Goal: Task Accomplishment & Management: Manage account settings

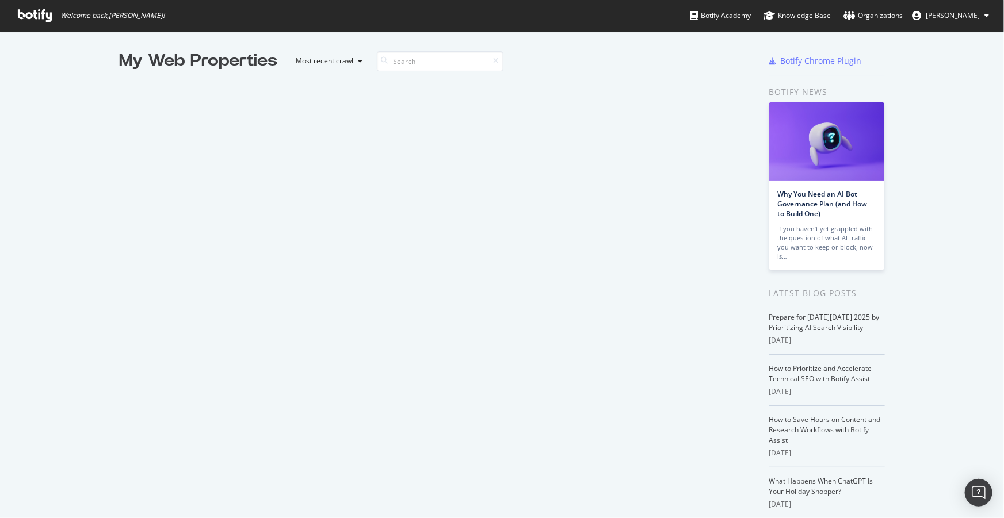
scroll to position [1944, 0]
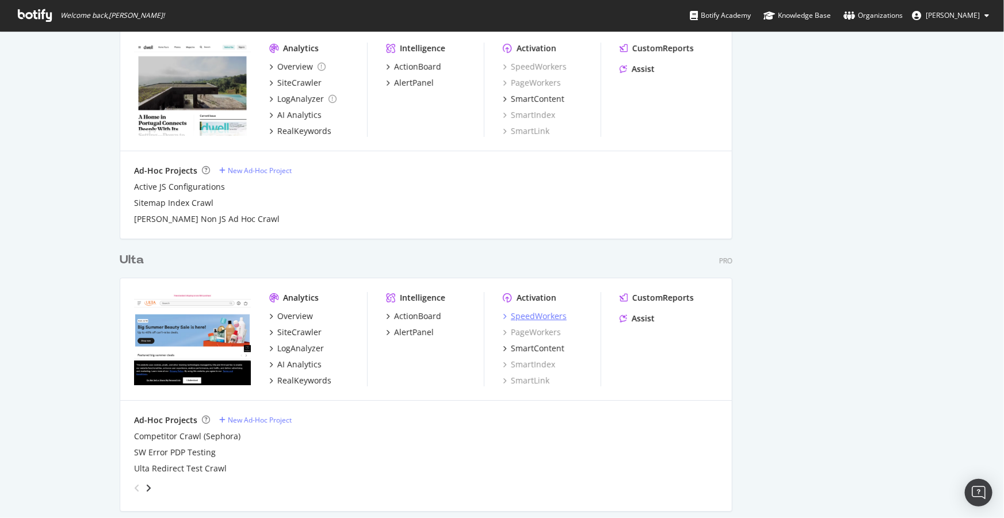
click at [537, 314] on div "SpeedWorkers" at bounding box center [539, 317] width 56 height 12
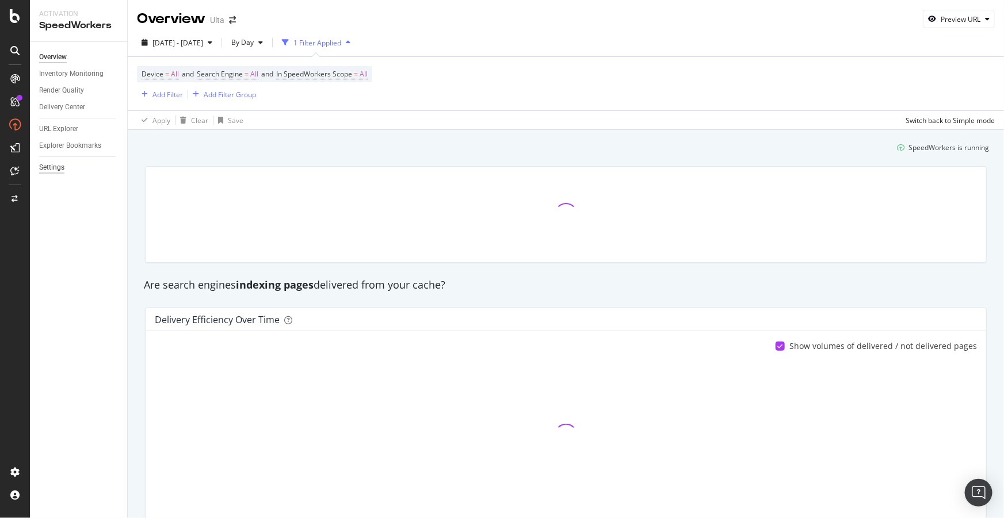
click at [52, 165] on div "Settings" at bounding box center [51, 168] width 25 height 12
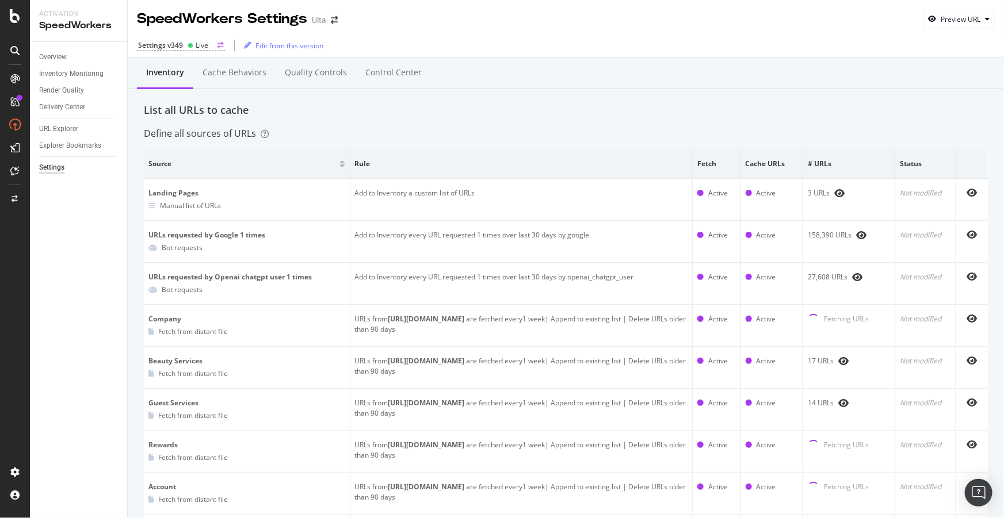
click at [169, 40] on div "Settings v349" at bounding box center [160, 45] width 45 height 10
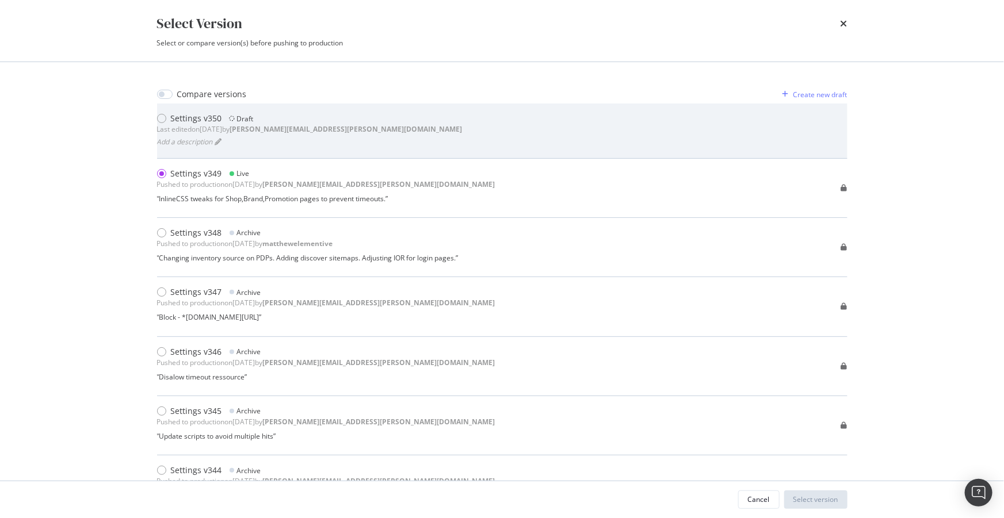
click at [176, 117] on div "Settings v350" at bounding box center [196, 119] width 51 height 12
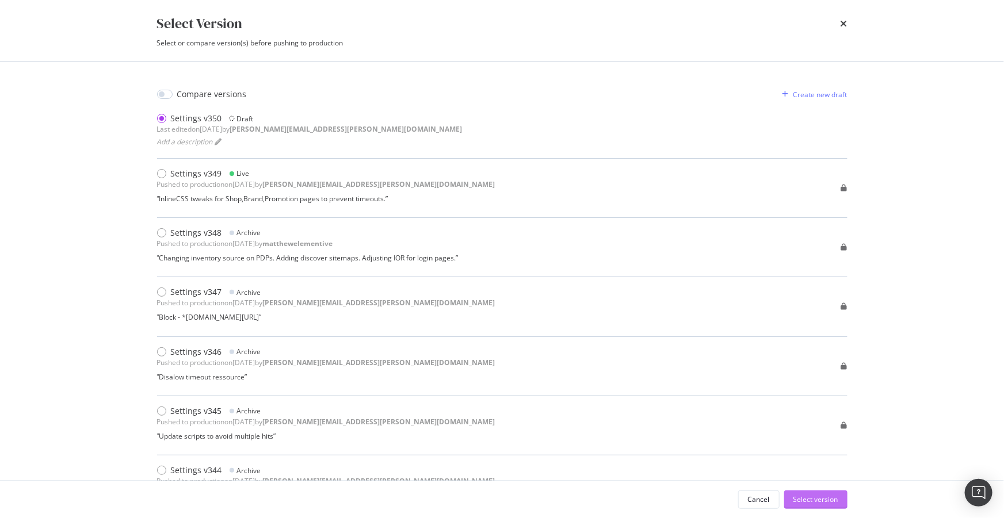
click at [808, 495] on div "Select version" at bounding box center [815, 500] width 45 height 10
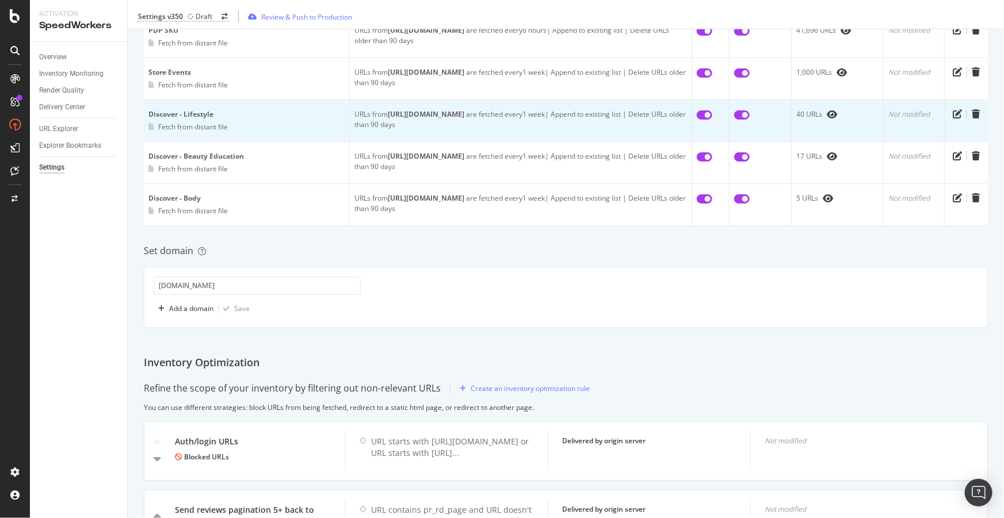
scroll to position [1098, 0]
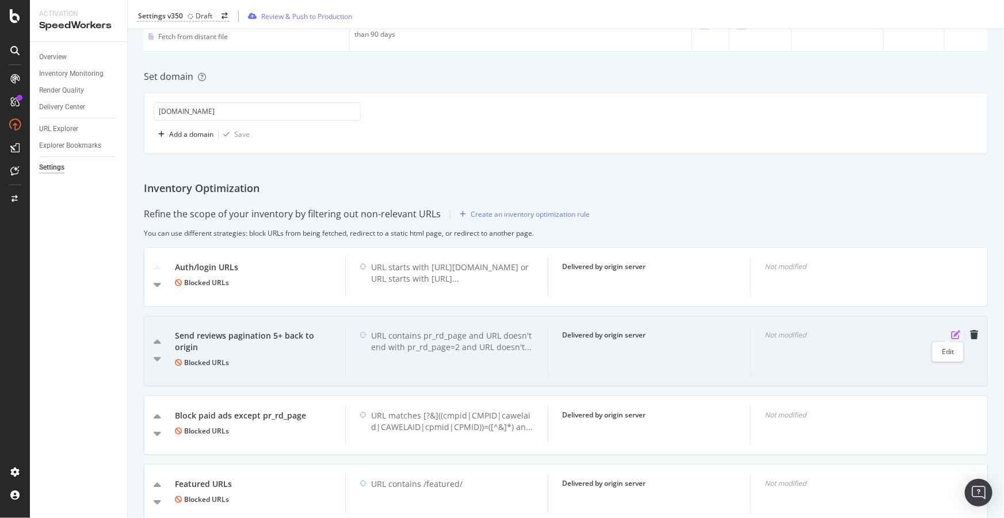
click at [951, 332] on icon "pen-to-square" at bounding box center [955, 334] width 9 height 9
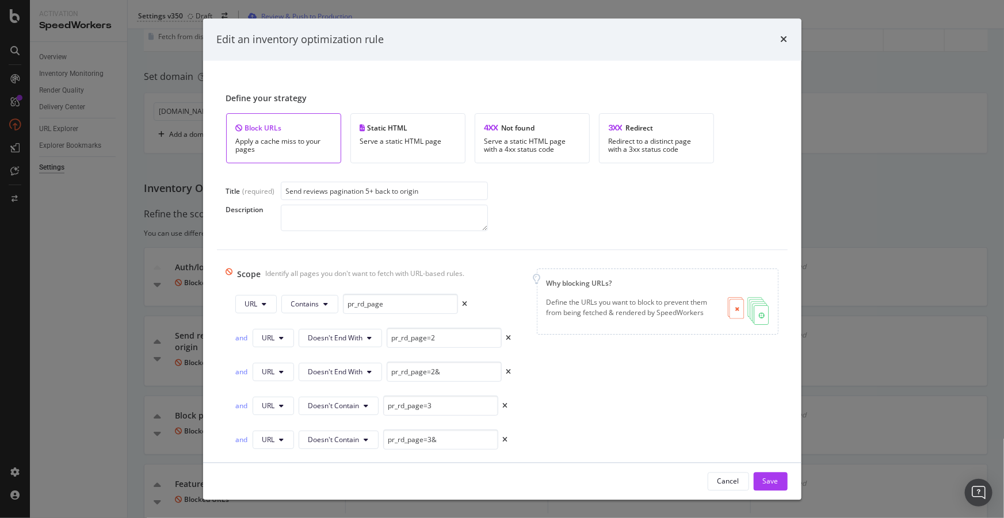
click at [369, 192] on input "Send reviews pagination 5+ back to origin" at bounding box center [384, 191] width 207 height 18
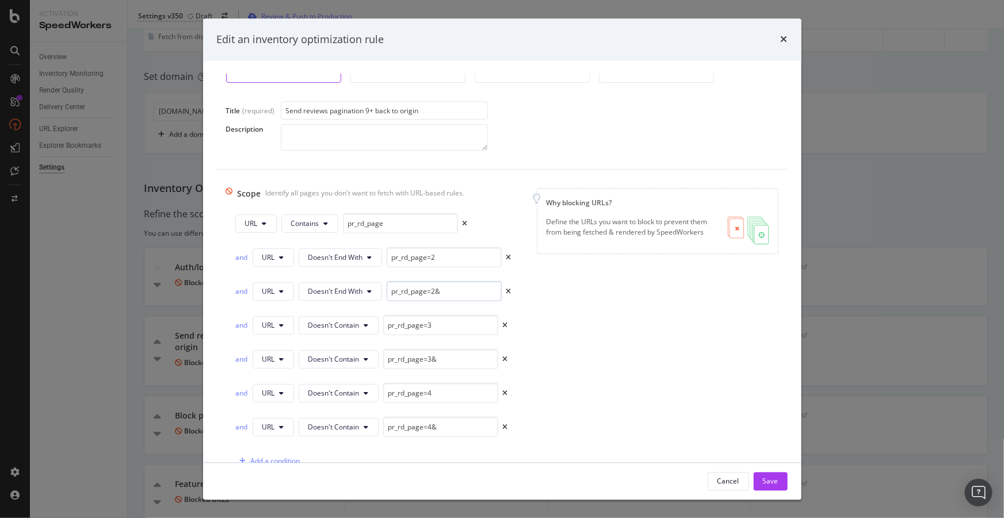
scroll to position [40, 0]
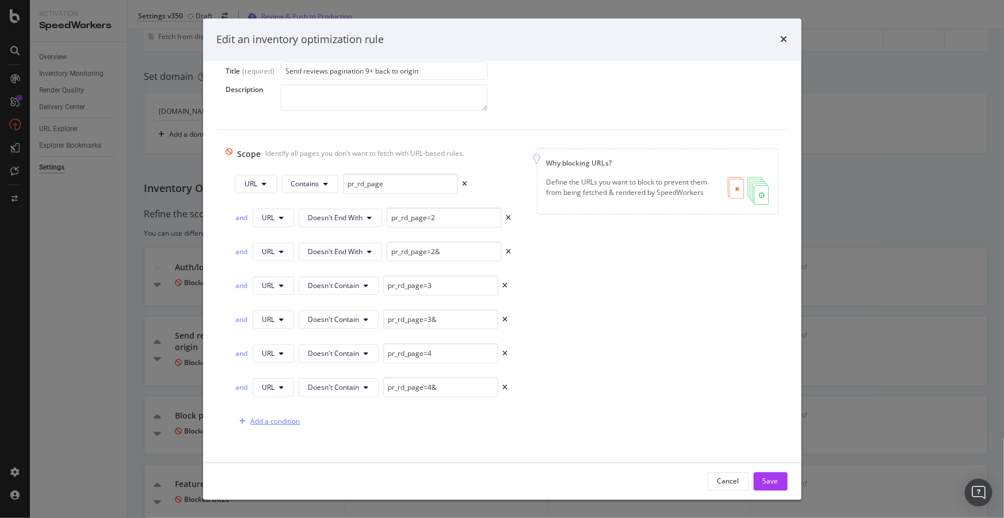
type input "Send reviews pagination 9+ back to origin"
click at [285, 417] on div "Add a condition" at bounding box center [275, 422] width 49 height 10
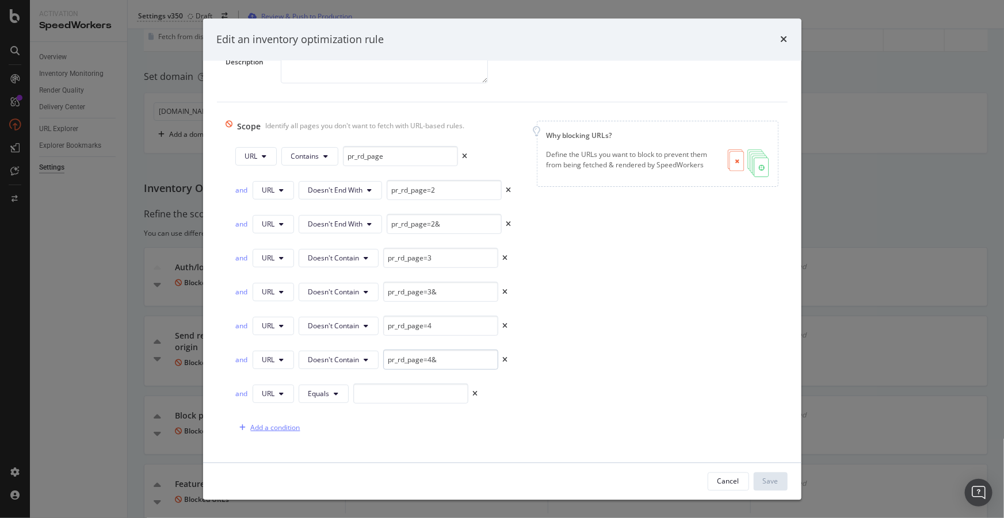
scroll to position [115, 0]
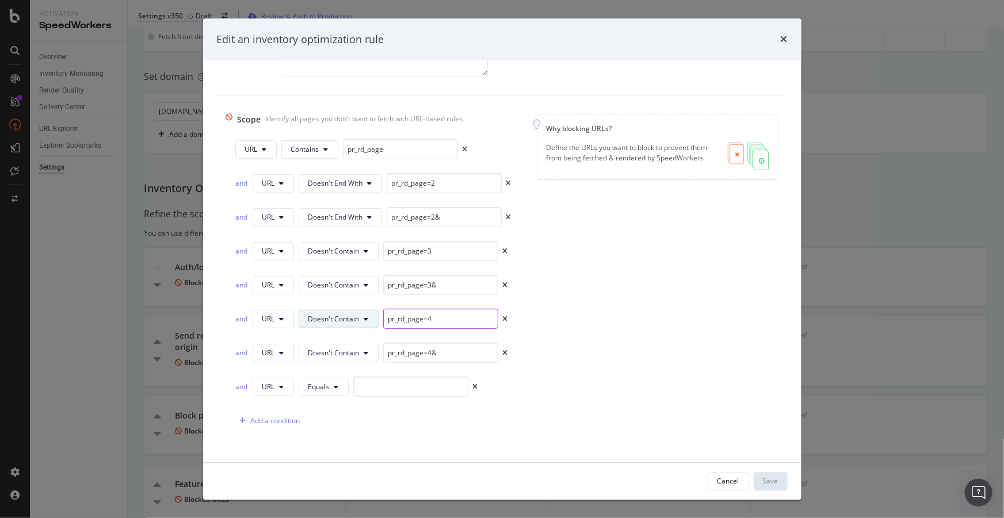
drag, startPoint x: 445, startPoint y: 322, endPoint x: 357, endPoint y: 313, distance: 87.8
click at [357, 313] on div "and URL Doesn't Contain pr_rd_page=4" at bounding box center [371, 319] width 273 height 20
click at [381, 387] on input "modal" at bounding box center [410, 387] width 115 height 20
paste input "pr_rd_page=4"
click at [345, 388] on button "Equals" at bounding box center [324, 387] width 50 height 18
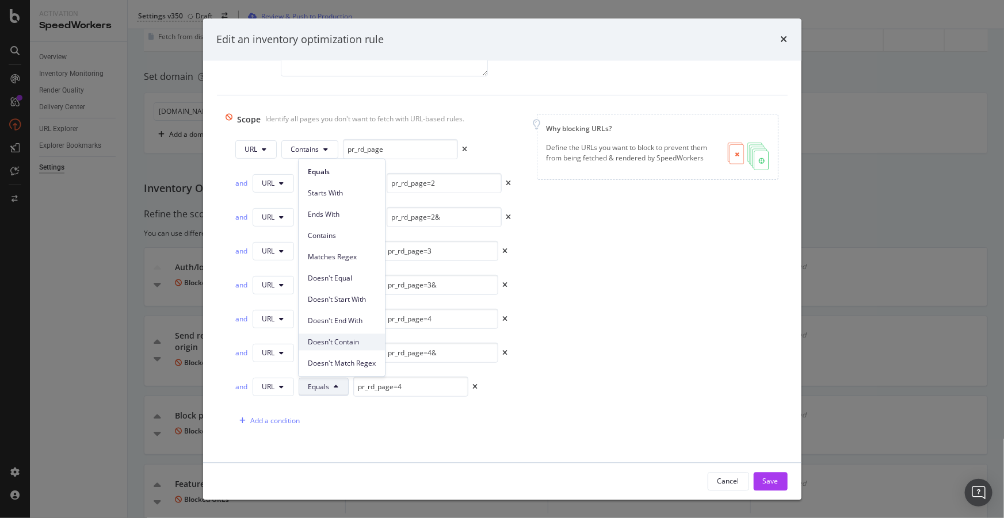
click at [351, 345] on span "Doesn't Contain" at bounding box center [342, 342] width 68 height 10
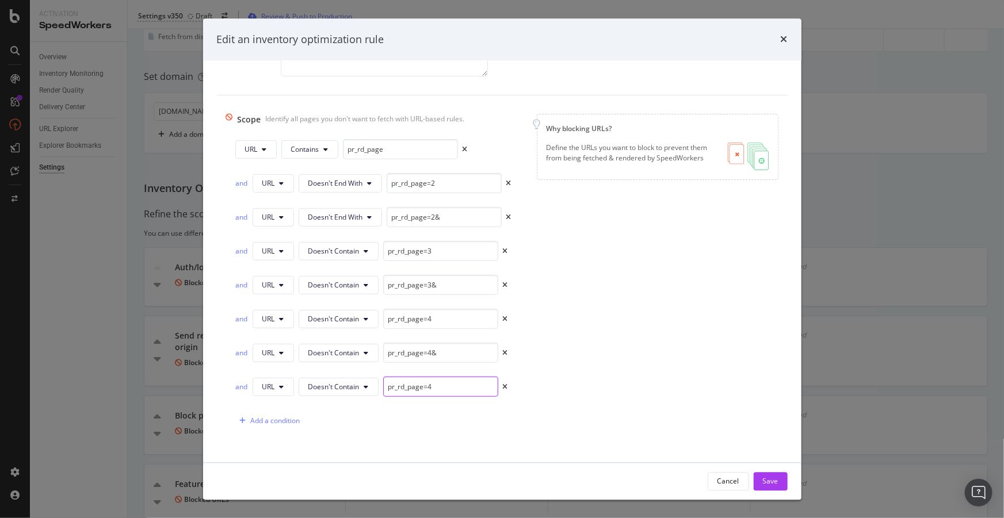
click at [439, 388] on input "pr_rd_page=4" at bounding box center [440, 387] width 115 height 20
type input "pr_rd_page=5"
click at [285, 419] on div "Add a condition" at bounding box center [275, 421] width 49 height 10
click at [332, 420] on button "Equals" at bounding box center [324, 421] width 50 height 18
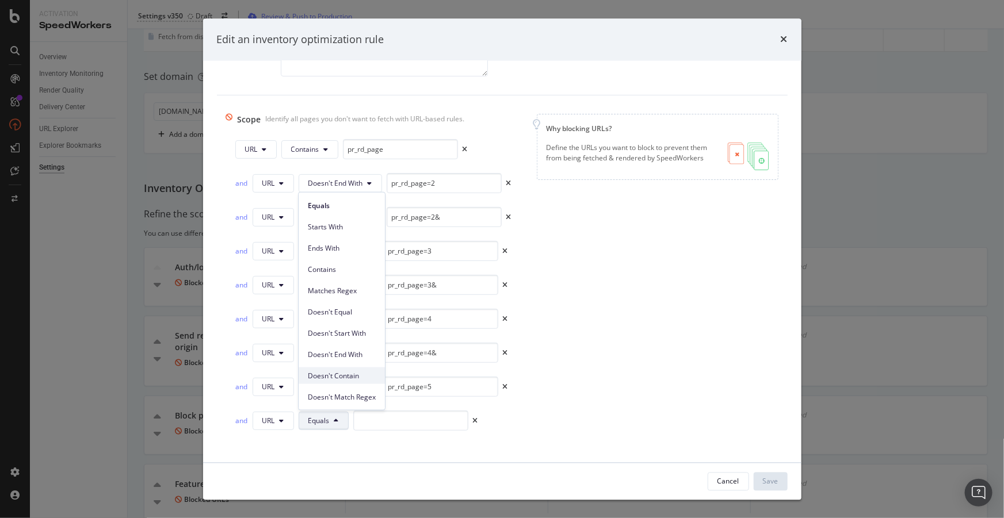
click at [344, 376] on span "Doesn't Contain" at bounding box center [342, 375] width 68 height 10
drag, startPoint x: 456, startPoint y: 355, endPoint x: 365, endPoint y: 339, distance: 91.7
click at [365, 339] on div "URL Contains pr_rd_page and URL Doesn't End With pr_rd_page=2 and URL Doesn't E…" at bounding box center [368, 303] width 285 height 326
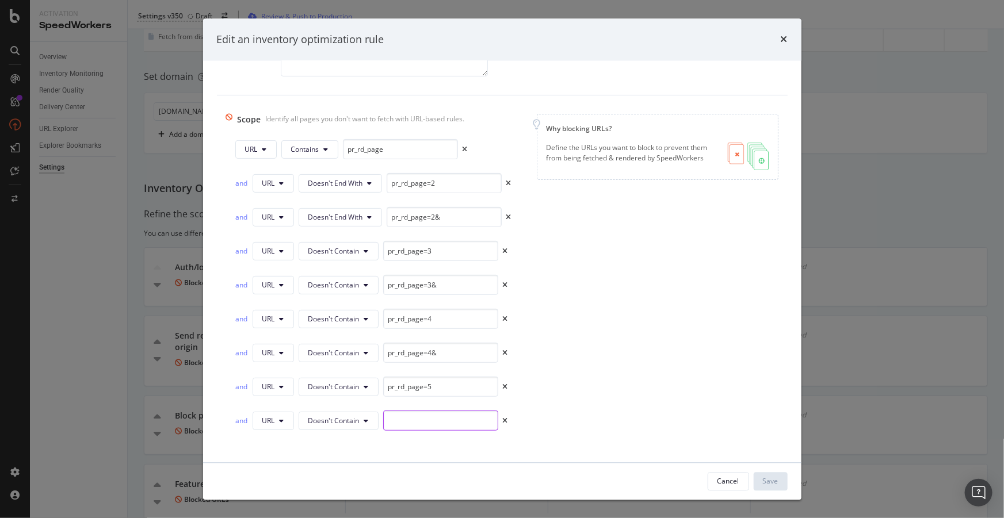
click at [412, 420] on input "modal" at bounding box center [440, 421] width 115 height 20
paste input "pr_rd_page=4&"
click at [429, 421] on input "pr_rd_page=4&" at bounding box center [440, 421] width 115 height 20
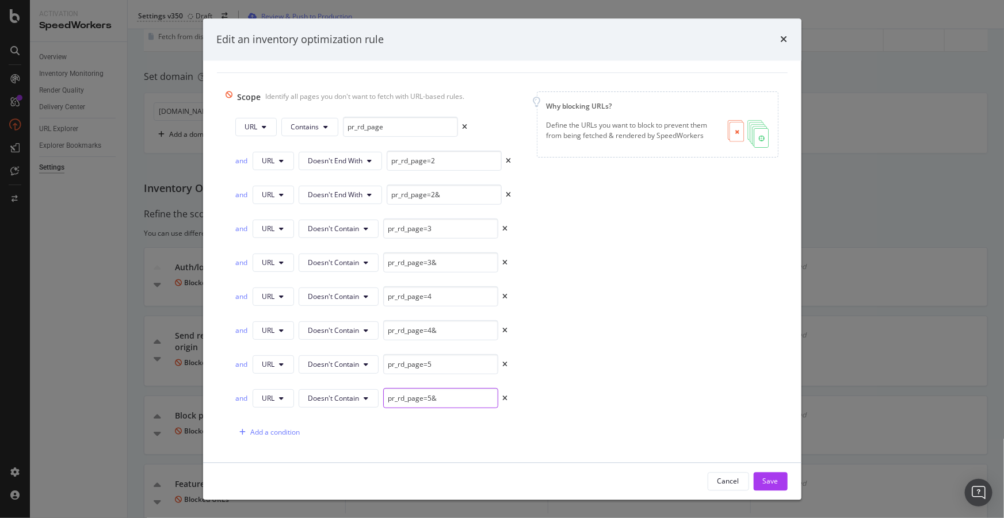
scroll to position [148, 0]
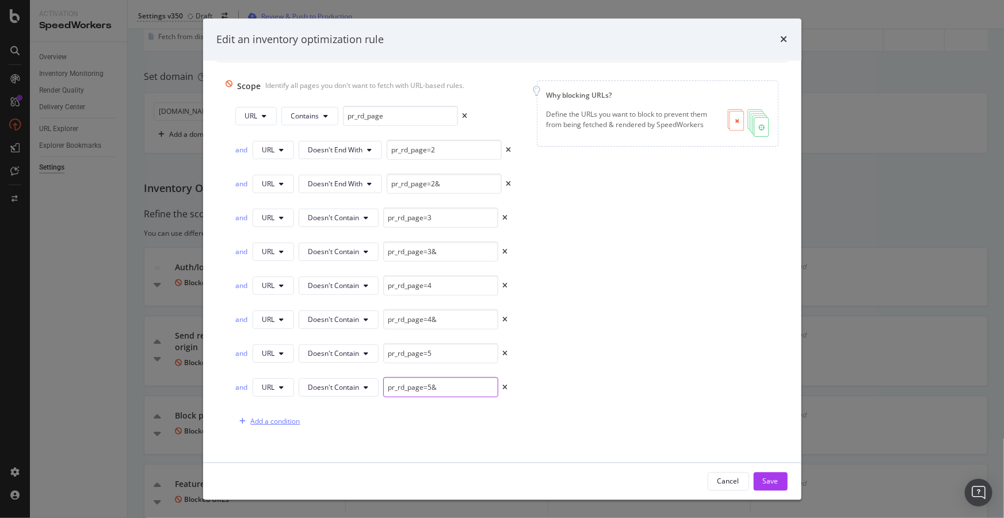
type input "pr_rd_page=5&"
click at [284, 426] on div "Add a condition" at bounding box center [267, 421] width 65 height 17
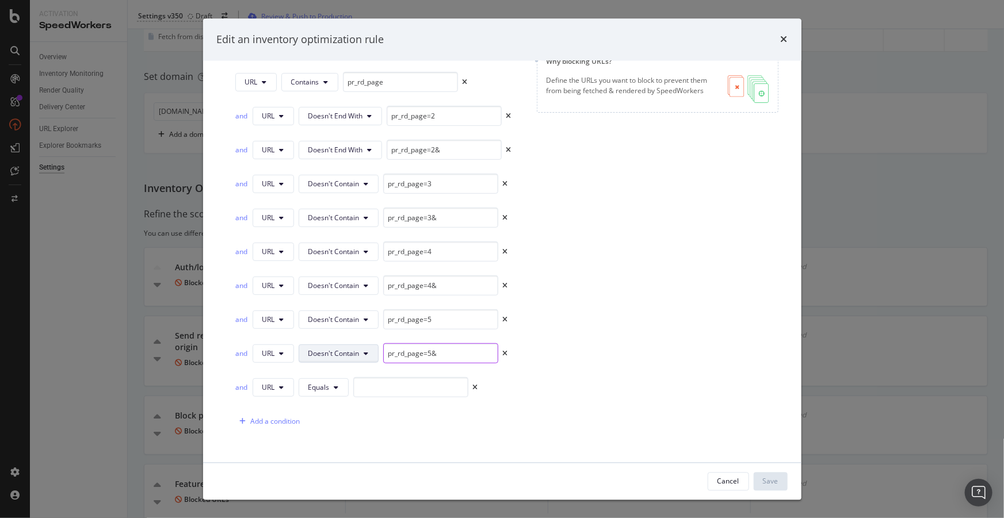
drag, startPoint x: 443, startPoint y: 354, endPoint x: 361, endPoint y: 347, distance: 82.5
click at [361, 347] on div "and URL Doesn't Contain pr_rd_page=5&" at bounding box center [371, 354] width 273 height 20
click at [320, 386] on span "Equals" at bounding box center [318, 388] width 21 height 10
click at [327, 342] on span "Doesn't Contain" at bounding box center [342, 342] width 68 height 10
click at [412, 388] on input "modal" at bounding box center [440, 388] width 115 height 20
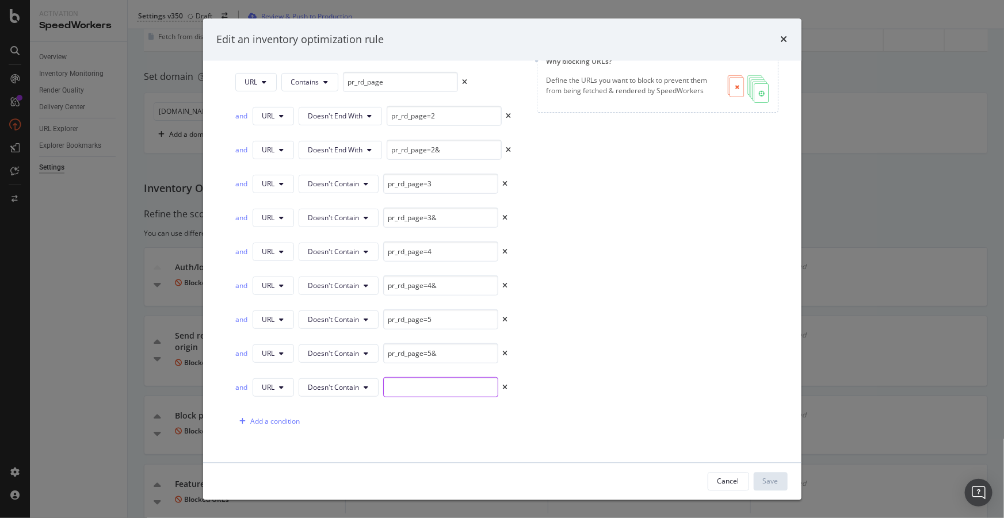
paste input "pr_rd_page=5&"
click at [432, 387] on input "pr_rd_page=5&" at bounding box center [440, 388] width 115 height 20
type input "pr_rd_page=6"
click at [286, 423] on div "Add a condition" at bounding box center [275, 422] width 49 height 10
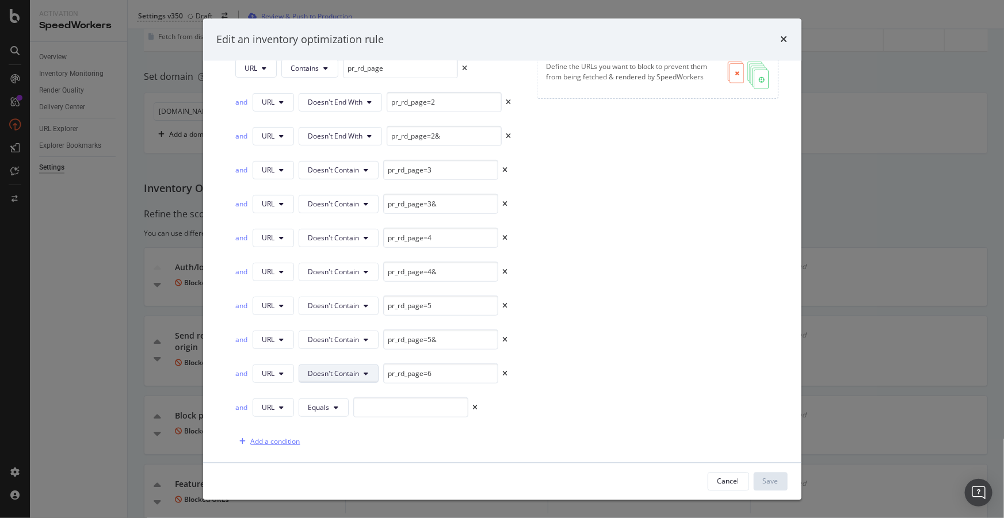
scroll to position [216, 0]
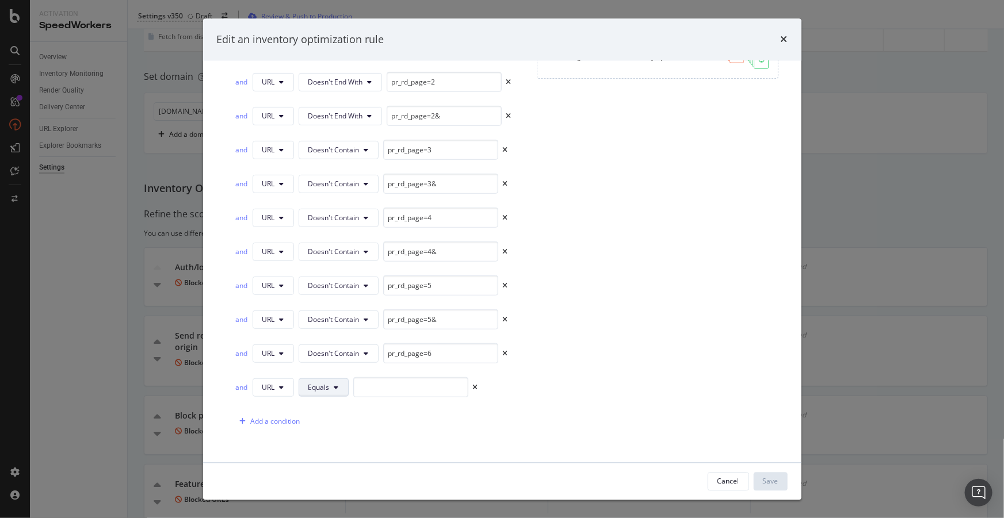
click at [331, 381] on button "Equals" at bounding box center [324, 387] width 50 height 18
click at [348, 342] on span "Doesn't Contain" at bounding box center [342, 342] width 68 height 10
click at [408, 384] on input "modal" at bounding box center [440, 388] width 115 height 20
paste input "pr_rd_page=5&"
type input "pr_rd_page=6&"
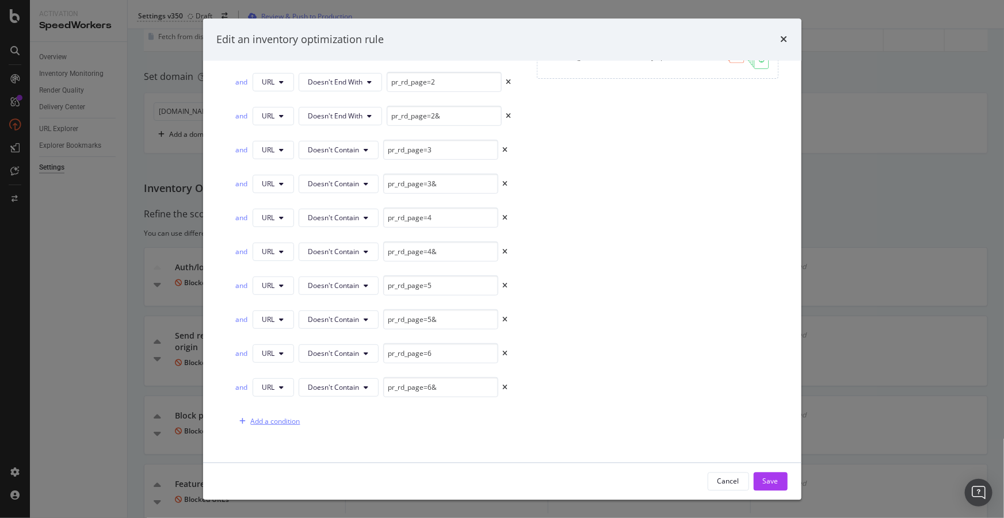
click at [287, 418] on div "Add a condition" at bounding box center [275, 422] width 49 height 10
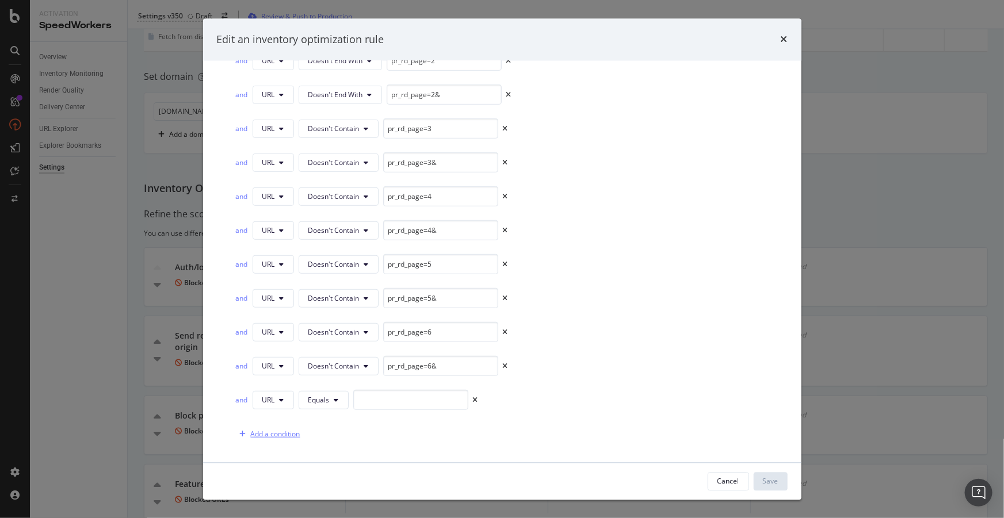
scroll to position [250, 0]
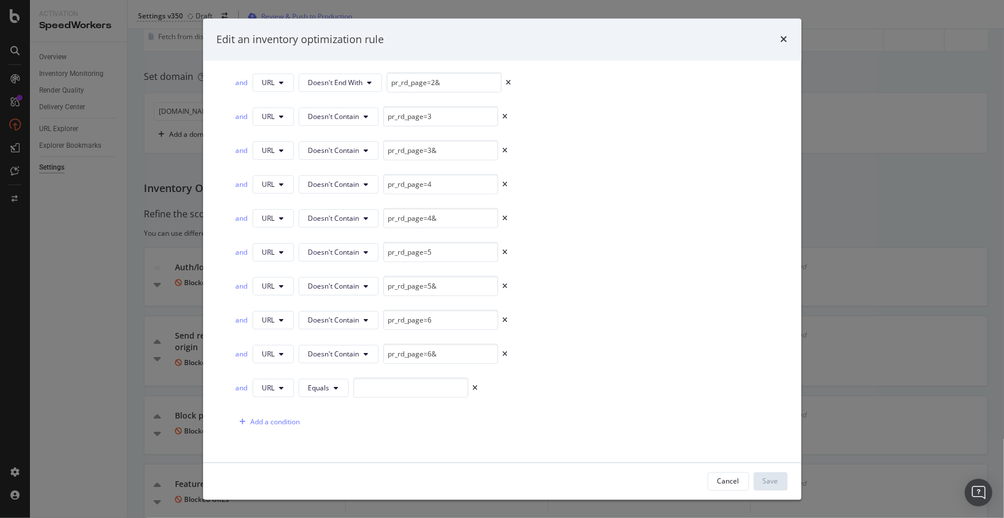
click at [318, 396] on div "and URL Equals" at bounding box center [356, 388] width 243 height 20
click at [322, 391] on span "Equals" at bounding box center [318, 389] width 21 height 10
click at [341, 344] on span "Doesn't Contain" at bounding box center [342, 342] width 68 height 10
click at [399, 380] on input "modal" at bounding box center [440, 388] width 115 height 20
paste input "pr_rd_page=5&"
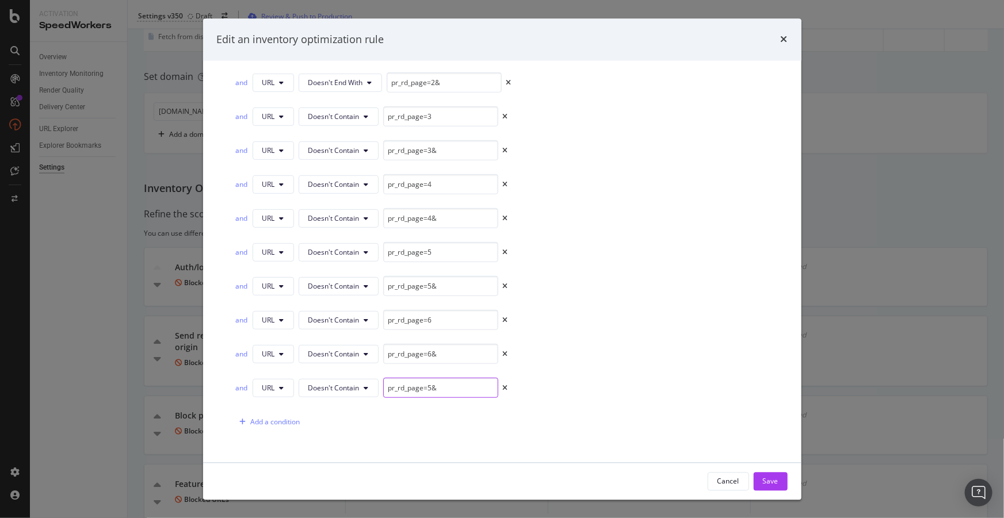
click at [431, 385] on input "pr_rd_page=5&" at bounding box center [440, 388] width 115 height 20
type input "pr_rd_page=7"
click at [285, 422] on div "Add a condition" at bounding box center [275, 423] width 49 height 10
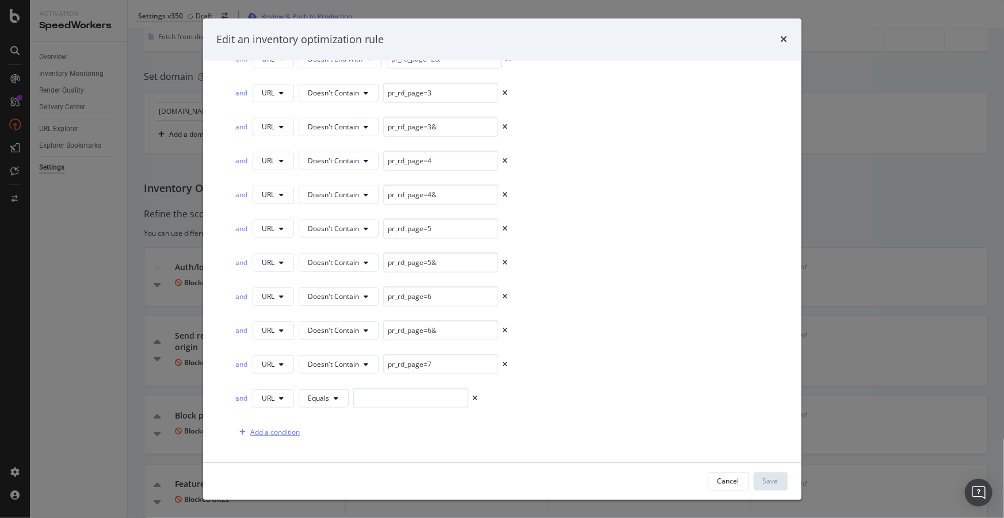
scroll to position [284, 0]
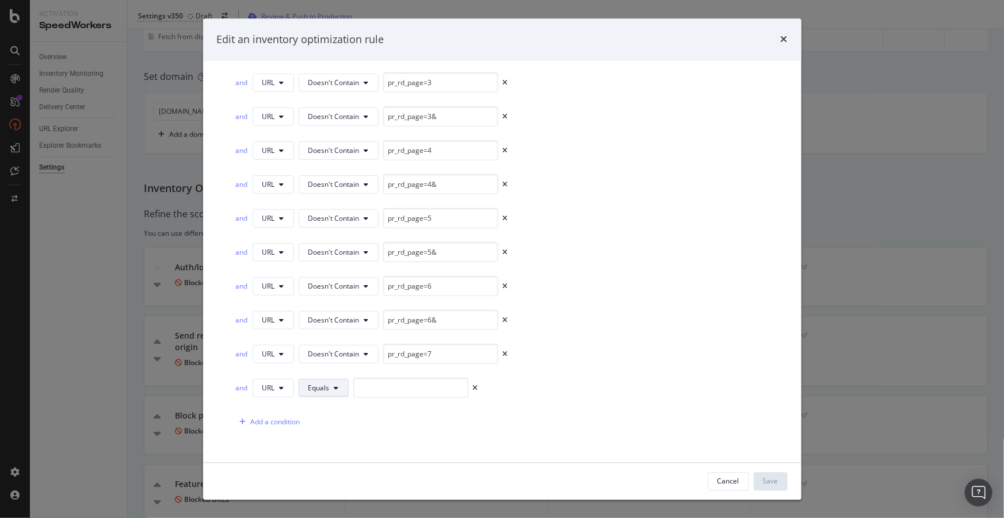
click at [328, 384] on span "Equals" at bounding box center [318, 389] width 21 height 10
click at [350, 342] on span "Doesn't Contain" at bounding box center [342, 342] width 68 height 10
click at [408, 383] on input "modal" at bounding box center [440, 388] width 115 height 20
paste input "pr_rd_page=5&"
type input "pr_rd_page=7&"
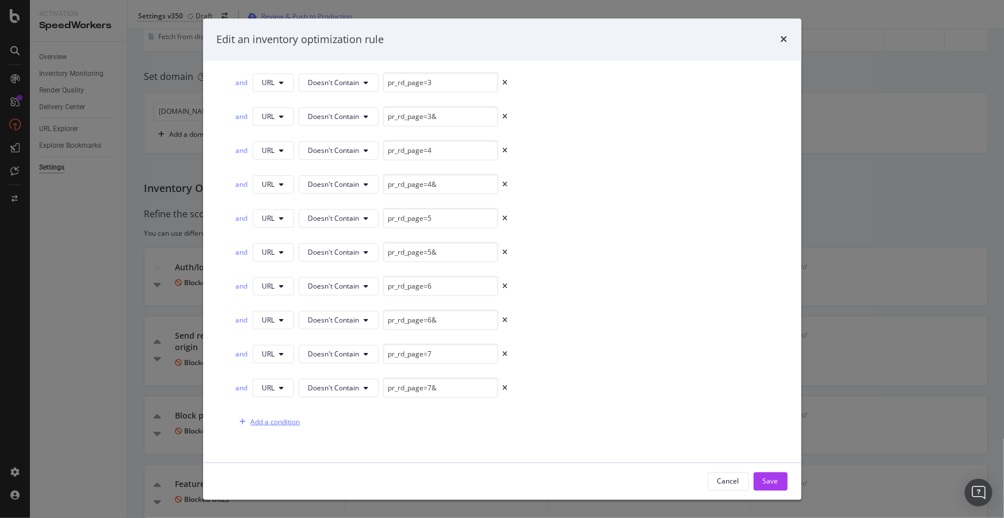
click at [273, 420] on div "Add a condition" at bounding box center [275, 423] width 49 height 10
click at [338, 420] on icon "modal" at bounding box center [336, 422] width 5 height 7
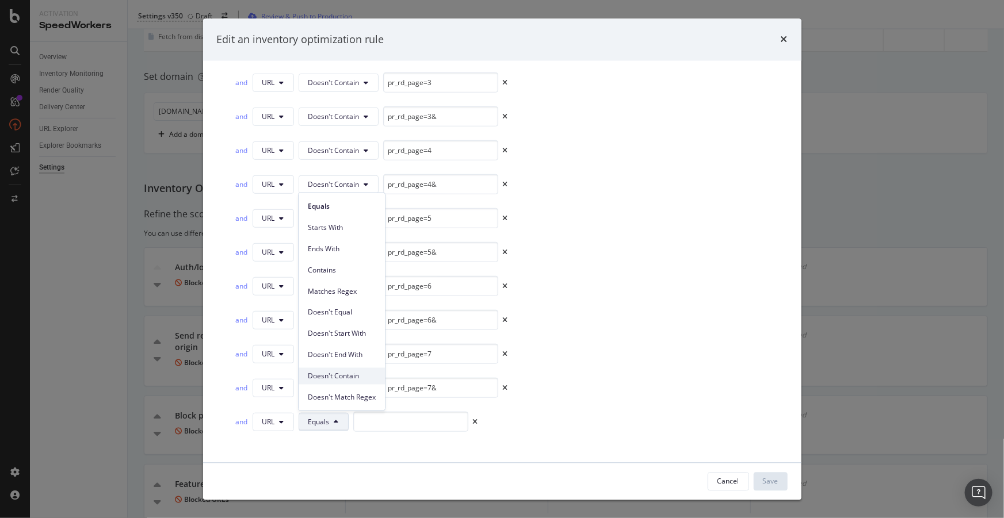
click at [351, 381] on div "Doesn't Contain" at bounding box center [342, 376] width 86 height 17
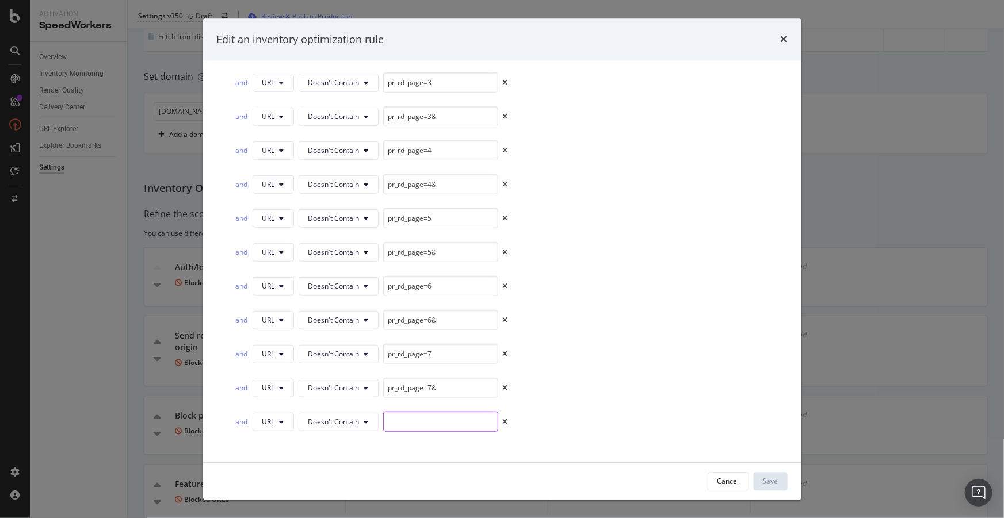
click at [410, 426] on input "modal" at bounding box center [440, 422] width 115 height 20
paste input "pr_rd_page=5&"
click at [430, 419] on input "pr_rd_page=5&" at bounding box center [440, 422] width 115 height 20
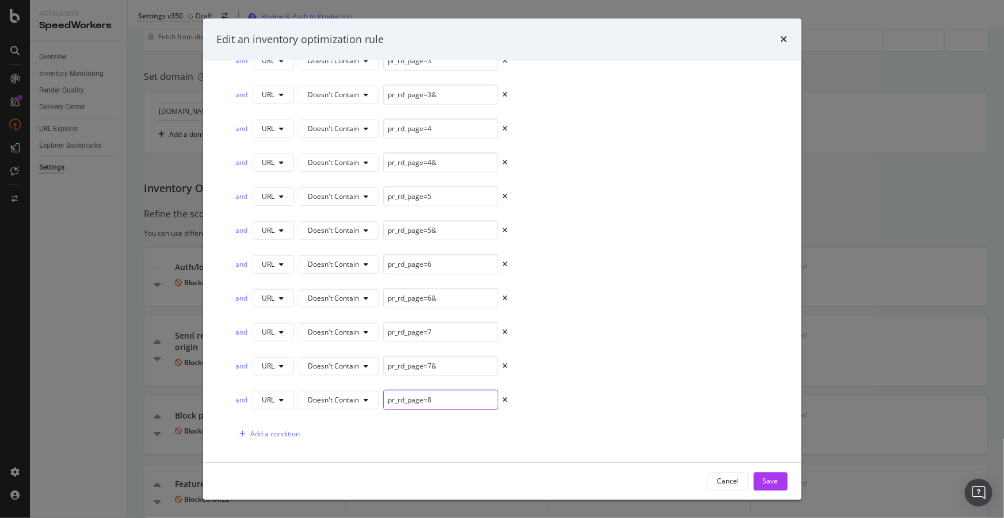
scroll to position [318, 0]
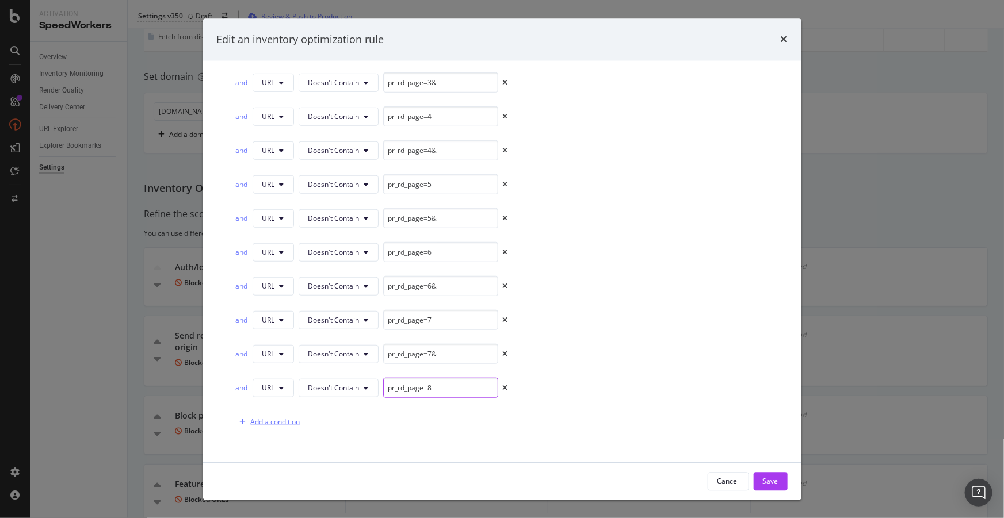
type input "pr_rd_page=8"
click at [282, 426] on div "Add a condition" at bounding box center [267, 422] width 65 height 17
click at [411, 421] on input "modal" at bounding box center [410, 422] width 115 height 20
paste input "pr_rd_page=5&"
drag, startPoint x: 401, startPoint y: 420, endPoint x: 414, endPoint y: 419, distance: 13.3
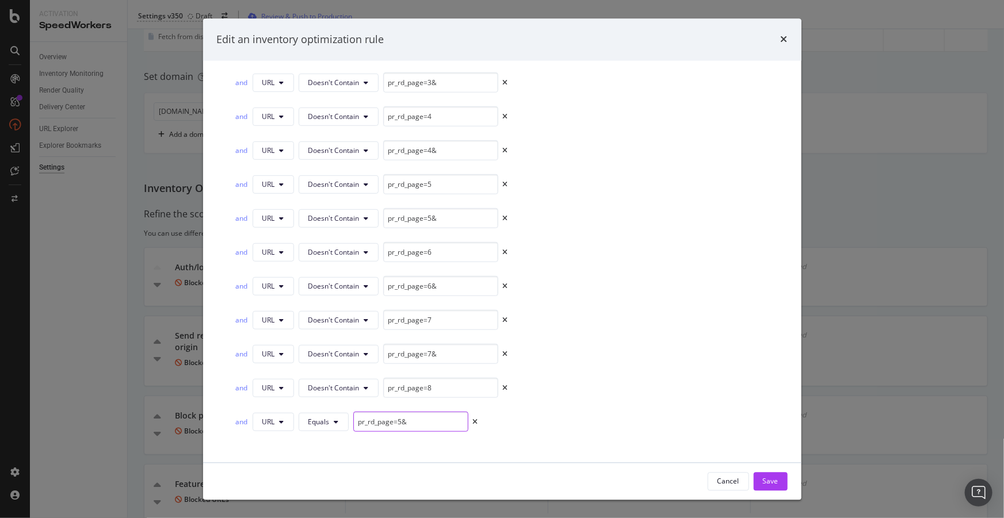
click at [401, 420] on input "pr_rd_page=5&" at bounding box center [410, 422] width 115 height 20
type input "pr_rd_page=8&"
click at [337, 423] on icon "modal" at bounding box center [336, 422] width 5 height 7
click at [349, 372] on span "Doesn't Contain" at bounding box center [342, 375] width 68 height 10
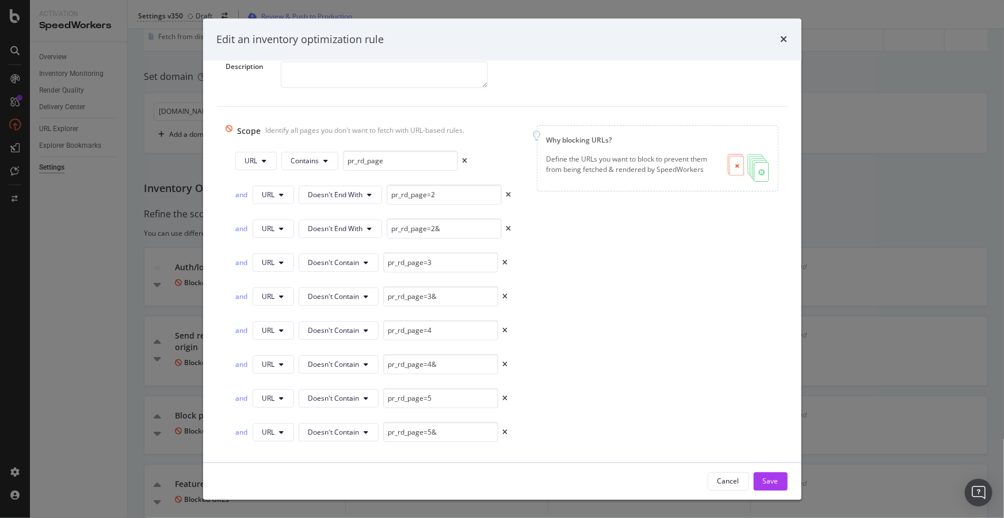
scroll to position [56, 0]
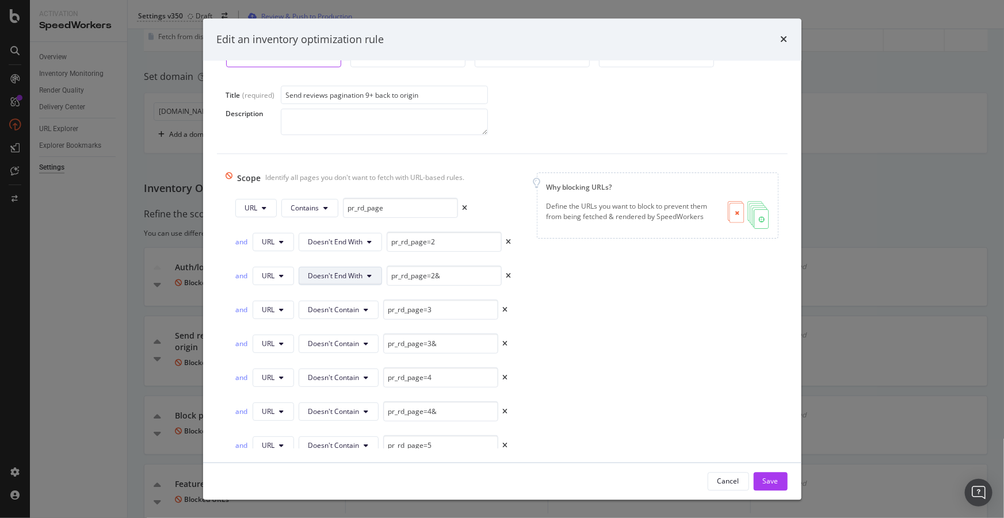
click at [369, 273] on icon "modal" at bounding box center [370, 276] width 5 height 7
click at [341, 465] on span "Doesn't Contain" at bounding box center [342, 468] width 68 height 10
click at [338, 312] on span "Doesn't Contain" at bounding box center [333, 310] width 51 height 10
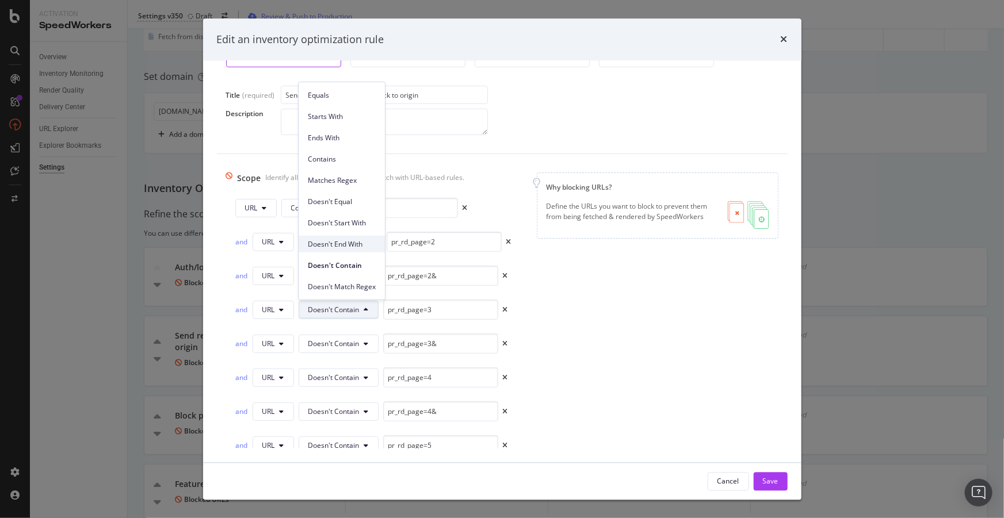
click at [349, 239] on span "Doesn't End With" at bounding box center [342, 244] width 68 height 10
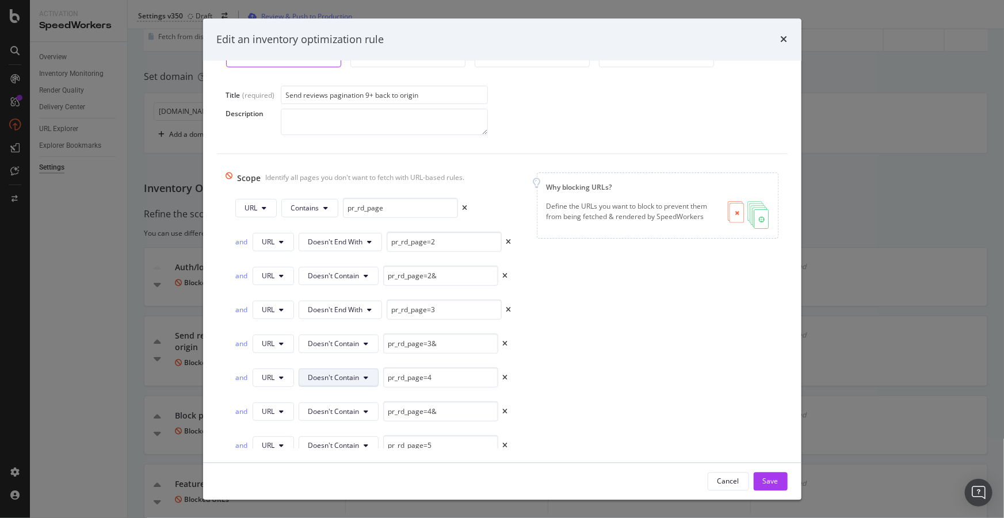
click at [346, 380] on span "Doesn't Contain" at bounding box center [333, 378] width 51 height 10
click at [342, 315] on span "Doesn't End With" at bounding box center [342, 312] width 68 height 10
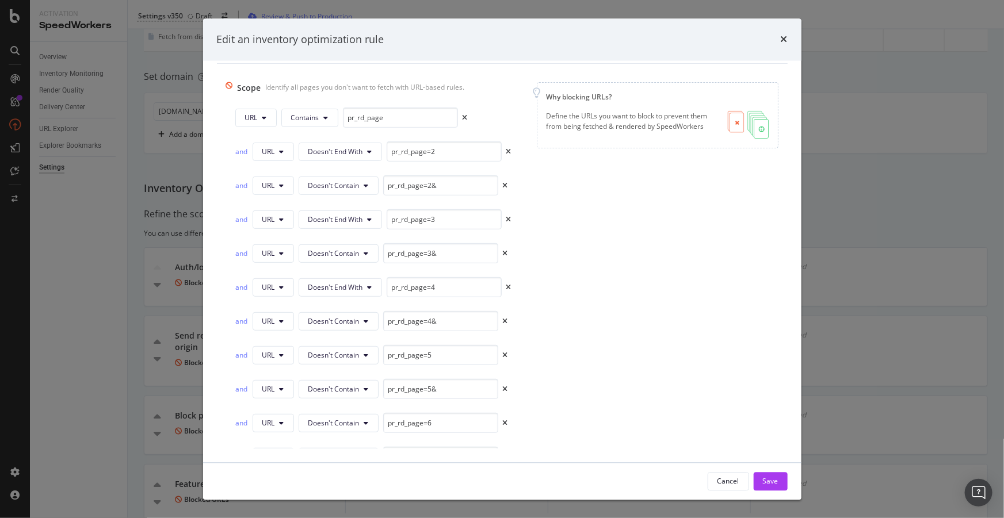
scroll to position [161, 0]
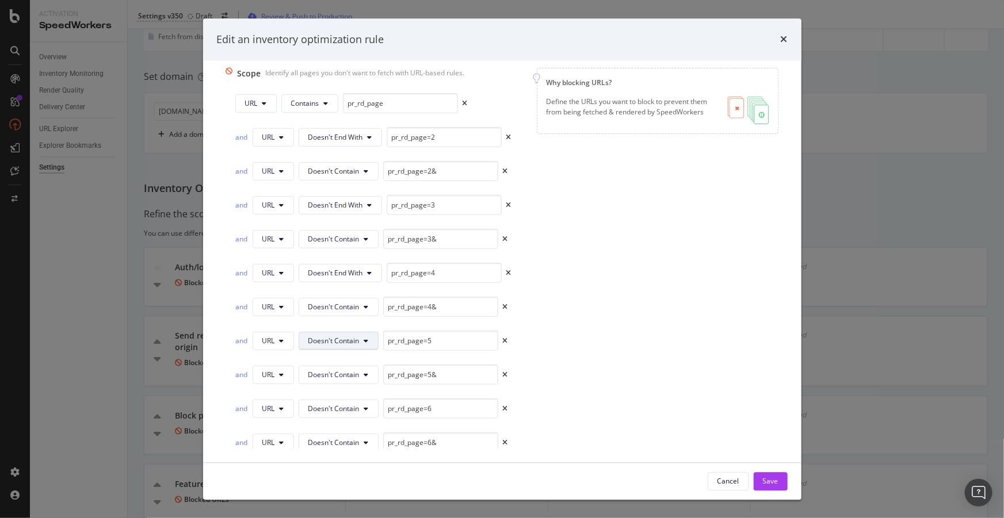
click at [339, 344] on span "Doesn't Contain" at bounding box center [333, 341] width 51 height 10
click at [342, 272] on span "Doesn't End With" at bounding box center [342, 275] width 68 height 10
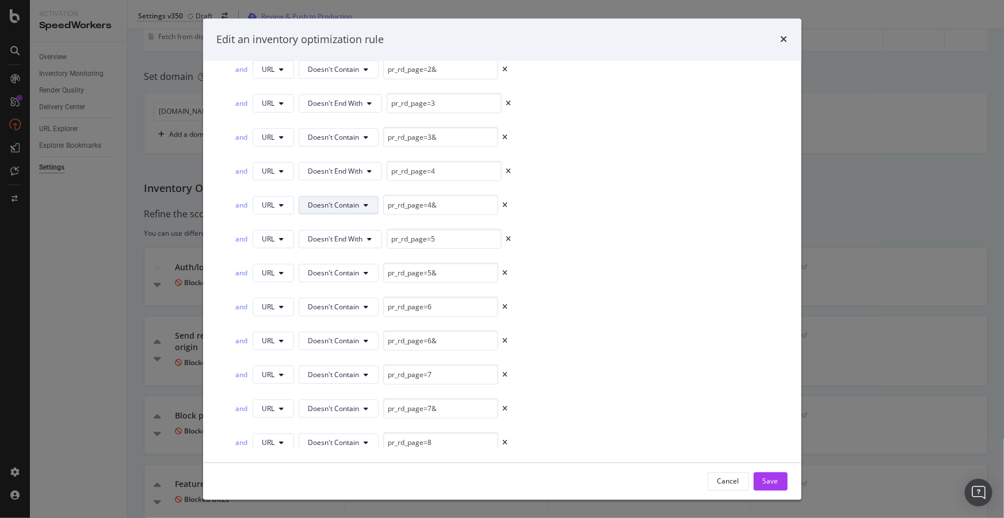
scroll to position [265, 0]
click at [346, 311] on button "Doesn't Contain" at bounding box center [339, 305] width 80 height 18
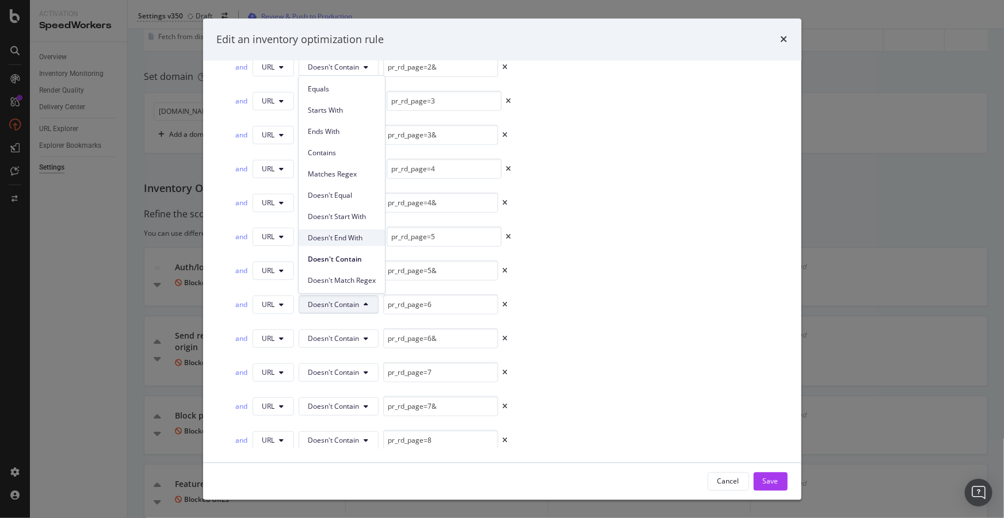
click at [351, 237] on span "Doesn't End With" at bounding box center [342, 238] width 68 height 10
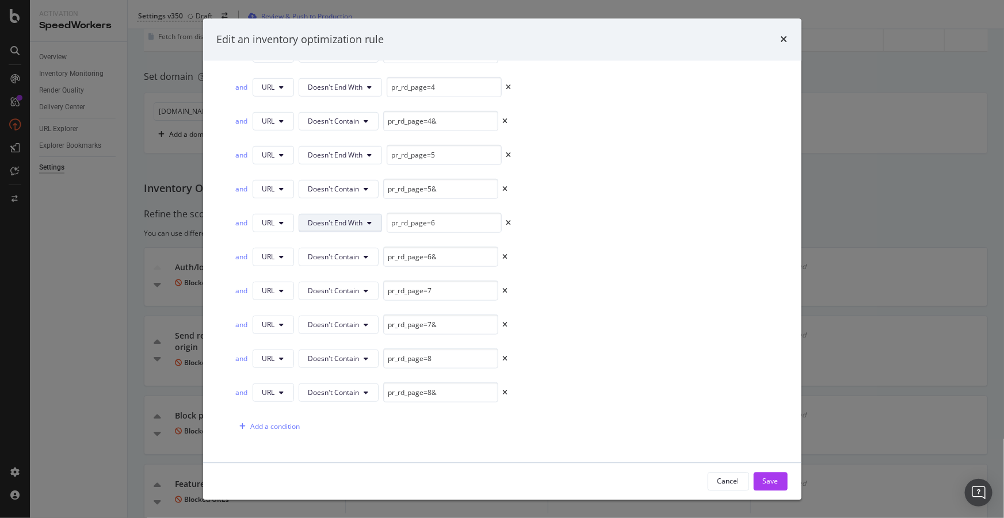
scroll to position [351, 0]
click at [346, 285] on span "Doesn't Contain" at bounding box center [333, 287] width 51 height 10
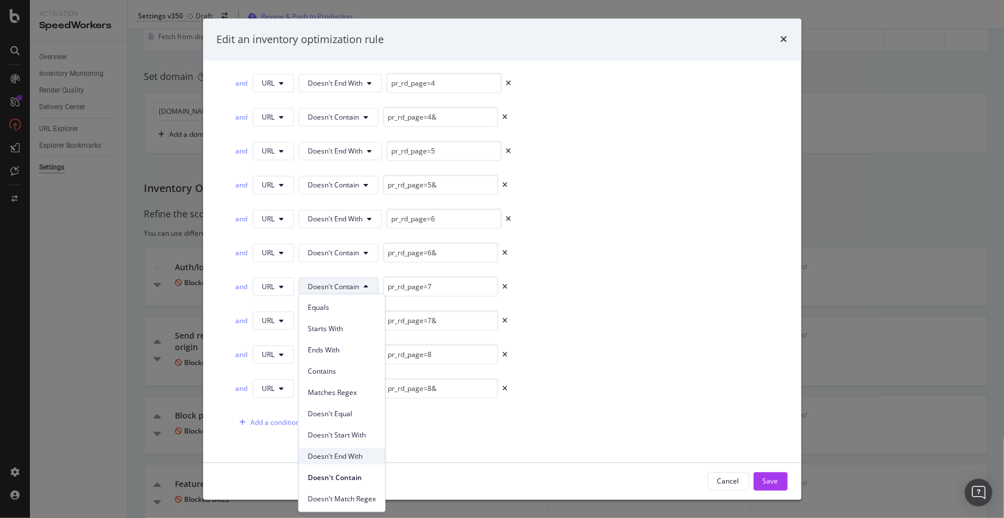
click at [351, 453] on span "Doesn't End With" at bounding box center [342, 456] width 68 height 10
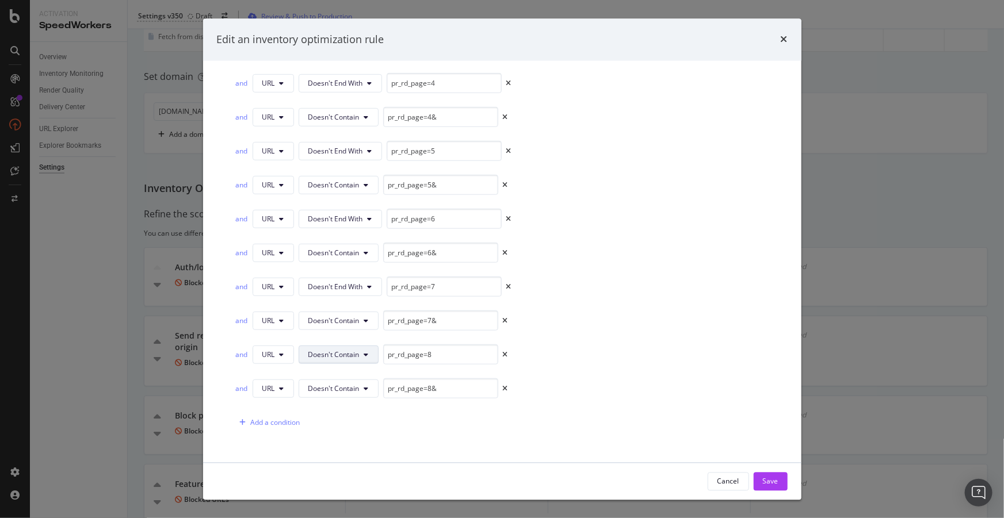
click at [354, 355] on span "Doesn't Contain" at bounding box center [333, 355] width 51 height 10
click at [349, 282] on span "Doesn't End With" at bounding box center [342, 287] width 68 height 10
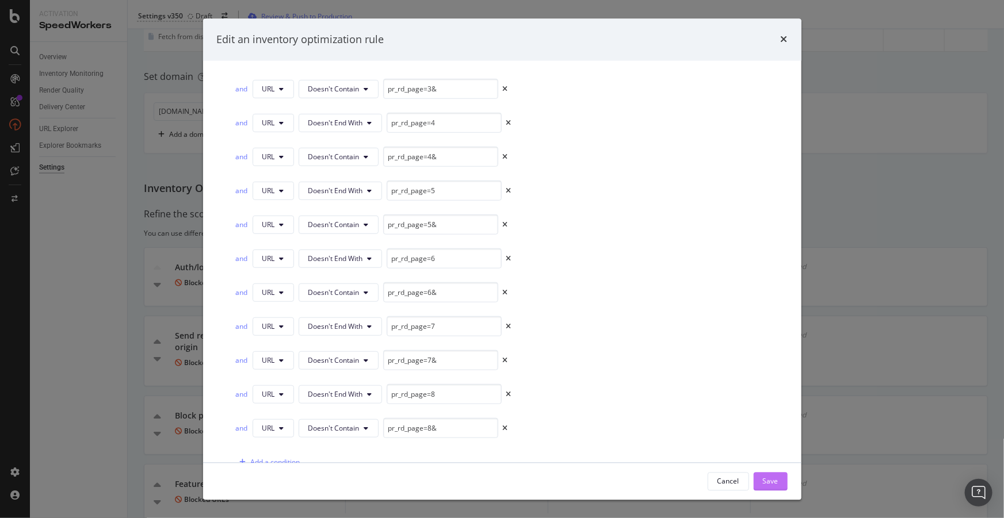
click at [771, 484] on div "Save" at bounding box center [771, 481] width 16 height 10
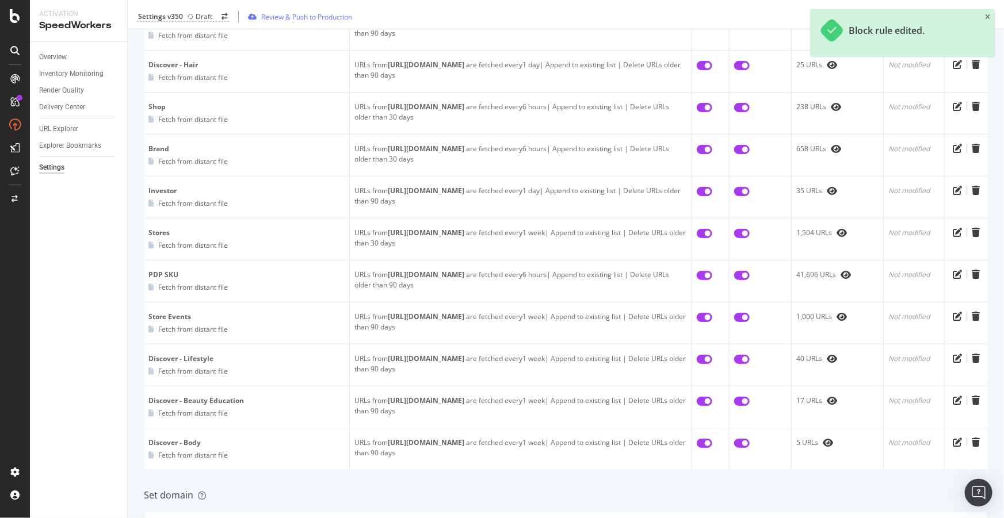
scroll to position [0, 0]
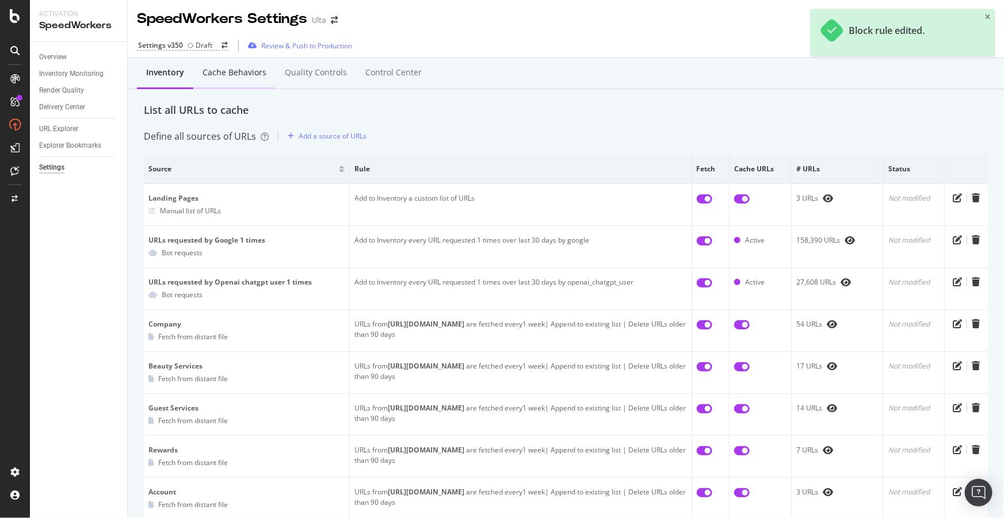
click at [220, 76] on div "Cache behaviors" at bounding box center [234, 73] width 64 height 12
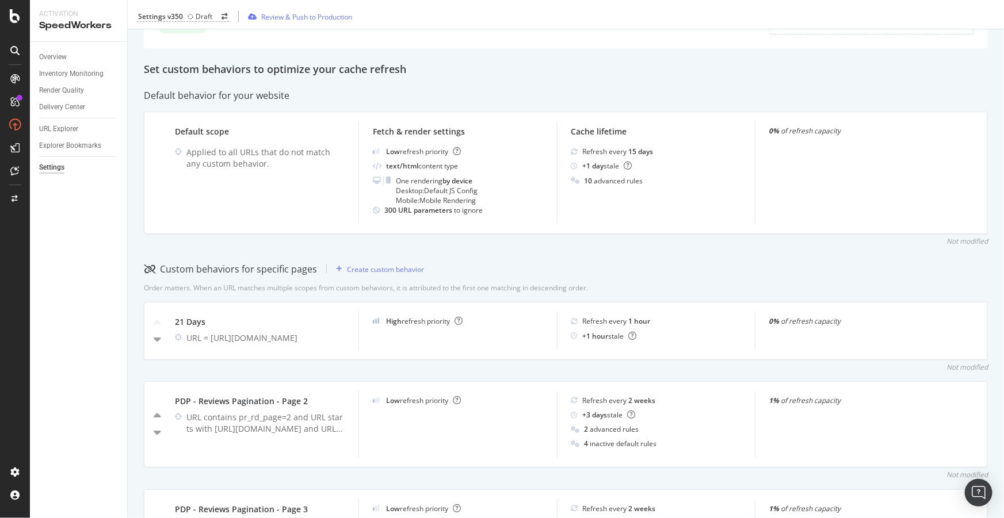
scroll to position [156, 0]
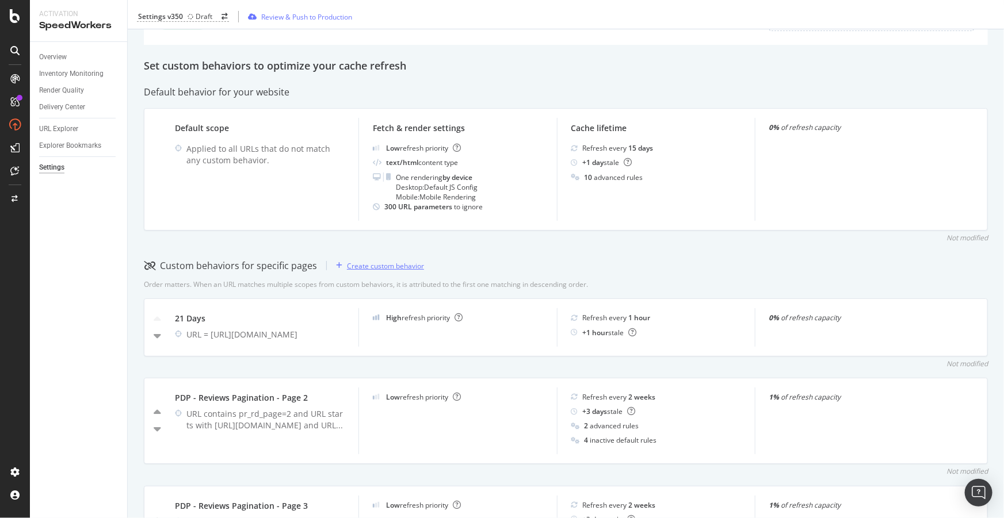
click at [407, 265] on div "Create custom behavior" at bounding box center [385, 266] width 77 height 10
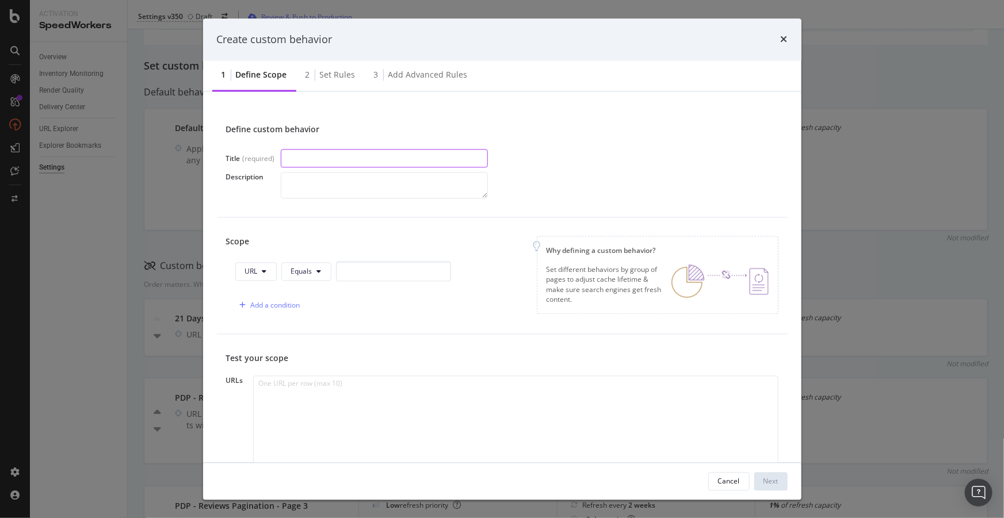
paste input "PDP - Reviews Pagination - Page 4"
type input "PDP - Reviews Pagination - Page 5"
click at [309, 274] on span "Equals" at bounding box center [301, 272] width 21 height 10
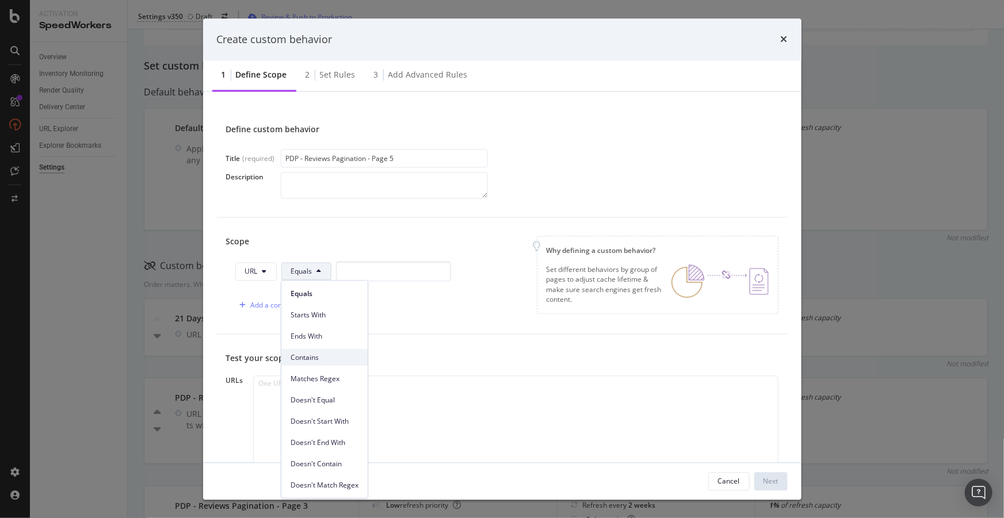
click at [316, 353] on span "Contains" at bounding box center [324, 358] width 68 height 10
click at [370, 264] on input "modal" at bounding box center [400, 272] width 115 height 20
paste input "pr_rd_page=4"
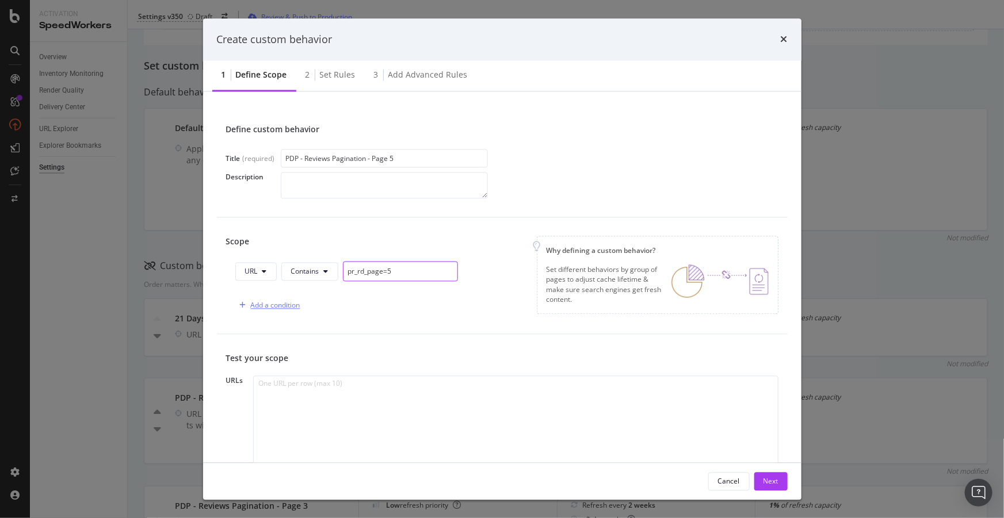
type input "pr_rd_page=5"
click at [290, 305] on div "Add a condition" at bounding box center [275, 306] width 49 height 10
click at [323, 299] on button "Equals" at bounding box center [324, 305] width 50 height 18
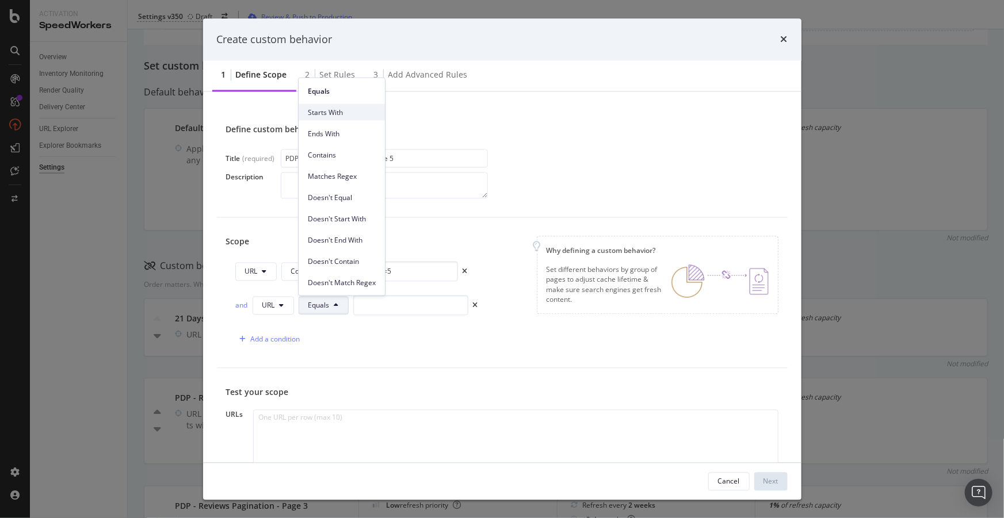
click at [333, 117] on div "Starts With" at bounding box center [342, 112] width 86 height 17
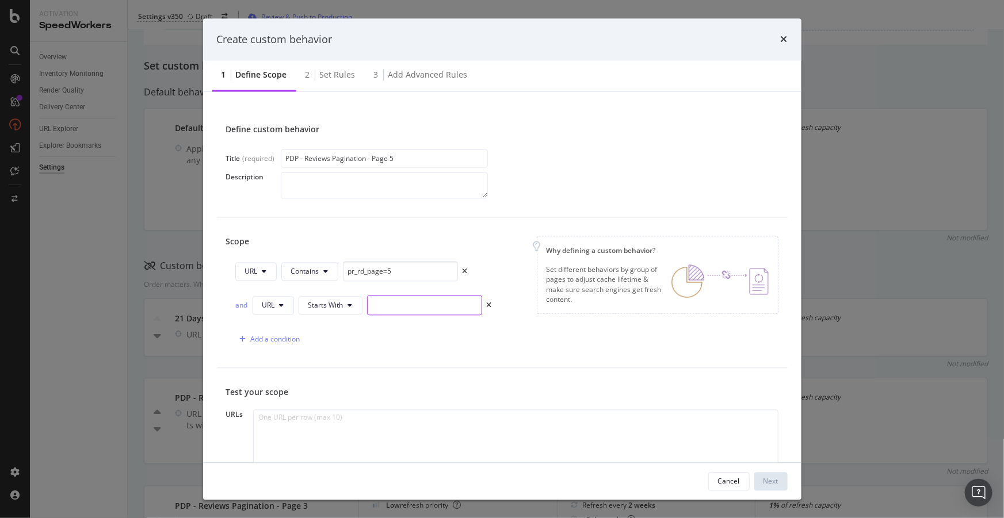
click at [403, 303] on input "modal" at bounding box center [424, 306] width 115 height 20
paste input "[URL][DOMAIN_NAME]"
type input "[URL][DOMAIN_NAME]"
click at [265, 338] on div "Add a condition" at bounding box center [275, 340] width 49 height 10
click at [335, 343] on button "Equals" at bounding box center [324, 339] width 50 height 18
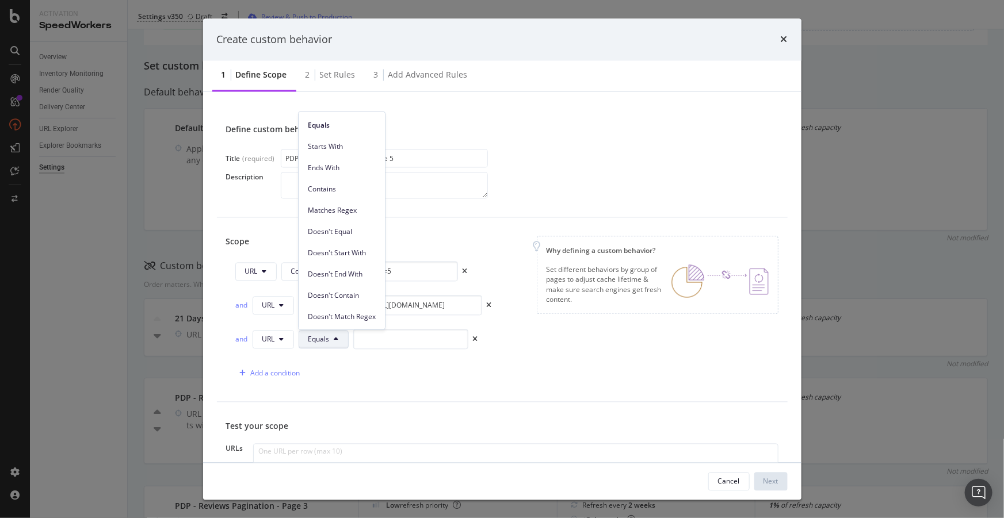
click at [362, 320] on span "Doesn't Match Regex" at bounding box center [342, 316] width 68 height 10
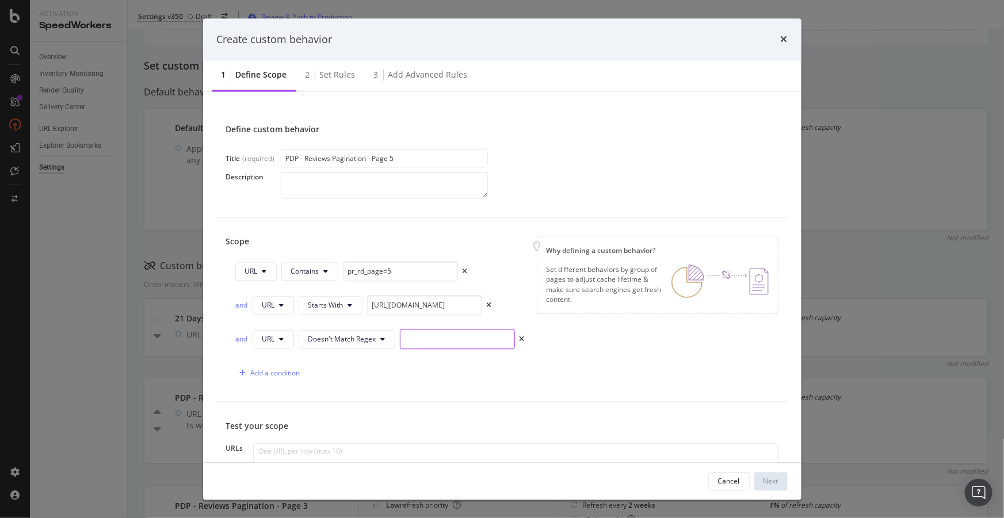
click at [414, 334] on input "modal" at bounding box center [457, 340] width 115 height 20
paste input "pr_rd_page=4[0-9]"
click at [443, 338] on input "pr_rd_page=4[0-9]" at bounding box center [457, 340] width 115 height 20
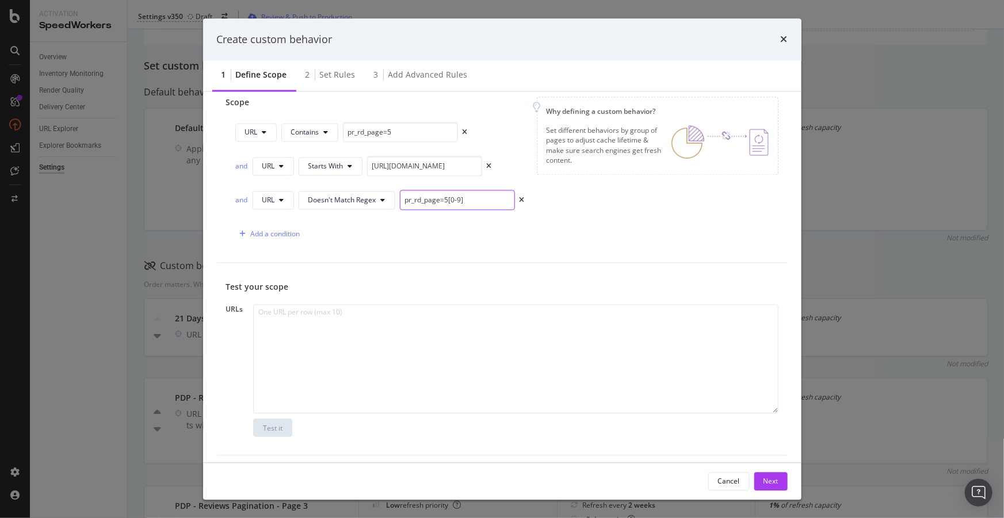
scroll to position [145, 0]
type input "pr_rd_page=5[0-9]"
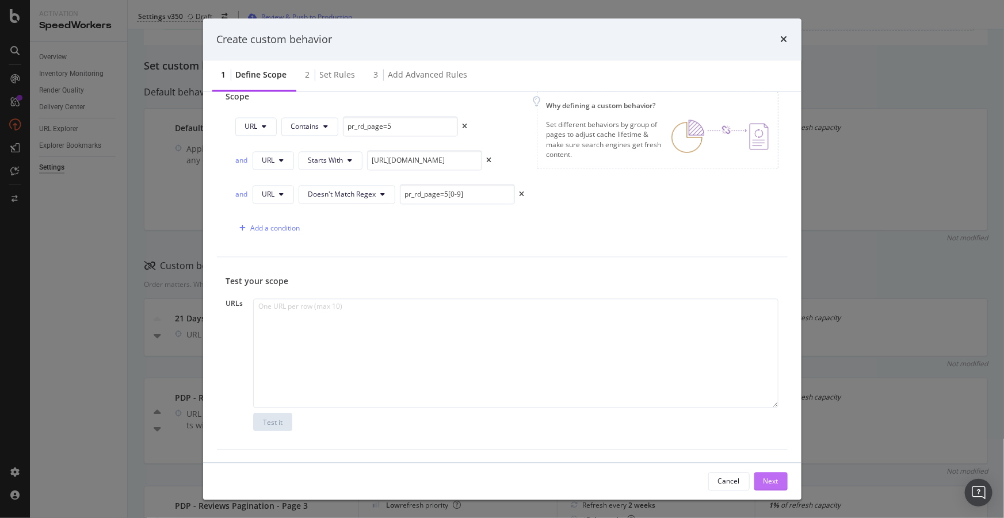
click at [767, 477] on div "Next" at bounding box center [770, 481] width 15 height 10
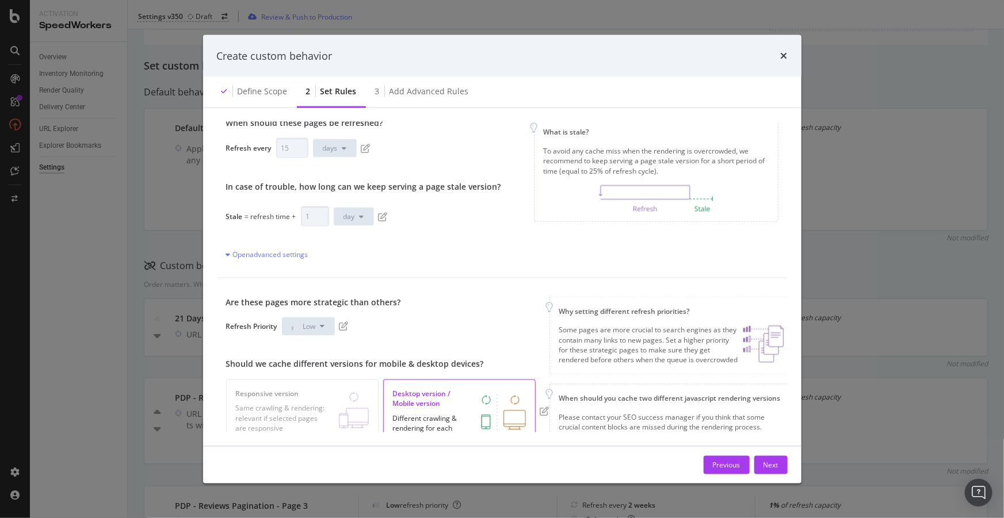
scroll to position [0, 0]
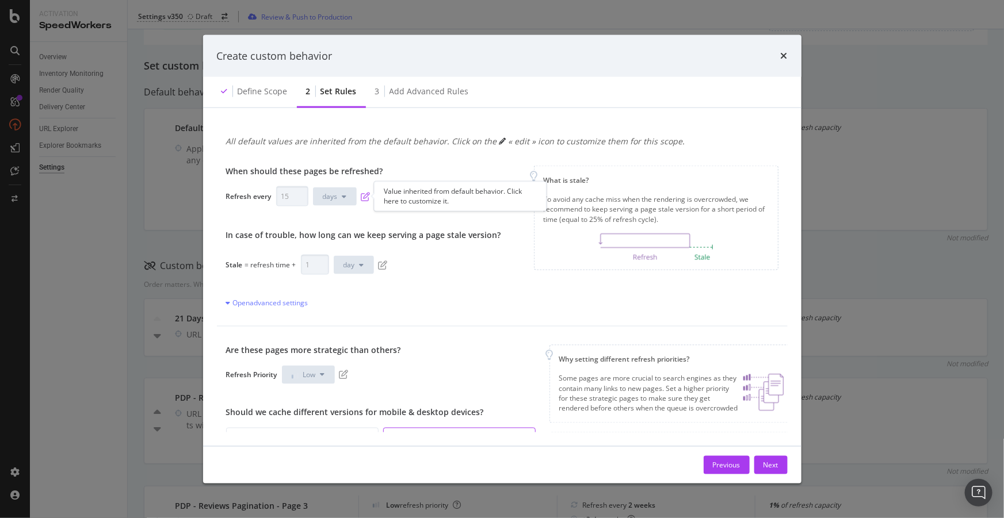
click at [367, 197] on icon "pen-to-square" at bounding box center [365, 196] width 9 height 9
drag, startPoint x: 297, startPoint y: 197, endPoint x: 285, endPoint y: 194, distance: 12.4
click at [285, 194] on input "17" at bounding box center [292, 196] width 32 height 20
drag, startPoint x: 289, startPoint y: 195, endPoint x: 258, endPoint y: 190, distance: 32.0
click at [258, 190] on div "Refresh every 17 days" at bounding box center [363, 196] width 275 height 20
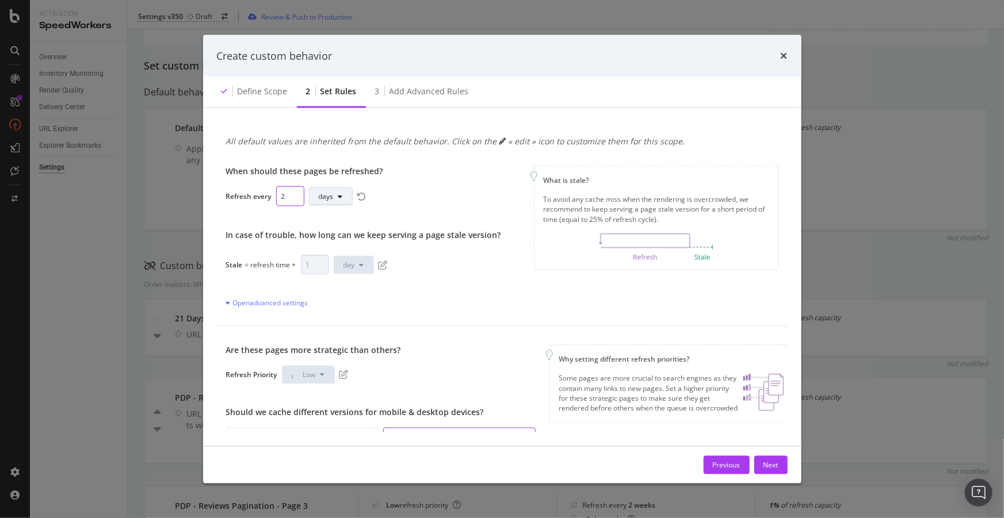
type input "2"
click at [320, 193] on span "days" at bounding box center [326, 197] width 15 height 10
click at [325, 281] on span "weeks" at bounding box center [331, 283] width 26 height 10
click at [378, 264] on icon "pen-to-square" at bounding box center [382, 264] width 9 height 9
click at [319, 267] on input "0" at bounding box center [315, 265] width 28 height 20
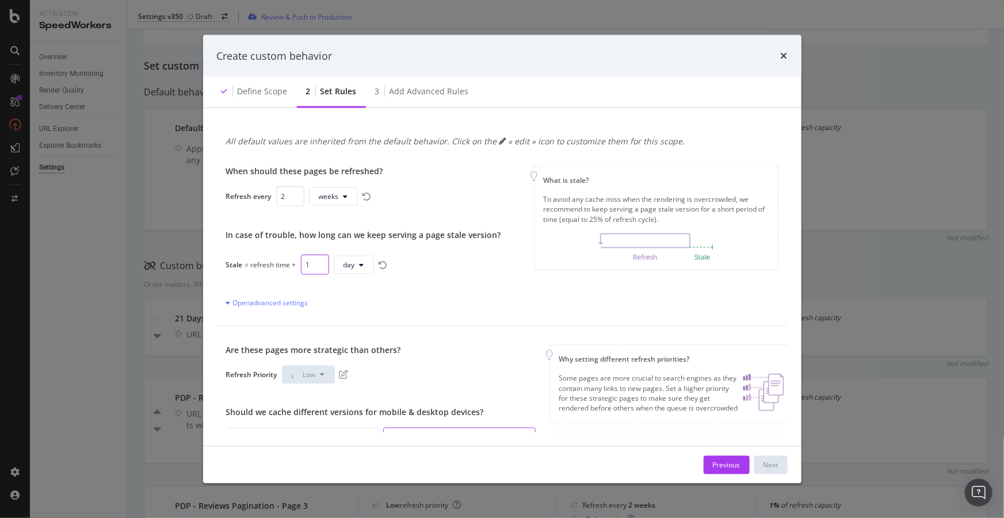
click at [319, 260] on input "1" at bounding box center [315, 265] width 28 height 20
click at [319, 260] on input "2" at bounding box center [315, 265] width 28 height 20
type input "3"
click at [319, 260] on input "3" at bounding box center [315, 265] width 28 height 20
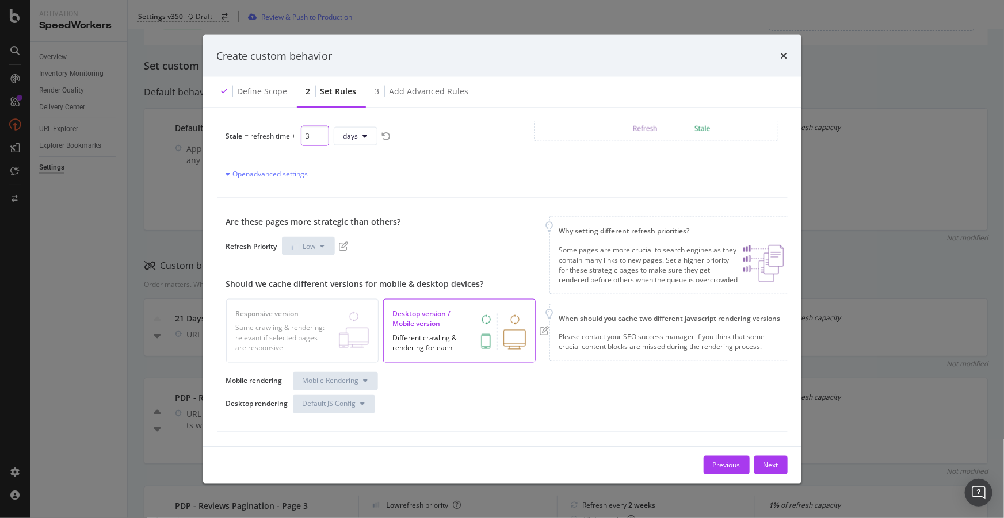
scroll to position [136, 0]
click at [347, 242] on icon "pen-to-square" at bounding box center [343, 246] width 9 height 9
click at [766, 466] on div "Next" at bounding box center [770, 465] width 15 height 10
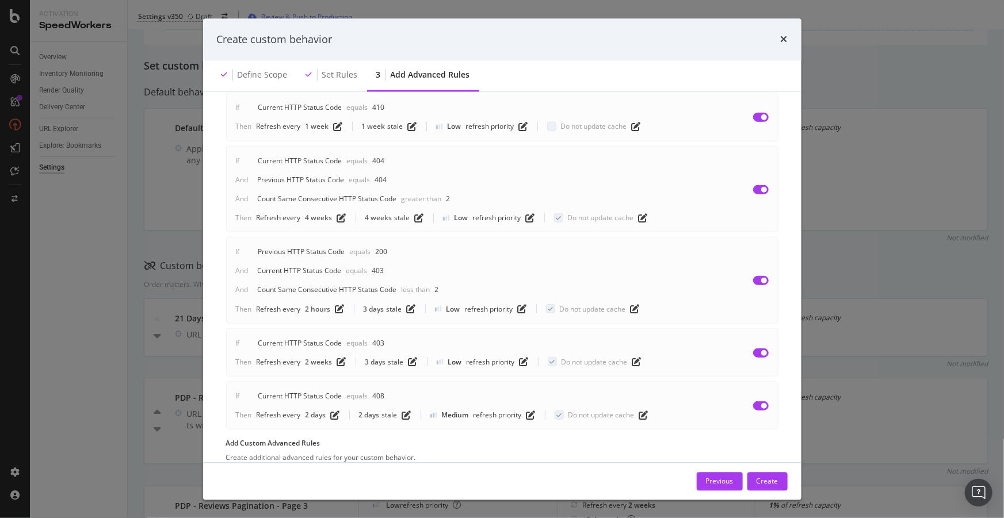
scroll to position [466, 0]
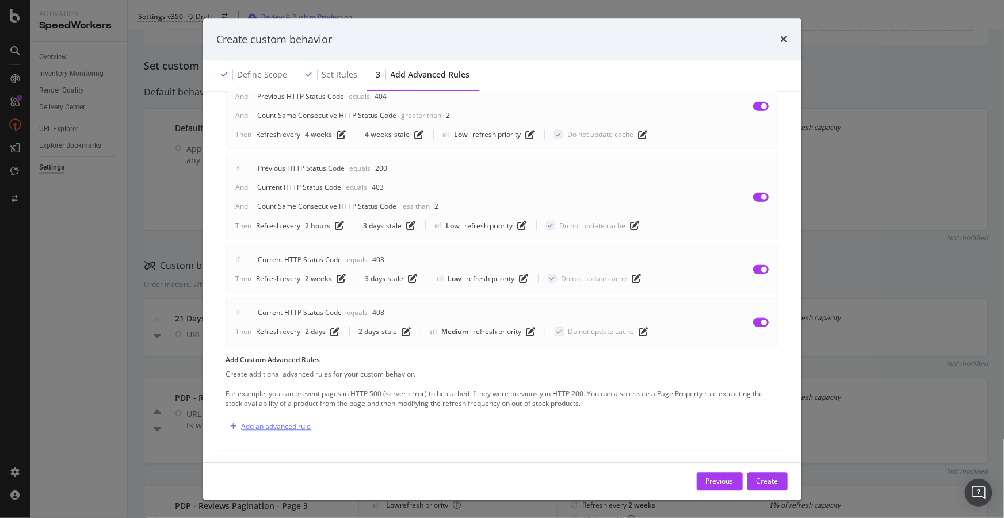
click at [278, 420] on div "Add an advanced rule" at bounding box center [268, 426] width 85 height 17
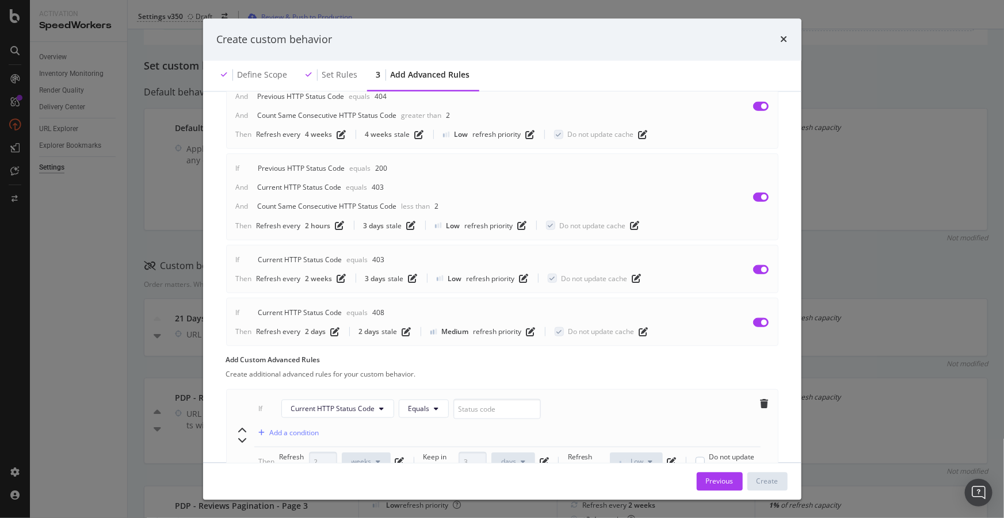
scroll to position [535, 0]
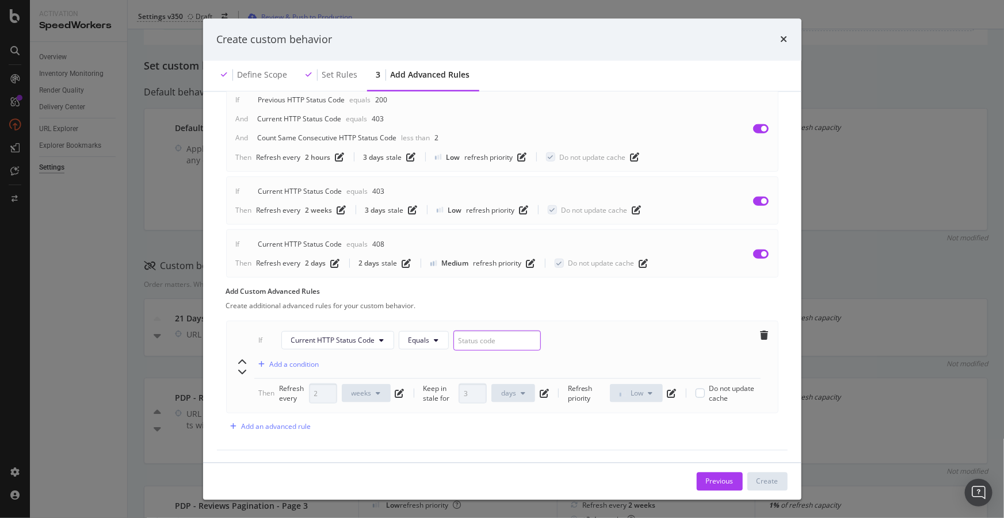
click at [495, 339] on input "modal" at bounding box center [496, 340] width 87 height 20
type input "404"
click at [293, 361] on div "Add a condition" at bounding box center [294, 364] width 49 height 10
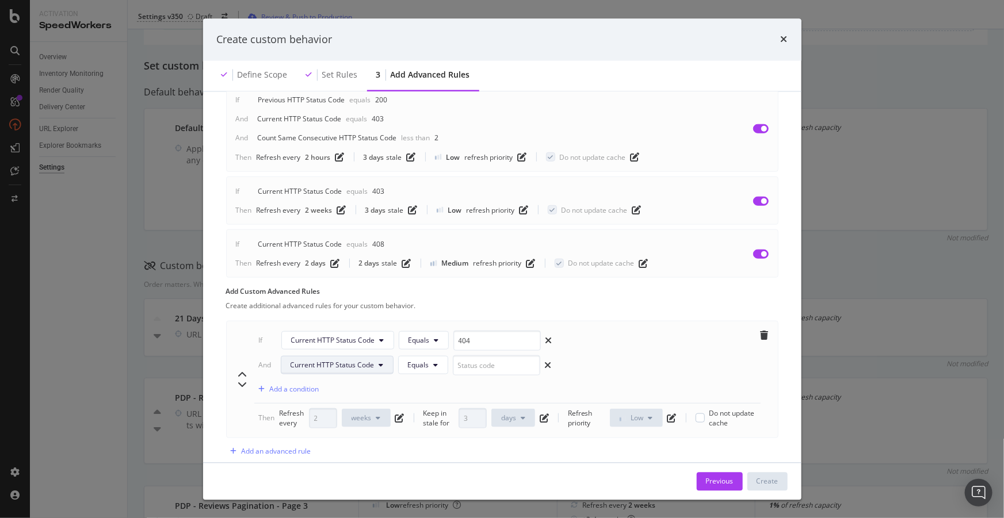
click at [358, 360] on span "Current HTTP Status Code" at bounding box center [332, 365] width 84 height 10
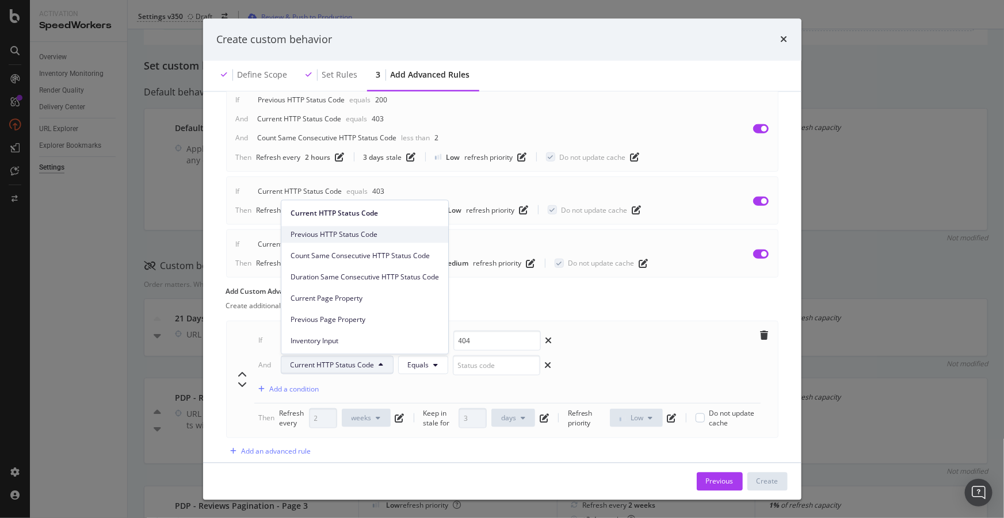
click at [358, 235] on span "Previous HTTP Status Code" at bounding box center [364, 234] width 148 height 10
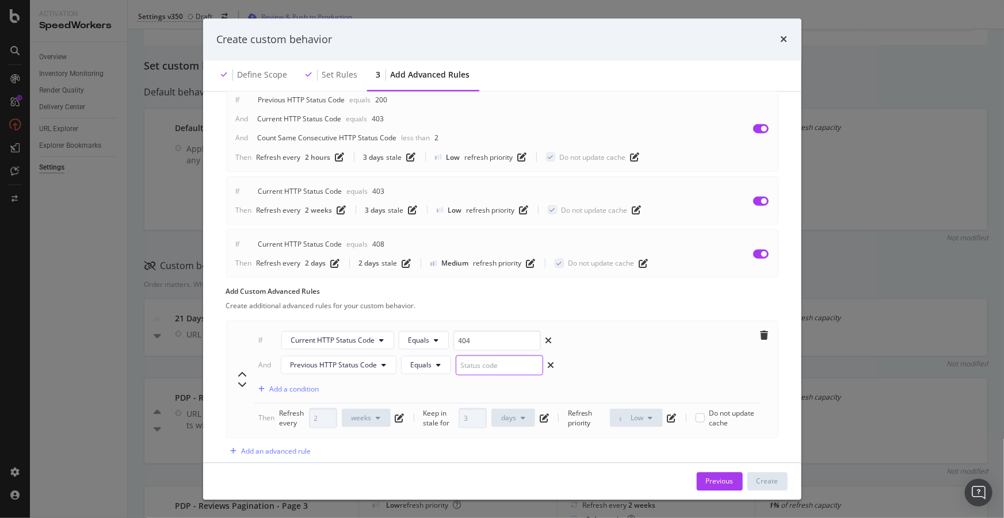
click at [491, 364] on input "modal" at bounding box center [499, 365] width 87 height 20
type input "404"
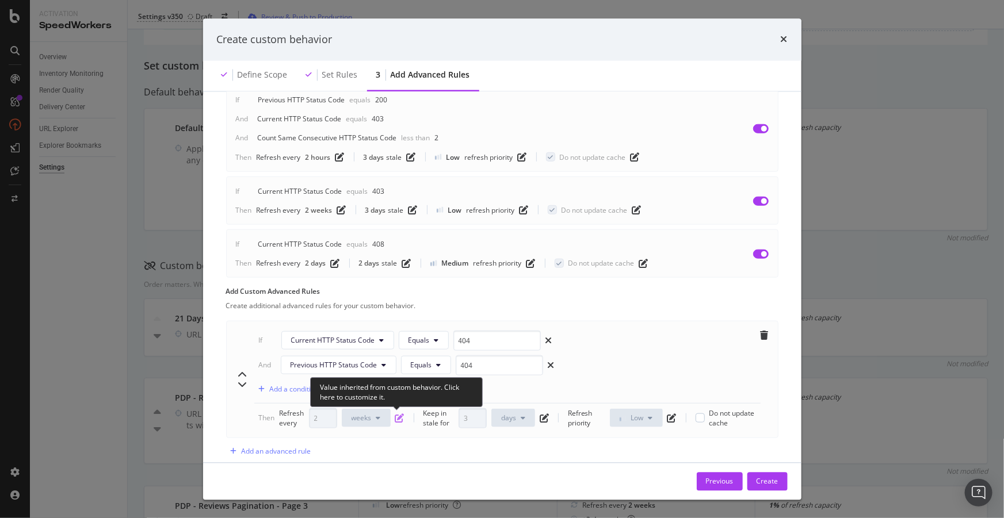
click at [395, 416] on icon "pen-to-square" at bounding box center [399, 418] width 9 height 9
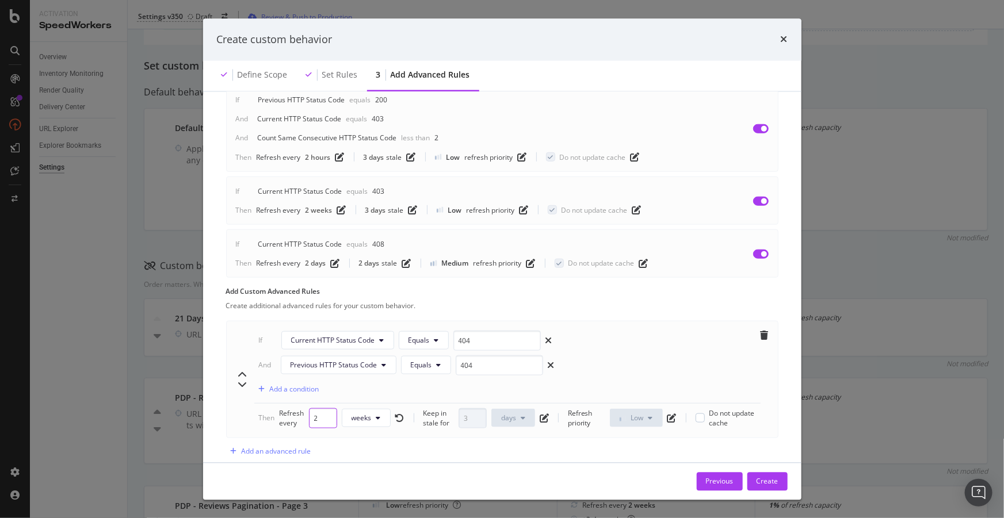
drag, startPoint x: 317, startPoint y: 412, endPoint x: 267, endPoint y: 409, distance: 50.2
click at [267, 409] on div "Then Refresh every 2 weeks Keep in stale for 3 days Refresh priority Low Do not…" at bounding box center [507, 418] width 497 height 20
type input "8"
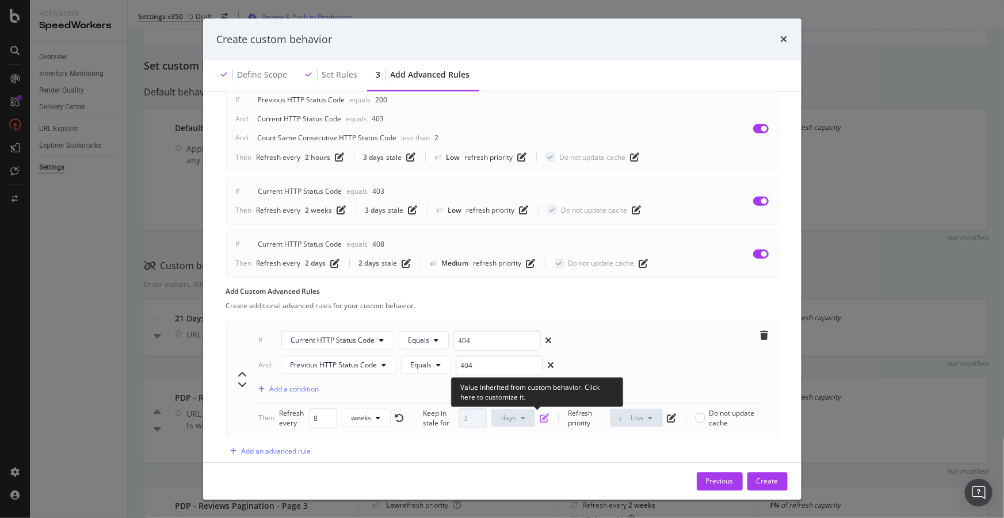
click at [540, 418] on icon "pen-to-square" at bounding box center [544, 418] width 9 height 9
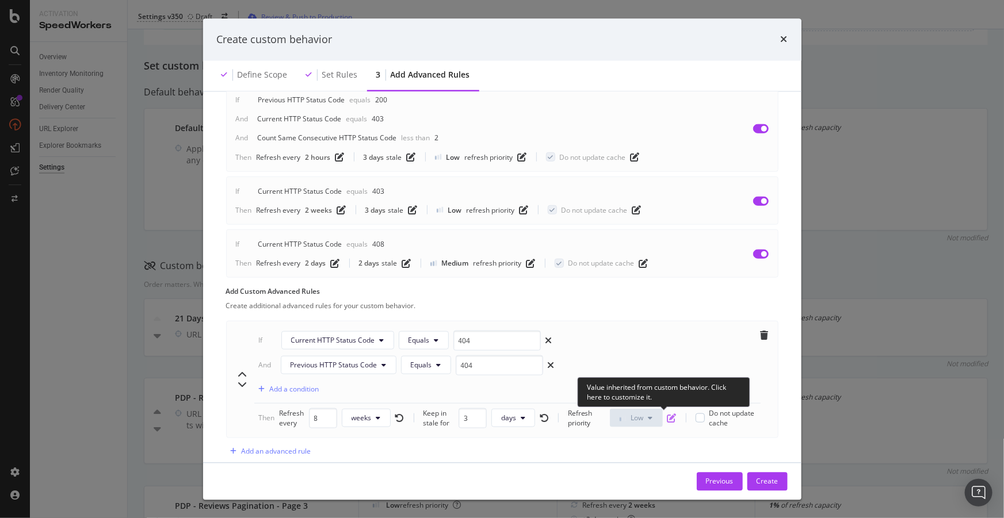
click at [667, 420] on icon "pen-to-square" at bounding box center [671, 418] width 9 height 9
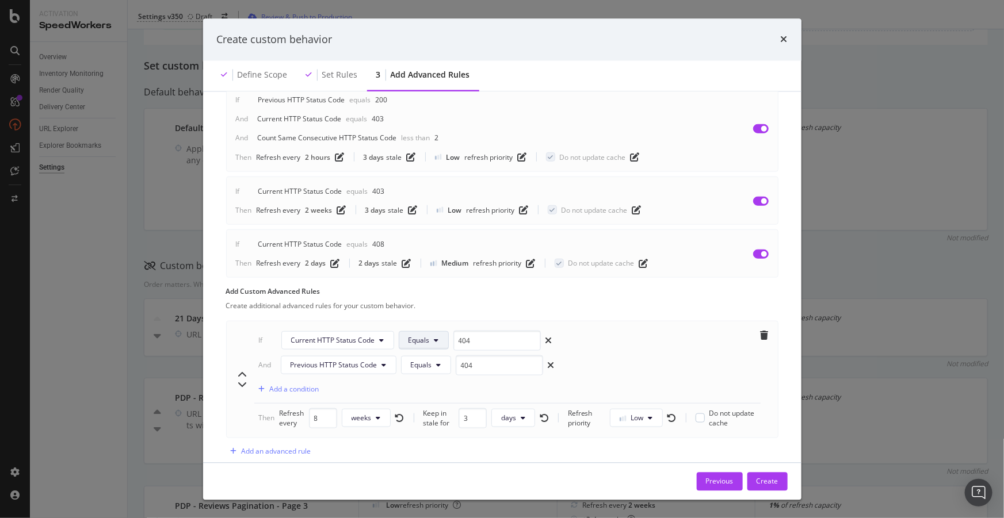
scroll to position [559, 0]
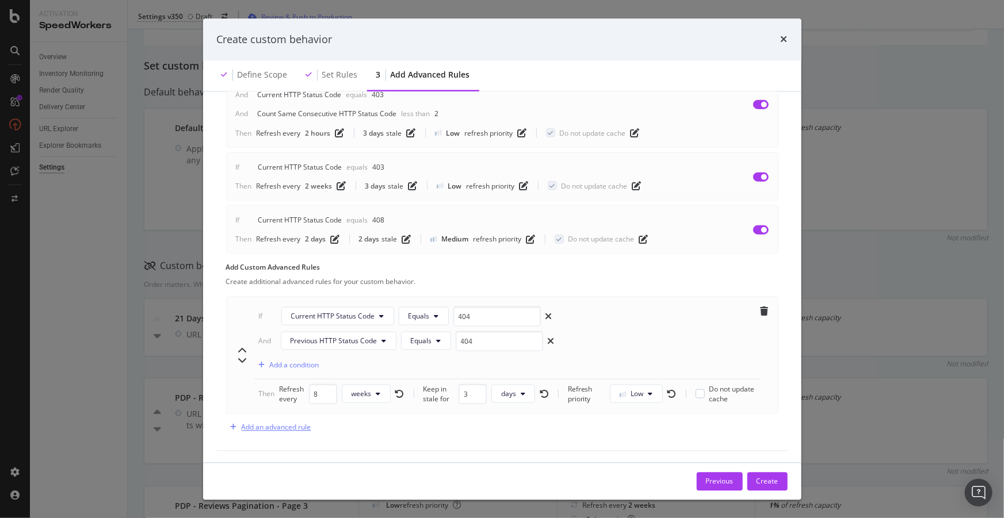
click at [277, 426] on div "Add an advanced rule" at bounding box center [277, 427] width 70 height 10
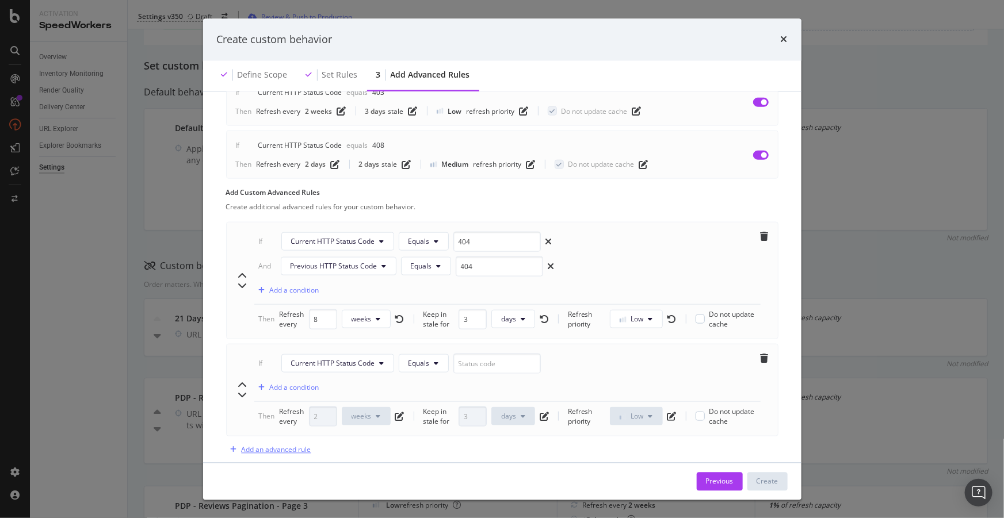
scroll to position [656, 0]
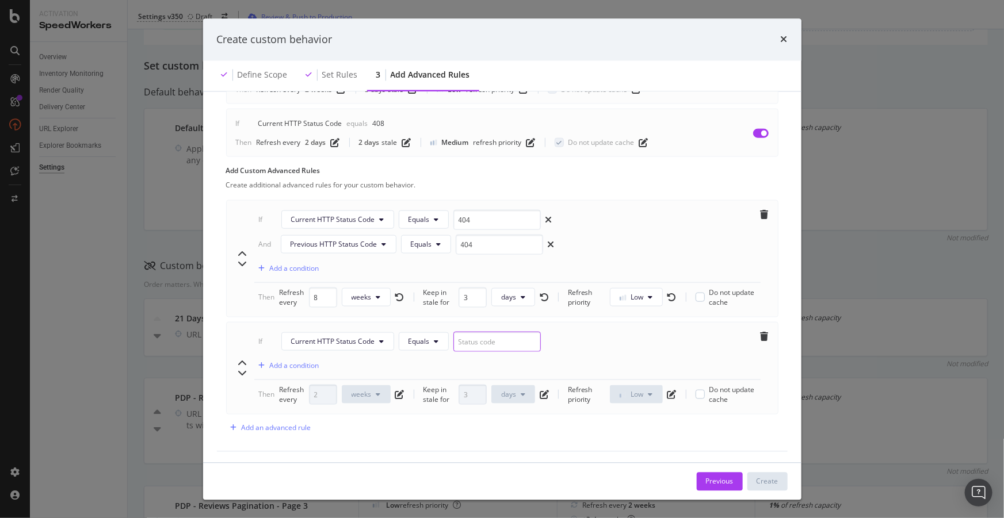
click at [484, 341] on input "modal" at bounding box center [496, 341] width 87 height 20
type input "301"
click at [400, 397] on div "Refresh every 2 weeks" at bounding box center [342, 394] width 125 height 20
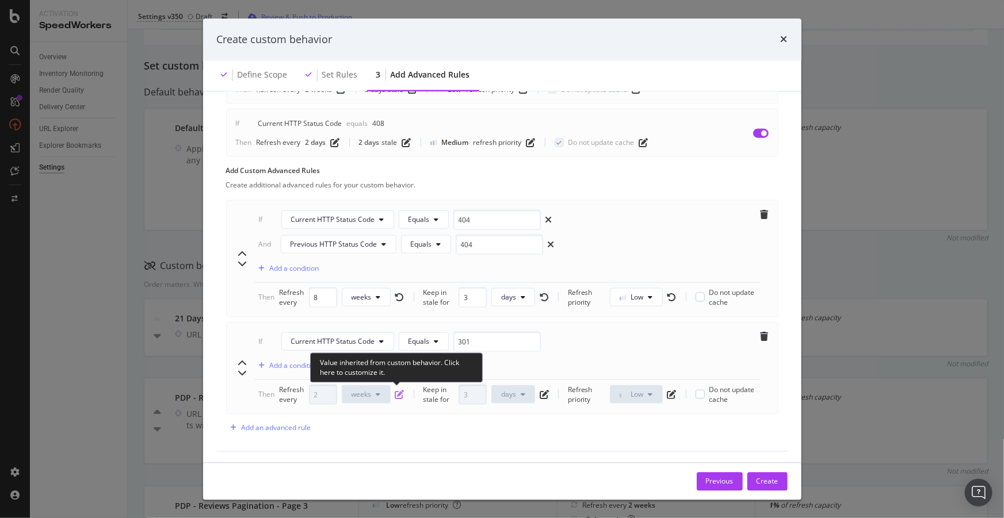
click at [397, 391] on icon "pen-to-square" at bounding box center [399, 394] width 9 height 9
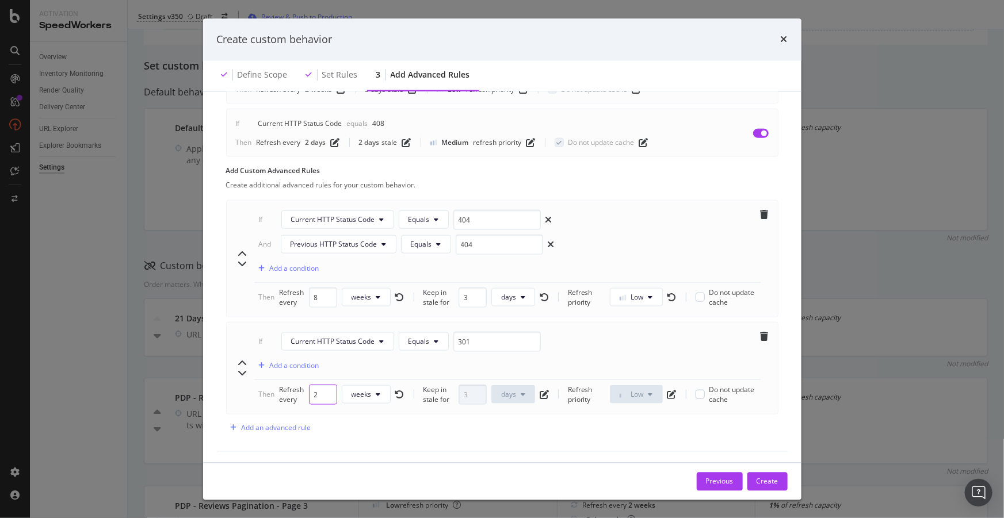
drag, startPoint x: 318, startPoint y: 393, endPoint x: 293, endPoint y: 388, distance: 25.3
click at [293, 388] on div "Refresh every 2 weeks" at bounding box center [342, 394] width 125 height 20
type input "8"
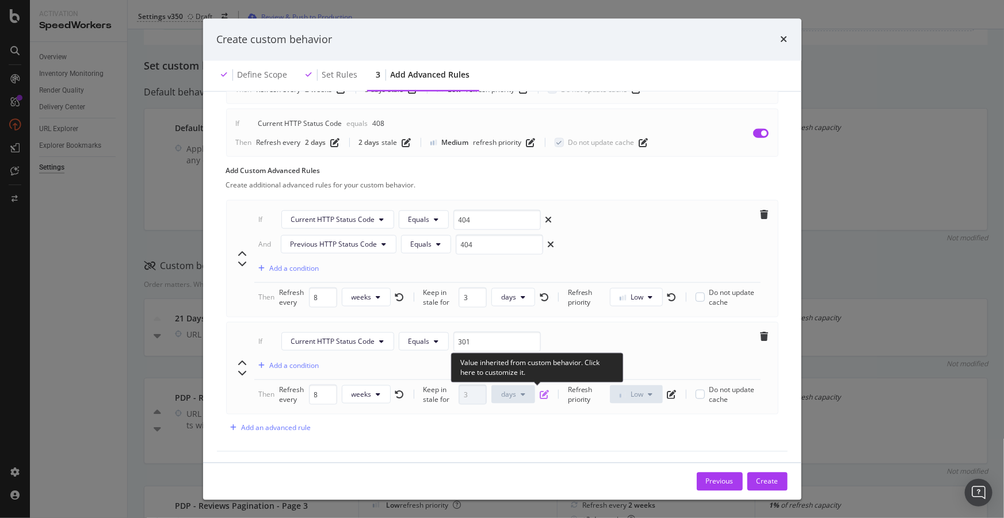
click at [540, 395] on icon "pen-to-square" at bounding box center [544, 394] width 9 height 9
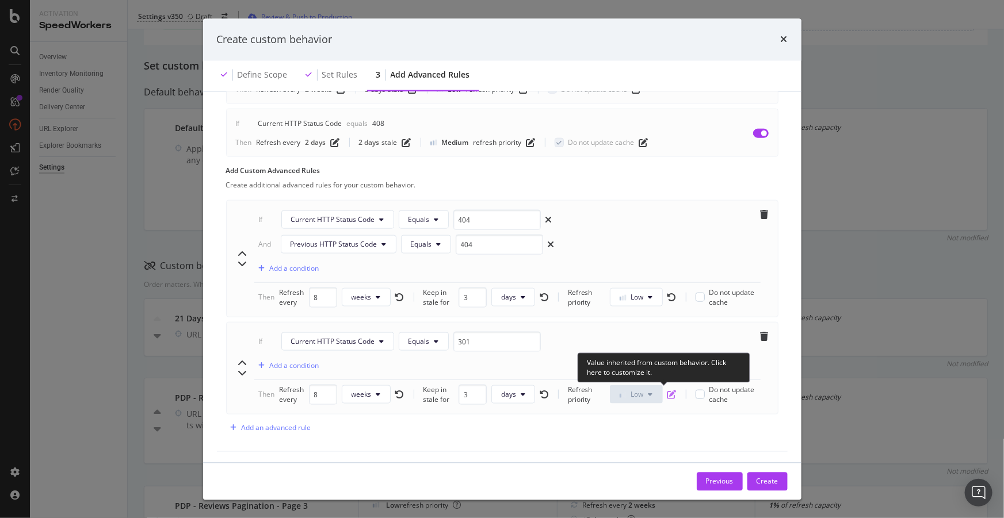
click at [667, 395] on icon "pen-to-square" at bounding box center [671, 394] width 9 height 9
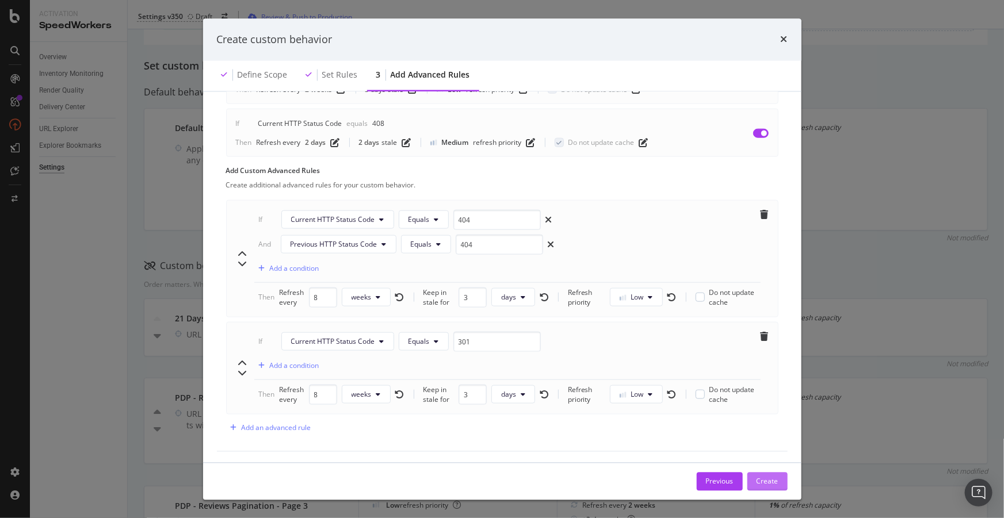
click at [772, 481] on div "Create" at bounding box center [767, 481] width 22 height 10
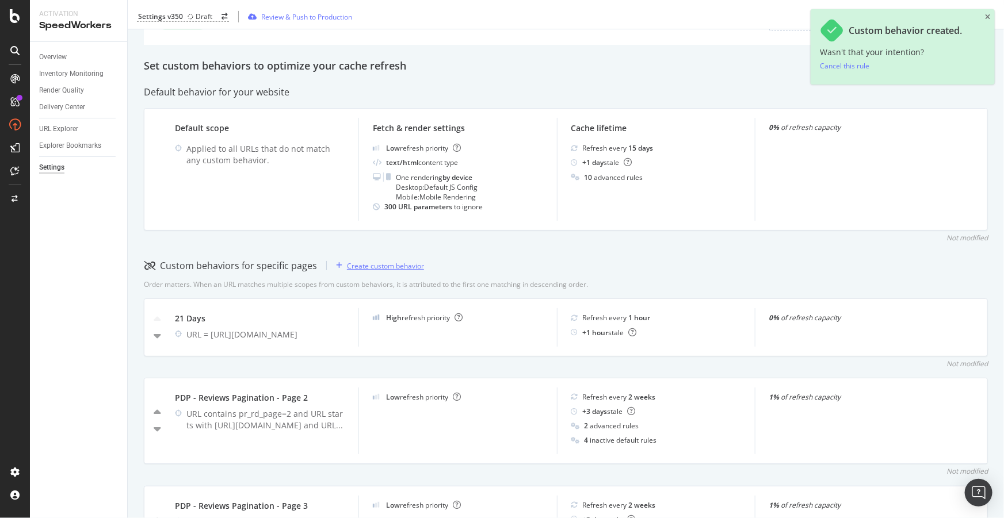
click at [395, 266] on div "Create custom behavior" at bounding box center [385, 266] width 77 height 10
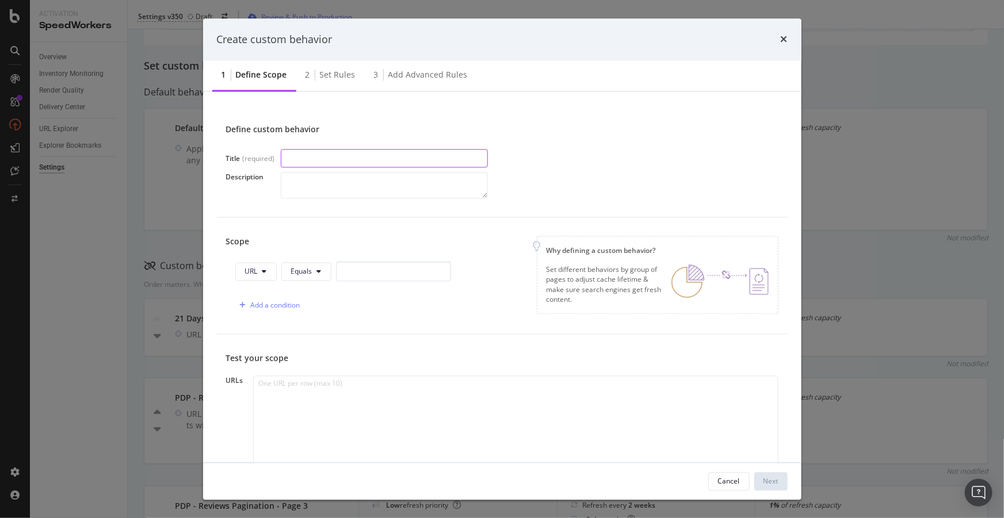
paste input "PDP - Reviews Pagination - Page 4"
type input "PDP - Reviews Pagination - Page 6"
click at [320, 270] on icon "modal" at bounding box center [319, 271] width 5 height 7
drag, startPoint x: 336, startPoint y: 362, endPoint x: 355, endPoint y: 334, distance: 34.0
click at [335, 361] on span "Contains" at bounding box center [324, 358] width 68 height 10
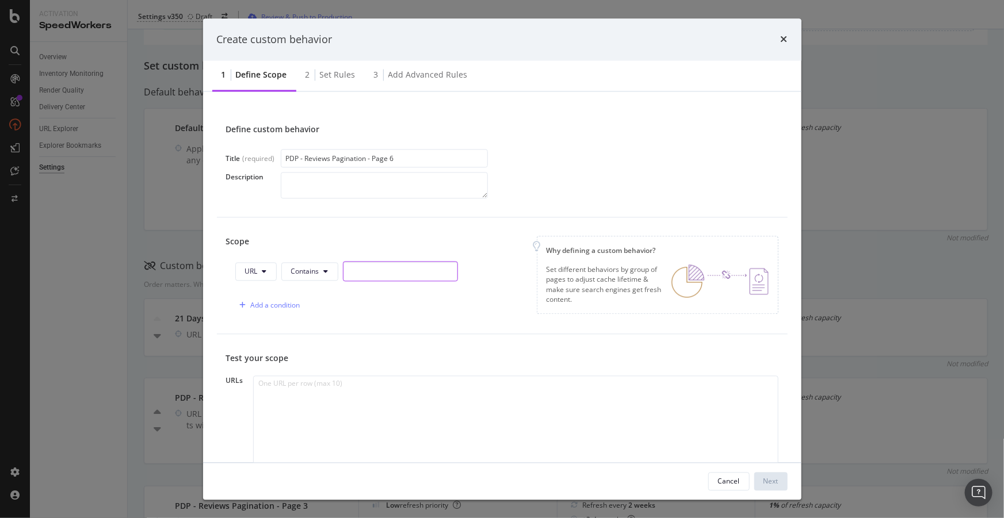
click at [380, 270] on input "modal" at bounding box center [400, 272] width 115 height 20
paste input "pr_rd_page=4"
type input "pr_rd_page=6"
click at [288, 308] on div "Add a condition" at bounding box center [275, 306] width 49 height 10
click at [327, 308] on span "Equals" at bounding box center [318, 306] width 21 height 10
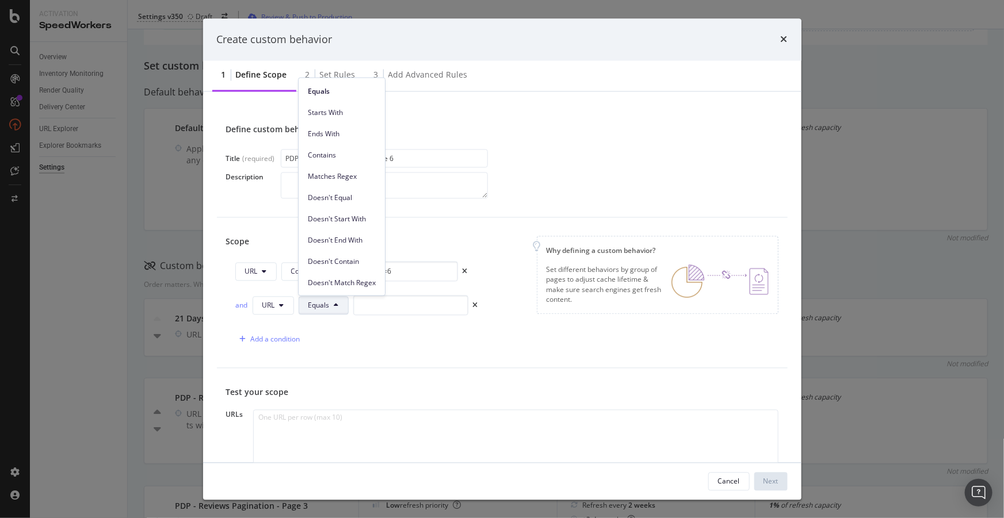
click at [338, 113] on span "Starts With" at bounding box center [342, 112] width 68 height 10
click at [416, 313] on input "modal" at bounding box center [424, 306] width 115 height 20
paste input "[URL][DOMAIN_NAME]"
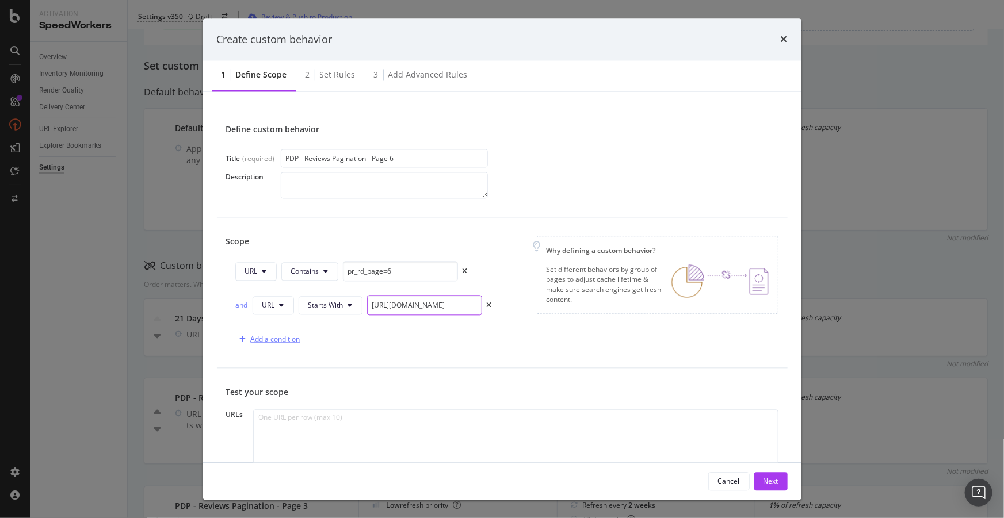
type input "[URL][DOMAIN_NAME]"
click at [283, 343] on div "Add a condition" at bounding box center [267, 339] width 65 height 17
click at [339, 343] on button "Equals" at bounding box center [324, 339] width 50 height 18
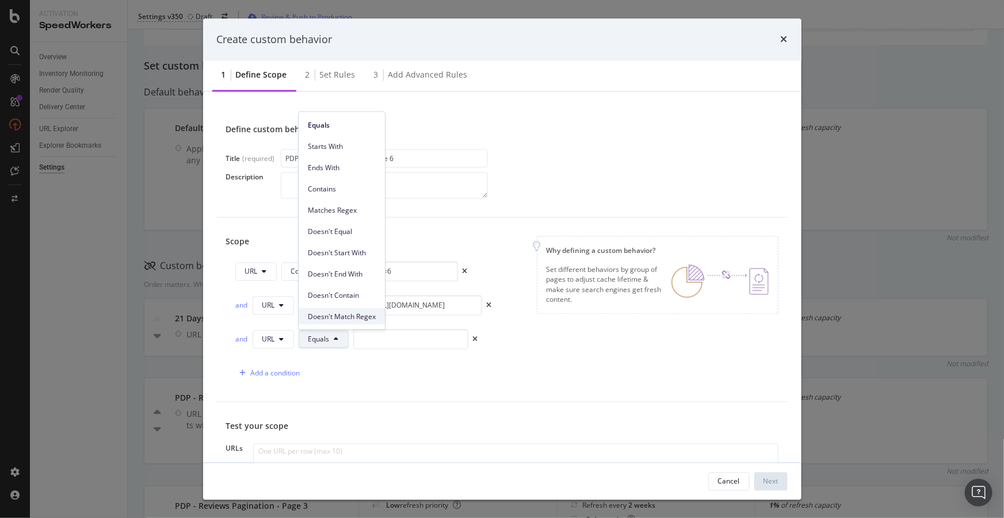
click at [359, 311] on span "Doesn't Match Regex" at bounding box center [342, 316] width 68 height 10
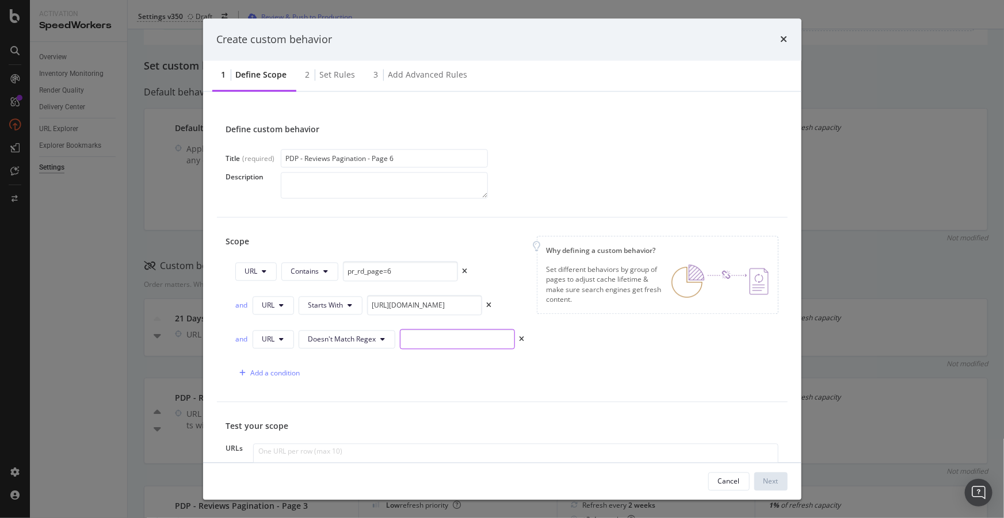
click at [438, 336] on input "modal" at bounding box center [457, 340] width 115 height 20
paste input "pr_rd_page=4[0-9]"
drag, startPoint x: 446, startPoint y: 341, endPoint x: 458, endPoint y: 340, distance: 11.5
click at [446, 340] on input "pr_rd_page=4[0-9]" at bounding box center [457, 340] width 115 height 20
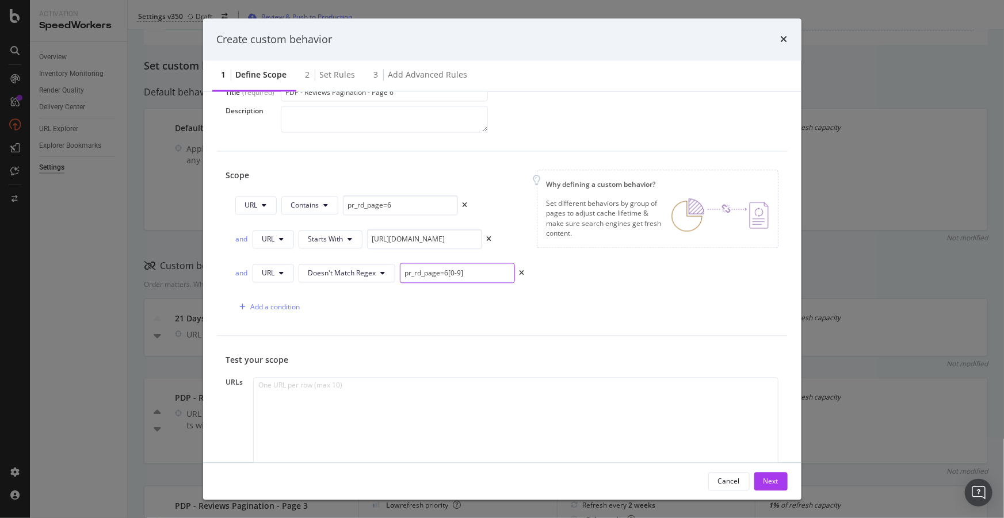
scroll to position [145, 0]
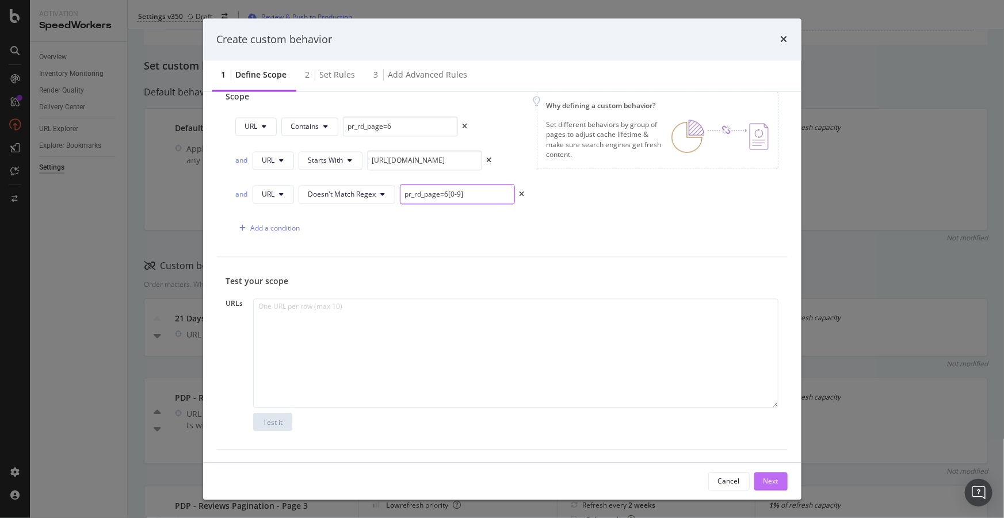
type input "pr_rd_page=6[0-9]"
drag, startPoint x: 770, startPoint y: 480, endPoint x: 673, endPoint y: 445, distance: 103.3
click at [769, 480] on div "Next" at bounding box center [770, 481] width 15 height 10
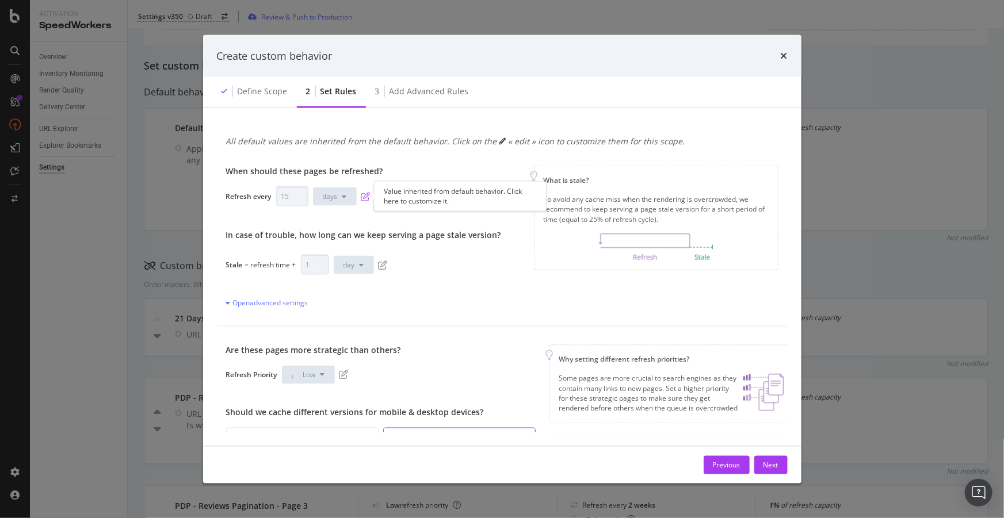
click at [361, 196] on icon "pen-to-square" at bounding box center [365, 196] width 9 height 9
click at [297, 195] on input "16" at bounding box center [292, 196] width 32 height 20
drag, startPoint x: 290, startPoint y: 196, endPoint x: 219, endPoint y: 186, distance: 72.6
click at [221, 186] on div "When should these pages be refreshed? Refresh every 16 days In case of trouble,…" at bounding box center [502, 236] width 571 height 179
type input "2"
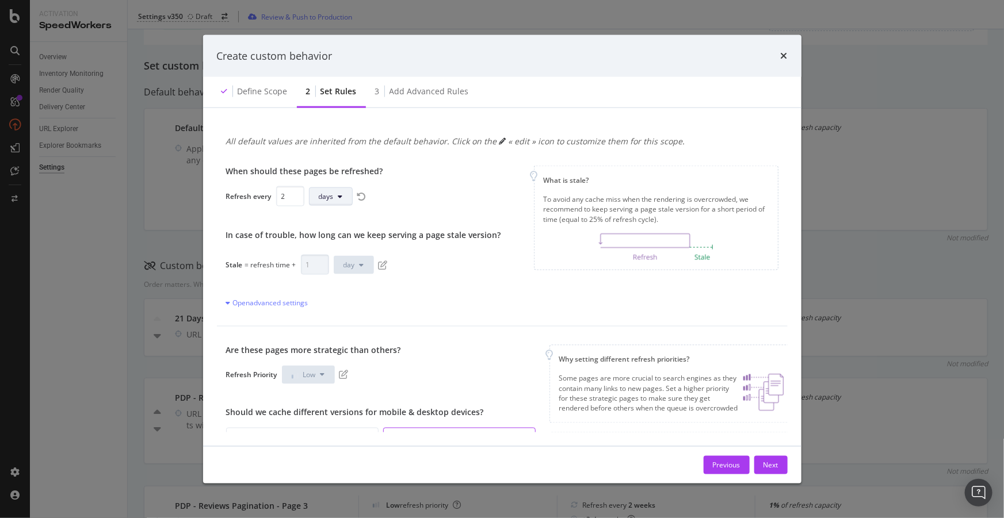
click at [320, 194] on span "days" at bounding box center [326, 197] width 15 height 10
click at [328, 281] on span "weeks" at bounding box center [331, 283] width 26 height 10
click at [383, 265] on icon "pen-to-square" at bounding box center [382, 264] width 9 height 9
drag, startPoint x: 307, startPoint y: 264, endPoint x: 291, endPoint y: 261, distance: 16.5
click at [291, 261] on div "Stale = refresh time + 1 day" at bounding box center [363, 265] width 275 height 20
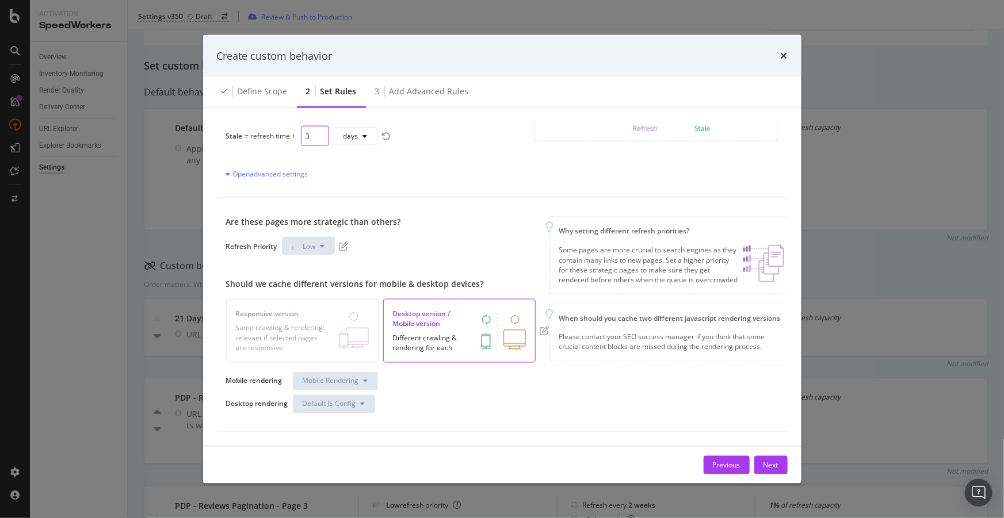
scroll to position [136, 0]
type input "3"
click at [344, 242] on icon "pen-to-square" at bounding box center [343, 246] width 9 height 9
click at [770, 457] on div "Next" at bounding box center [770, 465] width 15 height 17
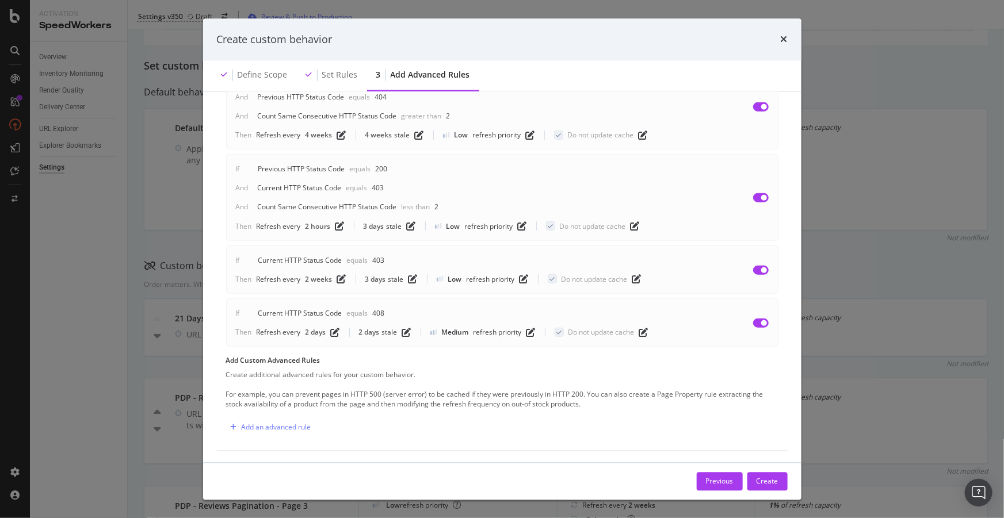
scroll to position [466, 0]
click at [251, 423] on div "Add an advanced rule" at bounding box center [277, 427] width 70 height 10
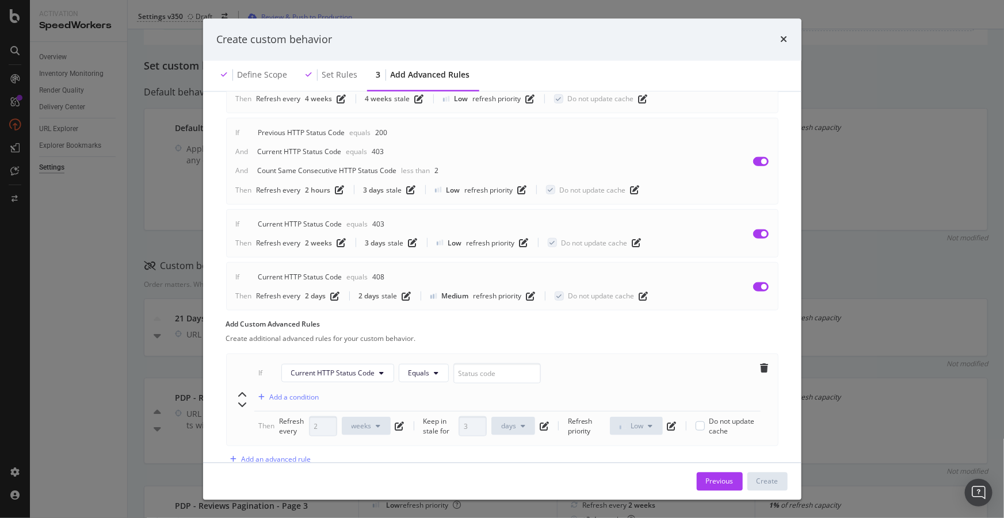
scroll to position [535, 0]
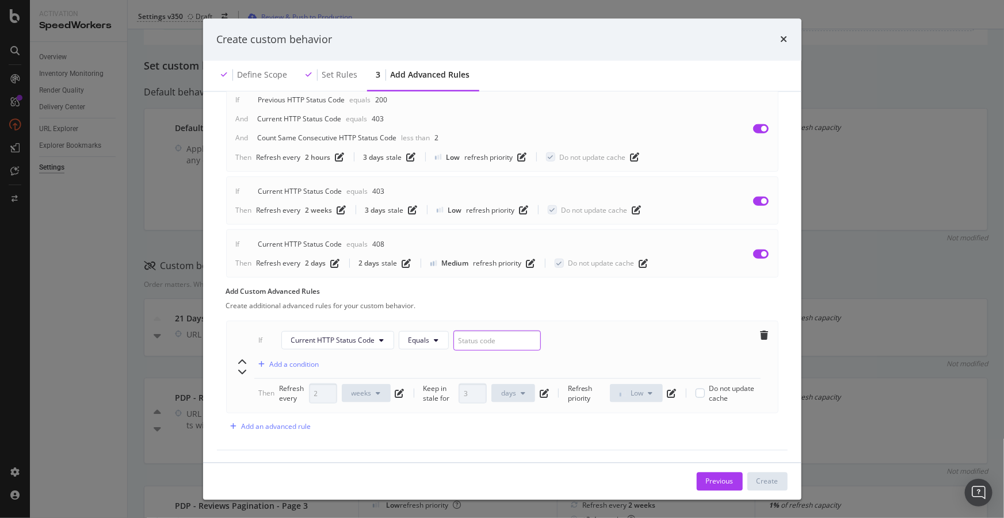
click at [480, 336] on input "modal" at bounding box center [496, 340] width 87 height 20
type input "0"
type input "404"
click at [309, 362] on div "Add a condition" at bounding box center [294, 364] width 49 height 10
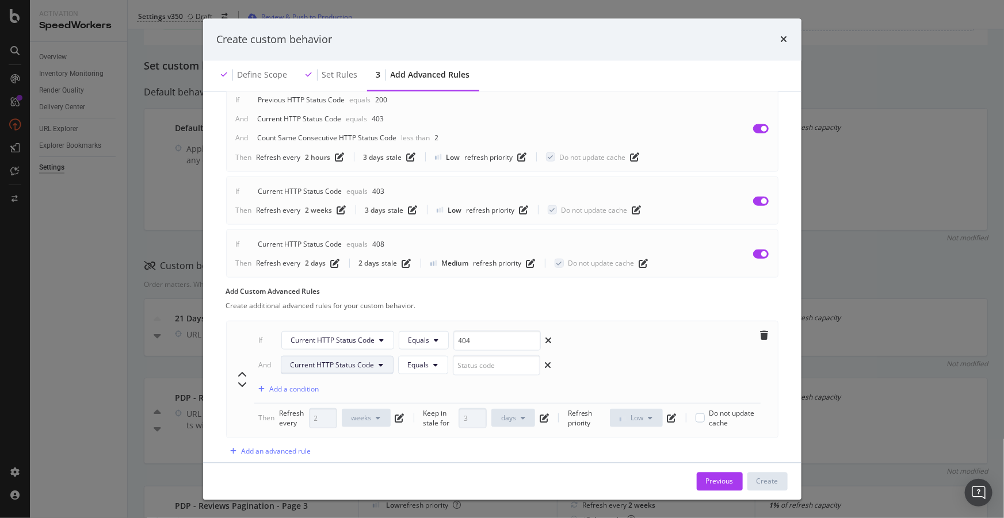
click at [339, 361] on span "Current HTTP Status Code" at bounding box center [332, 365] width 84 height 10
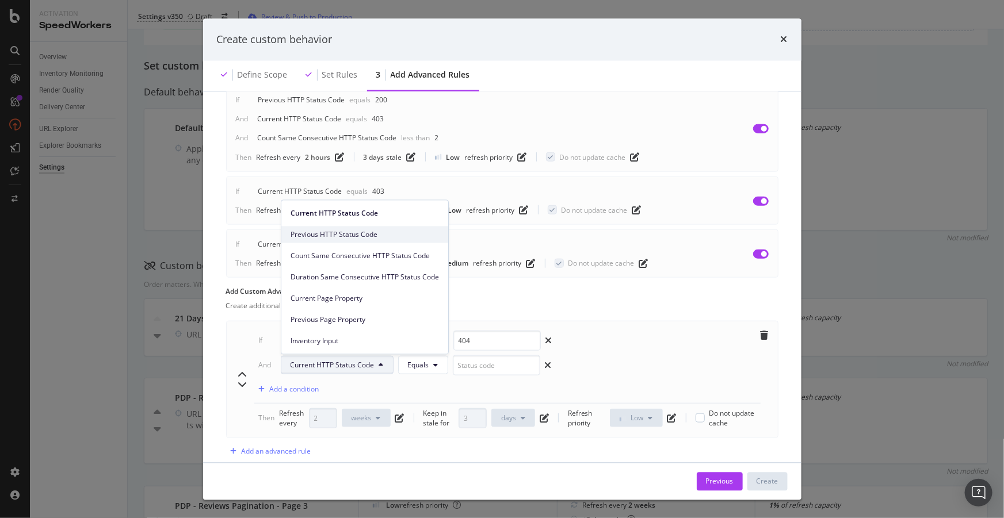
click at [350, 232] on span "Previous HTTP Status Code" at bounding box center [364, 234] width 148 height 10
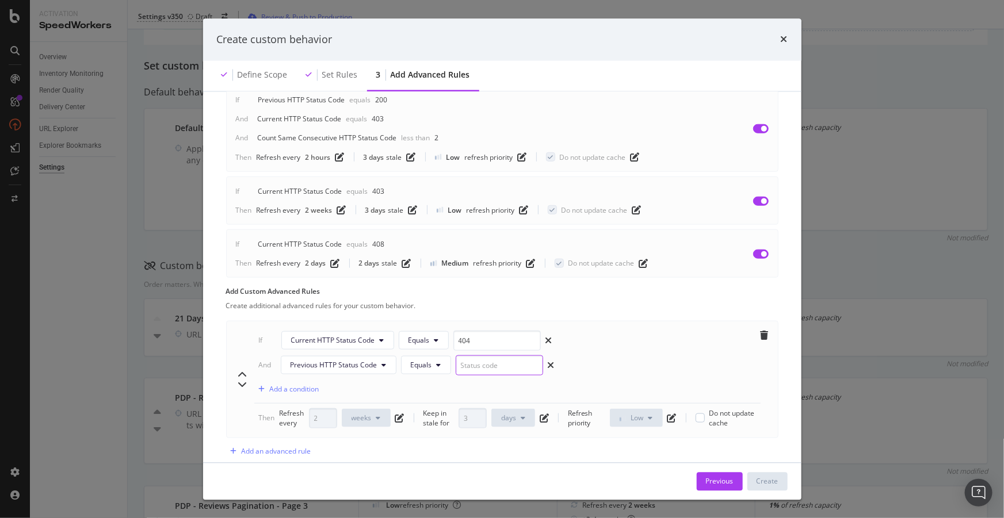
click at [504, 366] on input "modal" at bounding box center [499, 365] width 87 height 20
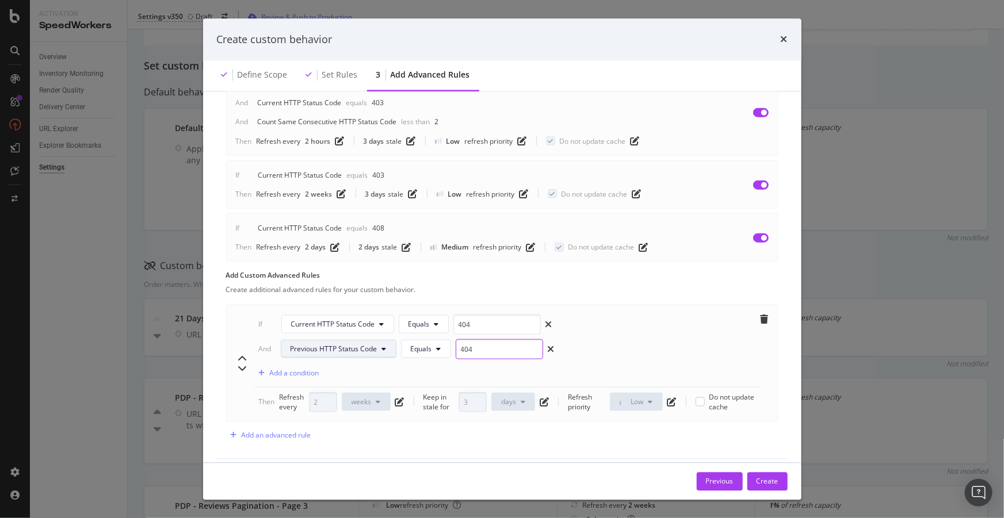
scroll to position [559, 0]
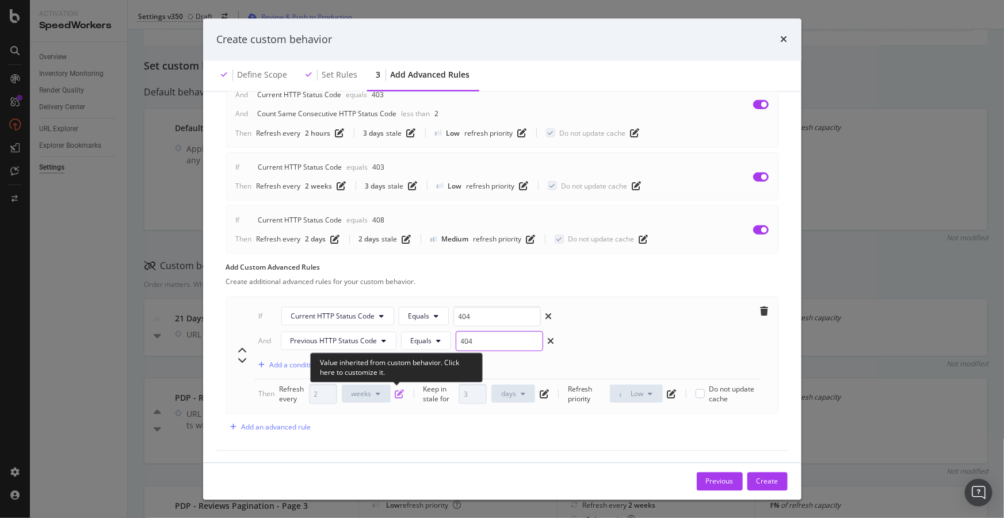
type input "404"
click at [399, 389] on icon "pen-to-square" at bounding box center [399, 393] width 9 height 9
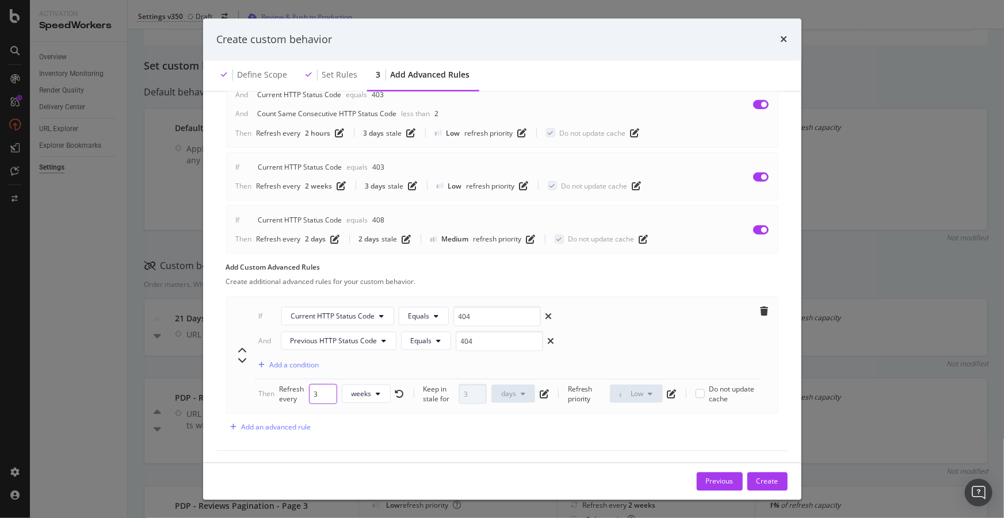
drag, startPoint x: 322, startPoint y: 391, endPoint x: 258, endPoint y: 380, distance: 64.9
click at [309, 384] on input "3" at bounding box center [323, 394] width 28 height 20
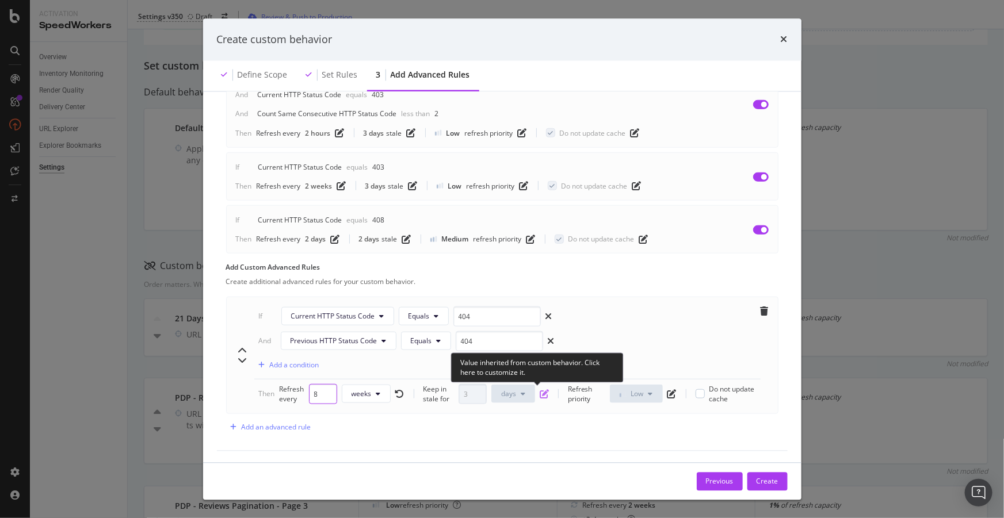
type input "8"
click at [540, 395] on icon "pen-to-square" at bounding box center [544, 393] width 9 height 9
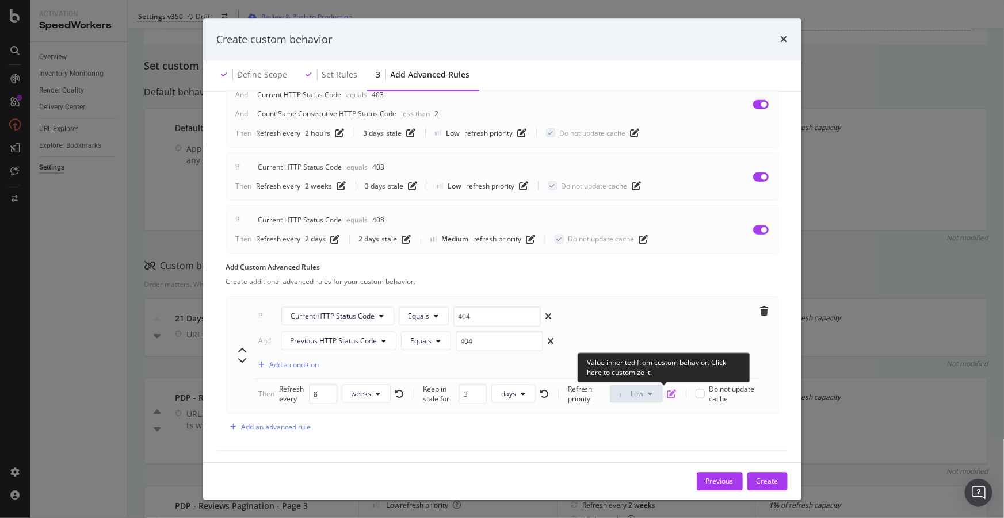
click at [668, 391] on icon "pen-to-square" at bounding box center [671, 393] width 9 height 9
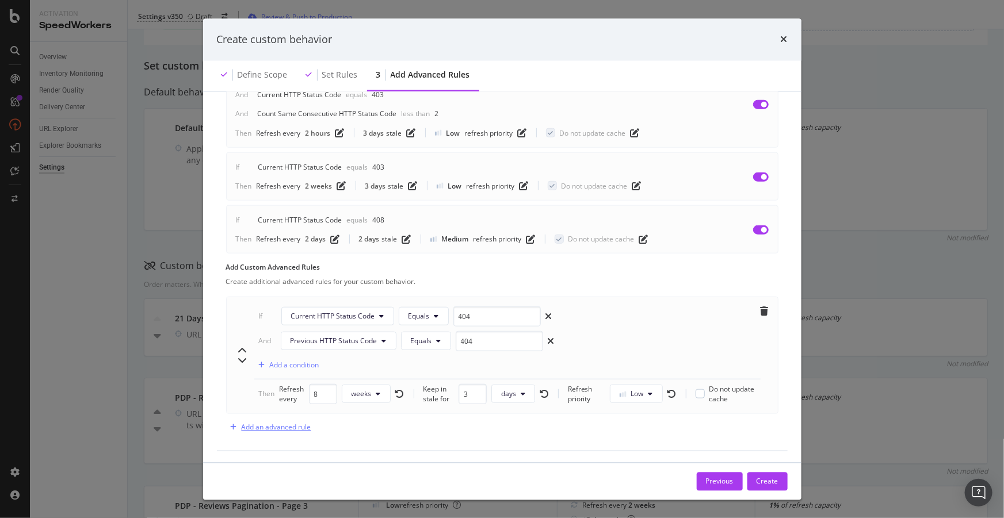
click at [292, 430] on div "Add an advanced rule" at bounding box center [277, 427] width 70 height 10
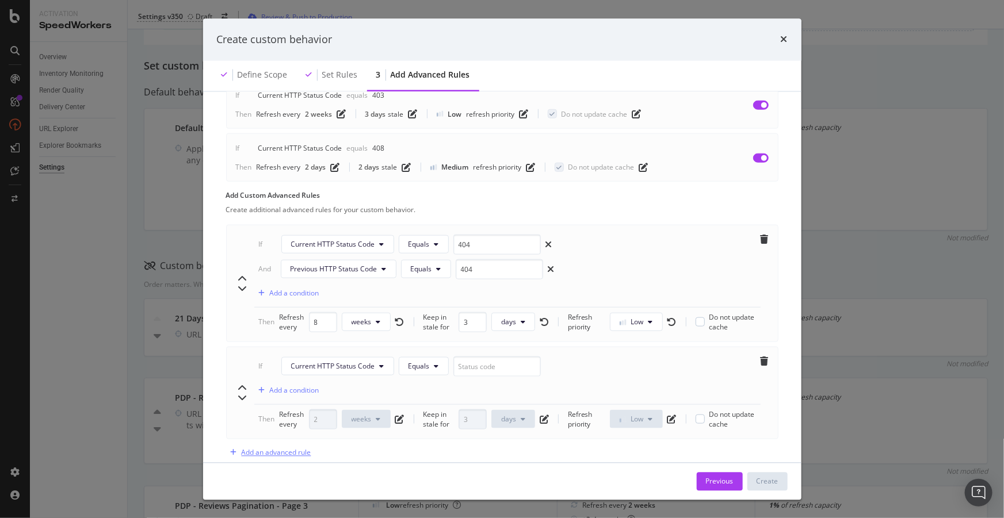
scroll to position [656, 0]
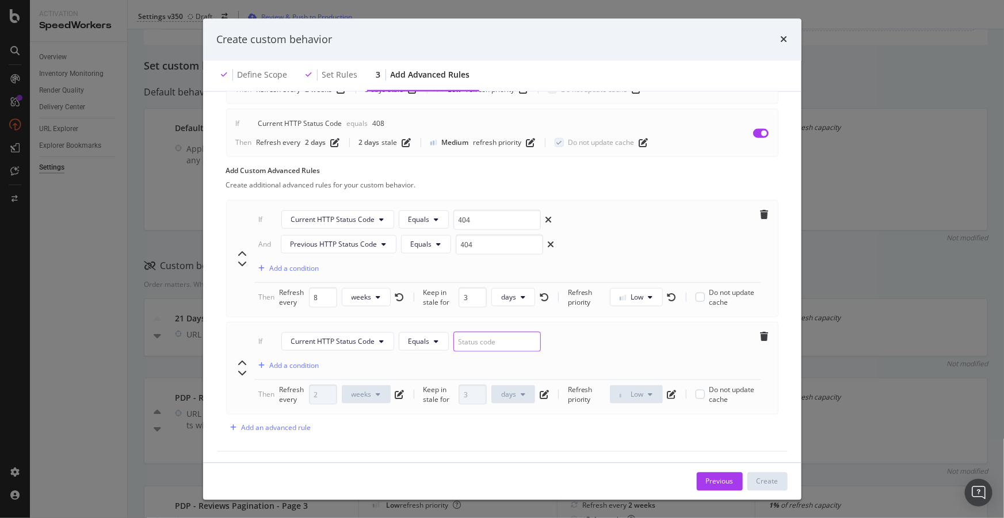
click at [468, 339] on input "modal" at bounding box center [496, 341] width 87 height 20
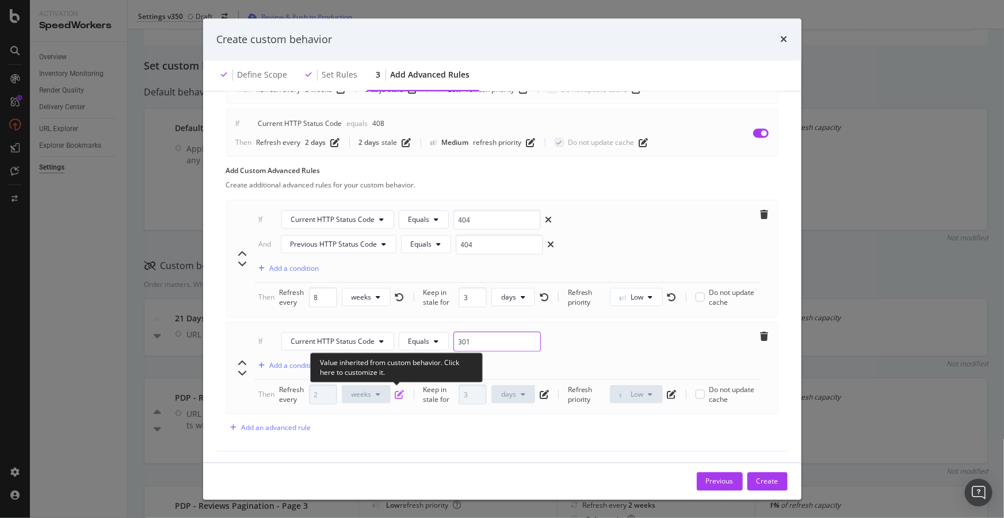
type input "301"
click at [396, 395] on icon "pen-to-square" at bounding box center [399, 394] width 9 height 9
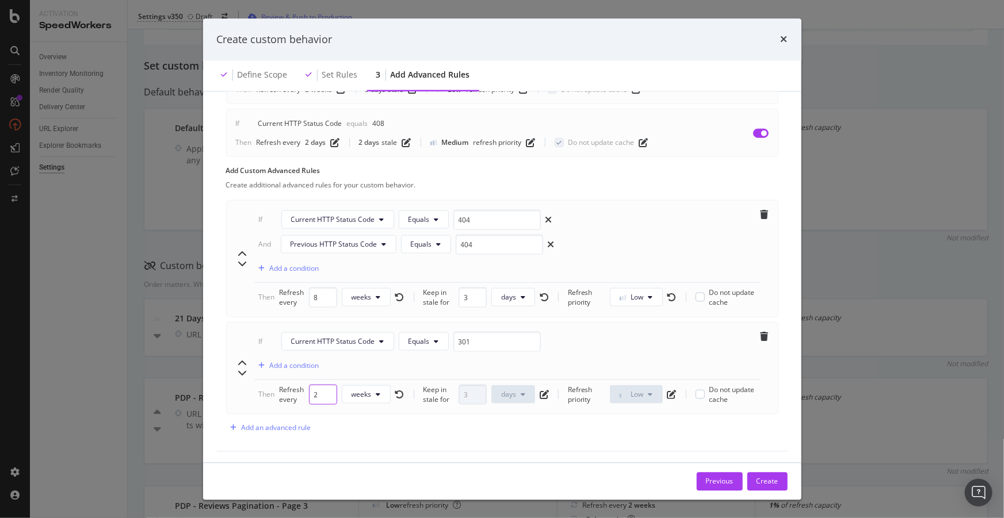
drag, startPoint x: 319, startPoint y: 392, endPoint x: 265, endPoint y: 374, distance: 57.7
click at [286, 384] on div "Refresh every 2 weeks" at bounding box center [342, 394] width 125 height 20
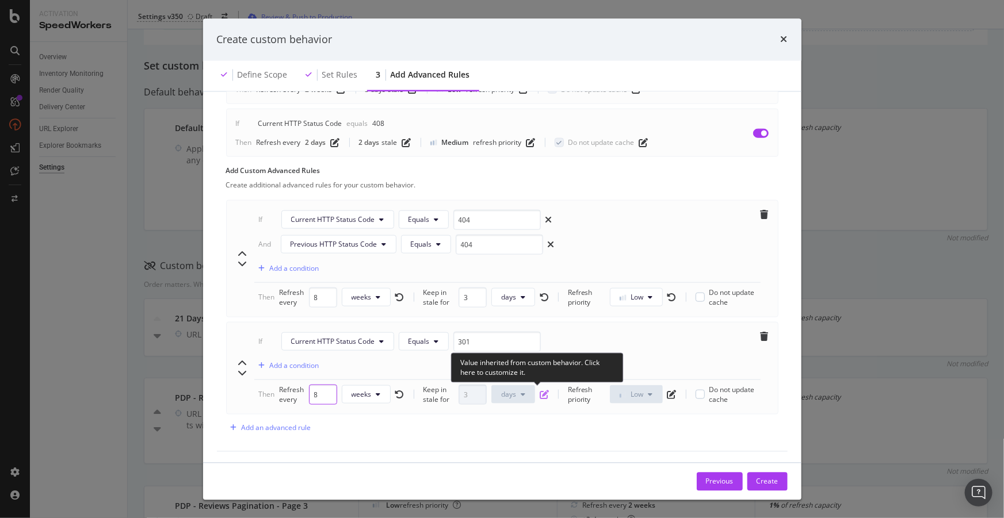
type input "8"
click at [542, 393] on icon "pen-to-square" at bounding box center [544, 394] width 9 height 9
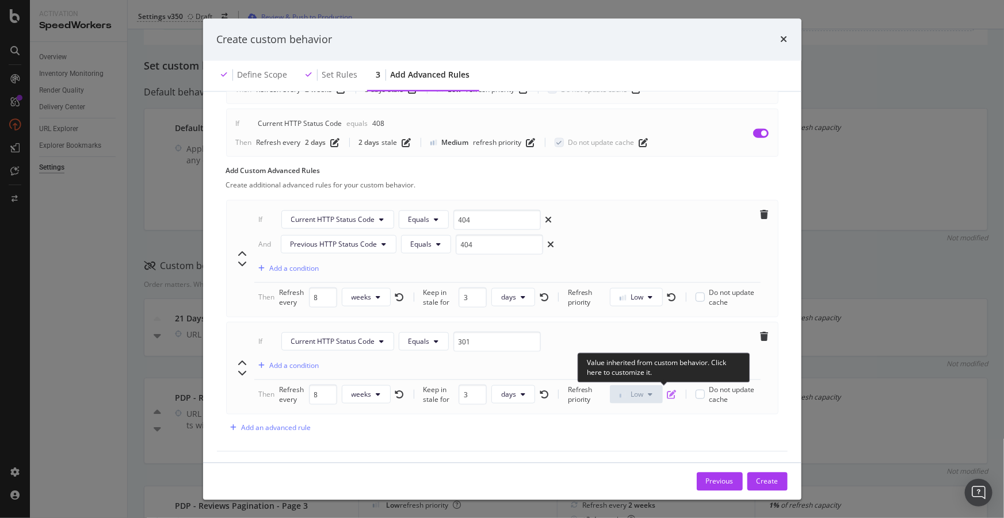
click at [668, 392] on icon "pen-to-square" at bounding box center [671, 394] width 9 height 9
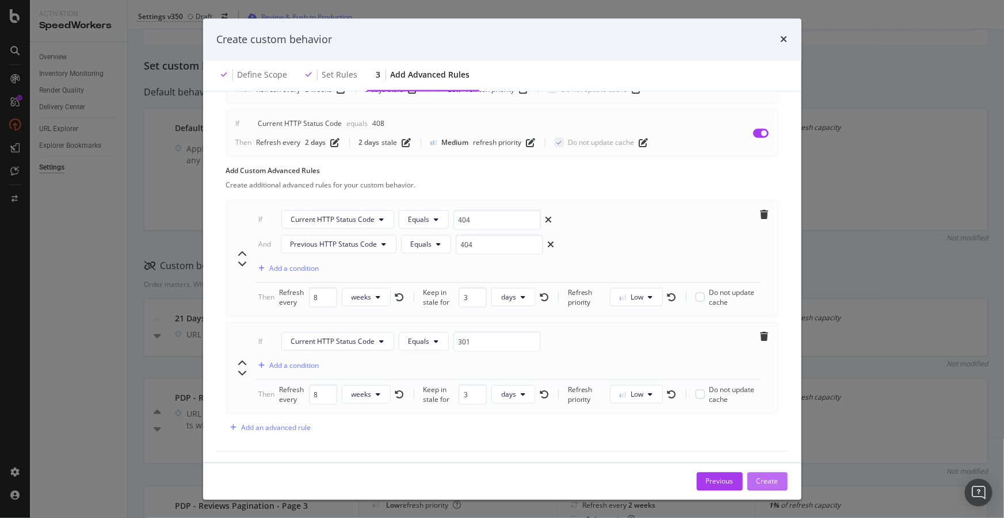
click at [758, 475] on div "Create" at bounding box center [767, 481] width 22 height 17
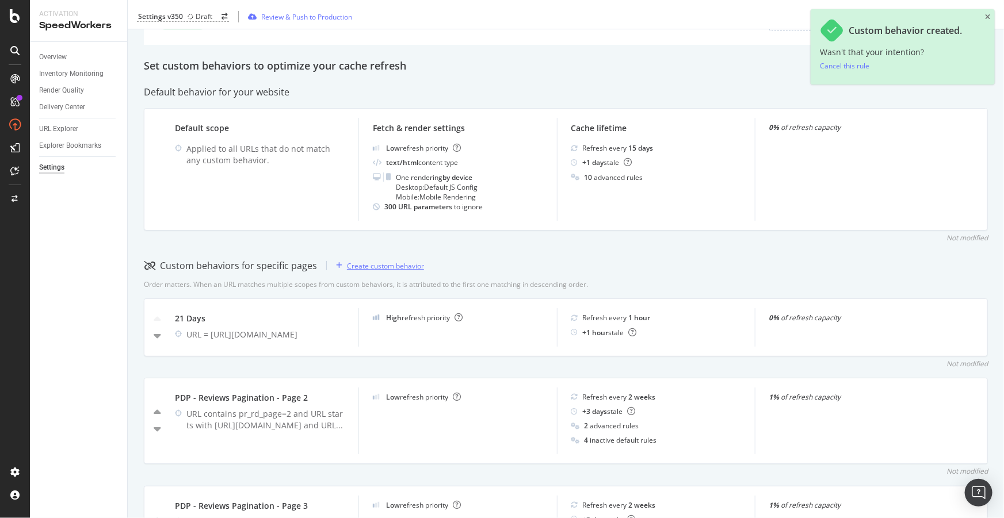
click at [399, 262] on div "Create custom behavior" at bounding box center [385, 266] width 77 height 10
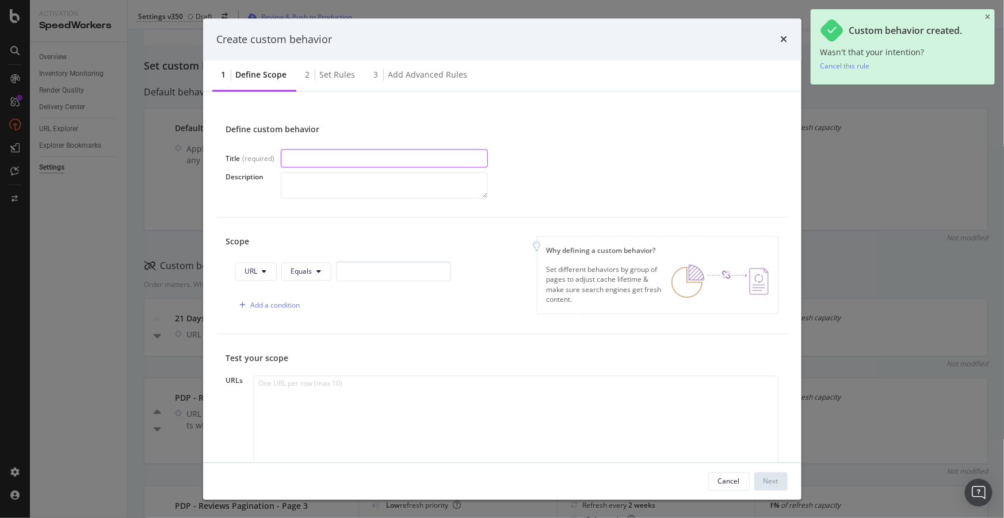
paste input "PDP - Reviews Pagination - Page 4"
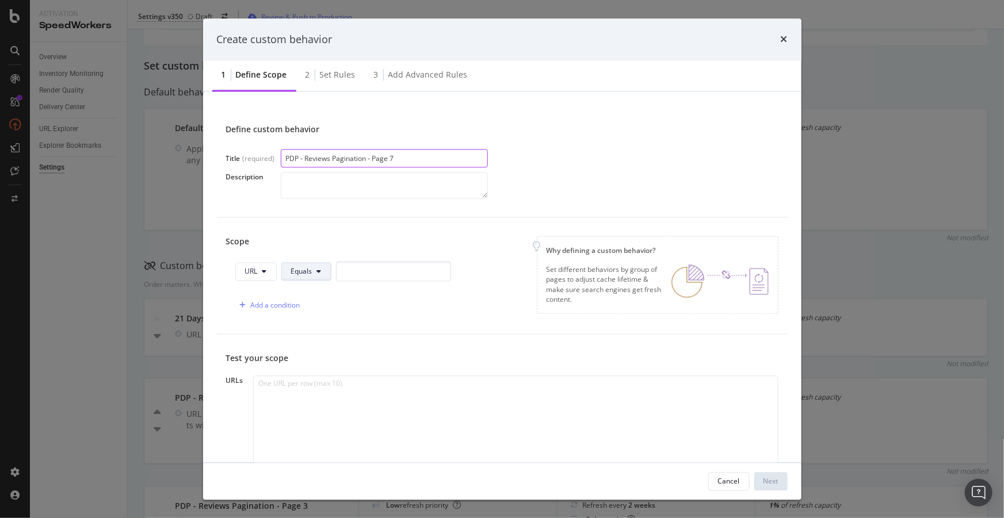
type input "PDP - Reviews Pagination - Page 7"
click at [317, 273] on icon "modal" at bounding box center [319, 271] width 5 height 7
click at [319, 362] on div "Contains" at bounding box center [324, 357] width 86 height 17
click at [401, 267] on input "modal" at bounding box center [400, 272] width 115 height 20
paste input "pr_rd_page=4"
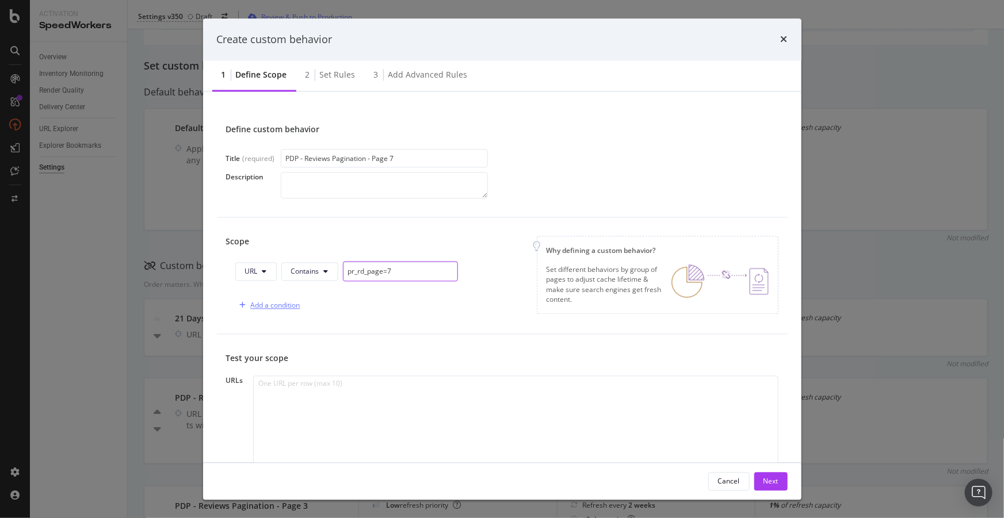
type input "pr_rd_page=7"
click at [299, 303] on div "Add a condition" at bounding box center [275, 306] width 49 height 10
click at [327, 311] on button "Equals" at bounding box center [324, 305] width 50 height 18
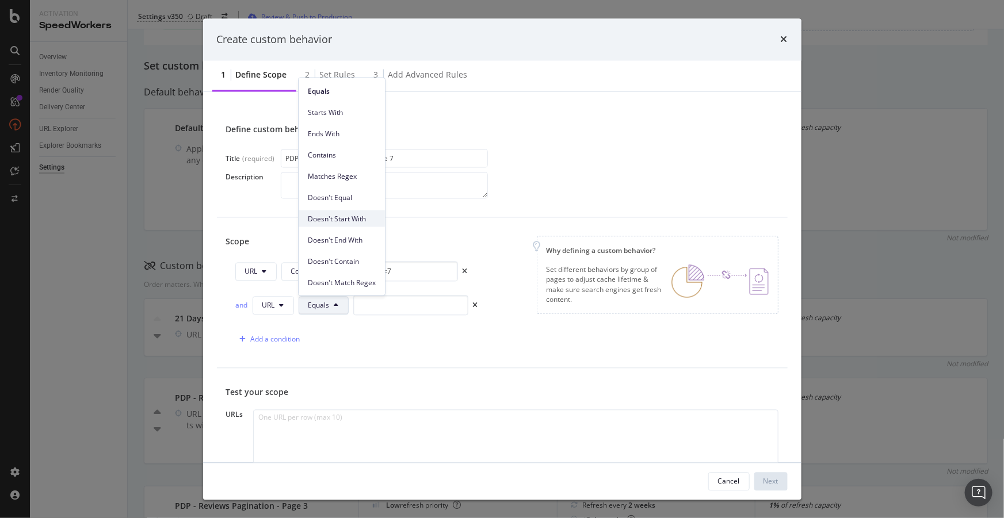
click at [353, 220] on span "Doesn't Start With" at bounding box center [342, 218] width 68 height 10
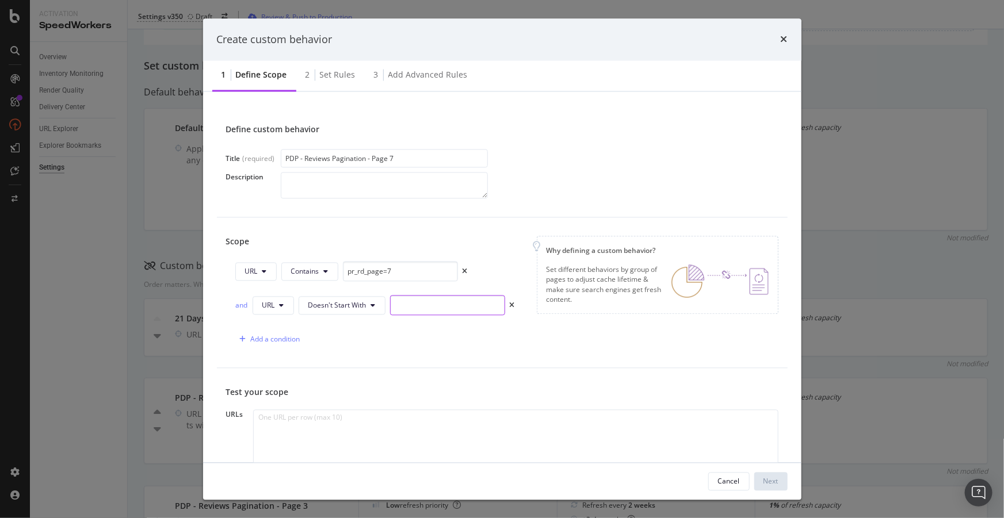
click at [407, 305] on input "modal" at bounding box center [447, 306] width 115 height 20
paste input "[URL][DOMAIN_NAME]"
type input "[URL][DOMAIN_NAME]"
click at [277, 339] on div "Add a condition" at bounding box center [275, 340] width 49 height 10
click at [319, 339] on span "Equals" at bounding box center [318, 340] width 21 height 10
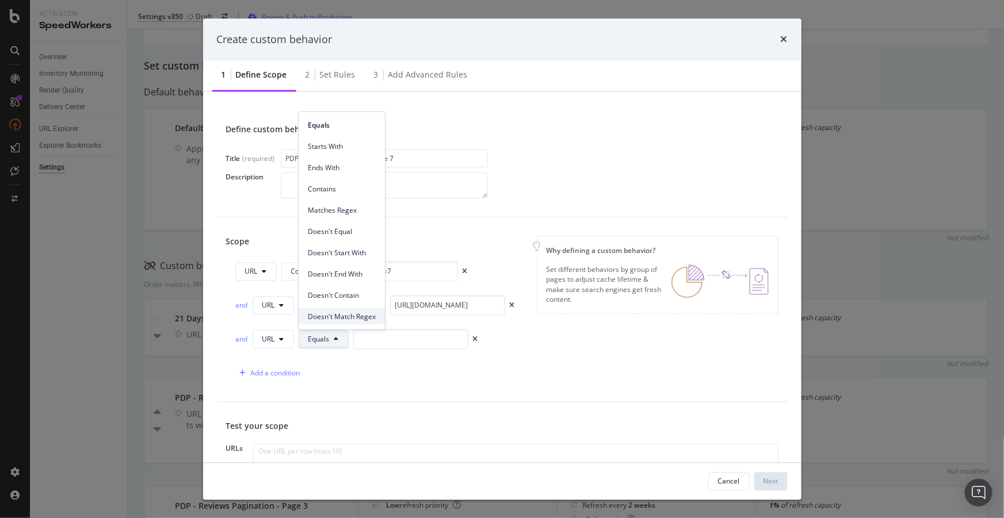
click at [357, 316] on span "Doesn't Match Regex" at bounding box center [342, 316] width 68 height 10
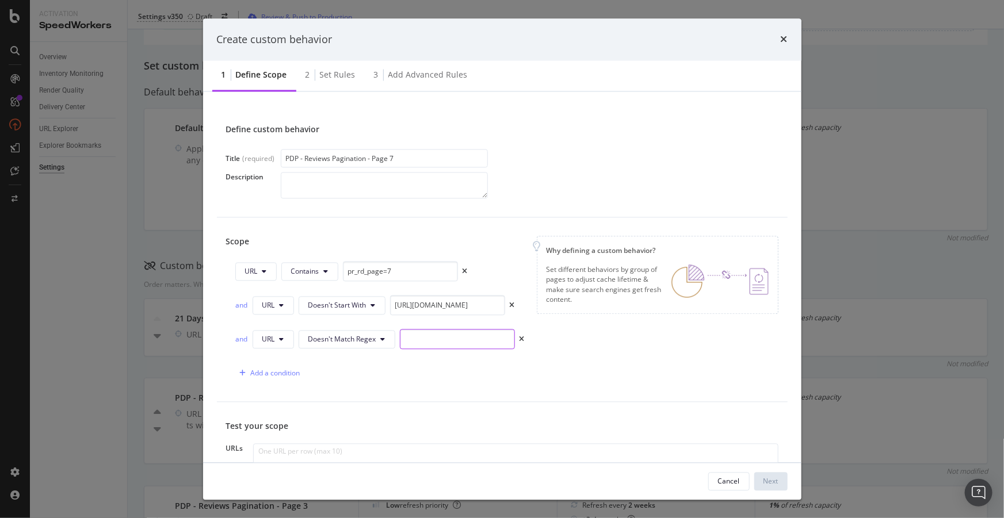
click at [411, 342] on input "modal" at bounding box center [457, 340] width 115 height 20
paste input "pr_rd_page=4[0-9]"
click at [447, 343] on input "pr_rd_page=4[0-9]" at bounding box center [457, 340] width 115 height 20
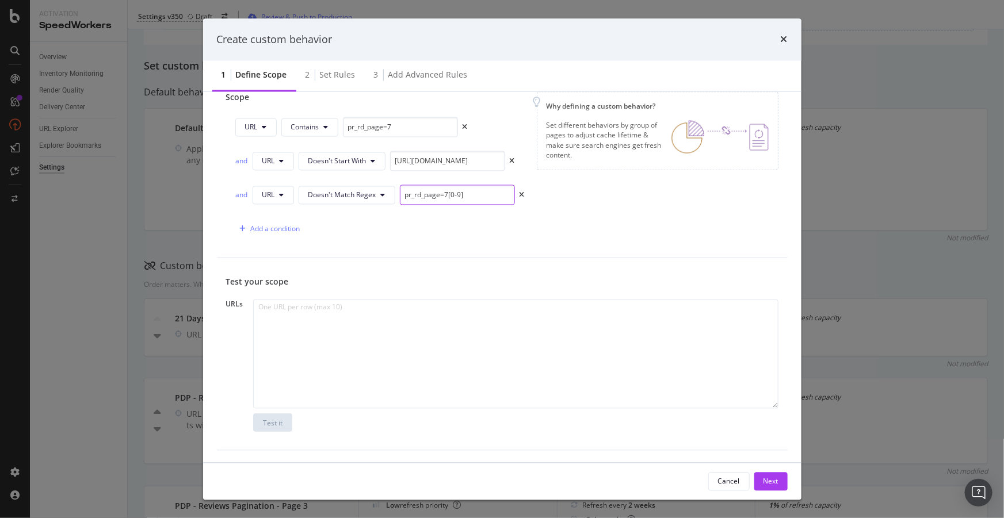
scroll to position [145, 0]
type input "pr_rd_page=7[0-9]"
click at [764, 473] on div "Next" at bounding box center [770, 481] width 15 height 17
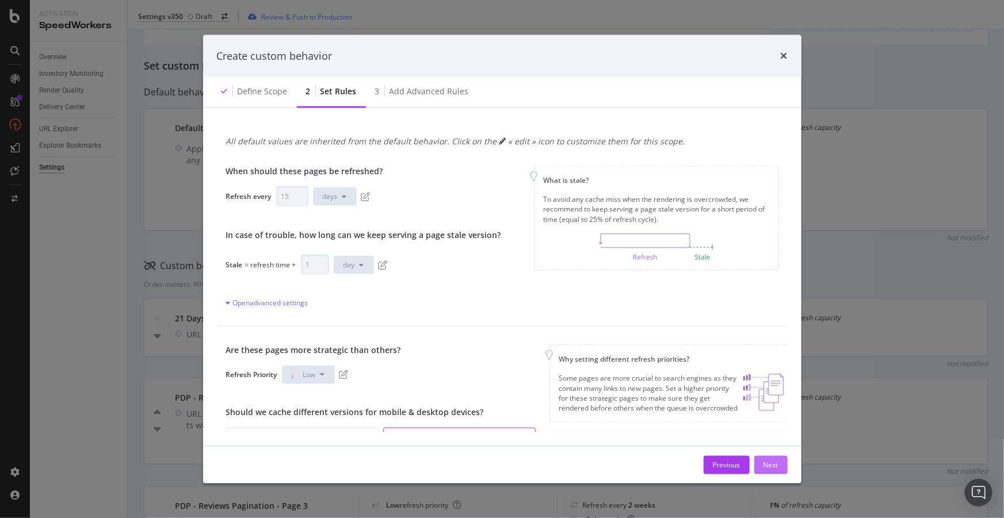
scroll to position [0, 0]
click at [362, 195] on icon "pen-to-square" at bounding box center [365, 196] width 9 height 9
drag, startPoint x: 292, startPoint y: 196, endPoint x: 207, endPoint y: 185, distance: 85.2
click at [207, 185] on div "All default values are inherited from the default behavior. Click on the « edit…" at bounding box center [502, 277] width 598 height 338
type input "2"
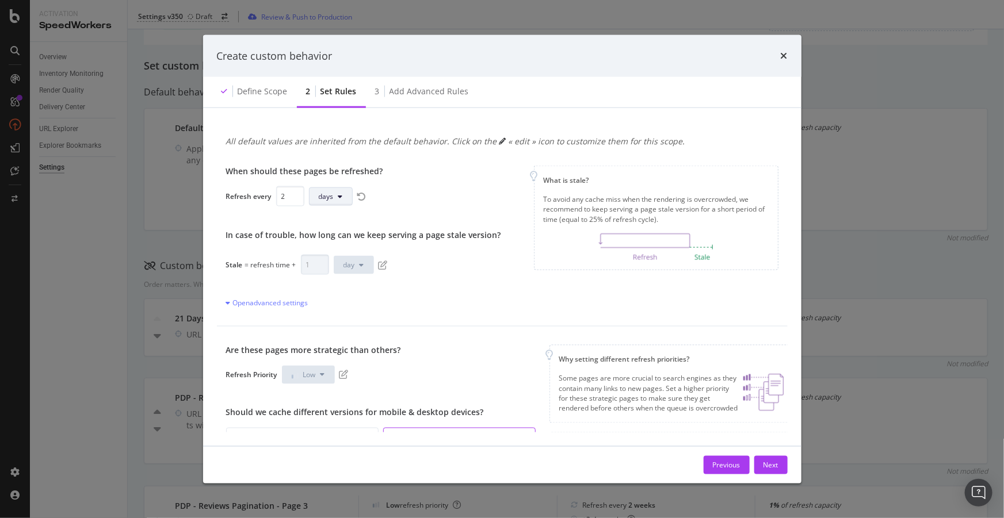
click at [330, 200] on span "days" at bounding box center [326, 197] width 15 height 10
click at [334, 287] on span "weeks" at bounding box center [331, 283] width 26 height 10
click at [381, 265] on icon "pen-to-square" at bounding box center [382, 264] width 9 height 9
drag, startPoint x: 312, startPoint y: 267, endPoint x: 290, endPoint y: 263, distance: 22.1
click at [290, 263] on div "Stale = refresh time + 1 day" at bounding box center [363, 265] width 275 height 20
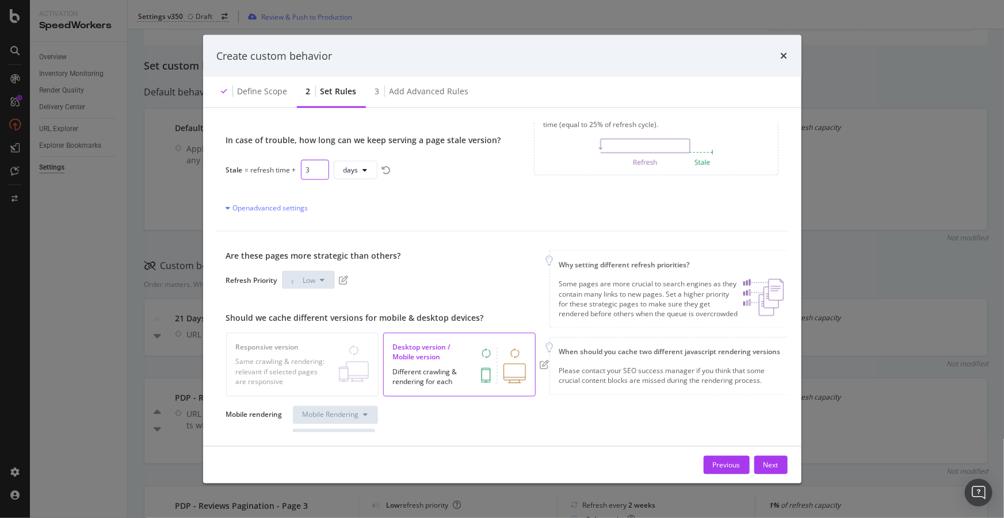
scroll to position [104, 0]
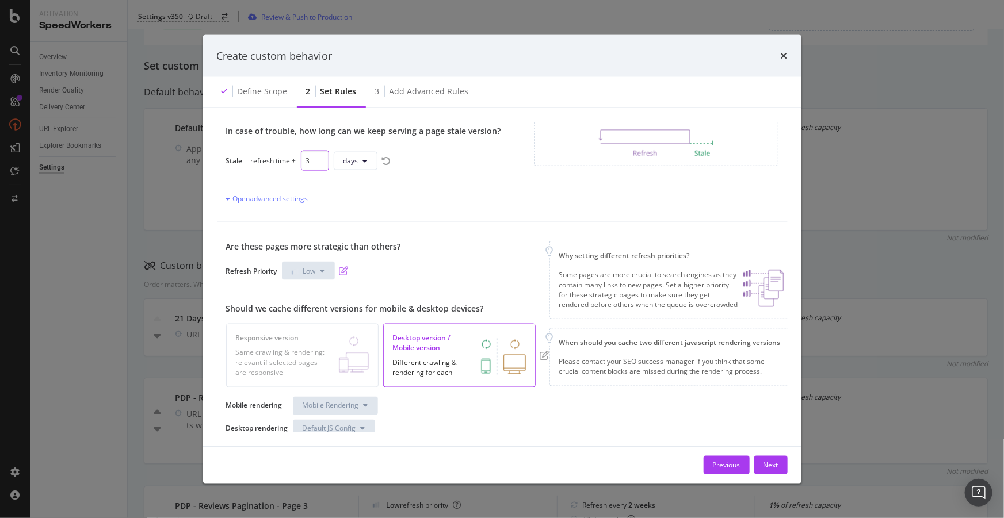
type input "3"
click at [346, 270] on icon "pen-to-square" at bounding box center [343, 270] width 9 height 9
click at [777, 466] on div "Next" at bounding box center [770, 465] width 15 height 10
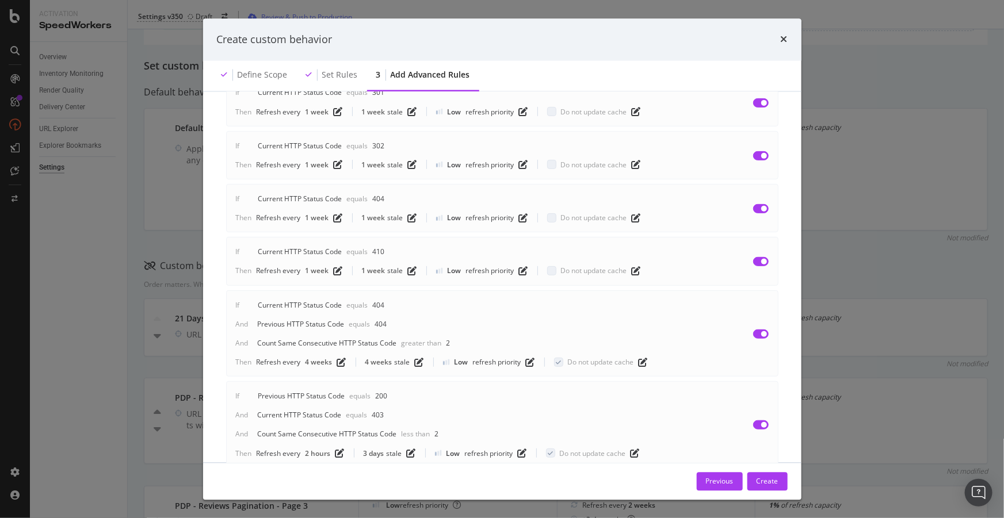
scroll to position [466, 0]
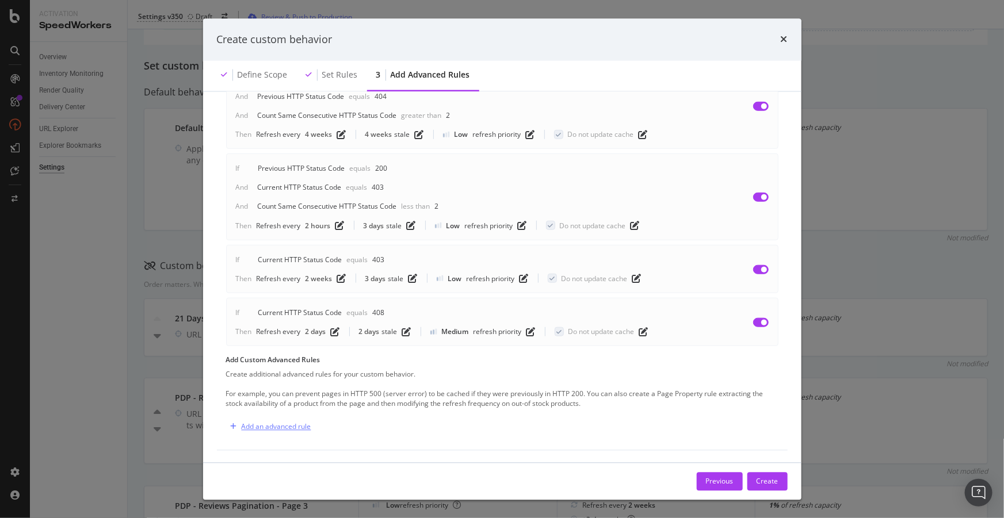
click at [268, 423] on div "Add an advanced rule" at bounding box center [277, 427] width 70 height 10
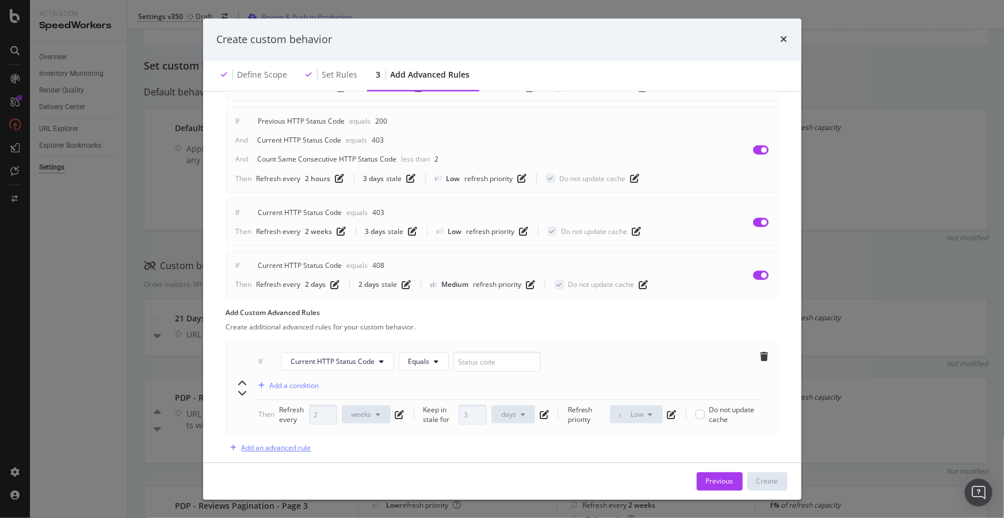
scroll to position [535, 0]
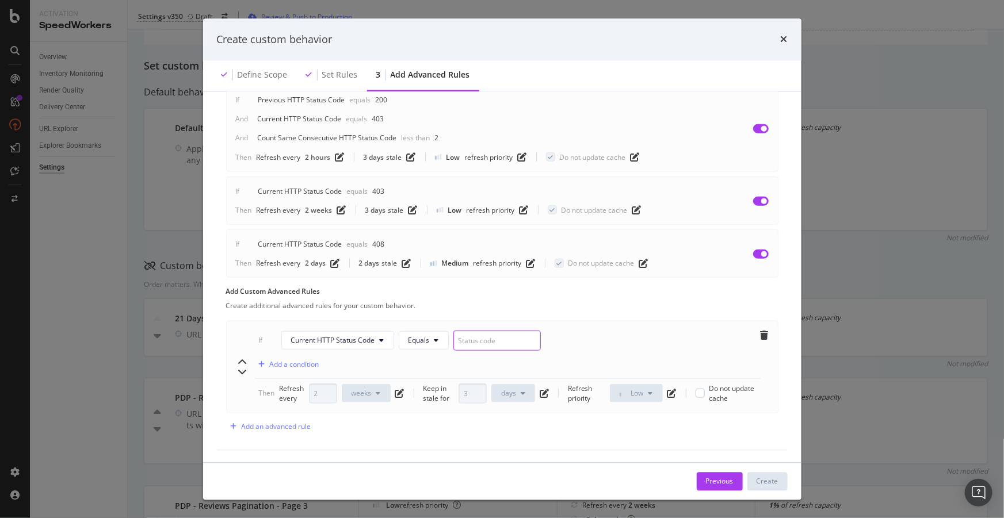
click at [488, 345] on input "modal" at bounding box center [496, 340] width 87 height 20
type input "404"
click at [301, 363] on div "Add a condition" at bounding box center [294, 364] width 49 height 10
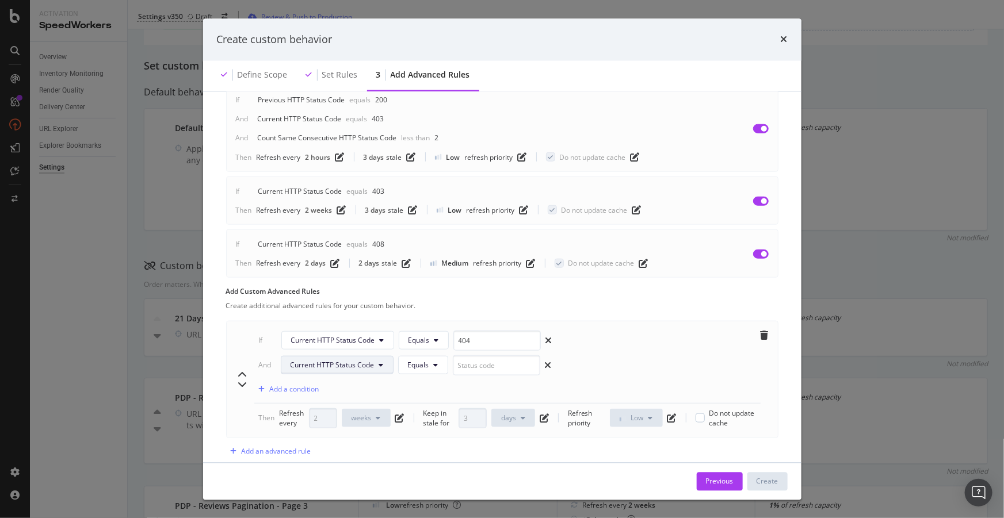
click at [342, 369] on button "Current HTTP Status Code" at bounding box center [337, 365] width 113 height 18
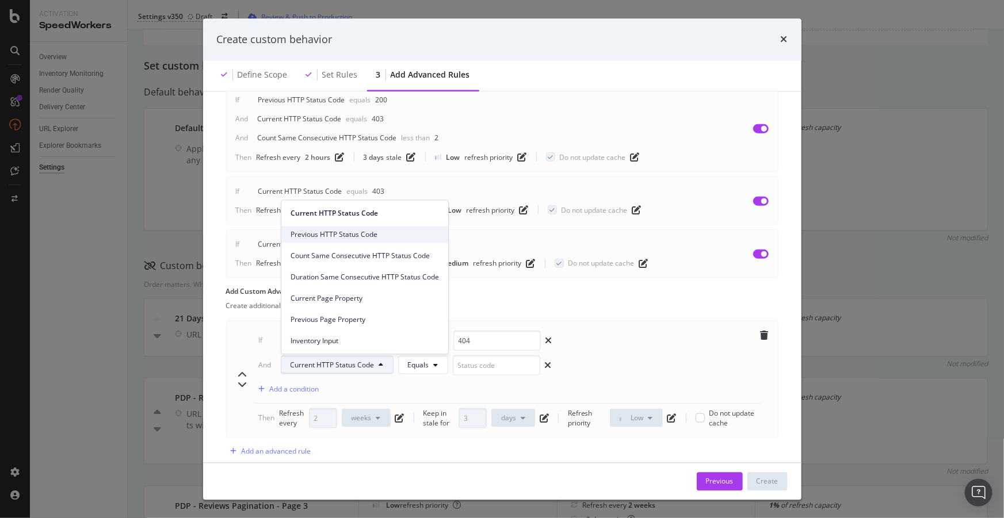
click at [339, 239] on span "Previous HTTP Status Code" at bounding box center [364, 234] width 148 height 10
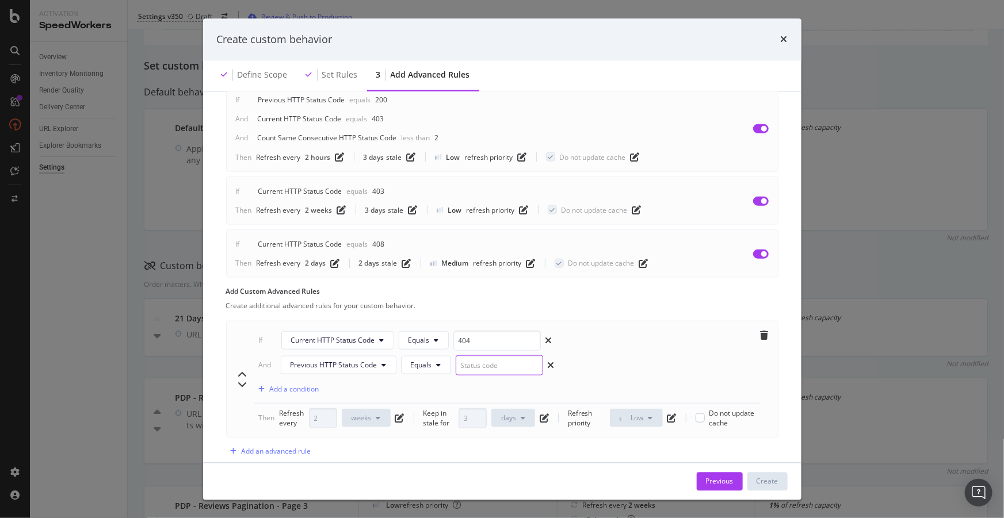
click at [491, 361] on input "modal" at bounding box center [499, 365] width 87 height 20
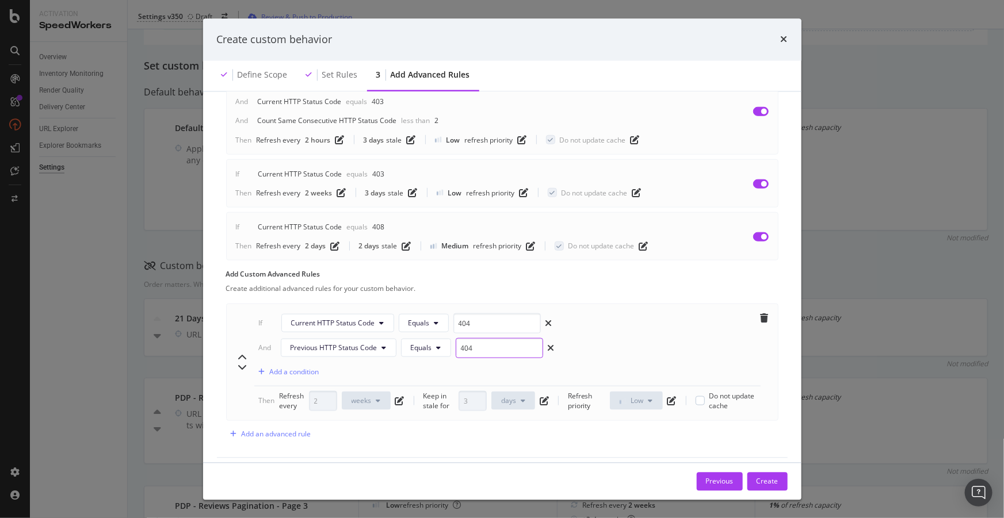
scroll to position [559, 0]
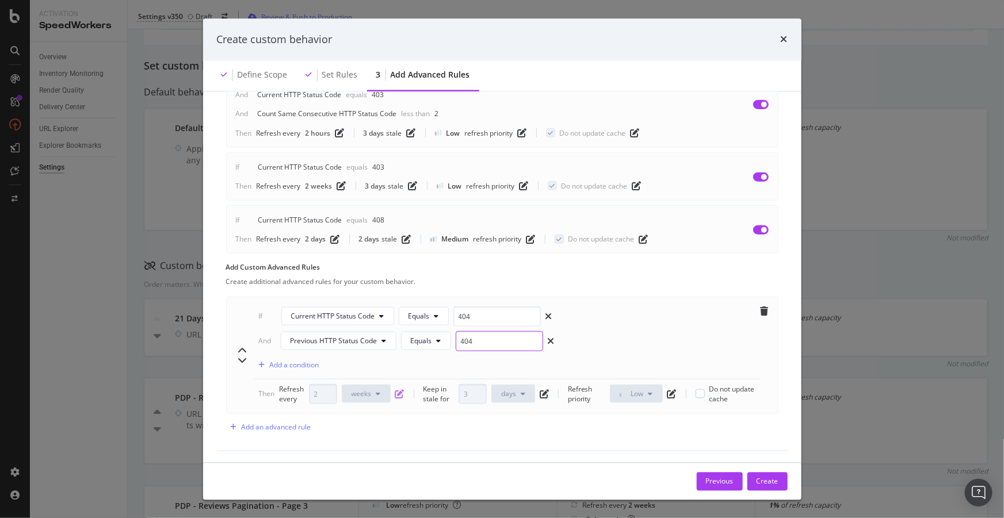
type input "404"
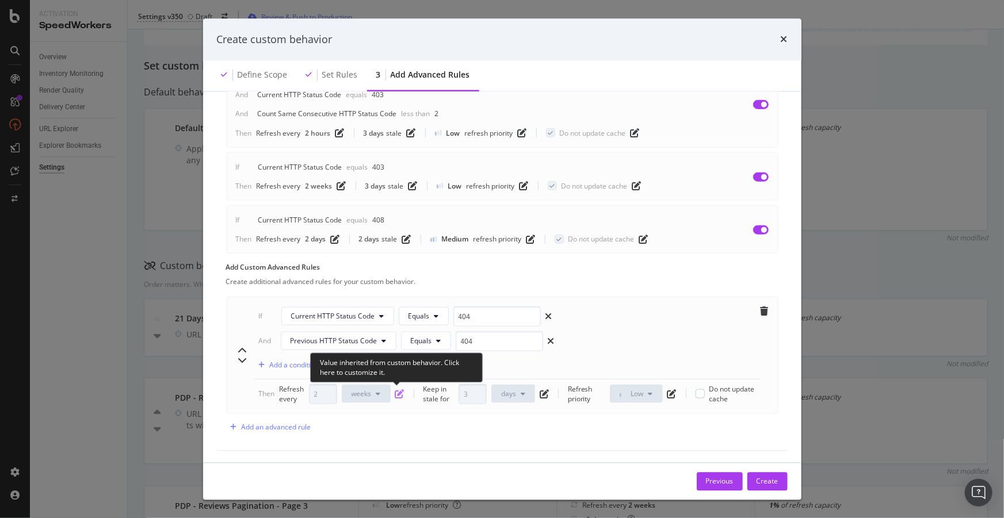
click at [395, 389] on icon "pen-to-square" at bounding box center [399, 393] width 9 height 9
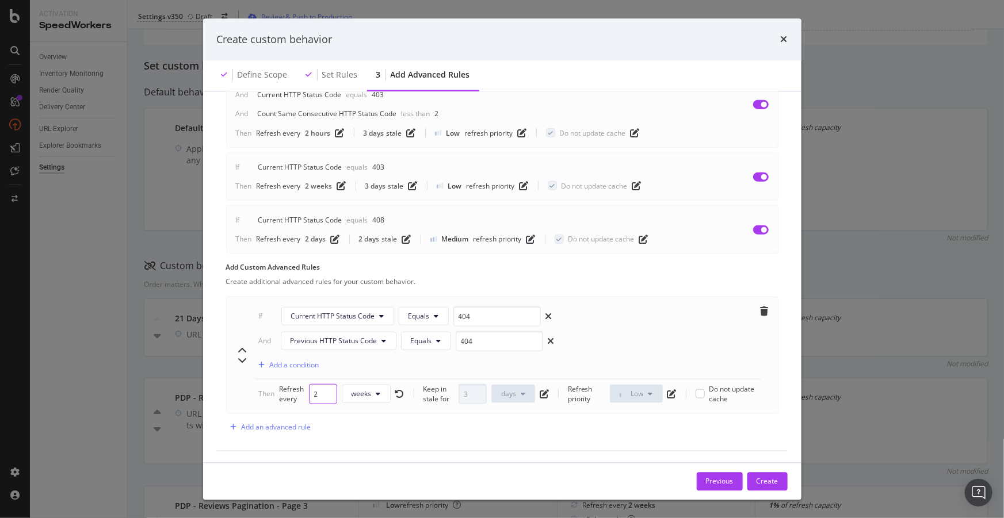
drag, startPoint x: 320, startPoint y: 392, endPoint x: 268, endPoint y: 385, distance: 52.3
click at [268, 385] on div "Then Refresh every 2 weeks Keep in stale for 3 days Refresh priority Low Do not…" at bounding box center [507, 394] width 497 height 20
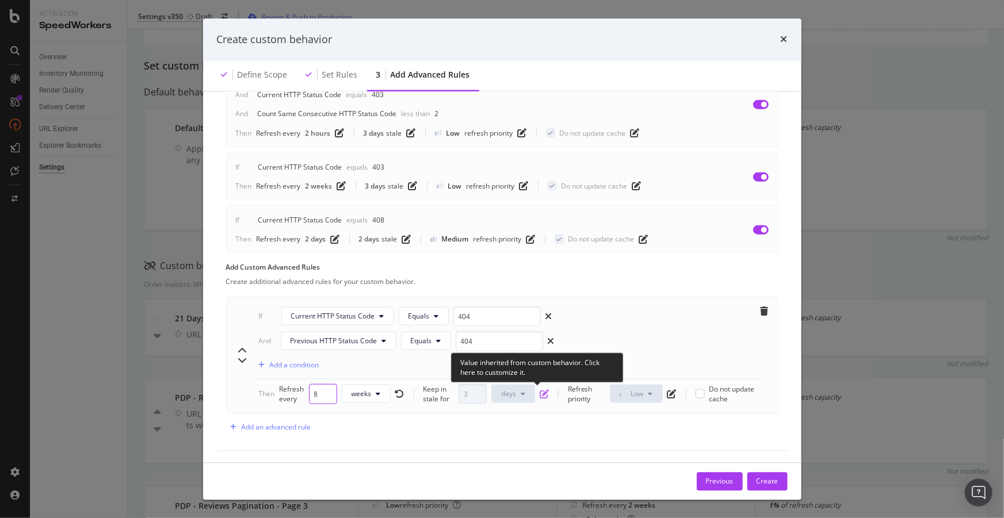
type input "8"
click at [542, 395] on icon "pen-to-square" at bounding box center [544, 393] width 9 height 9
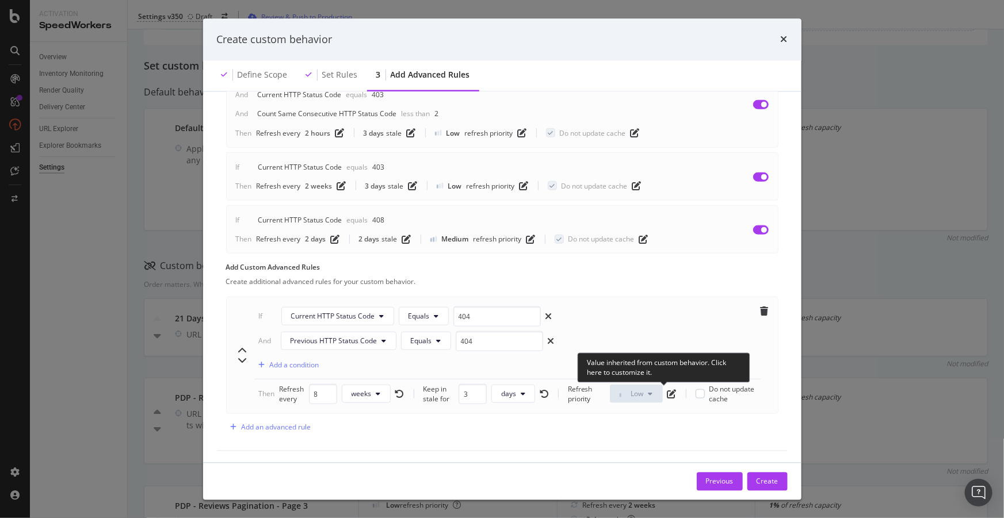
click at [671, 392] on div "Refresh priority Low Do not update cache" at bounding box center [662, 394] width 188 height 20
click at [667, 391] on icon "pen-to-square" at bounding box center [671, 393] width 9 height 9
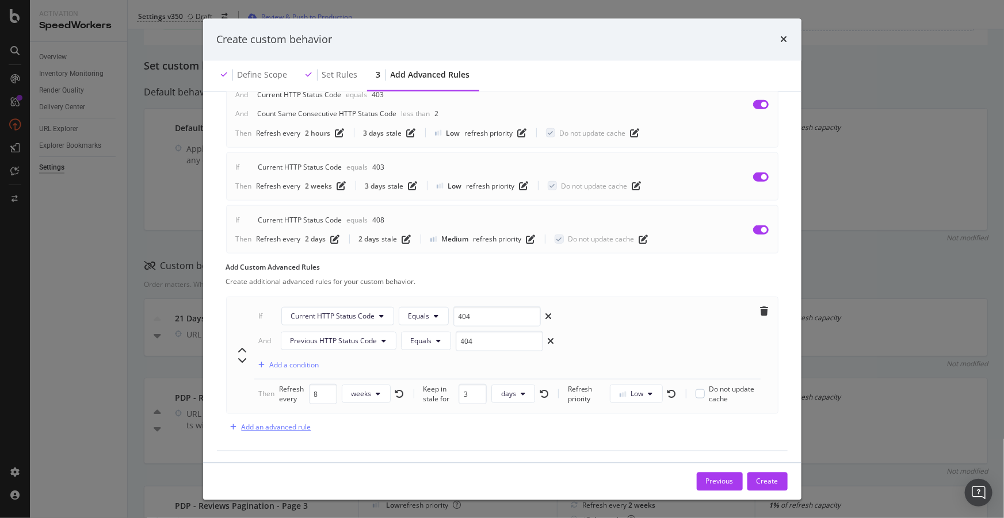
click at [269, 426] on div "Add an advanced rule" at bounding box center [277, 427] width 70 height 10
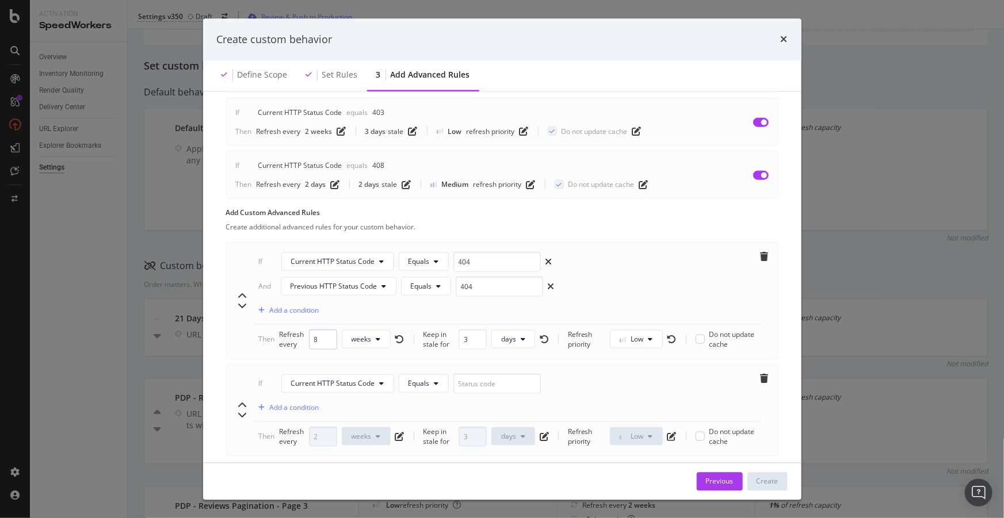
scroll to position [656, 0]
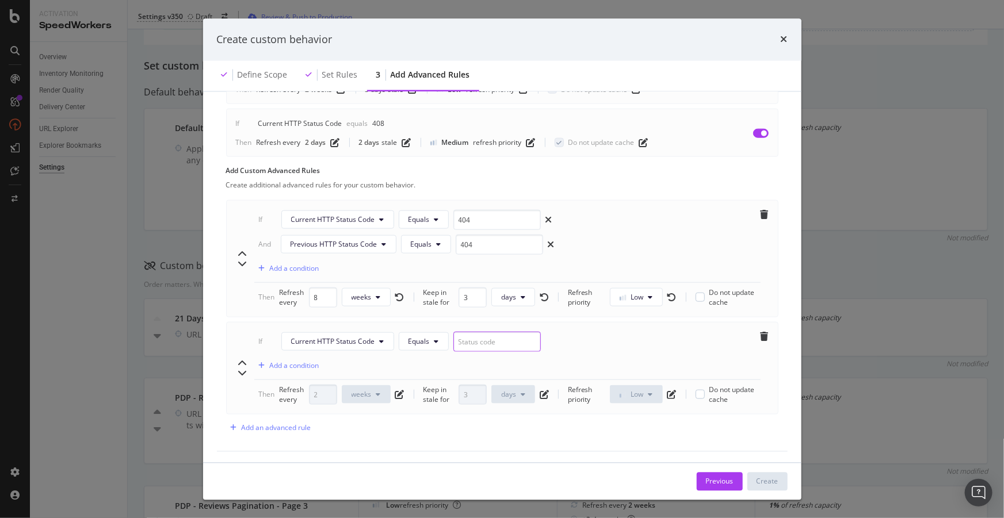
click at [489, 341] on input "modal" at bounding box center [496, 341] width 87 height 20
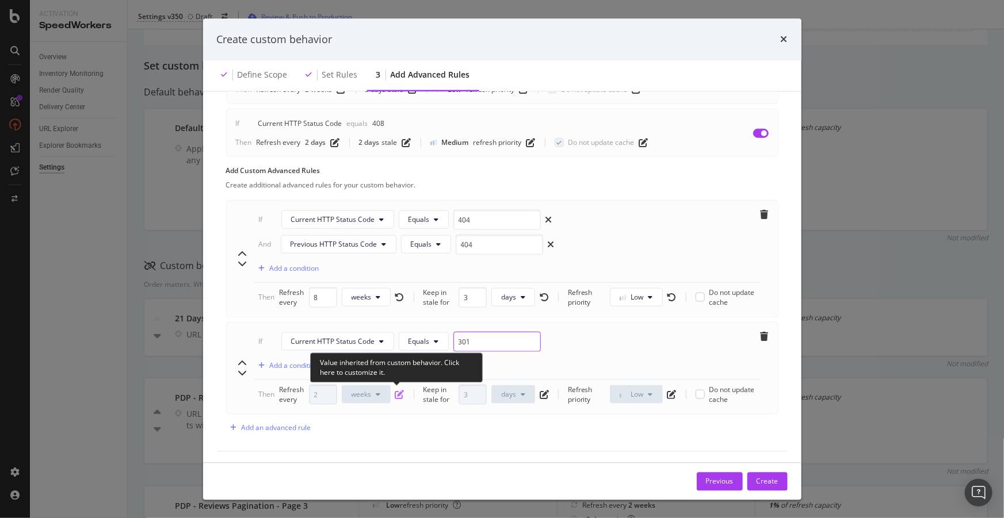
type input "301"
click at [397, 395] on icon "pen-to-square" at bounding box center [399, 394] width 9 height 9
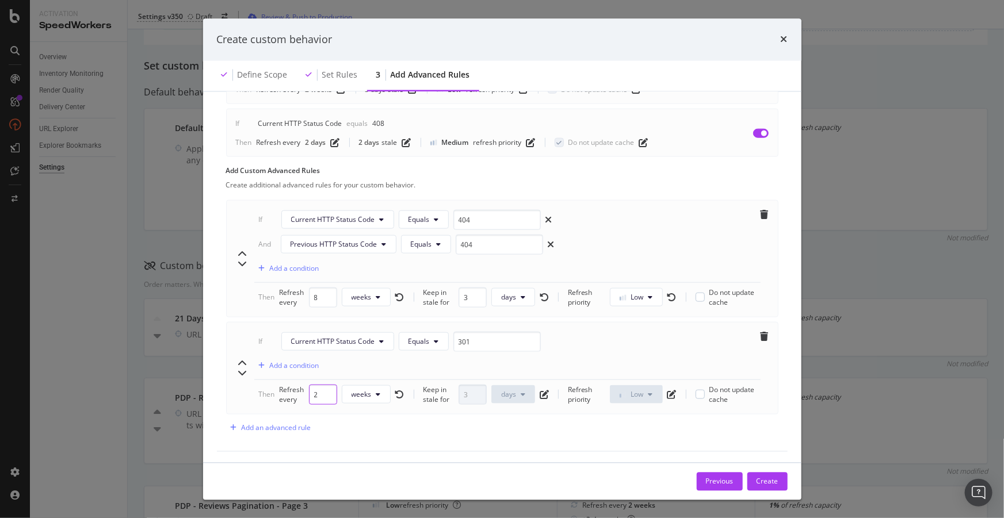
drag, startPoint x: 293, startPoint y: 385, endPoint x: 279, endPoint y: 382, distance: 14.2
click at [289, 385] on div "Refresh every 2 weeks" at bounding box center [342, 394] width 125 height 20
type input "8"
click at [541, 392] on icon "pen-to-square" at bounding box center [544, 394] width 9 height 9
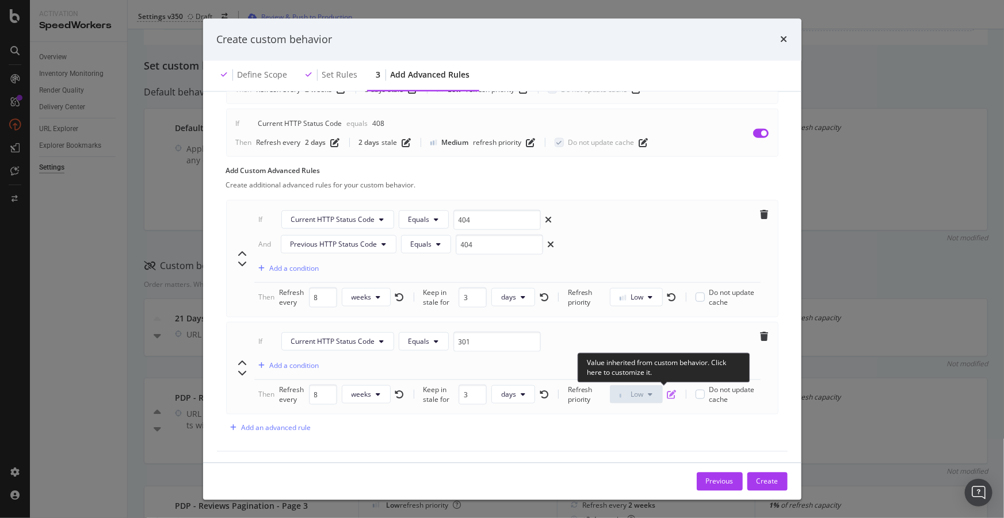
click at [668, 391] on icon "pen-to-square" at bounding box center [671, 394] width 9 height 9
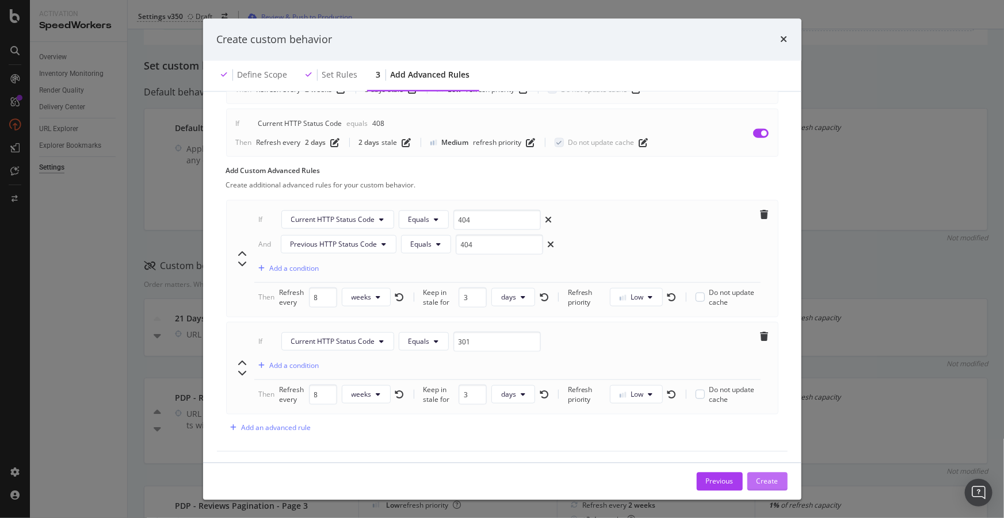
click at [760, 480] on div "Create" at bounding box center [767, 481] width 22 height 10
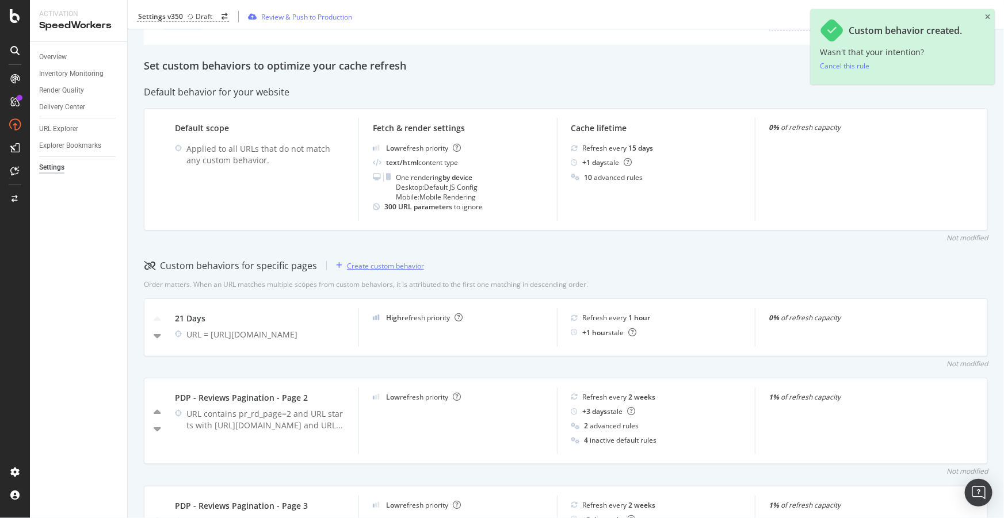
click at [406, 264] on div "Create custom behavior" at bounding box center [385, 266] width 77 height 10
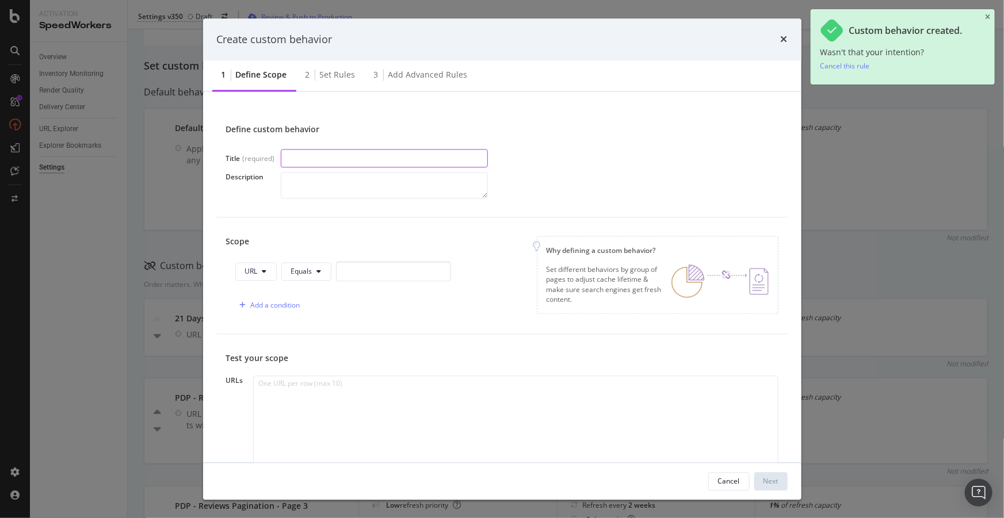
paste input "PDP - Reviews Pagination - Page 4"
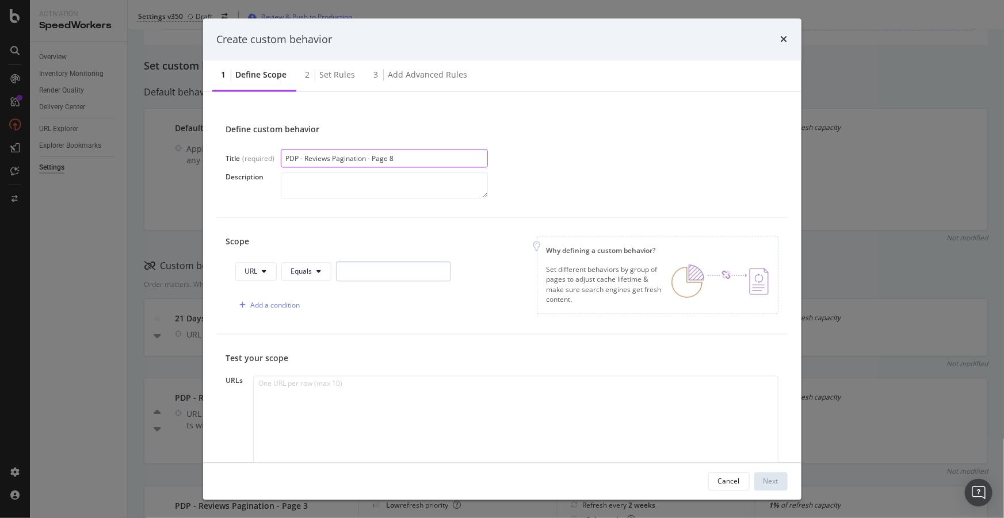
type input "PDP - Reviews Pagination - Page 8"
click at [387, 273] on input "modal" at bounding box center [393, 272] width 115 height 20
paste input "pr_rd_page=4"
click at [328, 276] on button "Equals" at bounding box center [306, 271] width 50 height 18
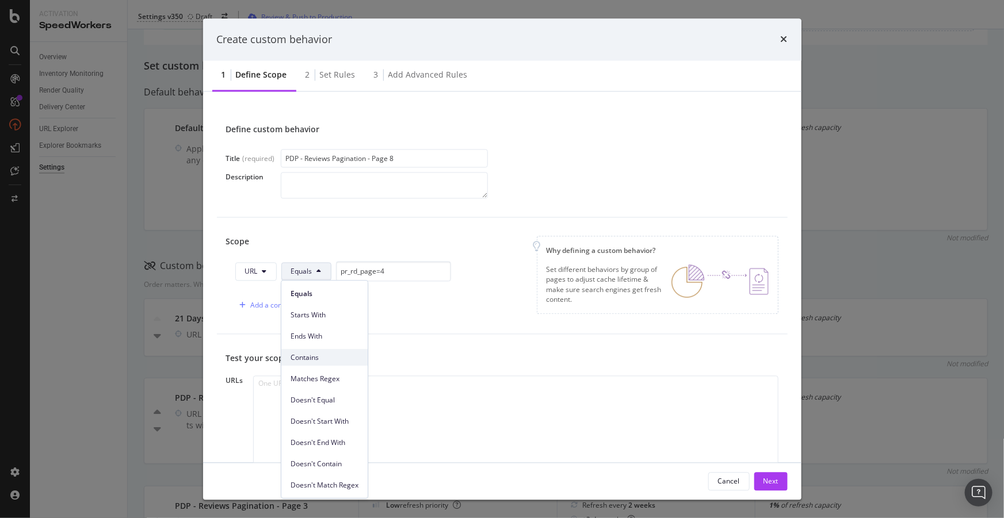
click at [317, 359] on span "Contains" at bounding box center [324, 358] width 68 height 10
click at [404, 274] on input "pr_rd_page=4" at bounding box center [400, 272] width 115 height 20
type input "pr_rd_page=8"
click at [296, 305] on div "Add a condition" at bounding box center [275, 306] width 49 height 10
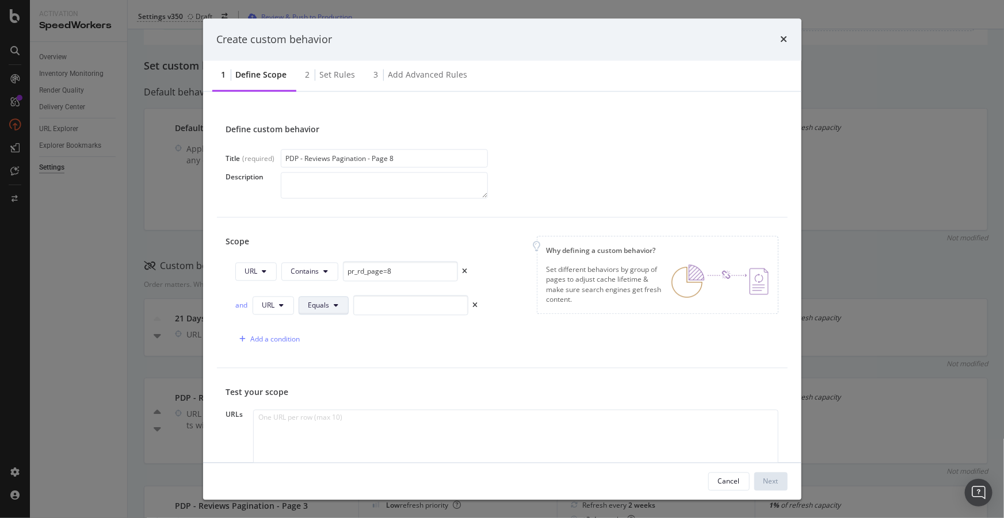
click at [335, 307] on icon "modal" at bounding box center [336, 305] width 5 height 7
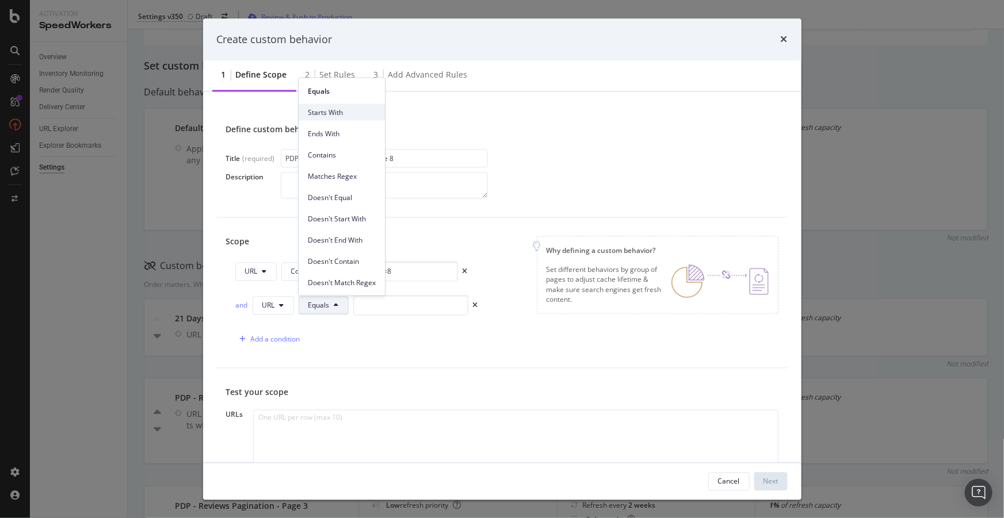
click at [320, 107] on span "Starts With" at bounding box center [342, 112] width 68 height 10
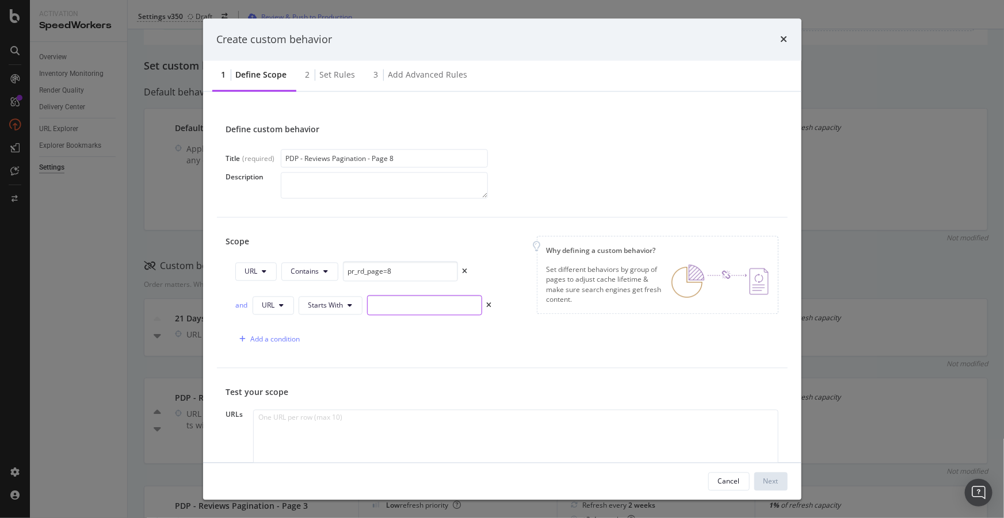
click at [402, 306] on input "modal" at bounding box center [424, 306] width 115 height 20
paste input "[URL][DOMAIN_NAME]"
type input "[URL][DOMAIN_NAME]"
click at [270, 345] on div "Add a condition" at bounding box center [267, 339] width 65 height 17
click at [385, 338] on input "modal" at bounding box center [410, 340] width 115 height 20
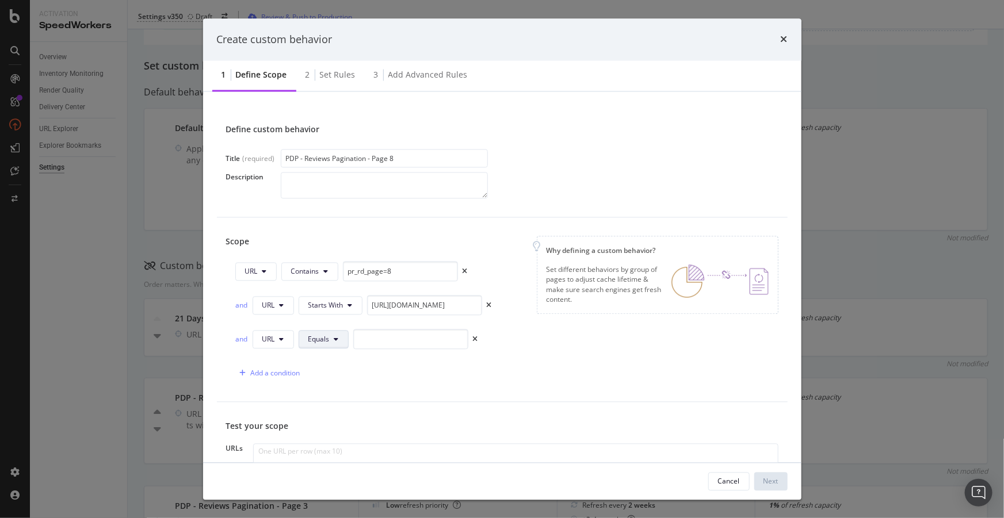
click at [334, 338] on icon "modal" at bounding box center [336, 339] width 5 height 7
click at [352, 311] on span "Doesn't Match Regex" at bounding box center [342, 316] width 68 height 10
click at [411, 345] on input "modal" at bounding box center [457, 340] width 115 height 20
paste input "pr_rd_page=4[0-9]"
click at [444, 341] on input "pr_rd_page=4[0-9]" at bounding box center [457, 340] width 115 height 20
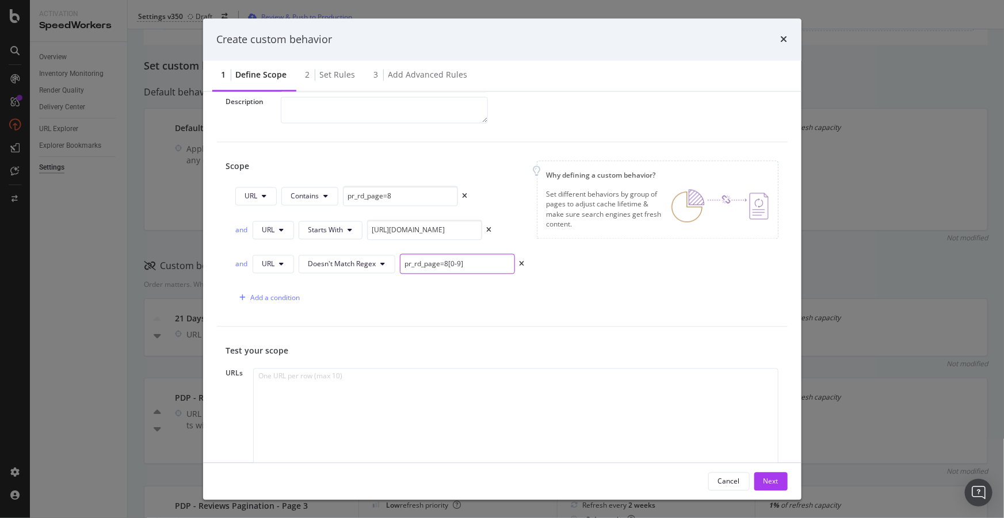
scroll to position [145, 0]
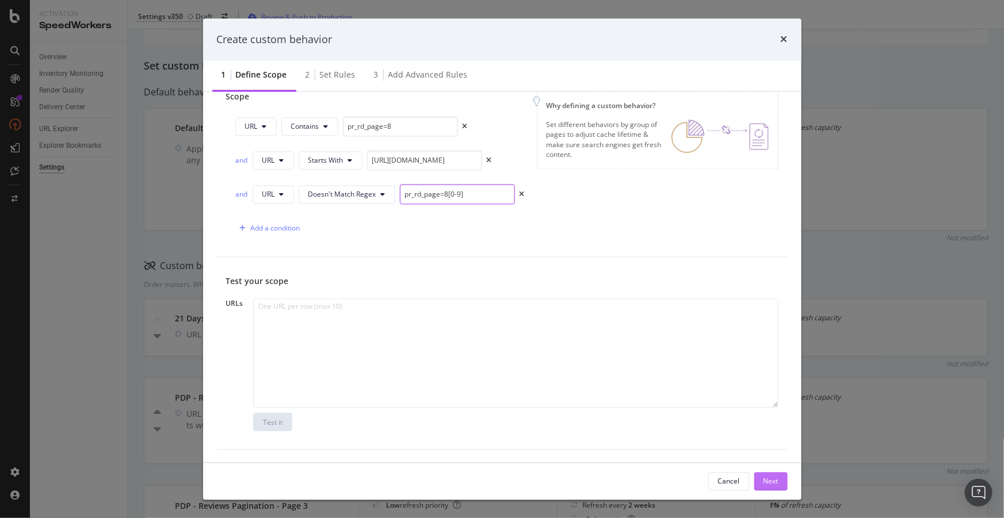
type input "pr_rd_page=8[0-9]"
click at [771, 477] on div "Next" at bounding box center [770, 481] width 15 height 10
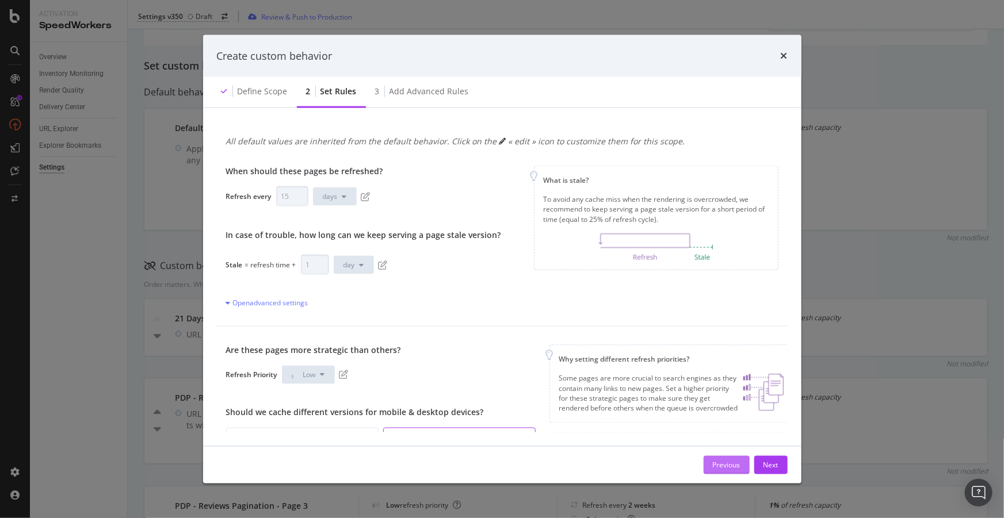
scroll to position [0, 0]
click at [359, 196] on span "modal" at bounding box center [364, 196] width 14 height 9
click at [359, 197] on span "modal" at bounding box center [364, 196] width 14 height 9
click at [358, 197] on span "modal" at bounding box center [364, 196] width 14 height 9
click at [366, 196] on icon "pen-to-square" at bounding box center [365, 196] width 9 height 9
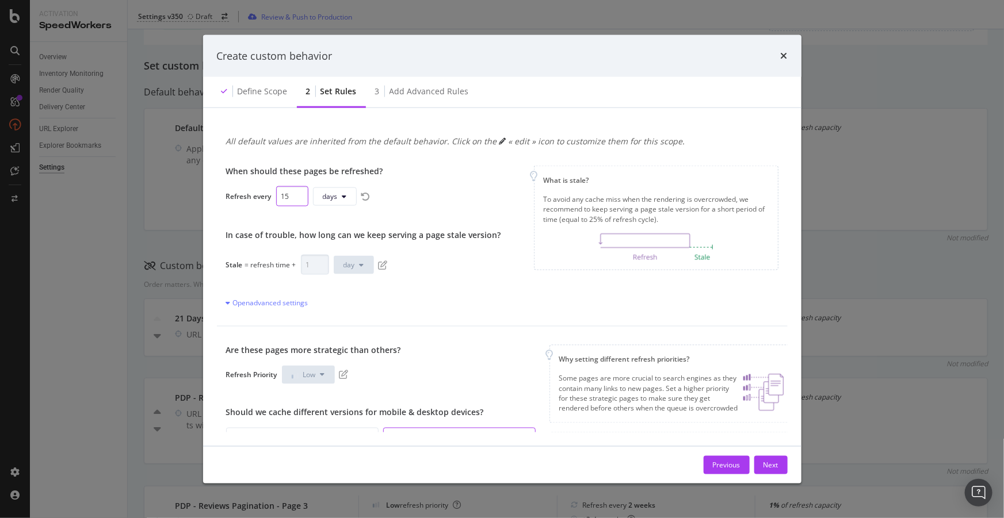
drag, startPoint x: 275, startPoint y: 194, endPoint x: 258, endPoint y: 191, distance: 17.6
click at [261, 192] on div "Refresh every 15 days" at bounding box center [363, 196] width 275 height 20
type input "2"
click at [322, 198] on span "days" at bounding box center [326, 197] width 15 height 10
click at [330, 281] on span "weeks" at bounding box center [331, 283] width 26 height 10
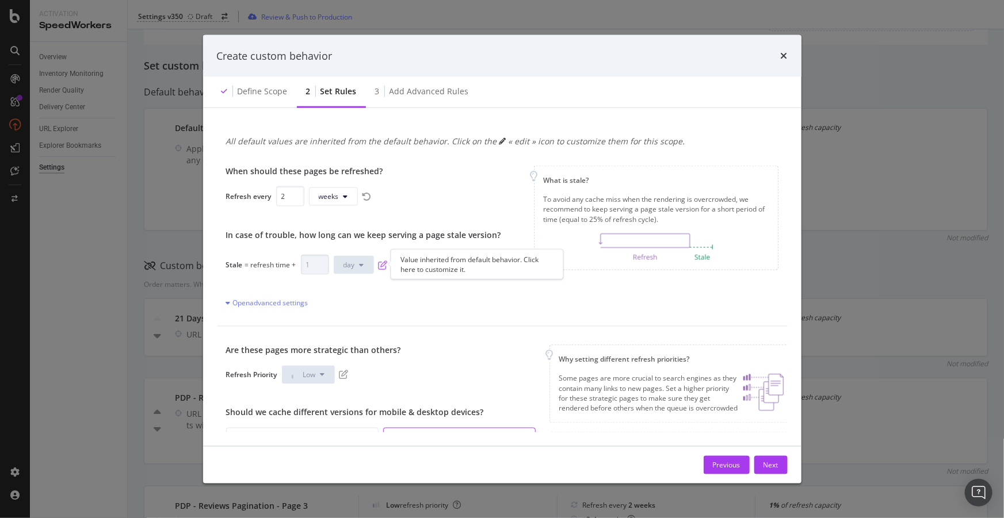
click at [381, 266] on icon "pen-to-square" at bounding box center [382, 264] width 9 height 9
drag, startPoint x: 311, startPoint y: 261, endPoint x: 261, endPoint y: 254, distance: 51.1
click at [263, 255] on div "Stale = refresh time + 1 day" at bounding box center [363, 265] width 275 height 20
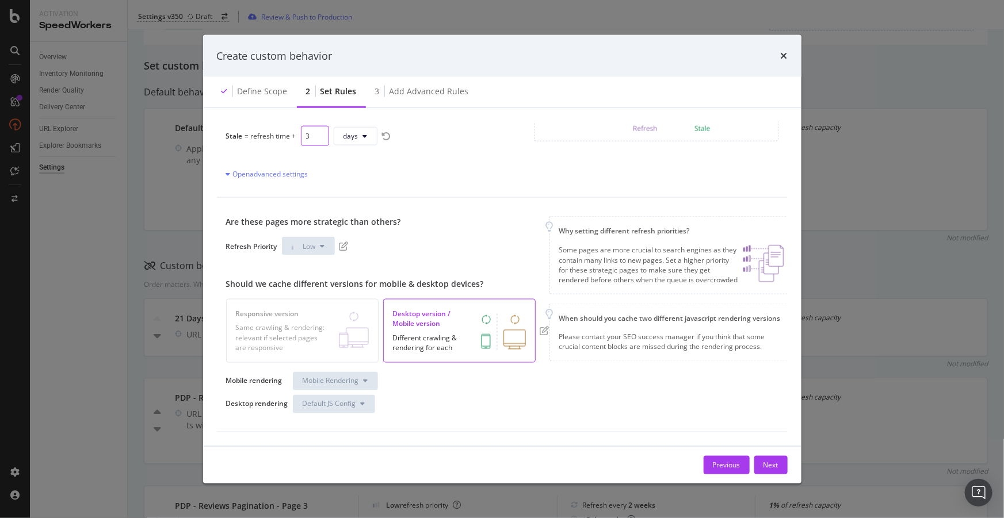
scroll to position [136, 0]
type input "3"
click at [346, 242] on icon "pen-to-square" at bounding box center [343, 246] width 9 height 9
click at [771, 466] on div "Next" at bounding box center [770, 465] width 15 height 10
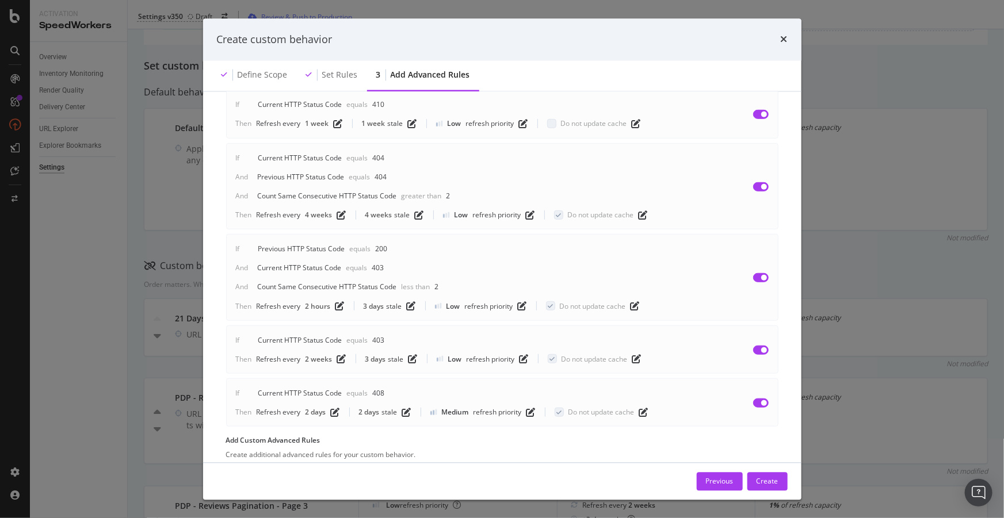
scroll to position [466, 0]
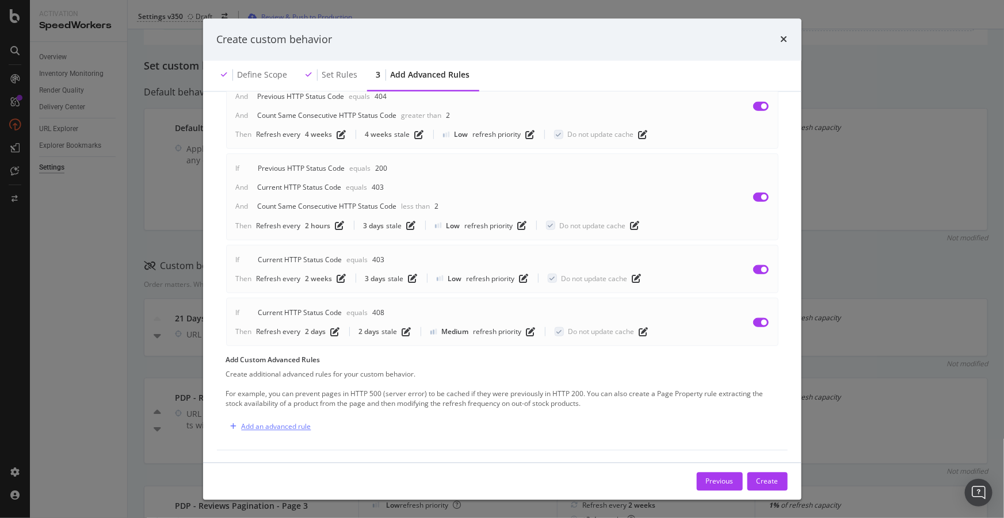
click at [299, 422] on div "Add an advanced rule" at bounding box center [277, 427] width 70 height 10
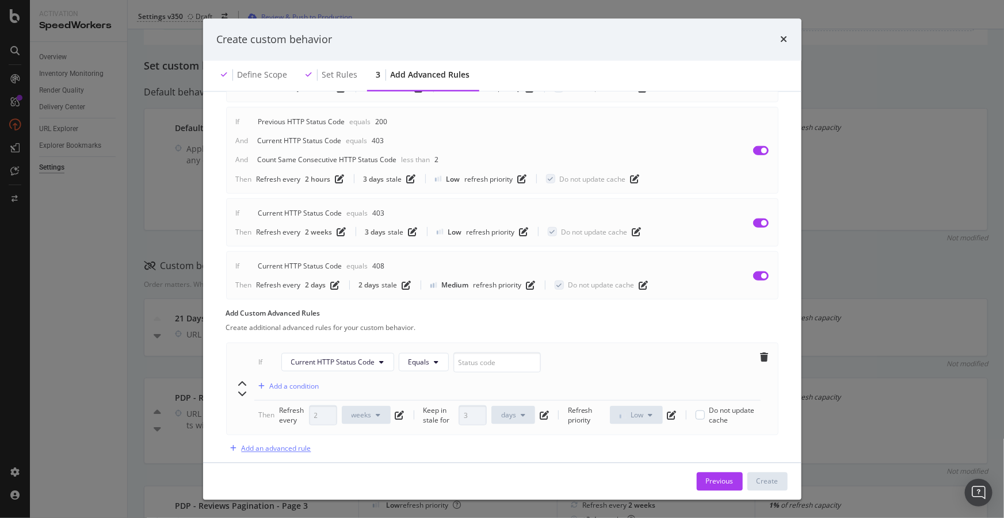
scroll to position [535, 0]
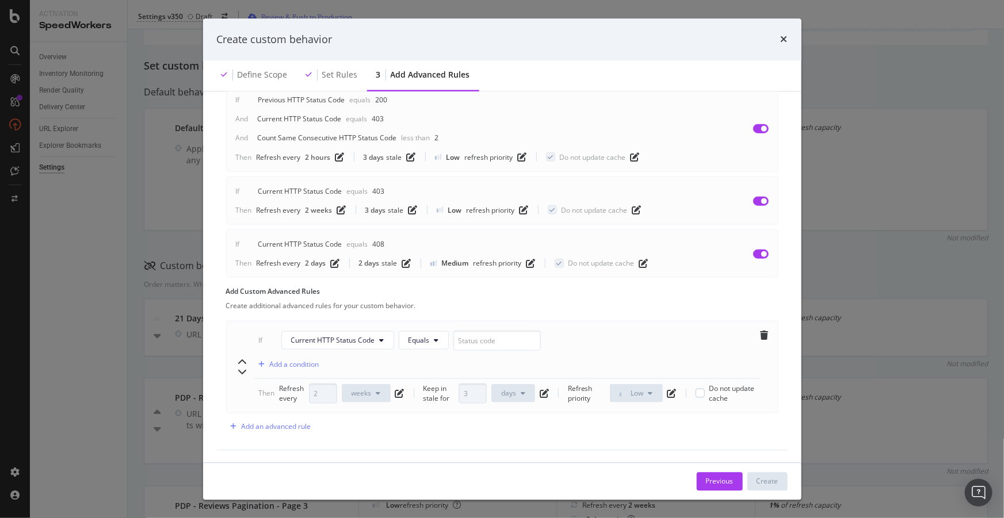
click at [469, 328] on div "If Current HTTP Status Code Equals Add a condition Then Refresh every 2 weeks K…" at bounding box center [502, 366] width 552 height 93
click at [473, 334] on input "modal" at bounding box center [496, 340] width 87 height 20
type input "404"
click at [306, 365] on div "Add a condition" at bounding box center [294, 364] width 49 height 10
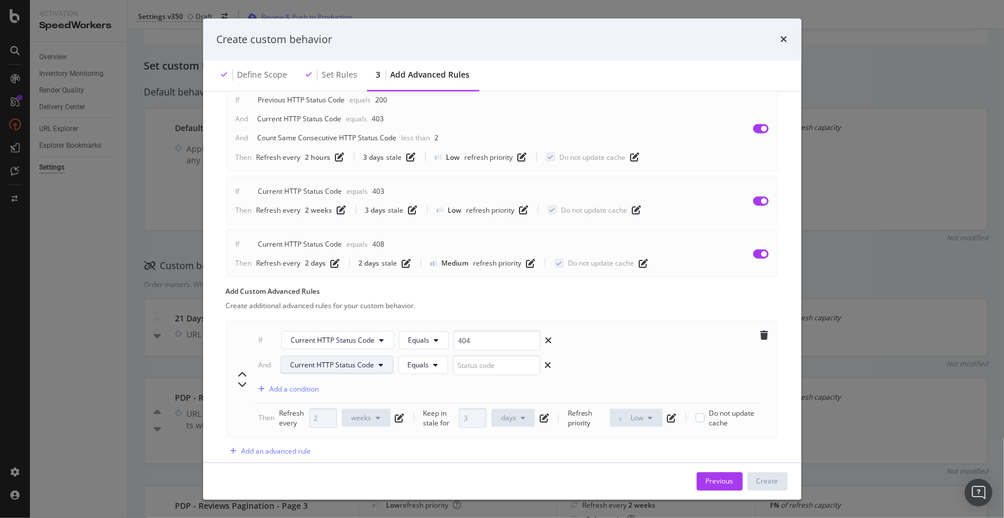
click at [357, 372] on button "Current HTTP Status Code" at bounding box center [337, 365] width 113 height 18
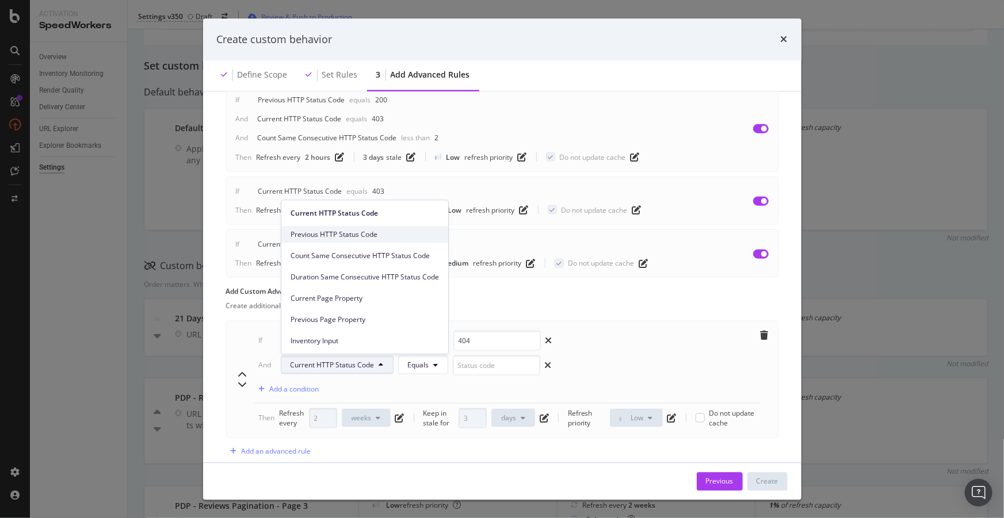
click at [334, 232] on span "Previous HTTP Status Code" at bounding box center [364, 234] width 148 height 10
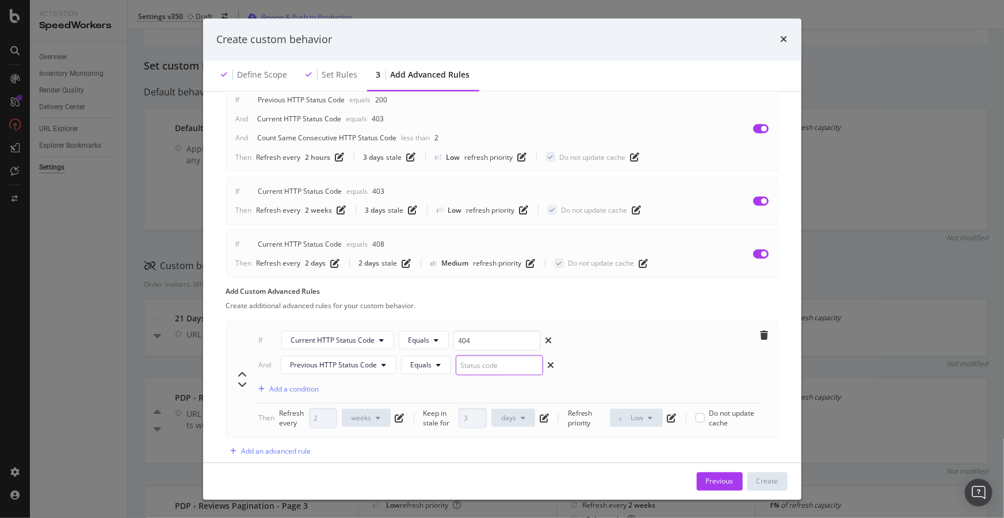
click at [491, 362] on input "modal" at bounding box center [499, 365] width 87 height 20
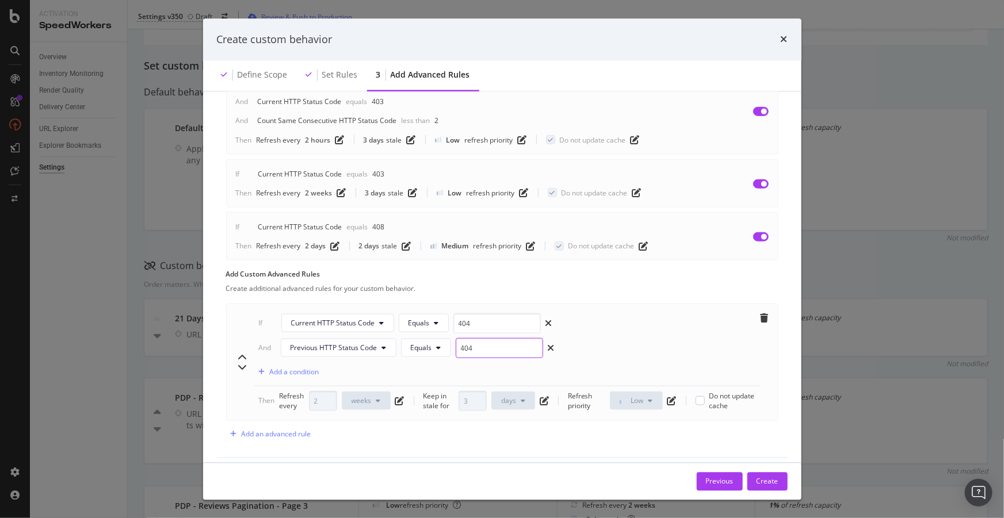
scroll to position [559, 0]
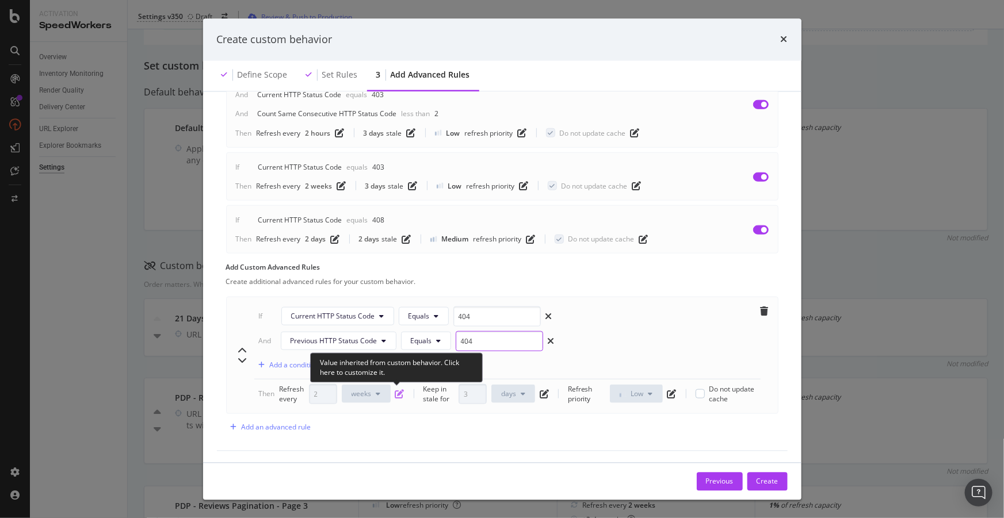
type input "404"
click at [397, 391] on icon "pen-to-square" at bounding box center [399, 393] width 9 height 9
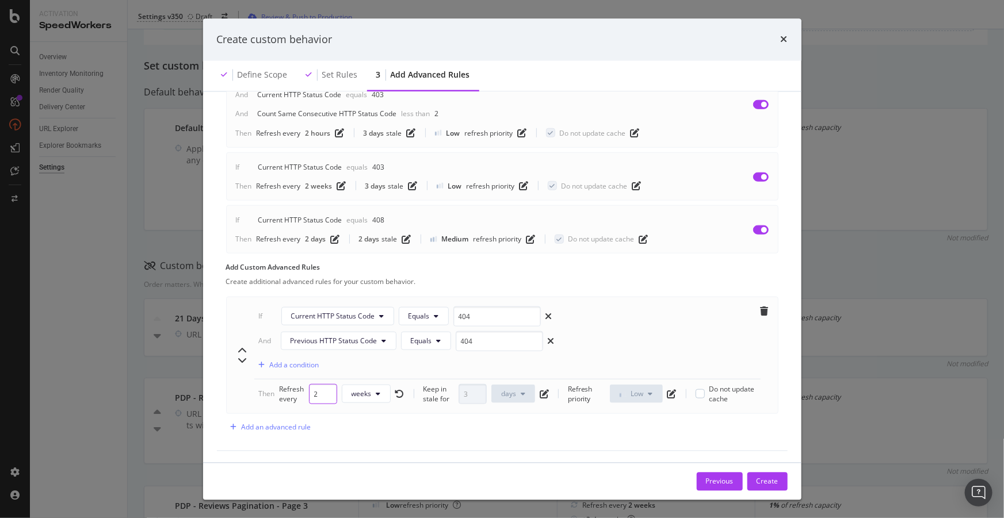
drag, startPoint x: 318, startPoint y: 391, endPoint x: 265, endPoint y: 384, distance: 53.4
click at [265, 384] on div "Then Refresh every 2 weeks Keep in stale for 3 days Refresh priority Low Do not…" at bounding box center [507, 394] width 497 height 20
type input "8"
click at [539, 396] on div "Keep in stale for 3 days" at bounding box center [485, 394] width 125 height 20
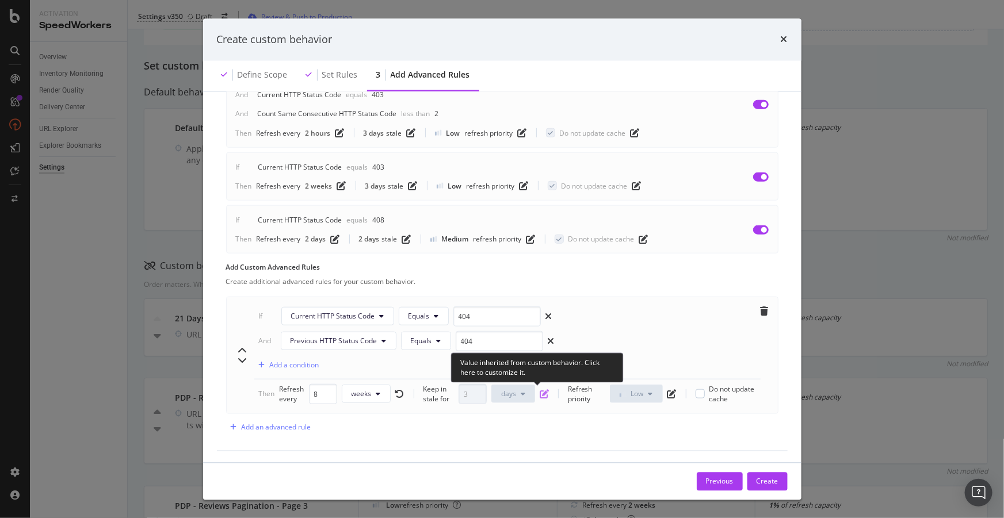
click at [540, 392] on icon "pen-to-square" at bounding box center [544, 393] width 9 height 9
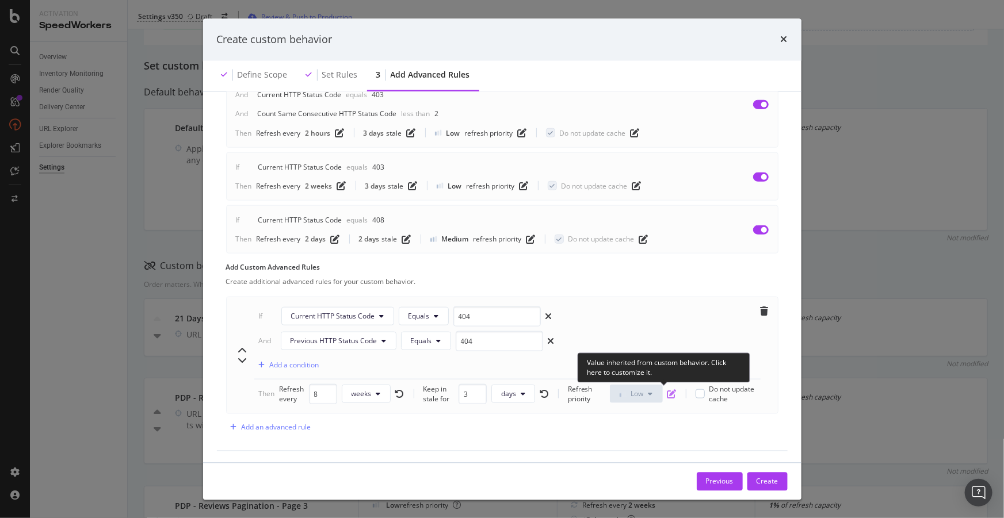
click at [667, 392] on icon "pen-to-square" at bounding box center [671, 393] width 9 height 9
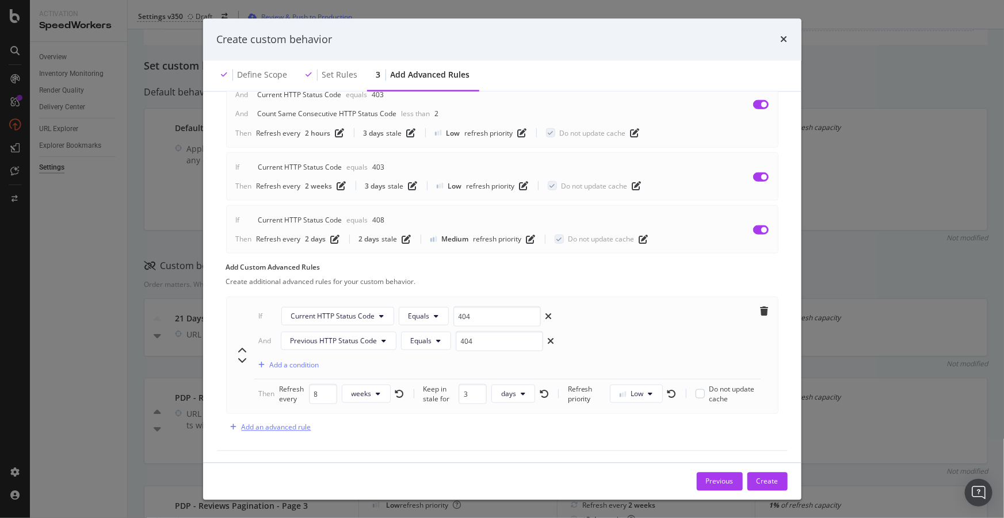
click at [299, 426] on div "Add an advanced rule" at bounding box center [277, 427] width 70 height 10
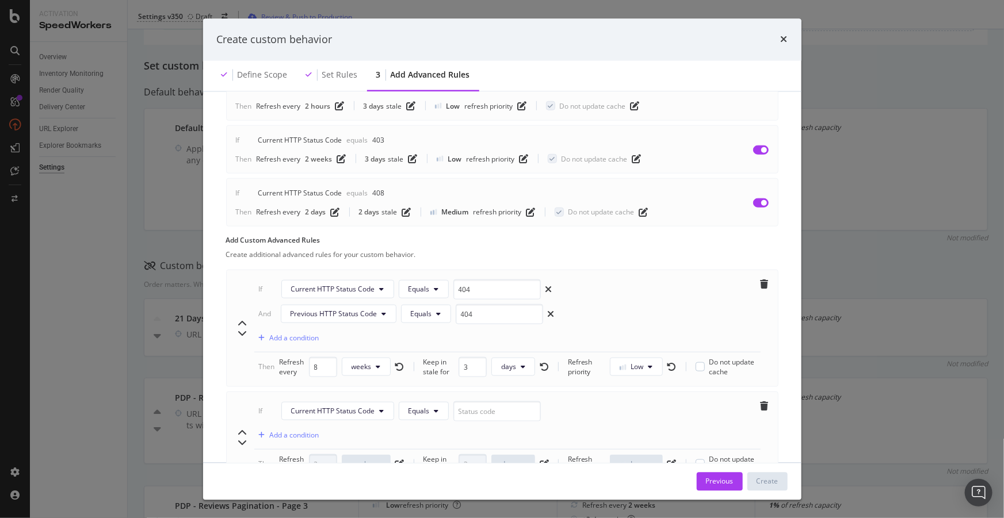
scroll to position [656, 0]
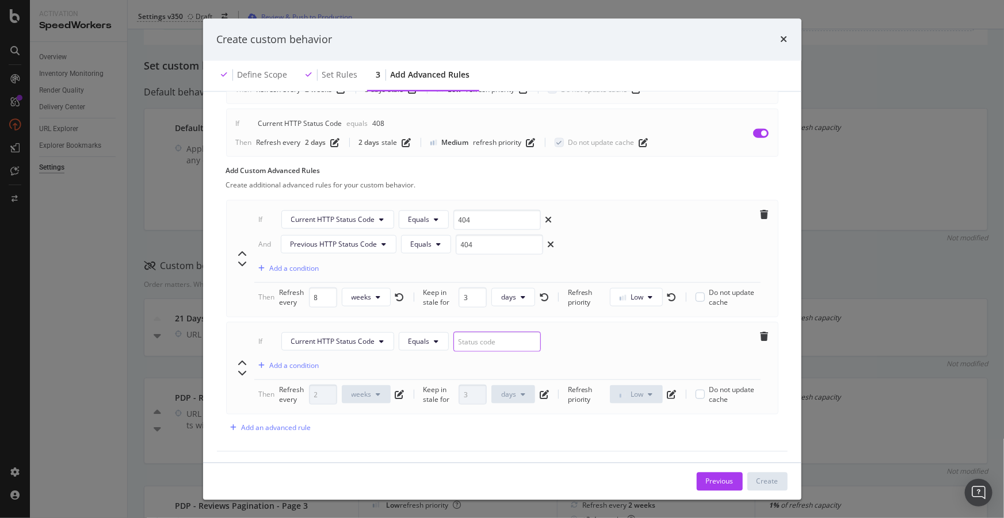
click at [485, 339] on input "modal" at bounding box center [496, 341] width 87 height 20
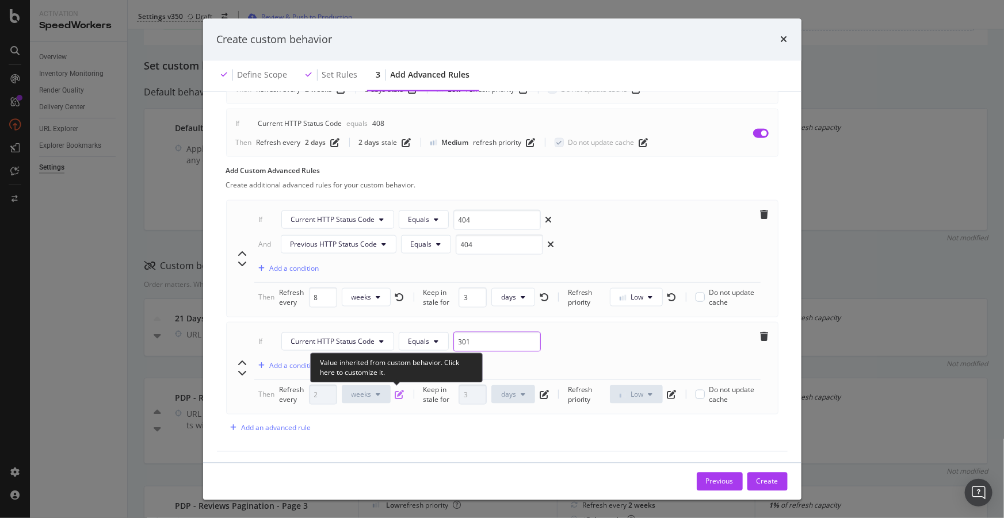
type input "301"
click at [400, 390] on icon "pen-to-square" at bounding box center [399, 394] width 9 height 9
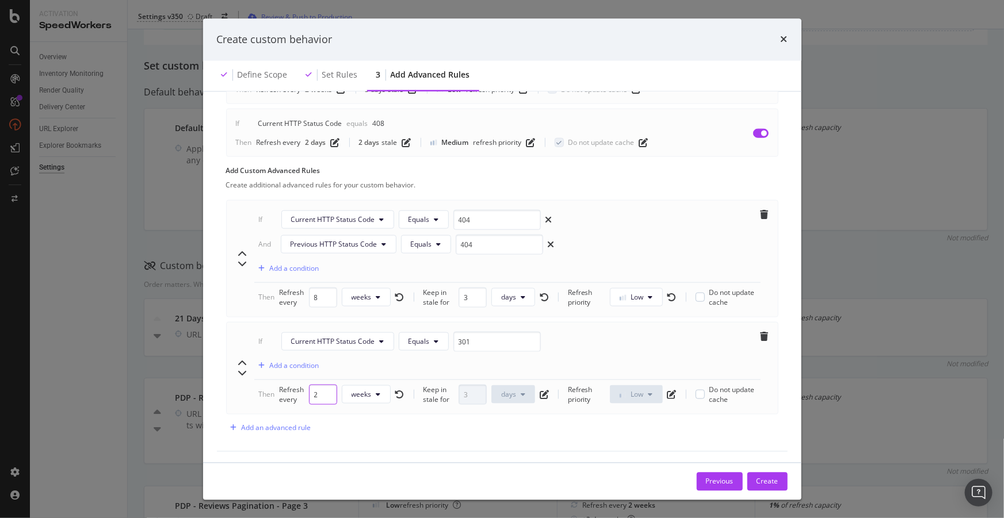
click at [317, 395] on input "2" at bounding box center [323, 394] width 28 height 20
type input "8"
click at [770, 483] on div "Create" at bounding box center [767, 481] width 22 height 10
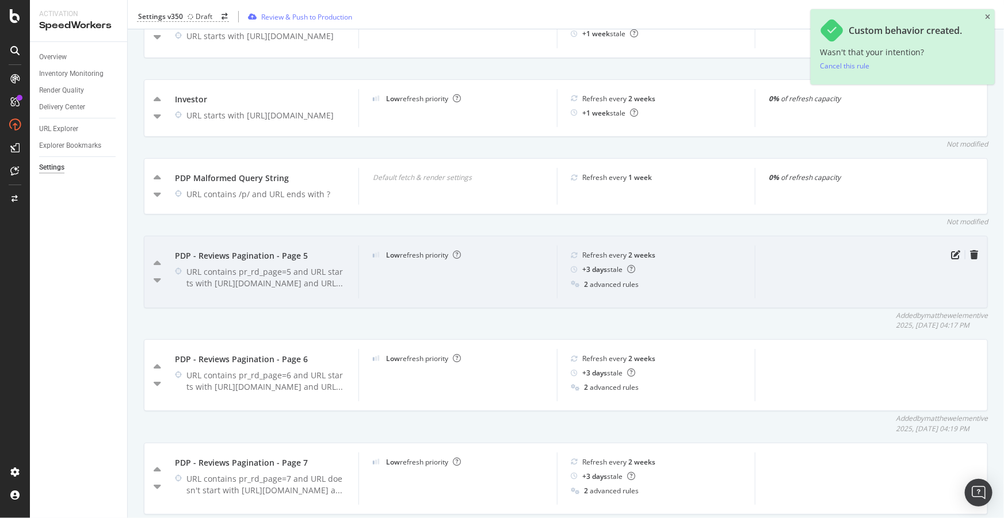
scroll to position [2144, 0]
click at [157, 269] on icon "caret-up" at bounding box center [157, 264] width 7 height 12
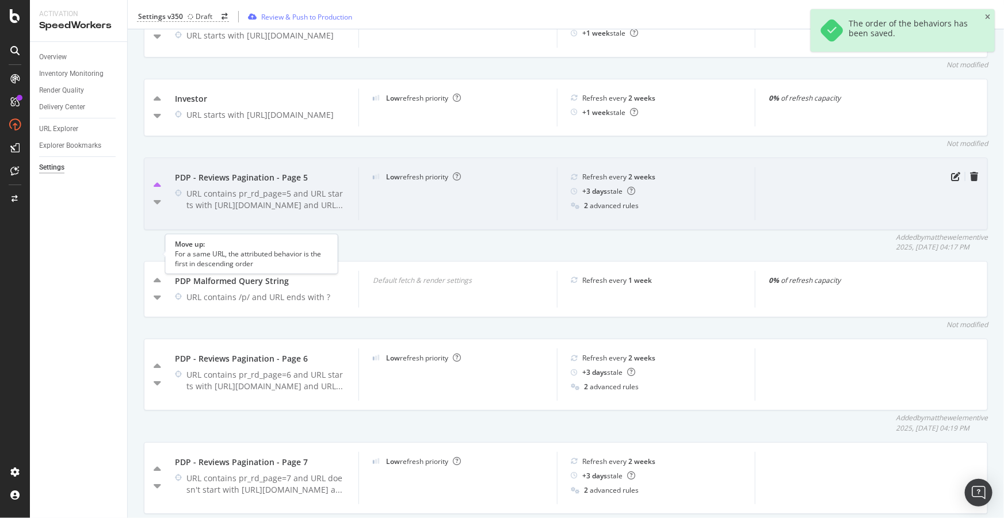
click at [155, 192] on icon "caret-up" at bounding box center [157, 186] width 7 height 12
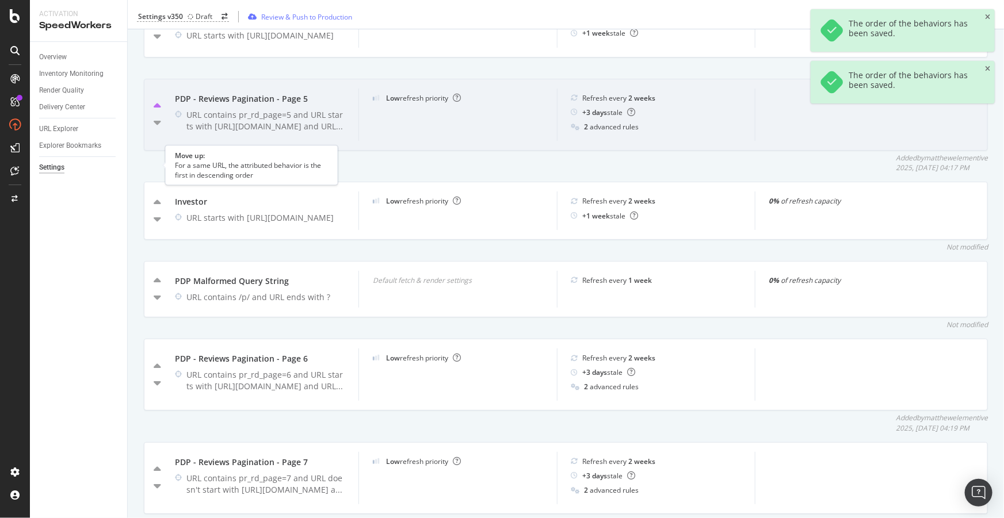
click at [158, 112] on icon "caret-up" at bounding box center [157, 107] width 7 height 12
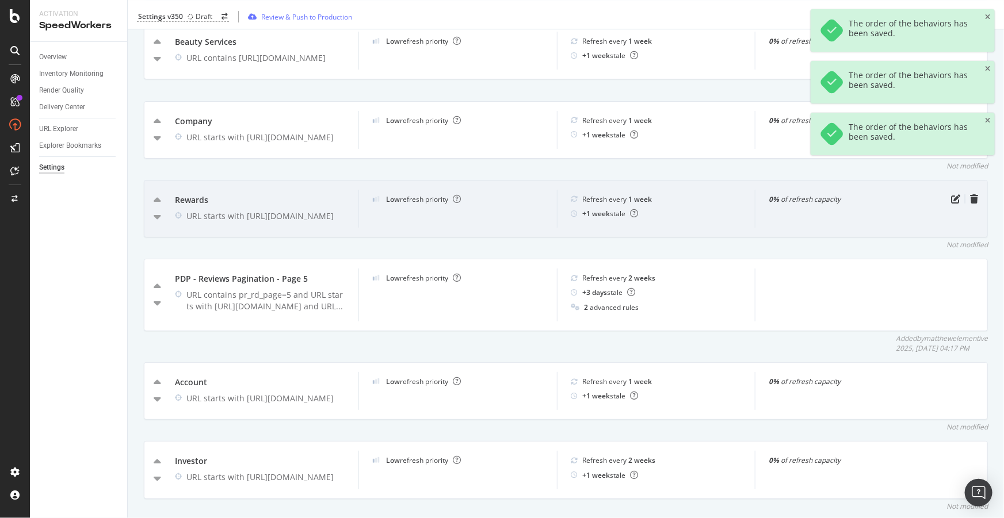
scroll to position [1882, 0]
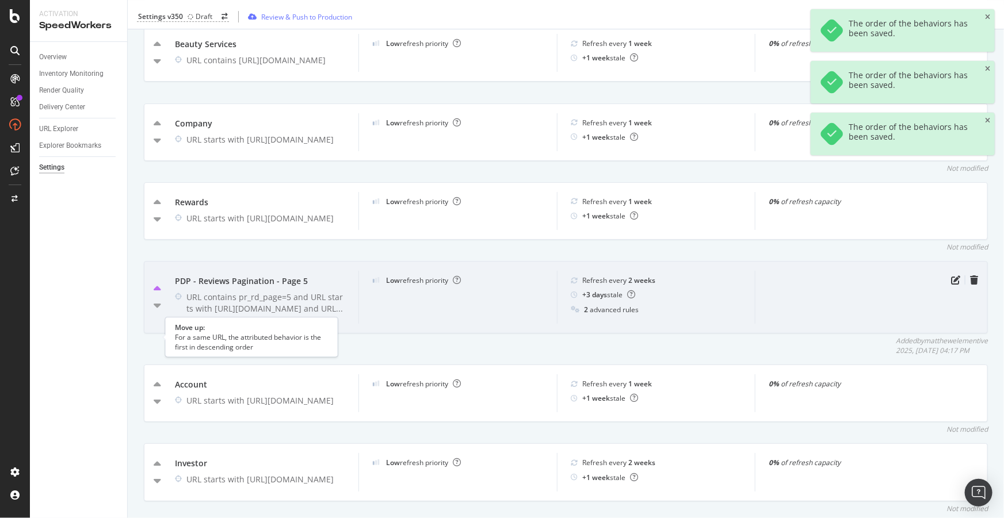
click at [156, 295] on icon "caret-up" at bounding box center [157, 290] width 7 height 12
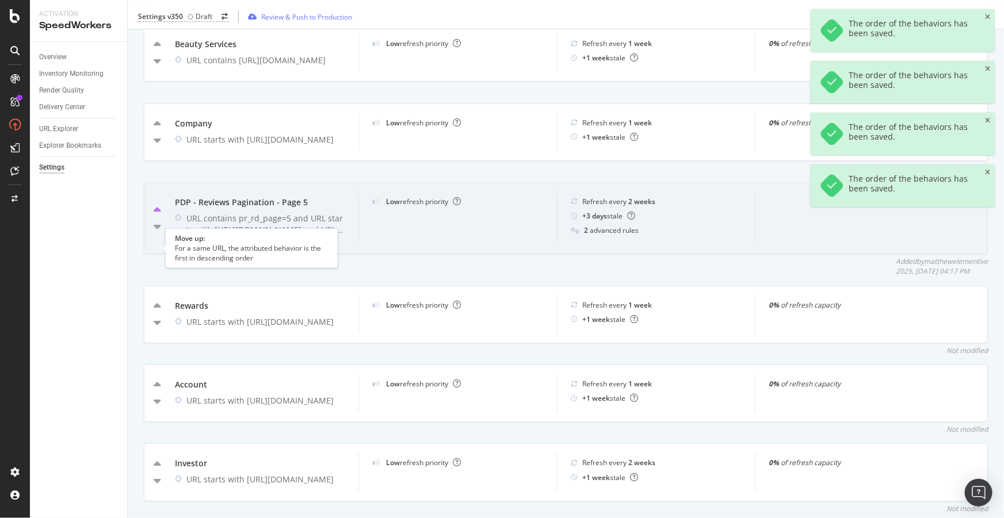
click at [155, 216] on icon "caret-up" at bounding box center [157, 211] width 7 height 12
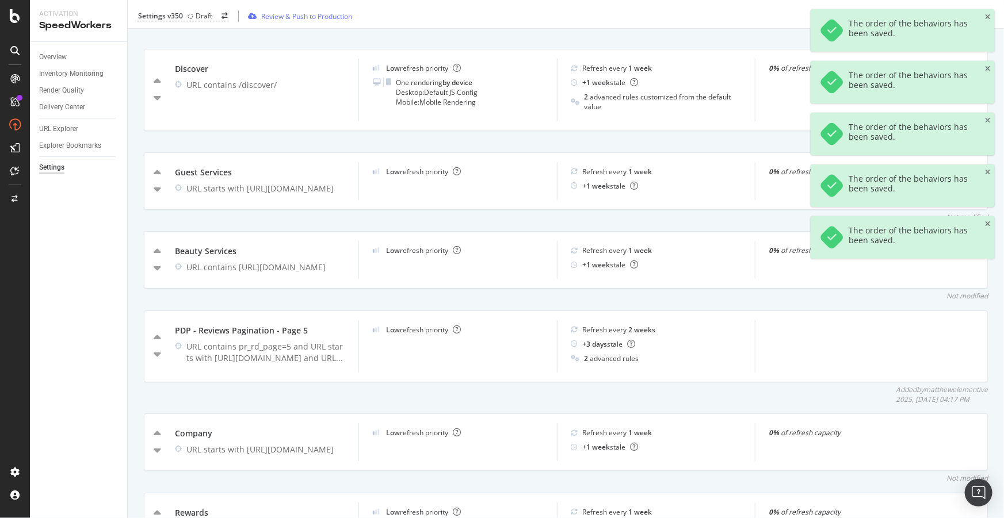
scroll to position [1621, 0]
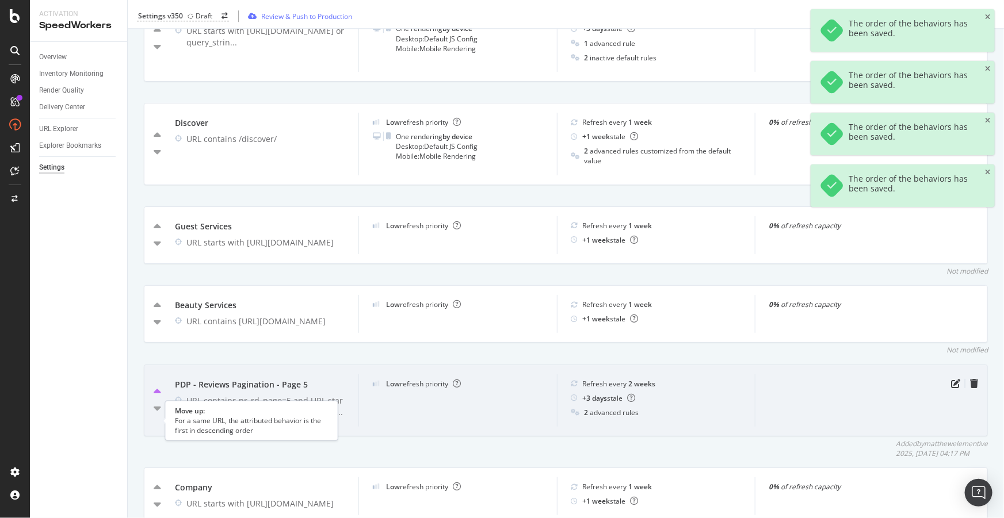
click at [154, 398] on icon "caret-up" at bounding box center [157, 393] width 7 height 12
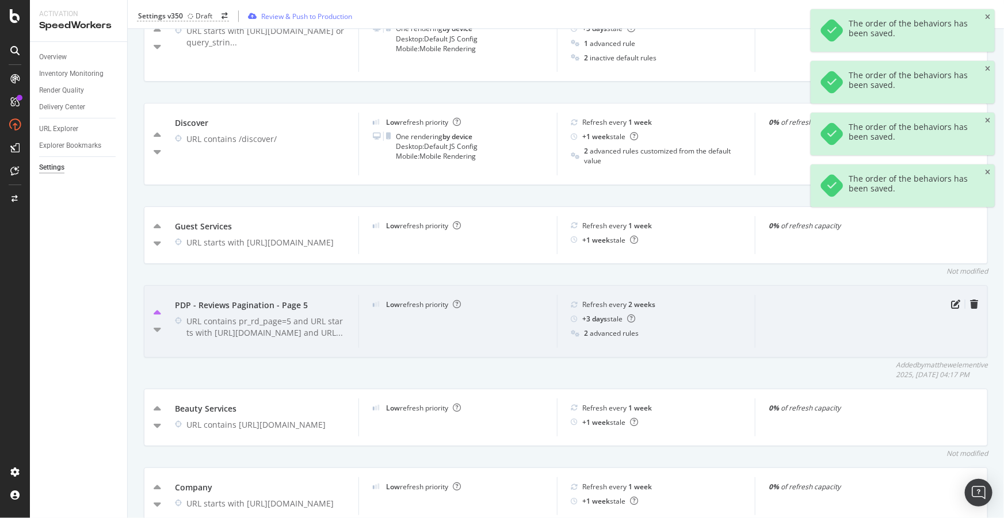
click at [158, 319] on icon "caret-up" at bounding box center [157, 314] width 7 height 12
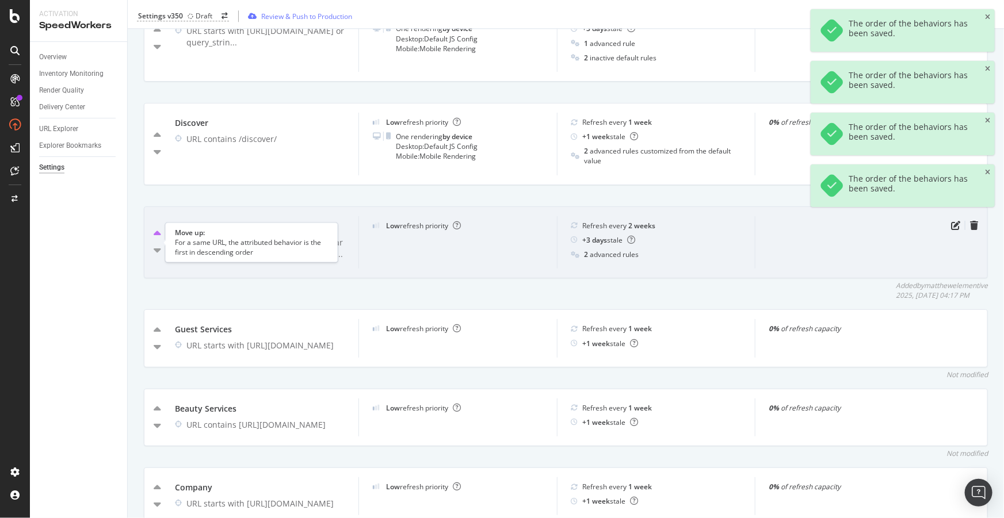
click at [154, 236] on icon "caret-up" at bounding box center [157, 234] width 7 height 12
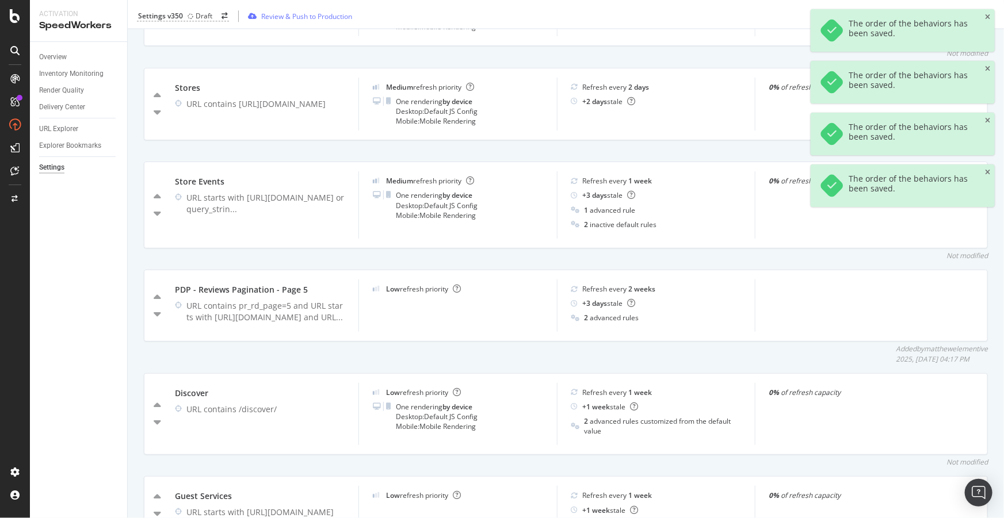
scroll to position [1412, 0]
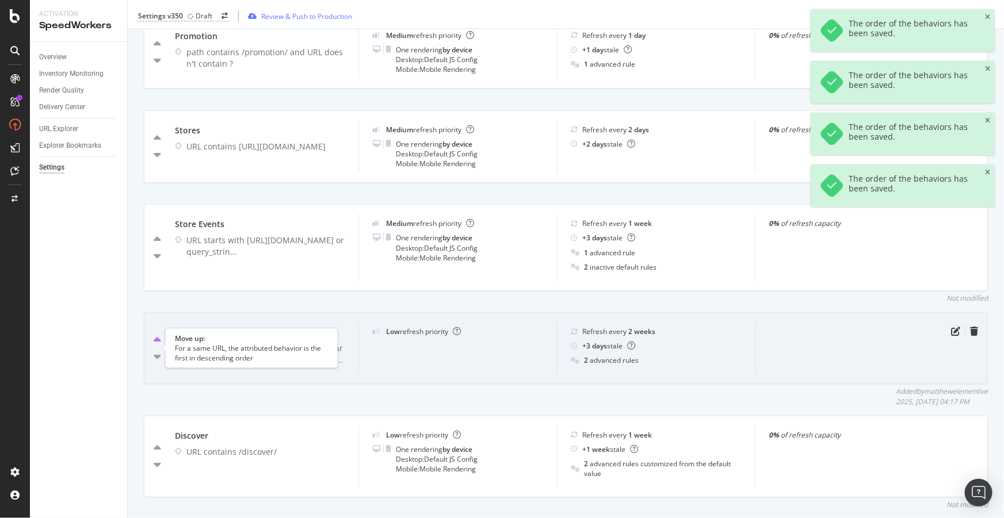
click at [156, 346] on icon "caret-up" at bounding box center [157, 341] width 7 height 12
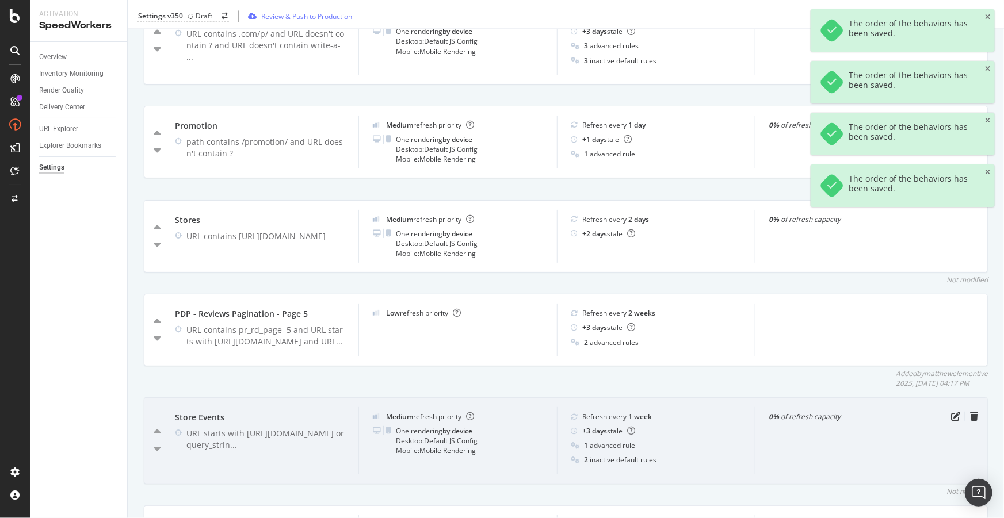
scroll to position [1254, 0]
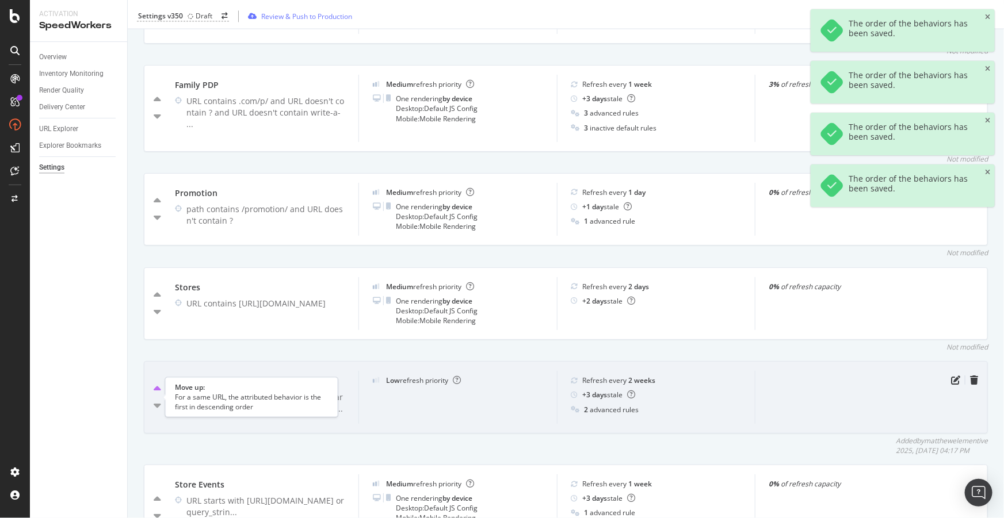
click at [158, 395] on icon "caret-up" at bounding box center [157, 390] width 7 height 12
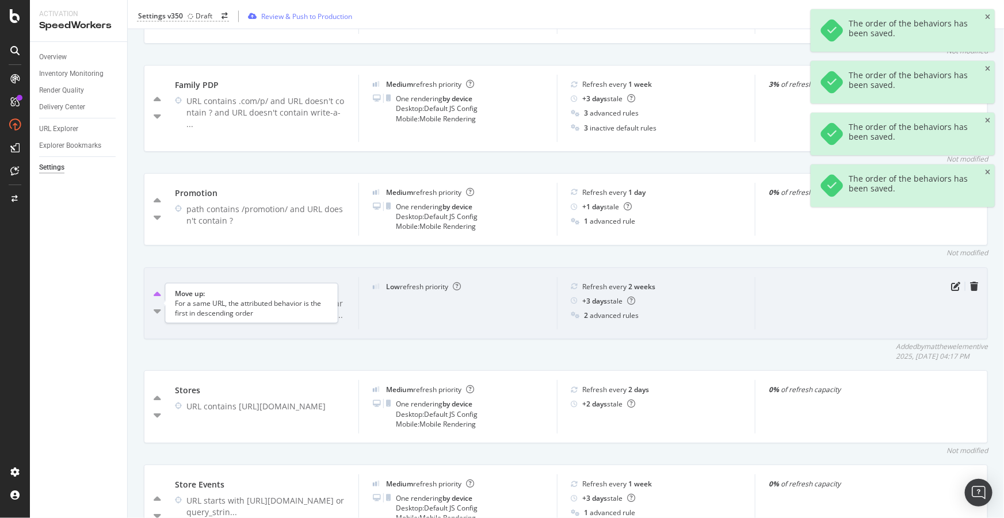
click at [156, 300] on icon "caret-up" at bounding box center [157, 295] width 7 height 12
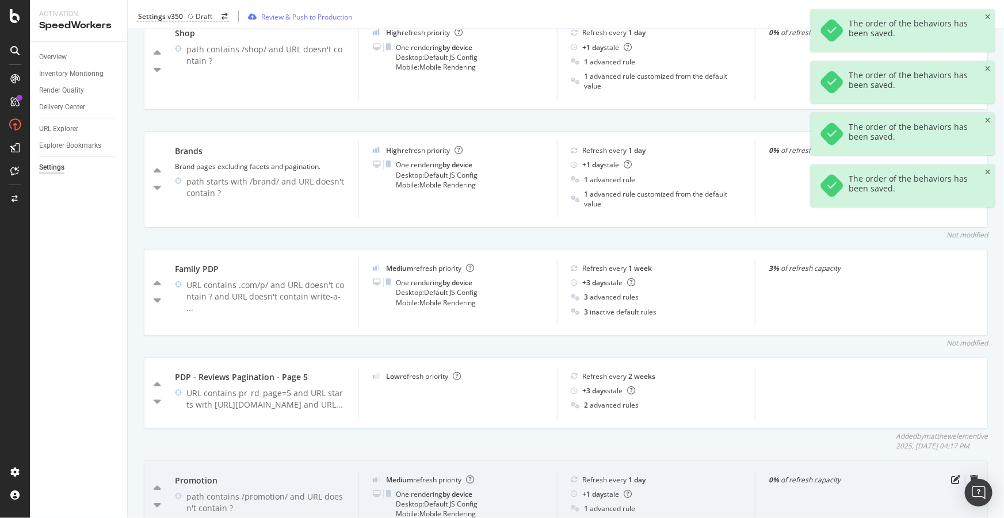
scroll to position [1046, 0]
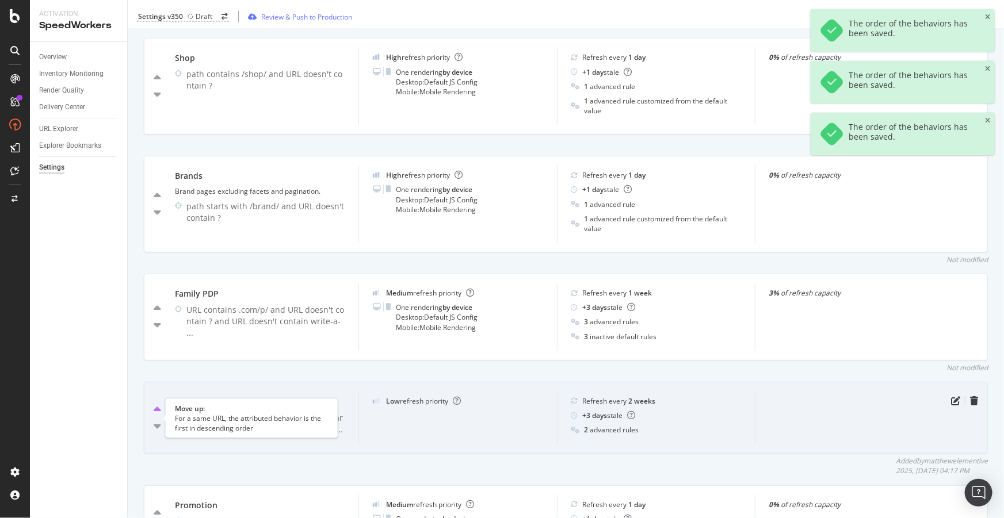
click at [155, 416] on icon "caret-up" at bounding box center [157, 410] width 7 height 12
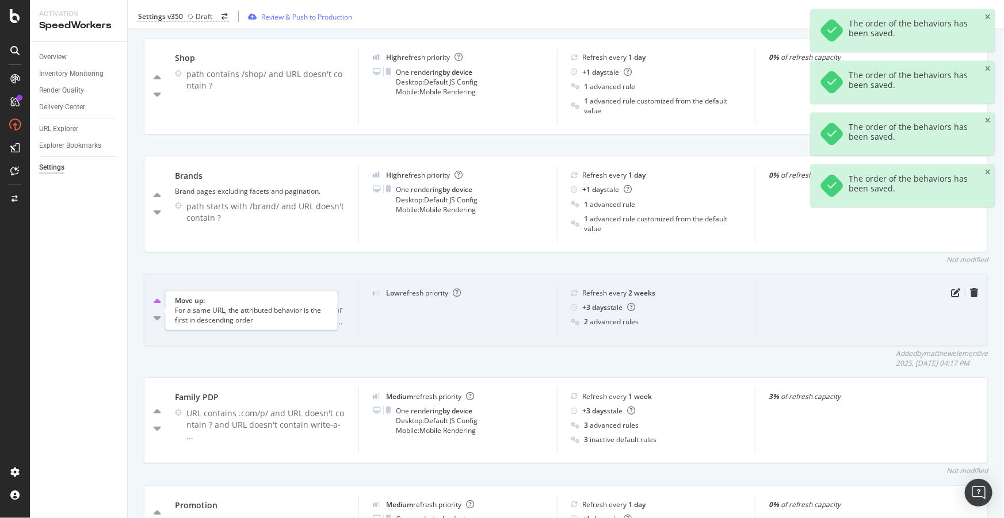
click at [154, 307] on icon "caret-up" at bounding box center [157, 302] width 7 height 12
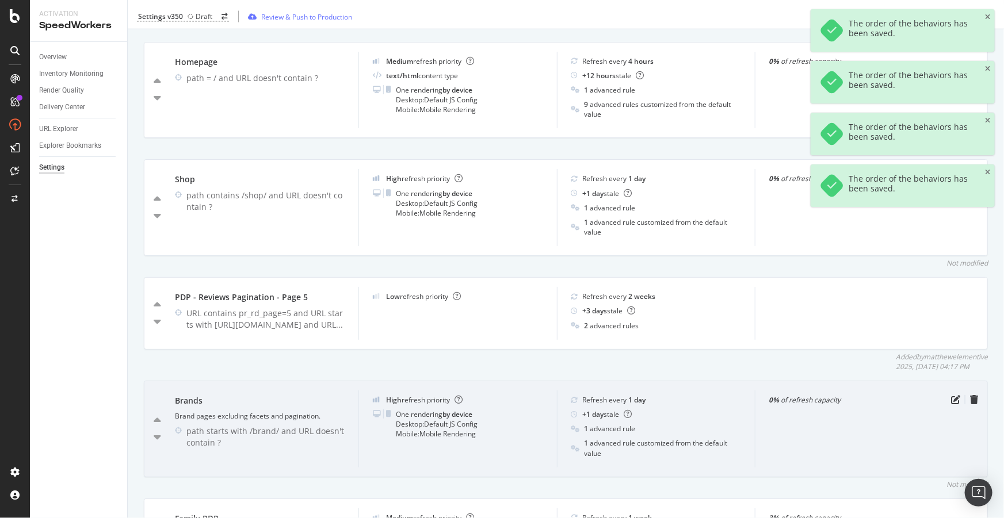
scroll to position [889, 0]
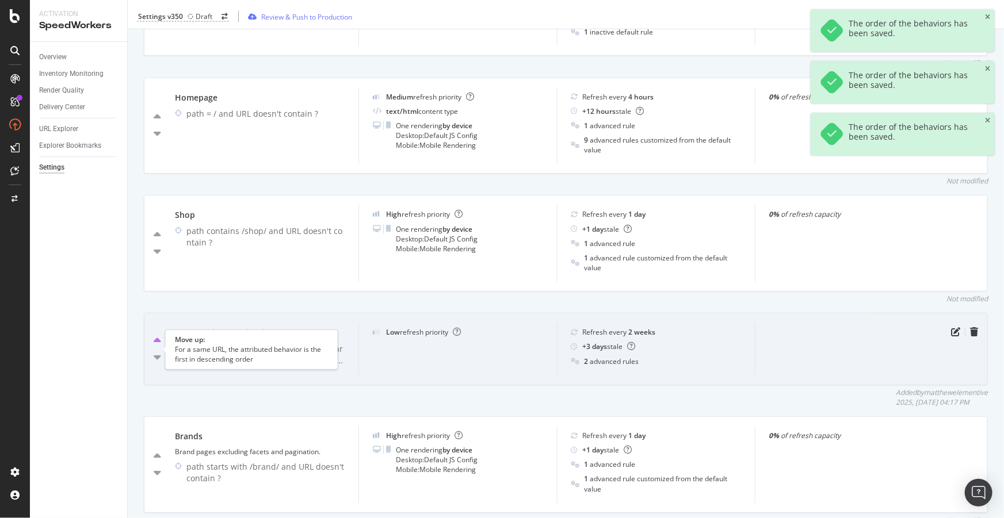
click at [157, 347] on icon "caret-up" at bounding box center [157, 341] width 7 height 12
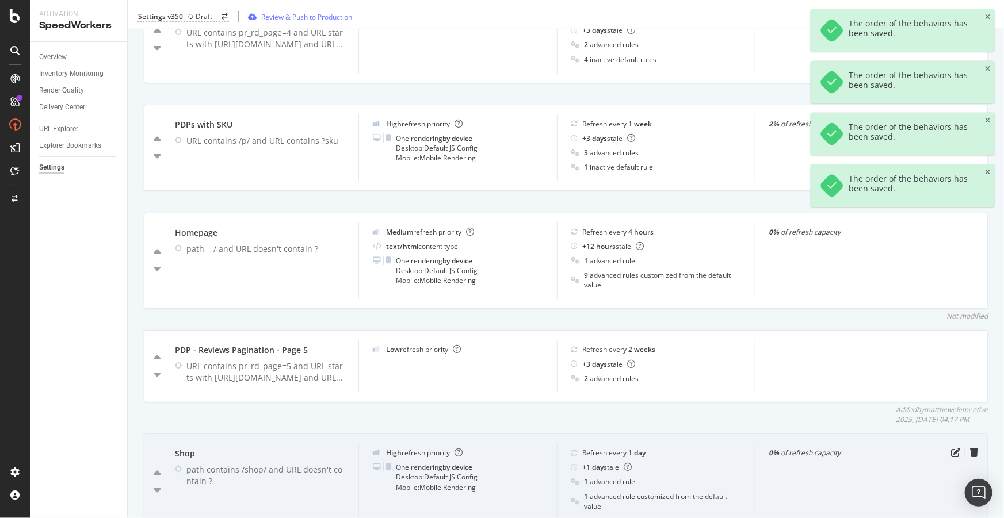
scroll to position [732, 0]
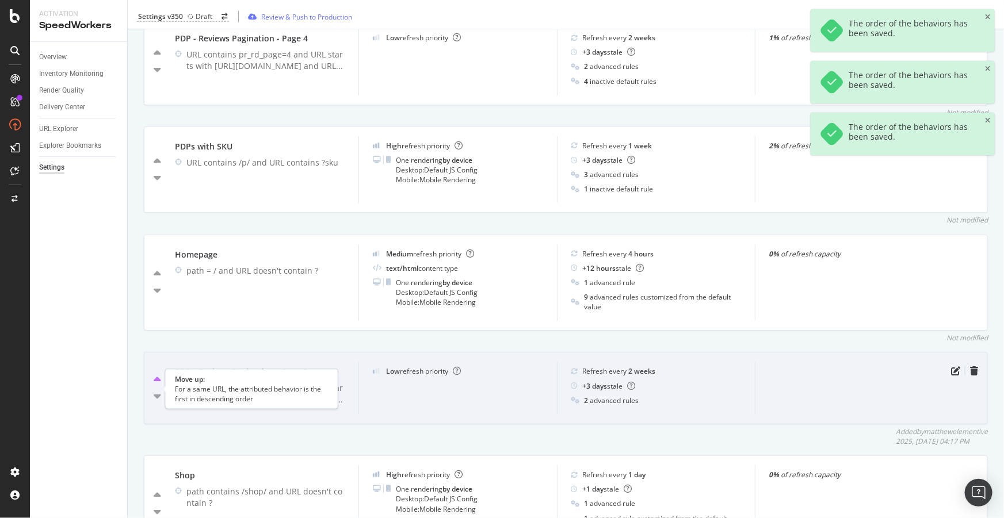
click at [157, 386] on icon "caret-up" at bounding box center [157, 380] width 7 height 12
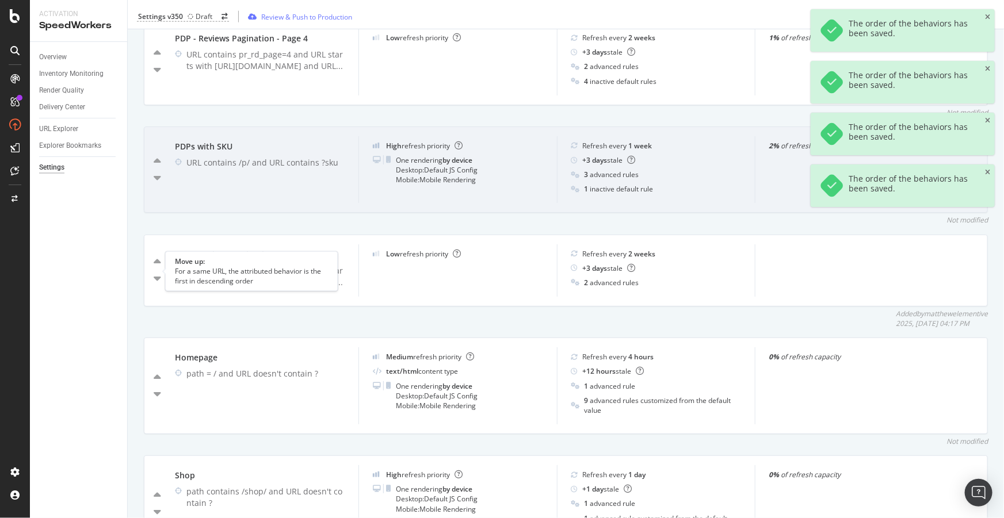
drag, startPoint x: 158, startPoint y: 271, endPoint x: 198, endPoint y: 323, distance: 65.1
click at [158, 268] on icon "caret-up" at bounding box center [157, 263] width 7 height 12
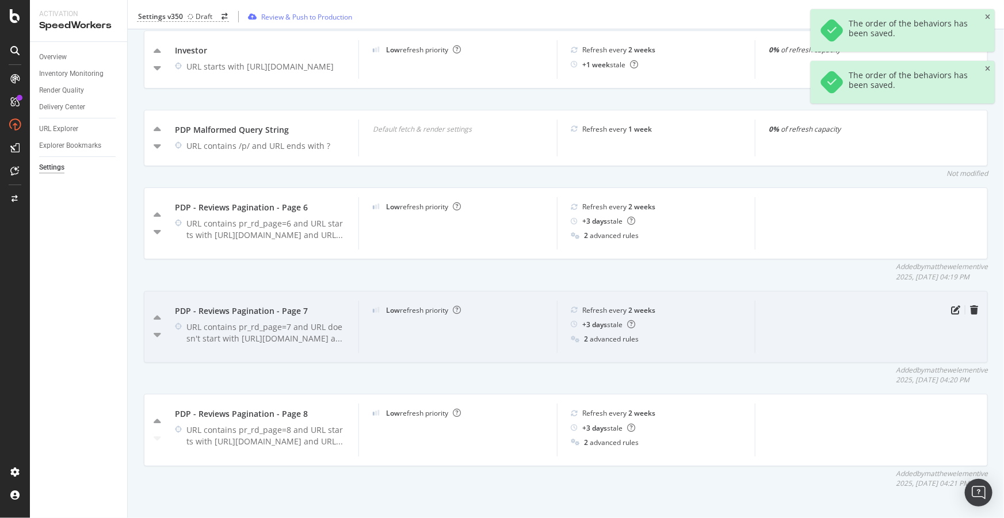
scroll to position [2301, 0]
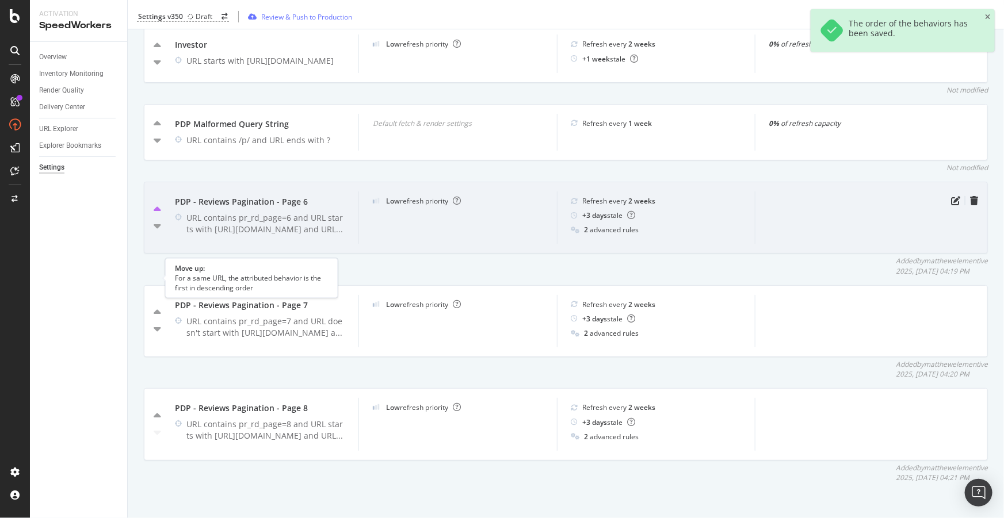
click at [159, 216] on icon "caret-up" at bounding box center [157, 210] width 7 height 12
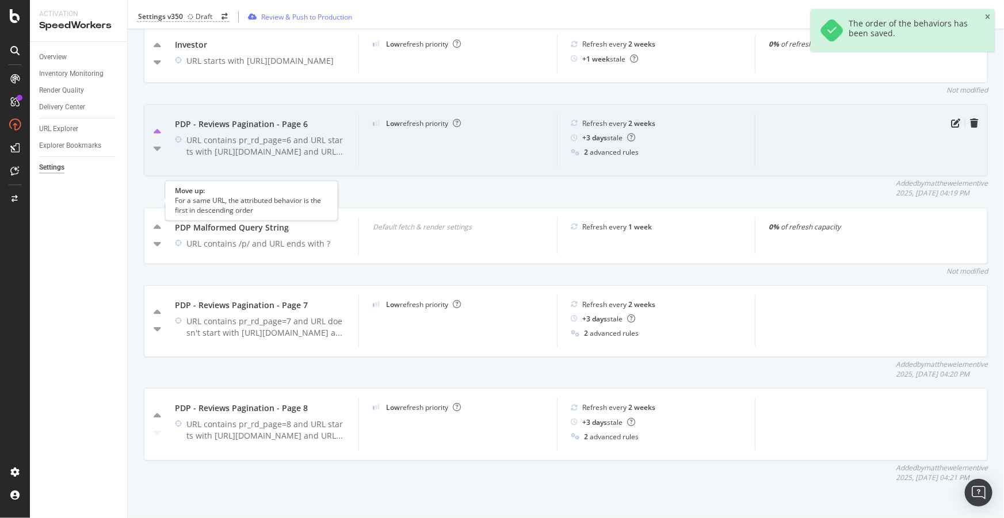
click at [155, 138] on icon "caret-up" at bounding box center [157, 133] width 7 height 12
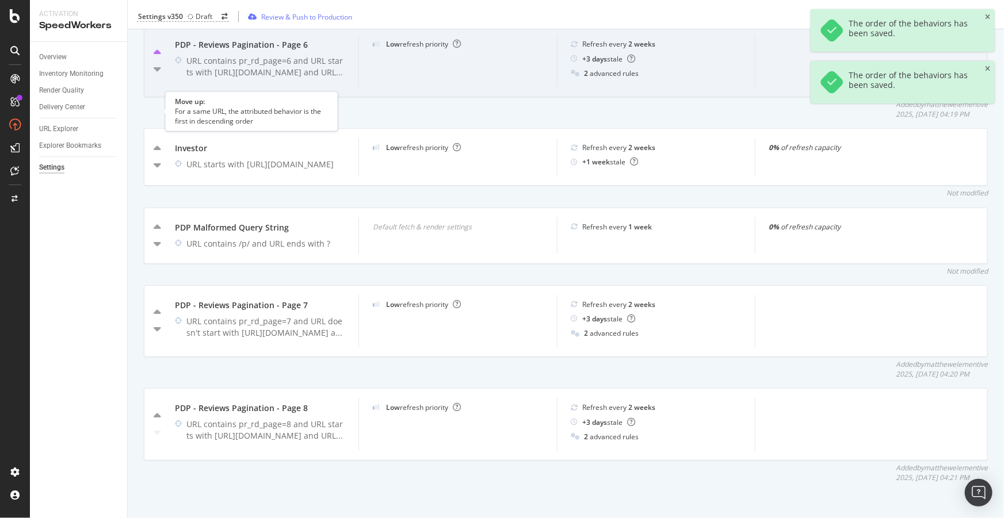
click at [156, 59] on icon "caret-up" at bounding box center [157, 53] width 7 height 12
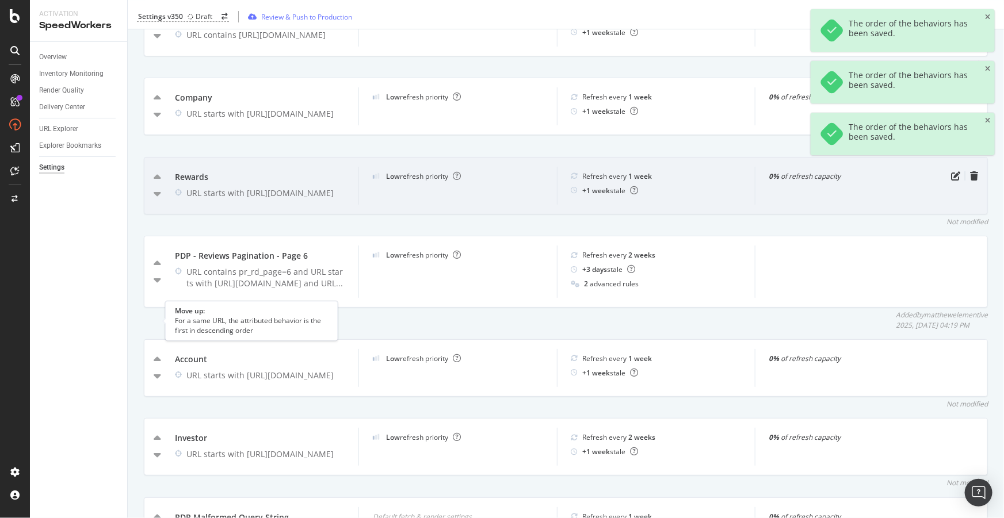
scroll to position [2002, 0]
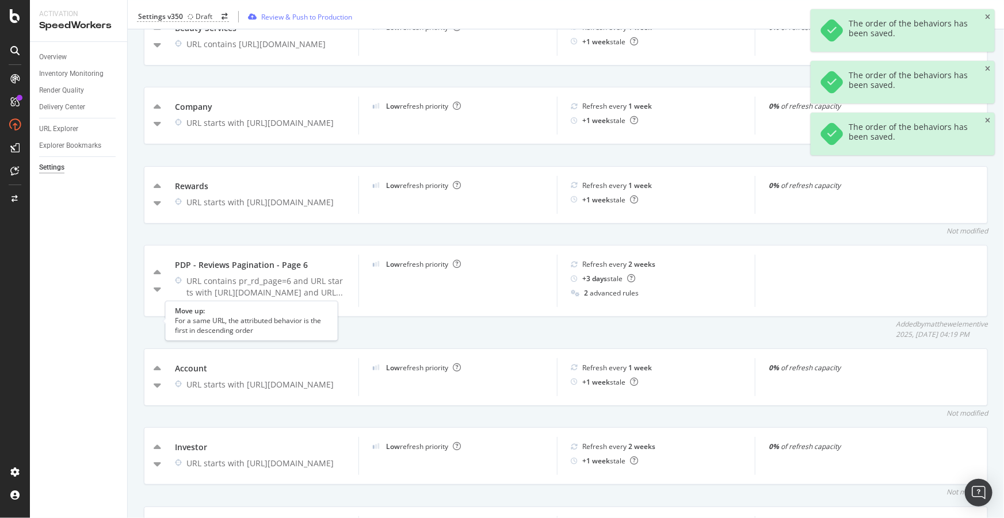
drag, startPoint x: 155, startPoint y: 317, endPoint x: 171, endPoint y: 293, distance: 28.7
click at [155, 279] on icon "caret-up" at bounding box center [157, 273] width 7 height 12
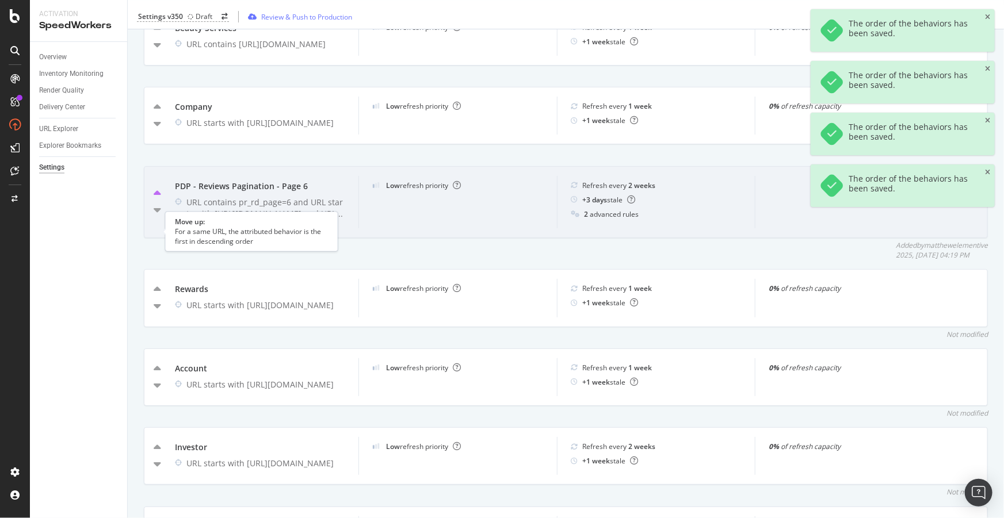
click at [155, 200] on icon "caret-up" at bounding box center [157, 194] width 7 height 12
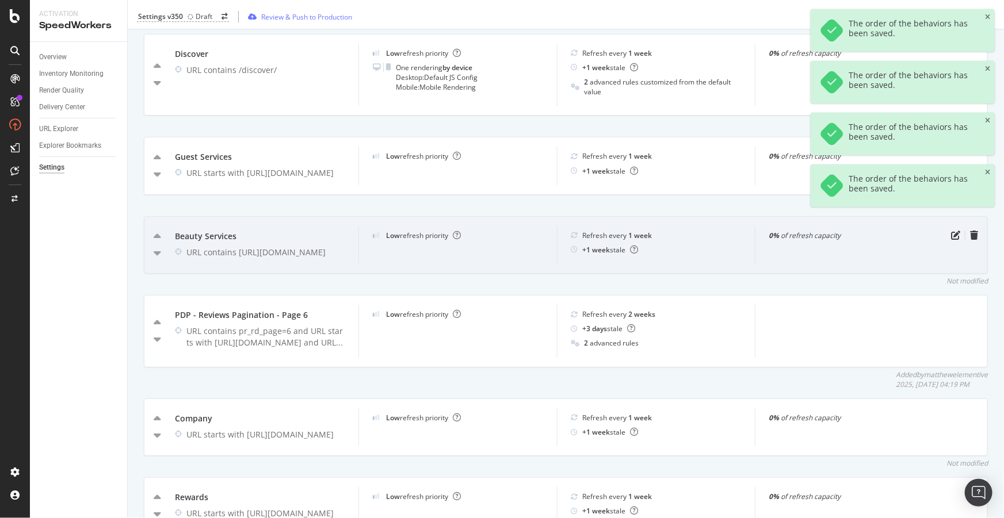
scroll to position [1793, 0]
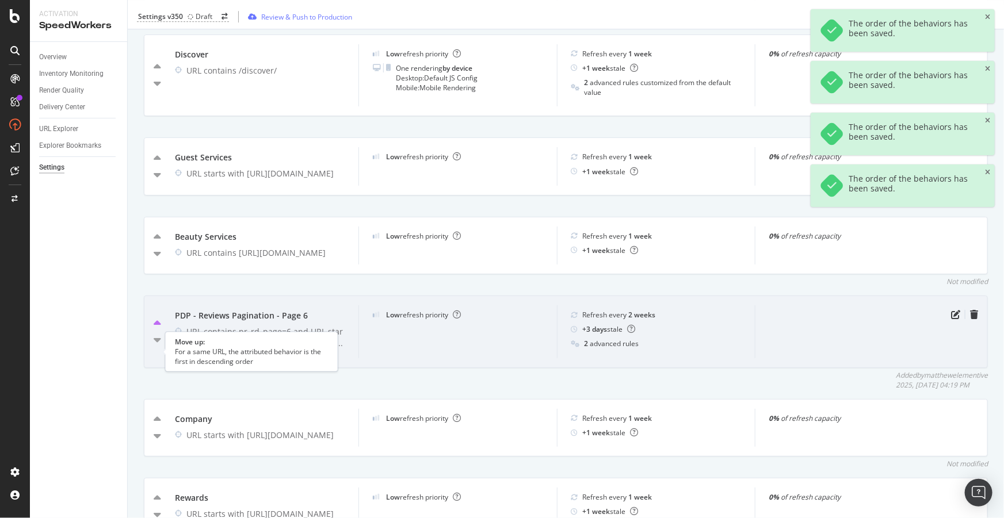
click at [158, 330] on icon "caret-up" at bounding box center [157, 324] width 7 height 12
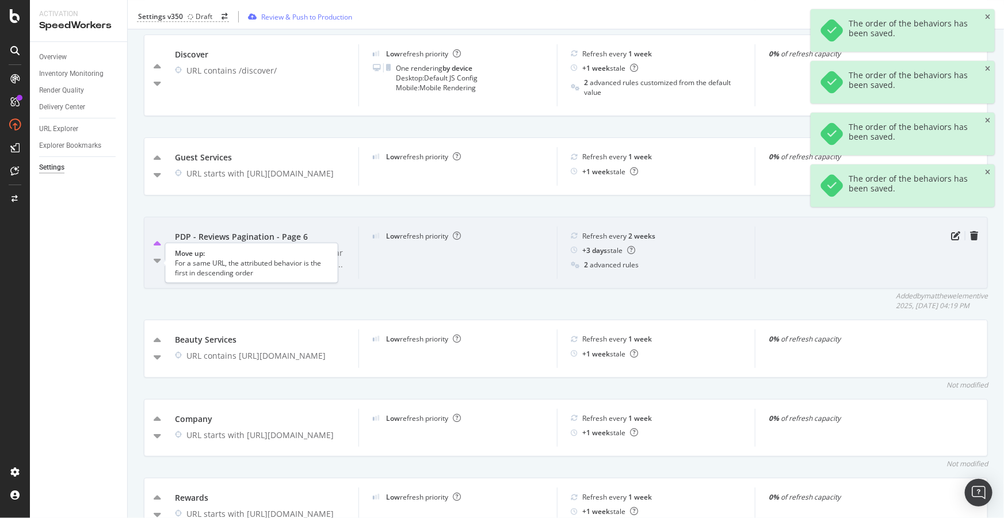
click at [154, 250] on icon "caret-up" at bounding box center [157, 245] width 7 height 12
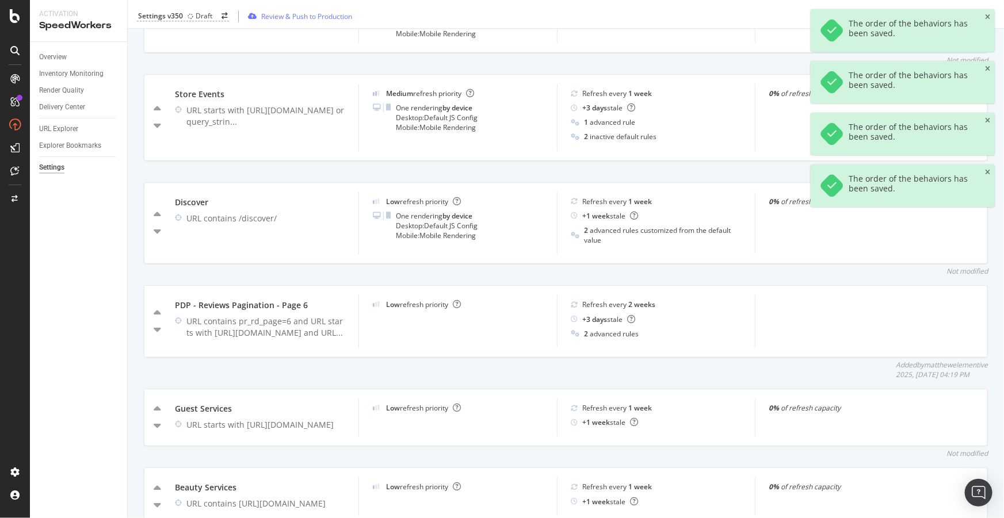
scroll to position [1583, 0]
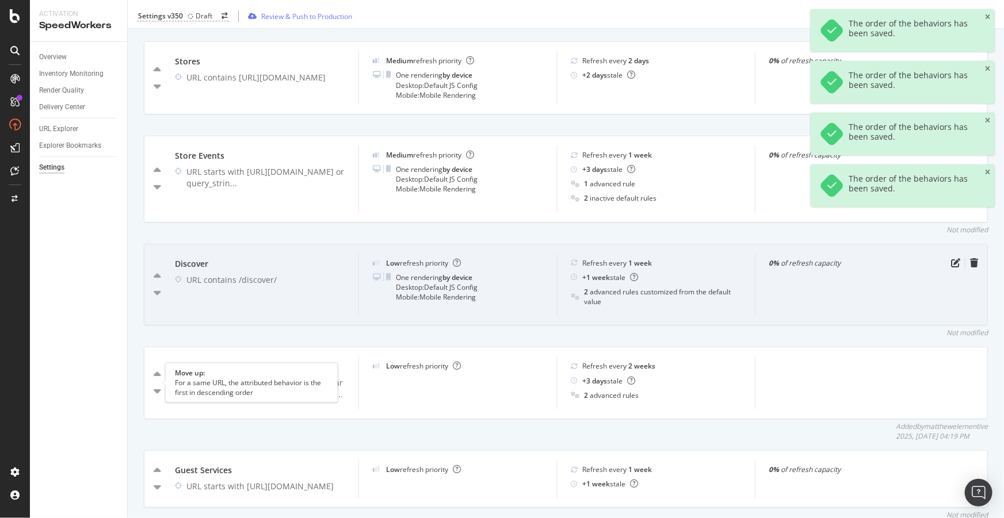
click at [157, 381] on icon "caret-up" at bounding box center [157, 375] width 7 height 12
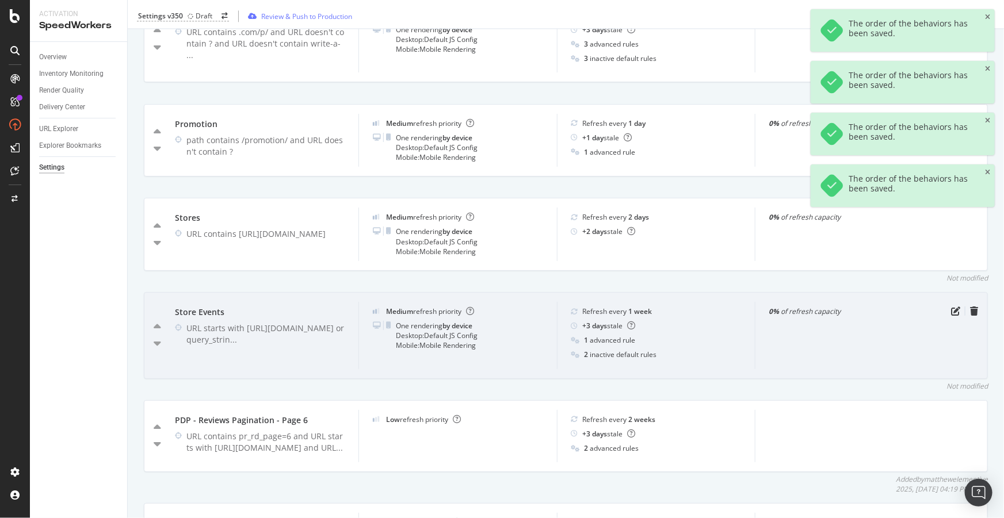
scroll to position [1426, 0]
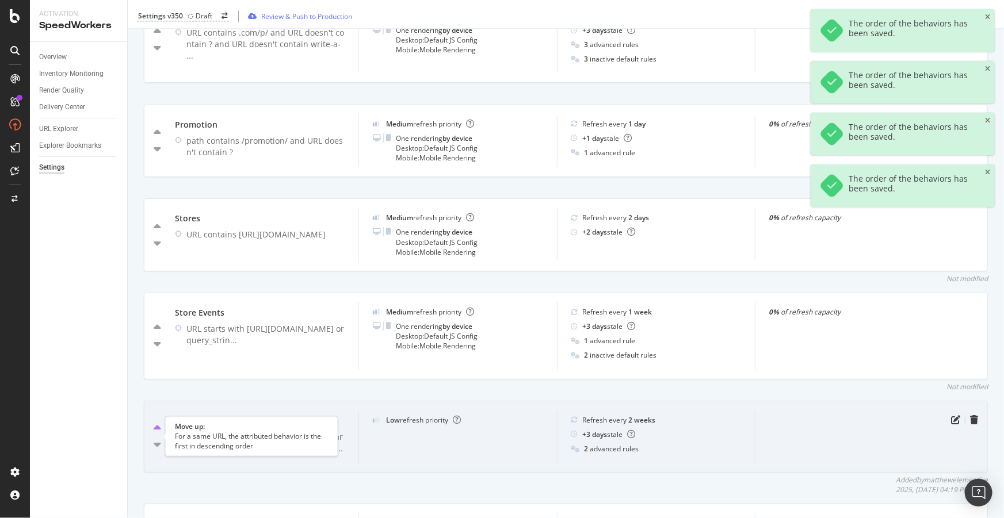
click at [155, 433] on icon "caret-up" at bounding box center [157, 429] width 7 height 12
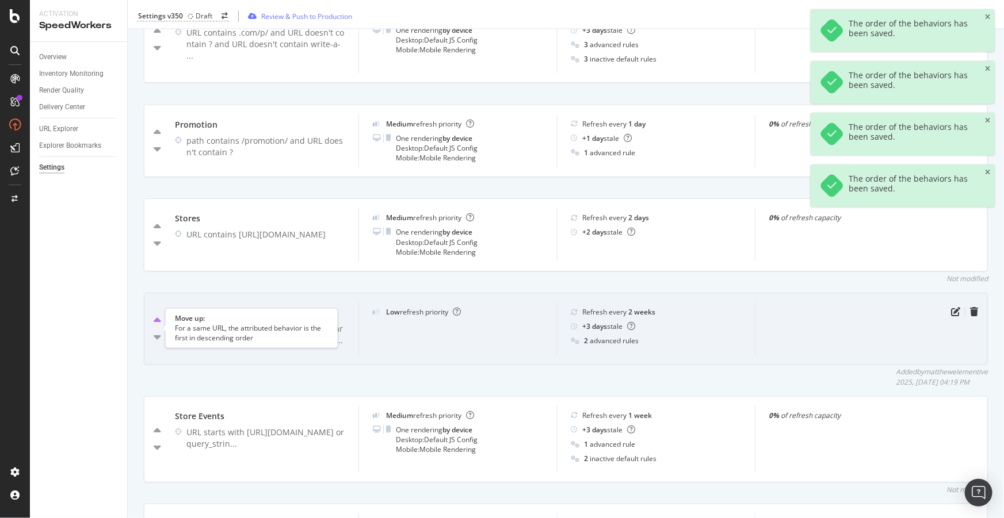
click at [156, 327] on icon "caret-up" at bounding box center [157, 321] width 7 height 12
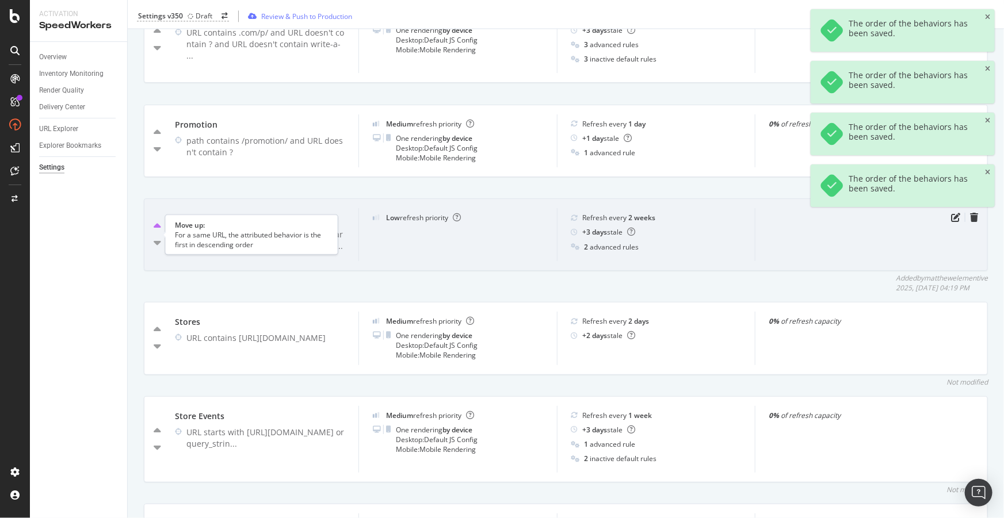
click at [155, 230] on icon "caret-up" at bounding box center [157, 227] width 7 height 12
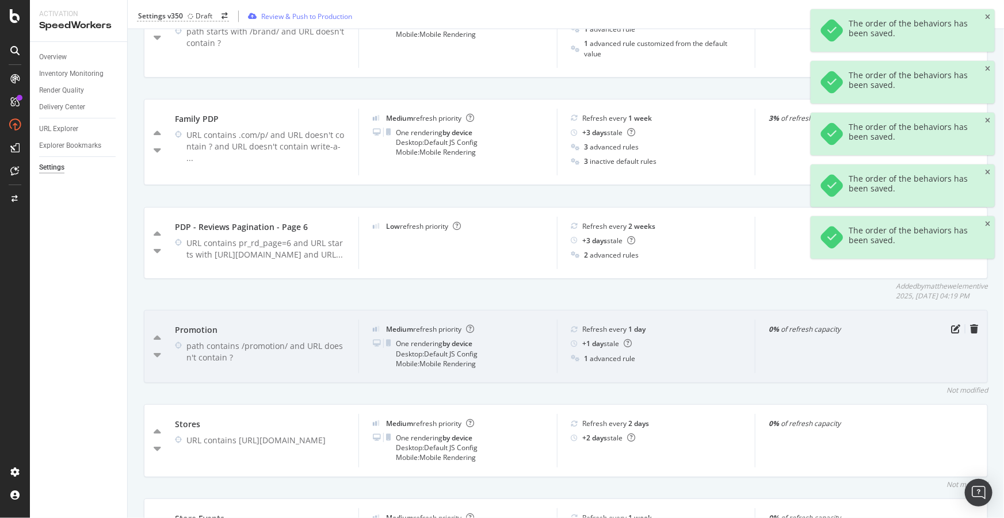
scroll to position [1322, 0]
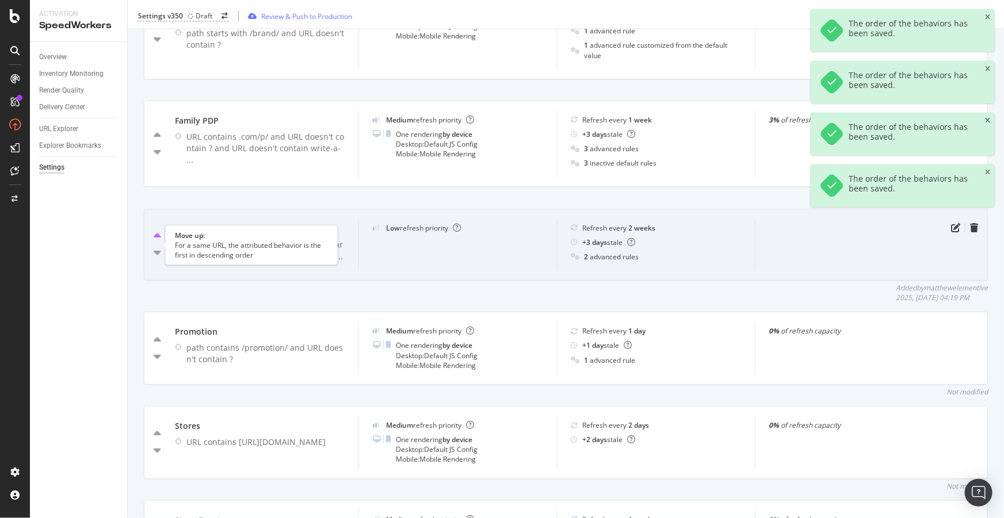
click at [157, 242] on icon "caret-up" at bounding box center [157, 237] width 7 height 12
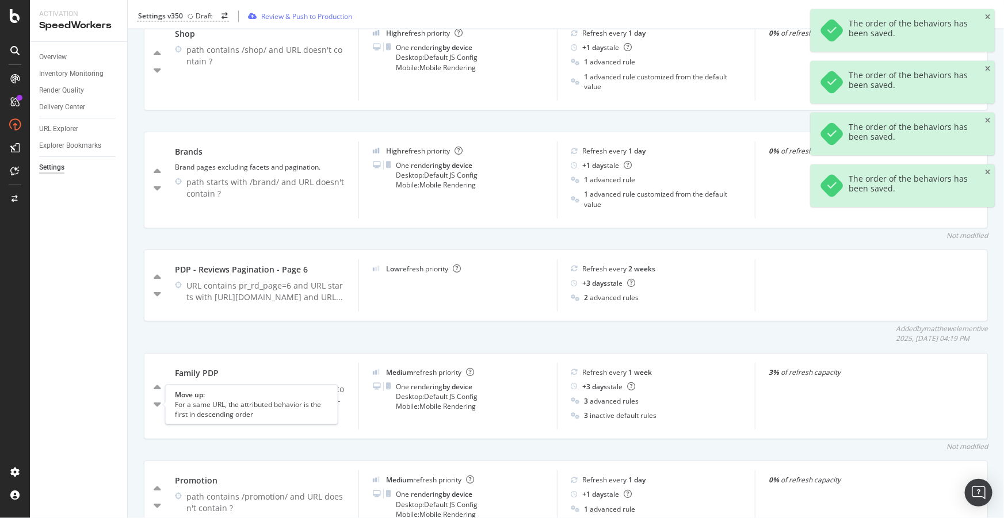
scroll to position [1165, 0]
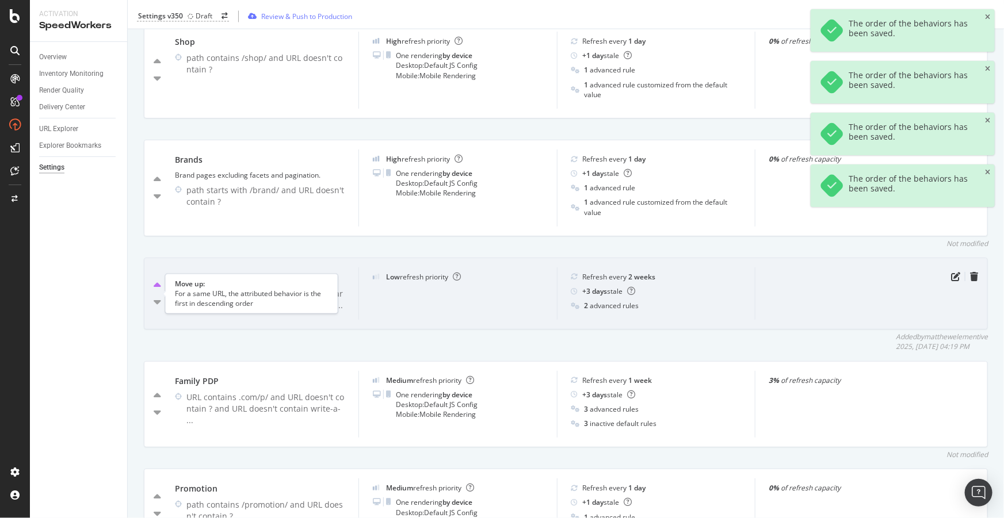
click at [156, 292] on icon "caret-up" at bounding box center [157, 286] width 7 height 12
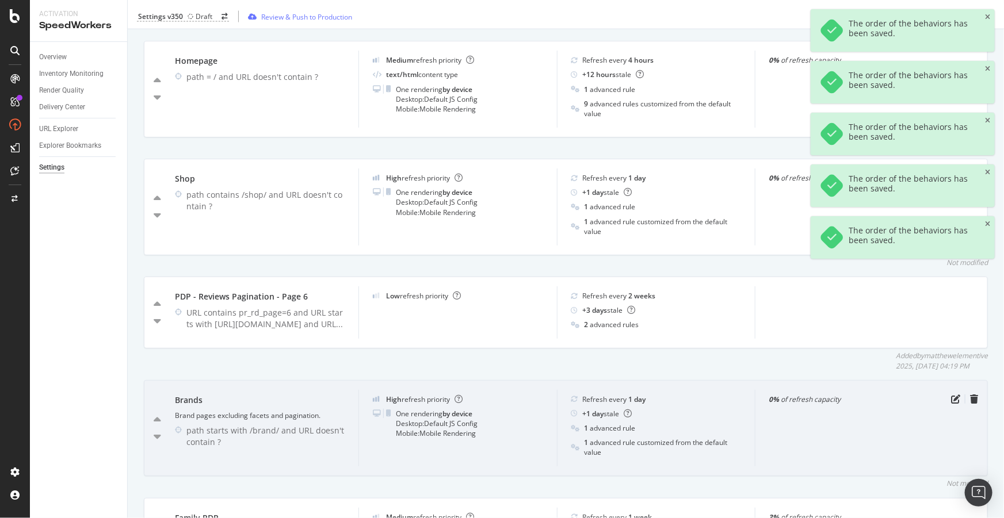
scroll to position [1008, 0]
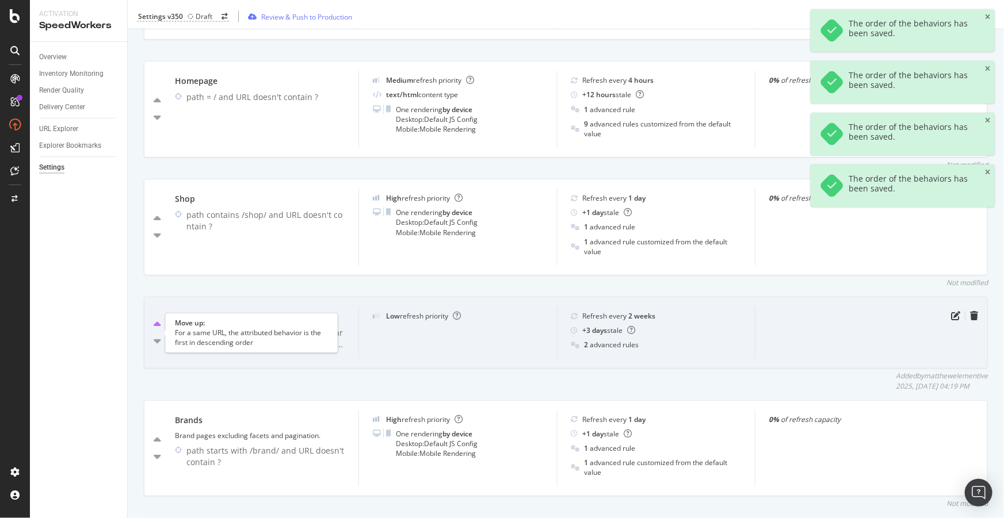
click at [159, 331] on icon "caret-up" at bounding box center [157, 325] width 7 height 12
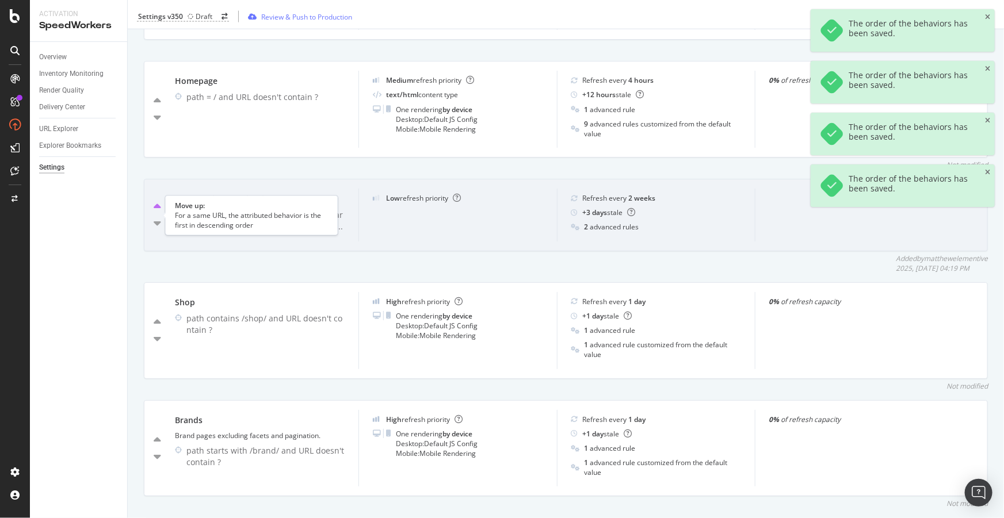
click at [156, 213] on icon "caret-up" at bounding box center [157, 207] width 7 height 12
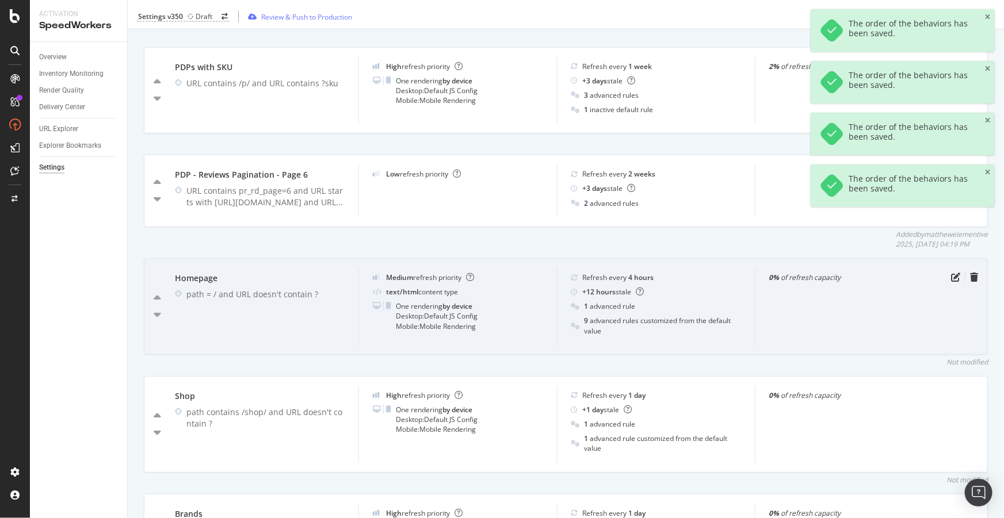
scroll to position [904, 0]
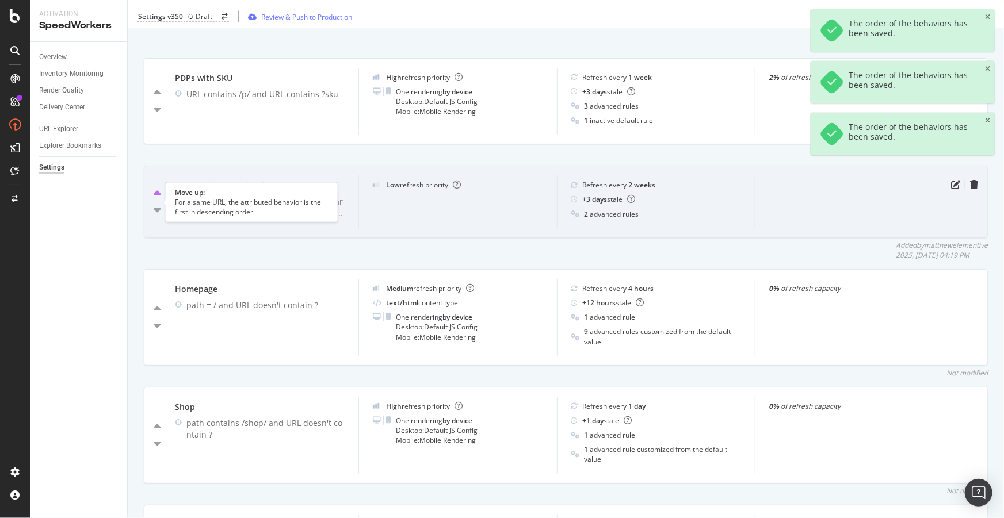
click at [154, 200] on icon "caret-up" at bounding box center [157, 194] width 7 height 12
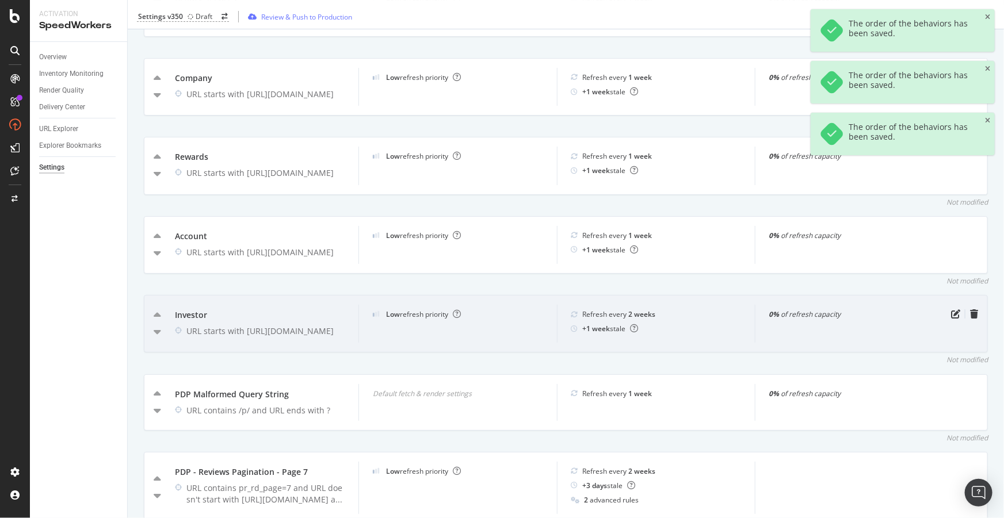
scroll to position [2373, 0]
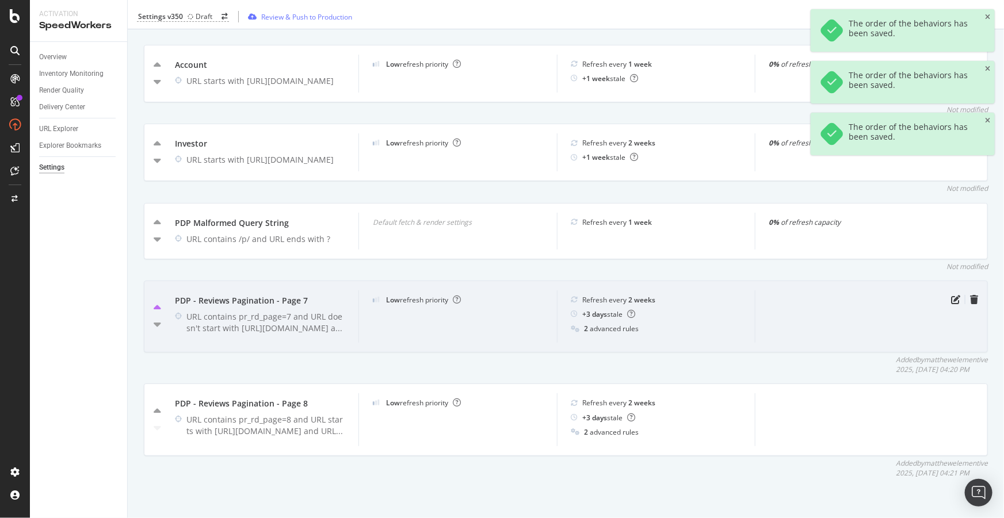
click at [157, 305] on icon "caret-up" at bounding box center [157, 309] width 7 height 12
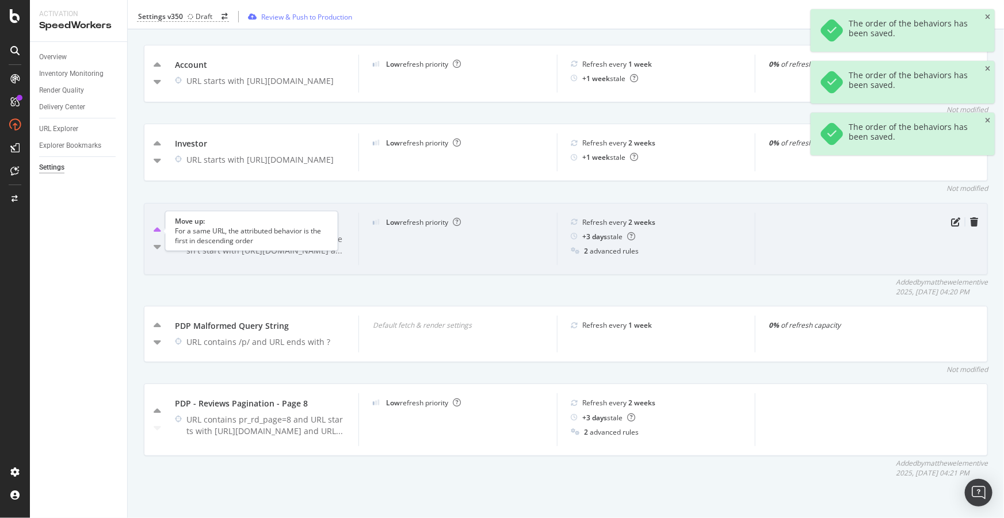
click at [159, 228] on icon "caret-up" at bounding box center [157, 231] width 7 height 12
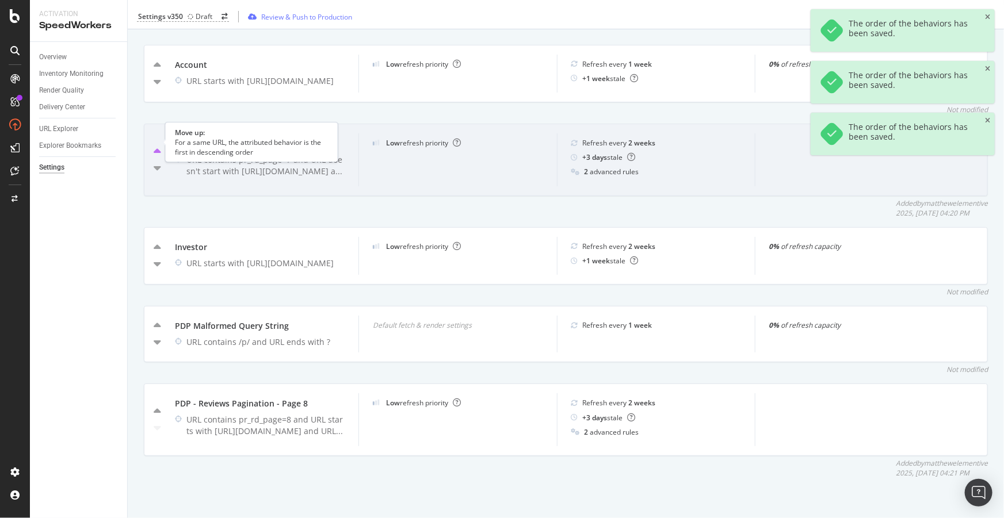
click at [157, 146] on icon "caret-up" at bounding box center [157, 152] width 7 height 12
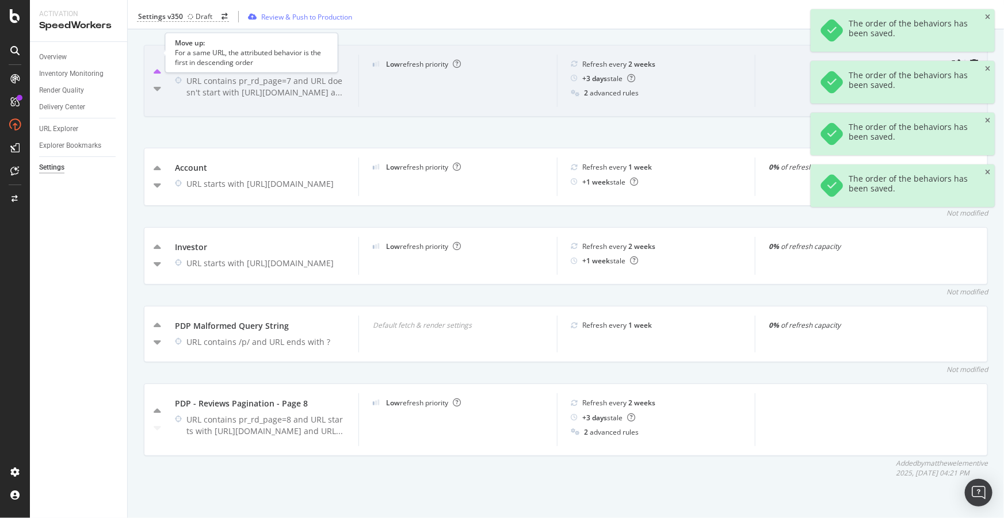
click at [159, 67] on icon "caret-up" at bounding box center [157, 73] width 7 height 12
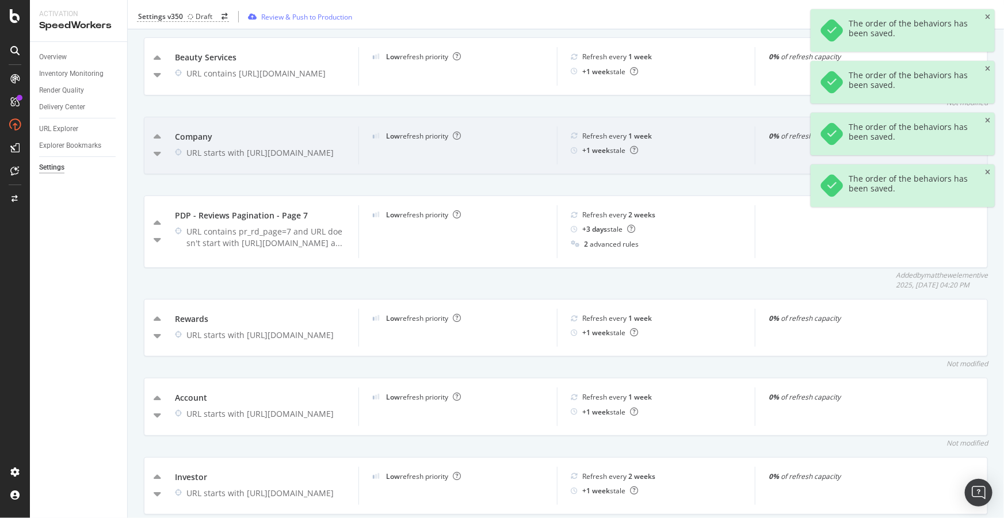
scroll to position [2075, 0]
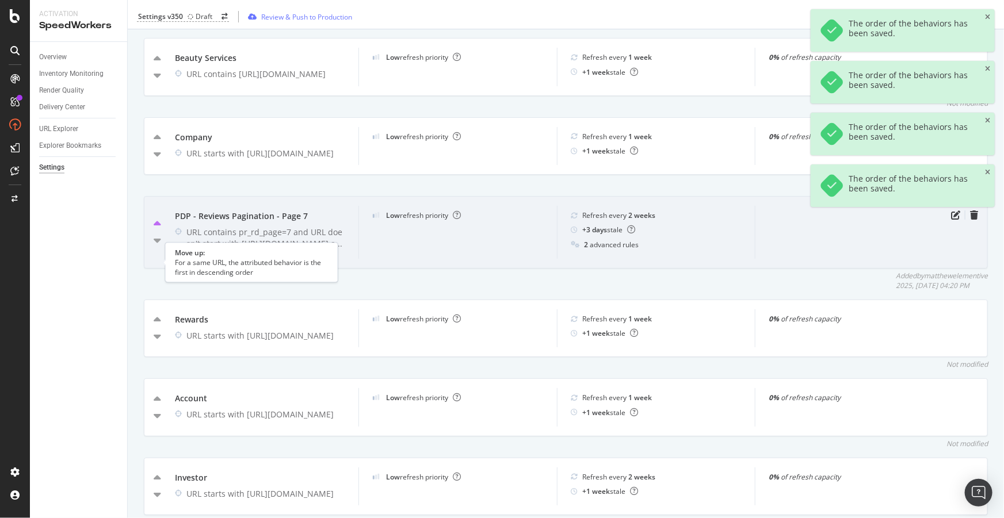
click at [155, 230] on icon "caret-up" at bounding box center [157, 225] width 7 height 12
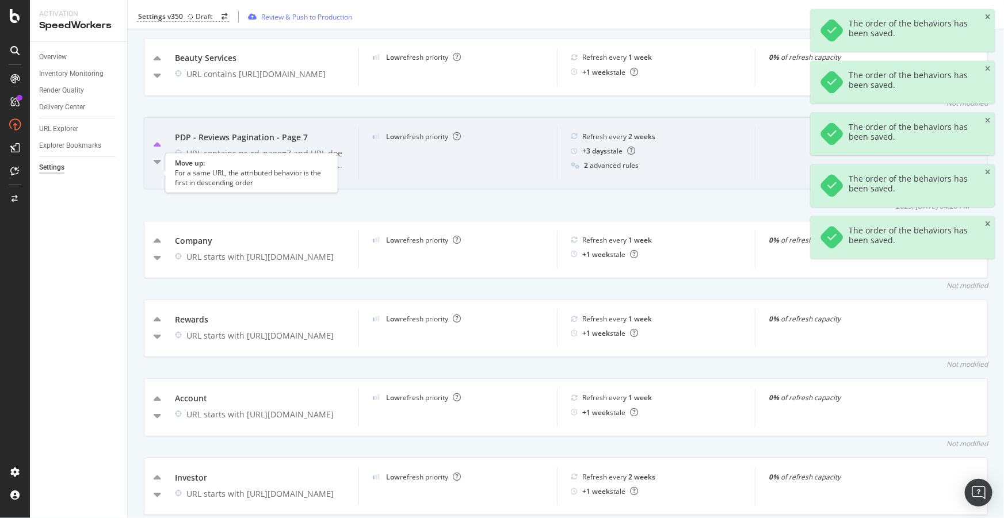
click at [154, 151] on icon "caret-up" at bounding box center [157, 146] width 7 height 12
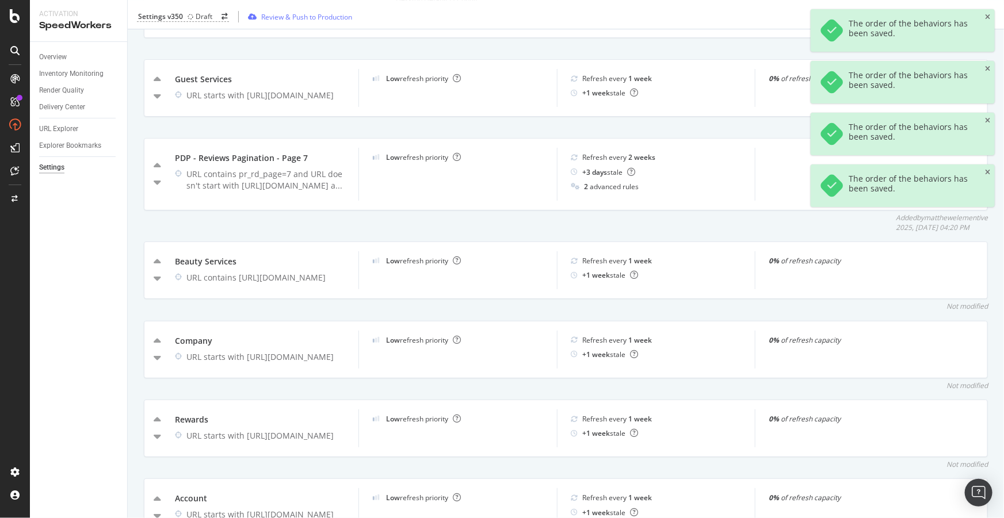
scroll to position [1970, 0]
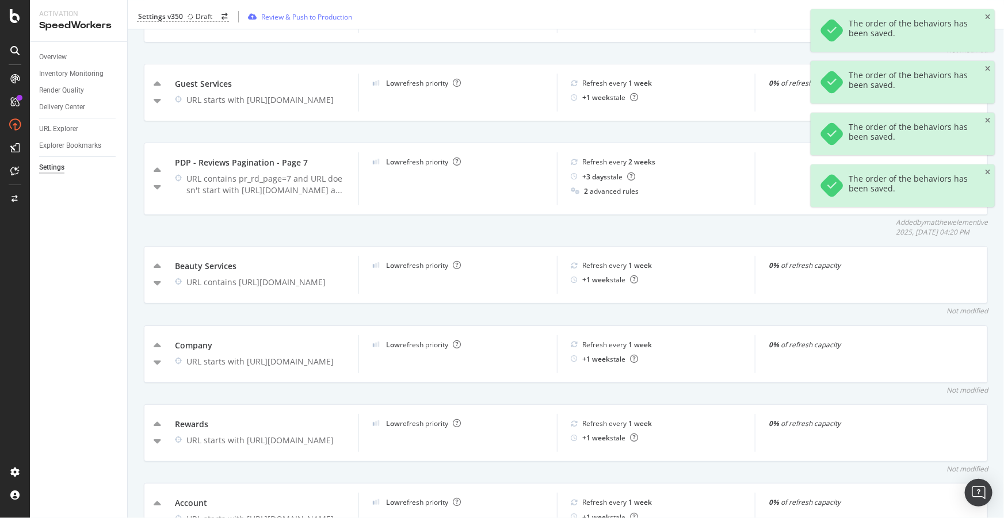
drag, startPoint x: 163, startPoint y: 171, endPoint x: 161, endPoint y: 150, distance: 21.4
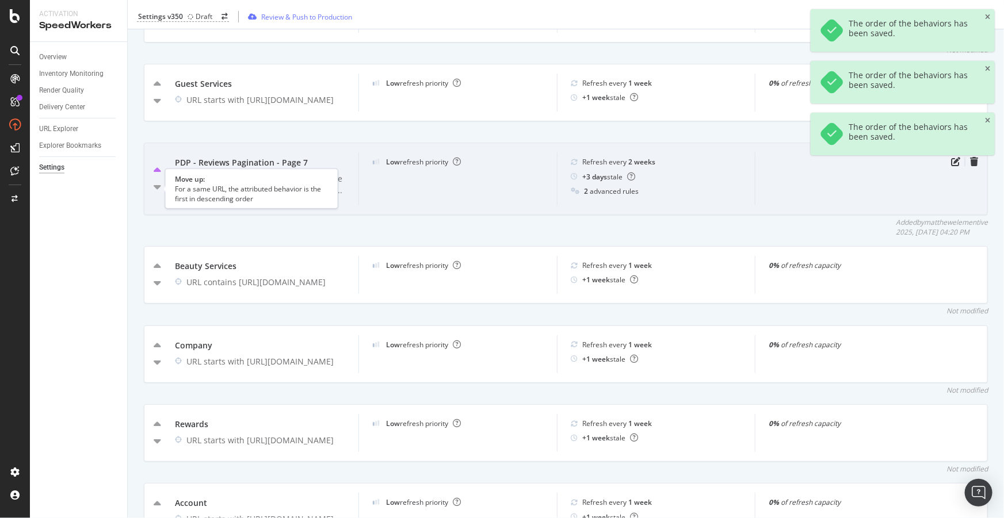
click at [157, 177] on icon "caret-up" at bounding box center [157, 171] width 7 height 12
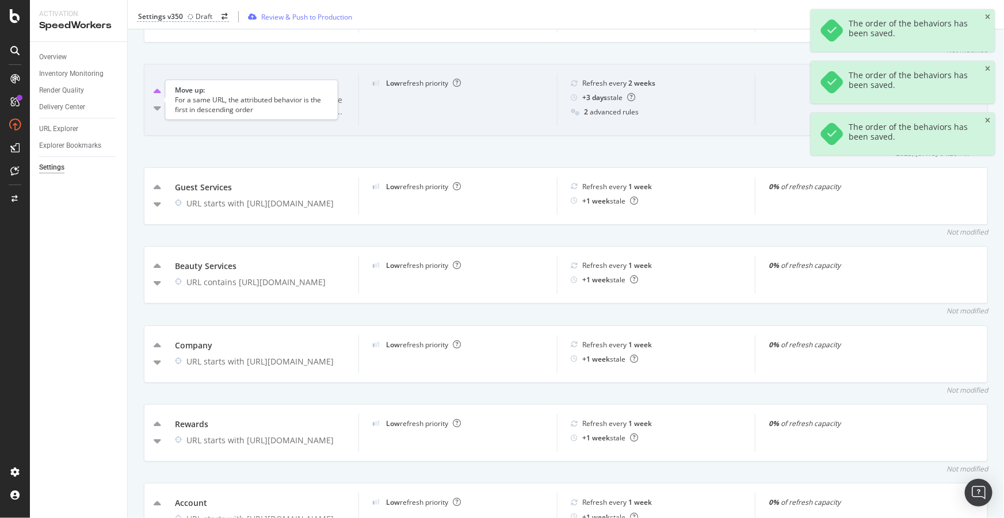
click at [159, 98] on icon "caret-up" at bounding box center [157, 92] width 7 height 12
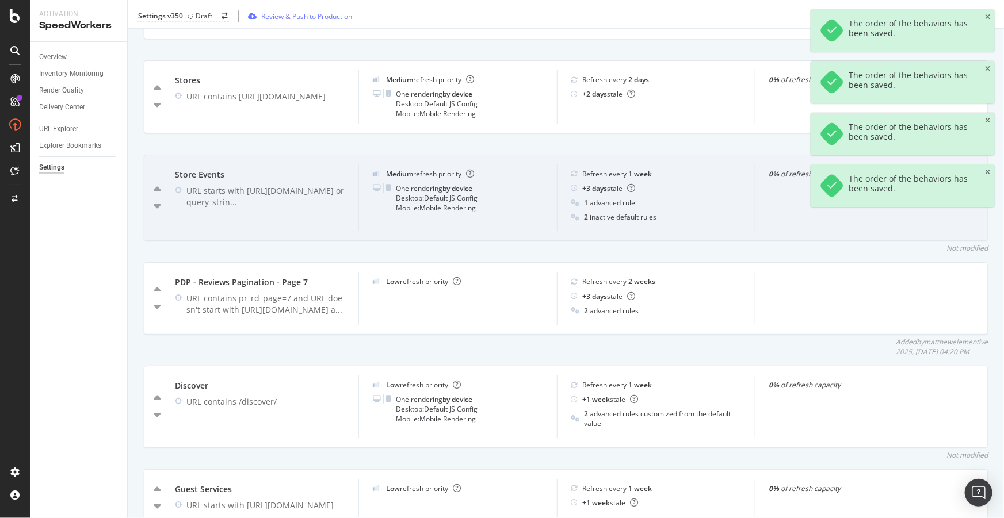
scroll to position [1658, 0]
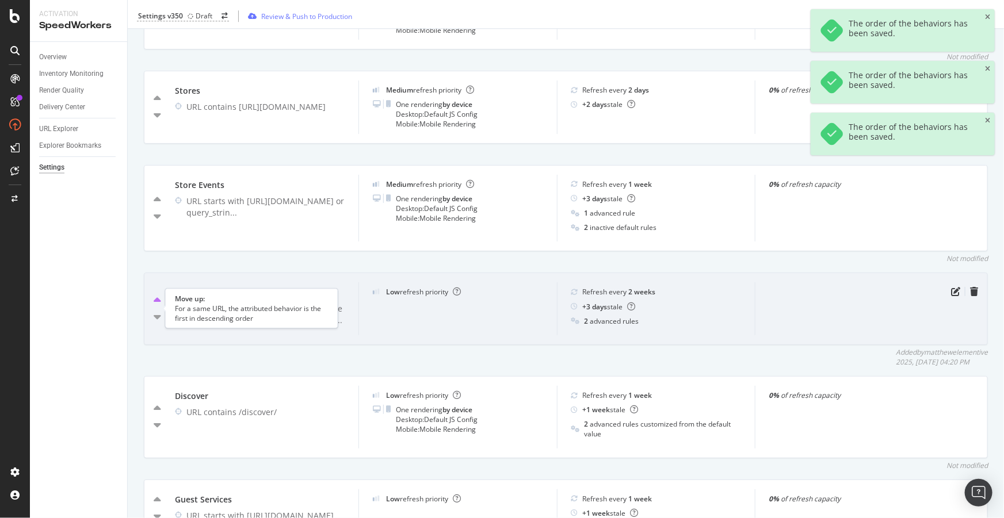
click at [159, 305] on icon "caret-up" at bounding box center [157, 301] width 7 height 12
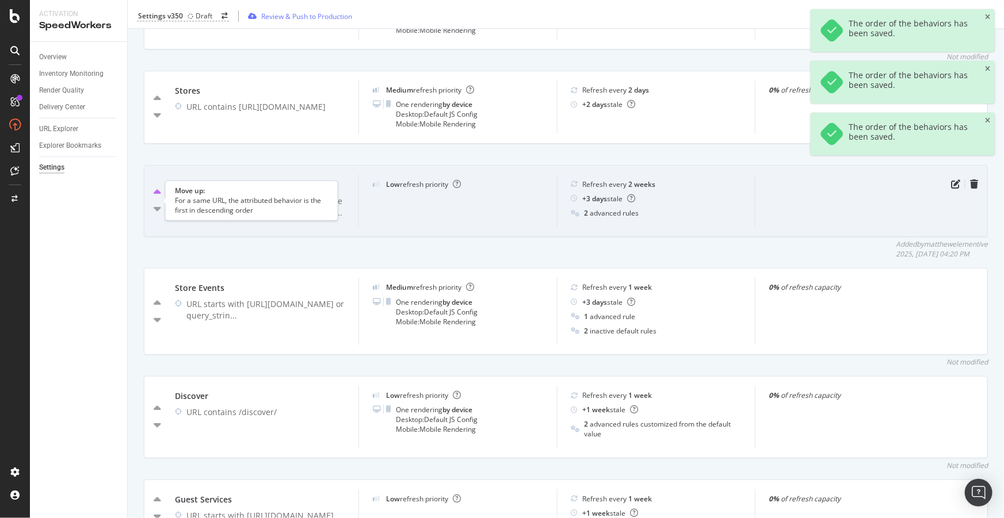
click at [154, 198] on icon "caret-up" at bounding box center [157, 193] width 7 height 12
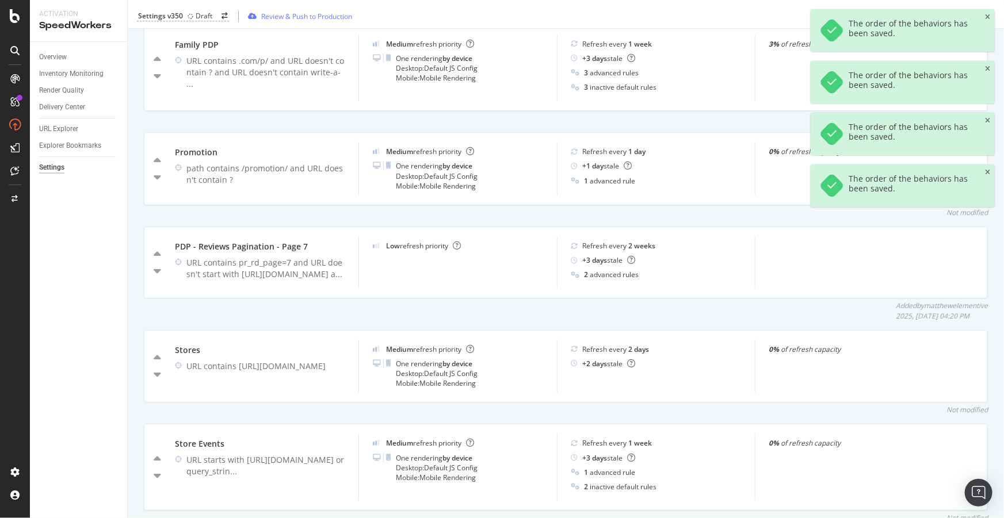
scroll to position [1501, 0]
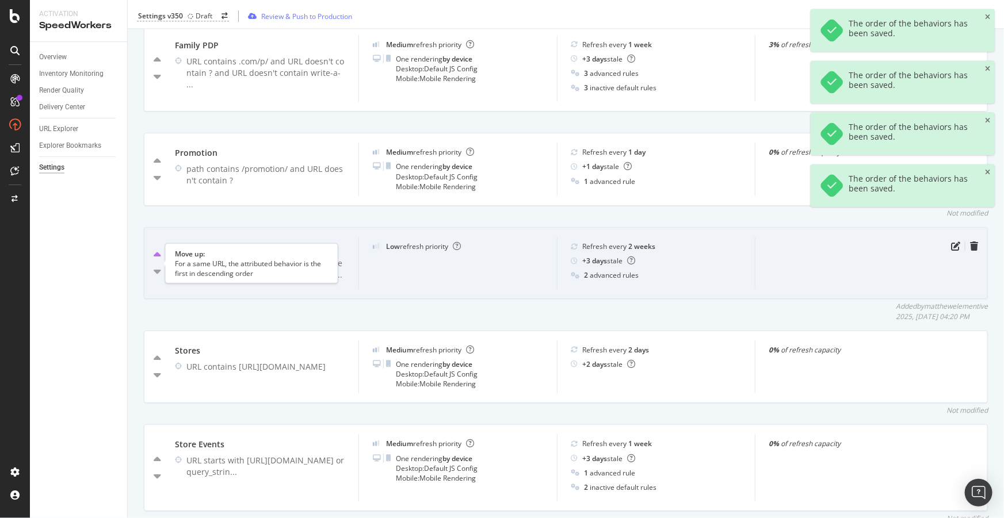
click at [155, 261] on icon "caret-up" at bounding box center [157, 256] width 7 height 12
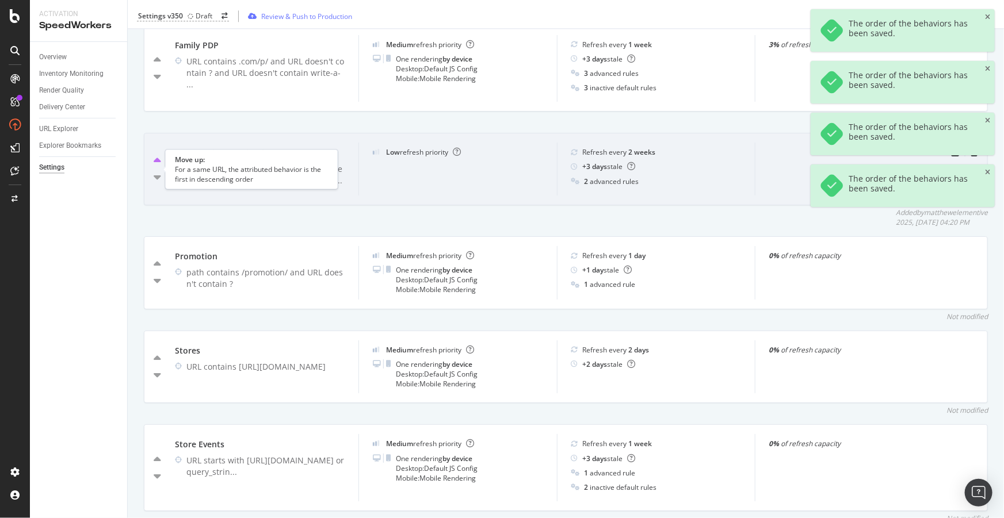
click at [155, 167] on icon "caret-up" at bounding box center [157, 161] width 7 height 12
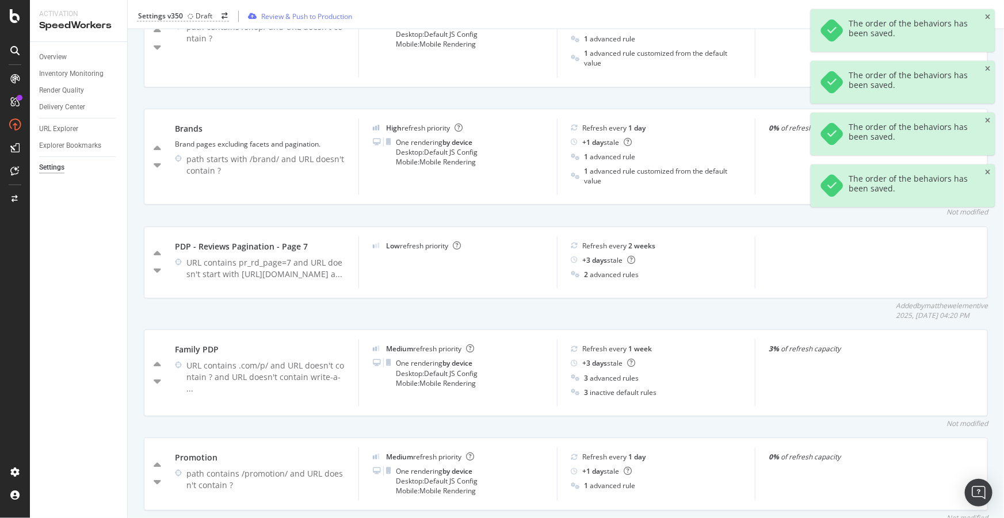
scroll to position [1292, 0]
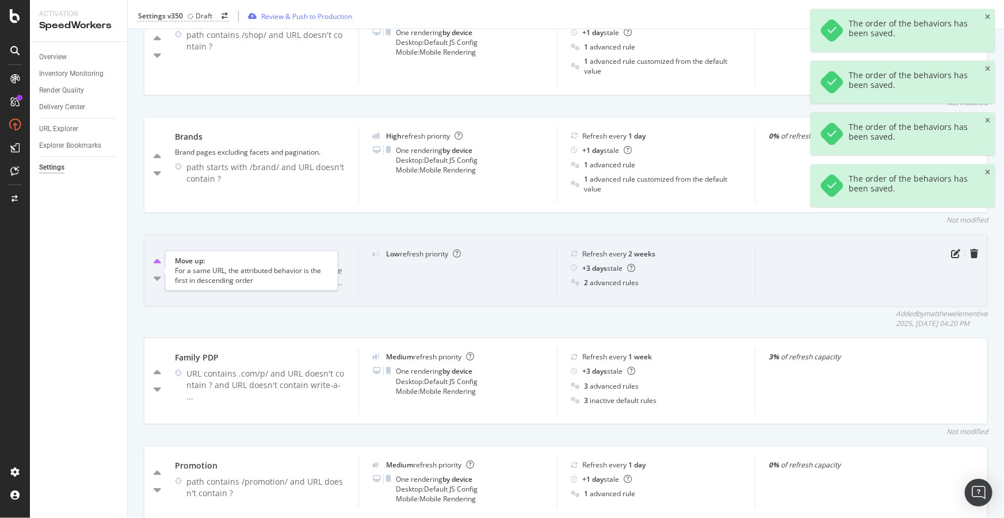
click at [156, 268] on icon "caret-up" at bounding box center [157, 263] width 7 height 12
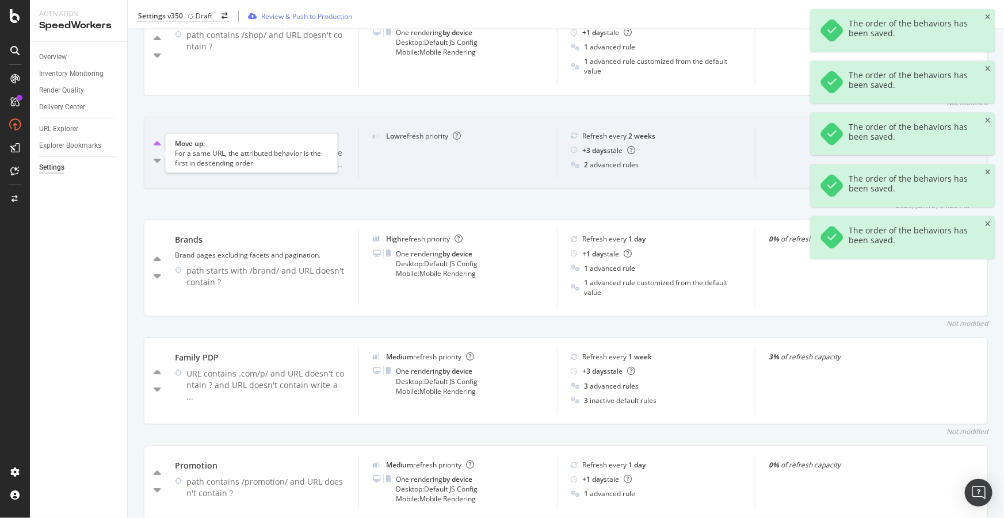
click at [156, 149] on icon "caret-up" at bounding box center [157, 145] width 7 height 12
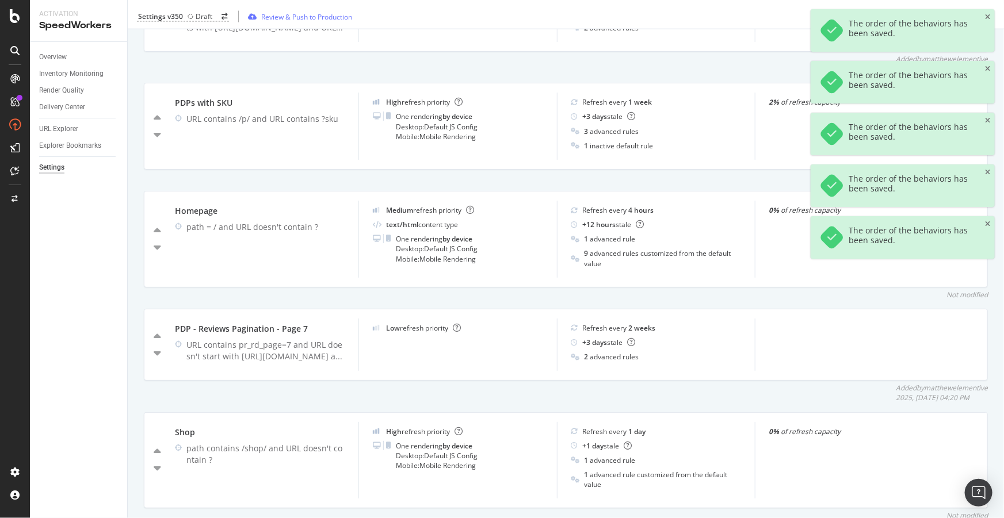
scroll to position [965, 0]
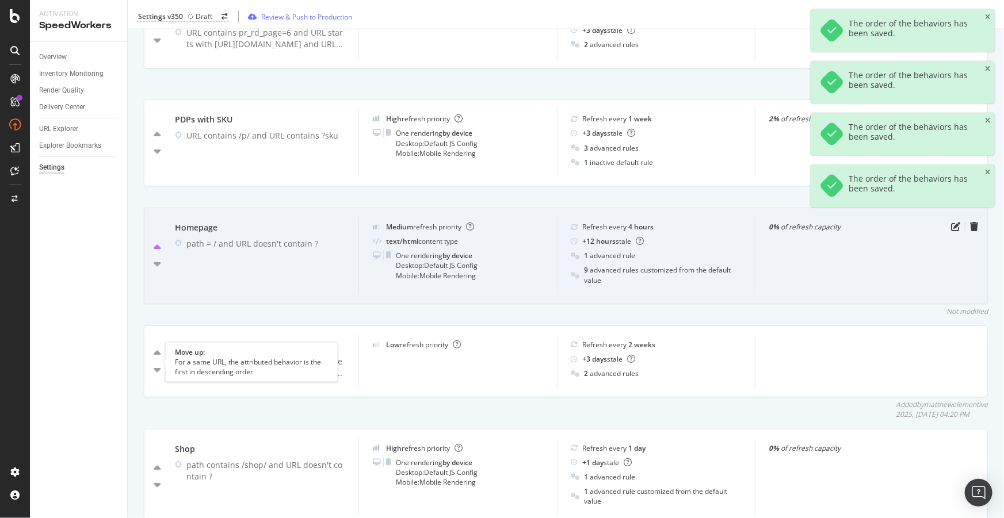
click at [156, 359] on icon "caret-up" at bounding box center [157, 354] width 7 height 12
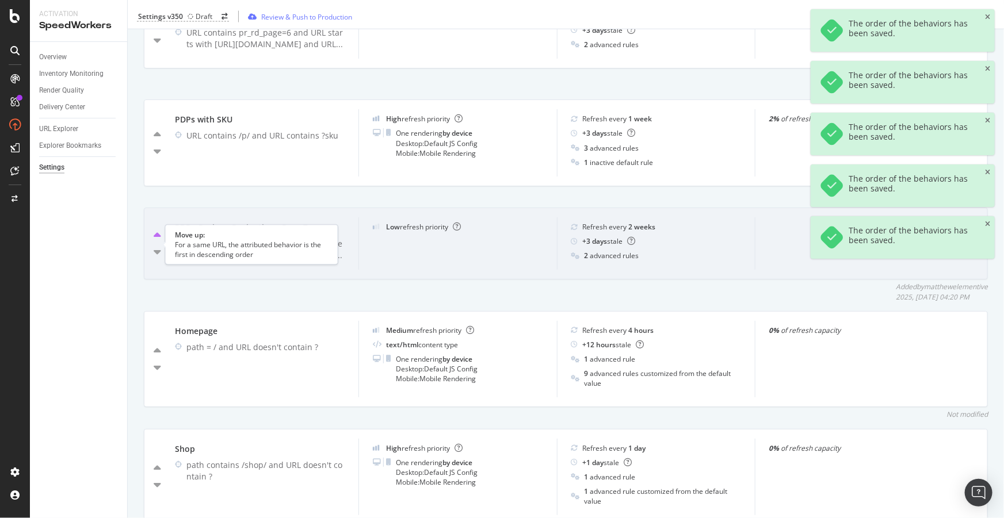
click at [158, 242] on icon "caret-up" at bounding box center [157, 236] width 7 height 12
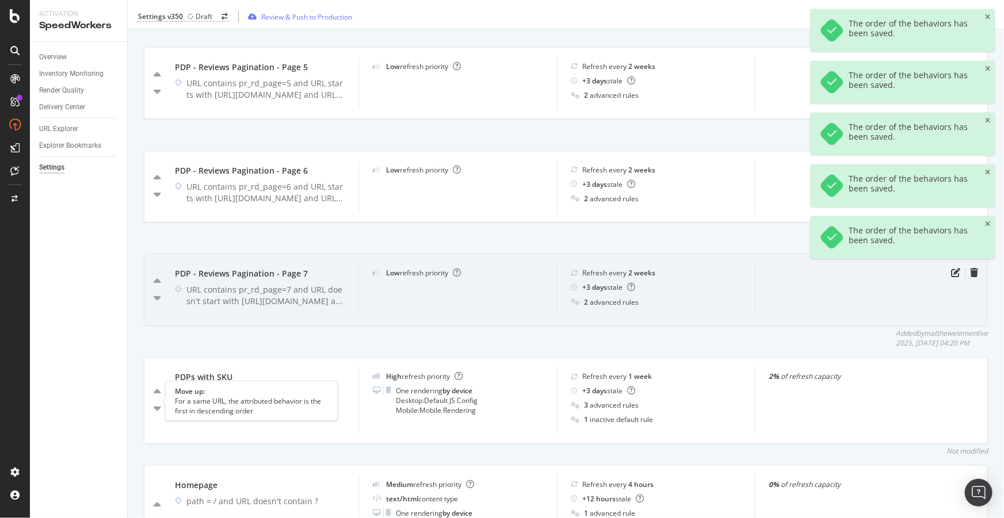
scroll to position [808, 0]
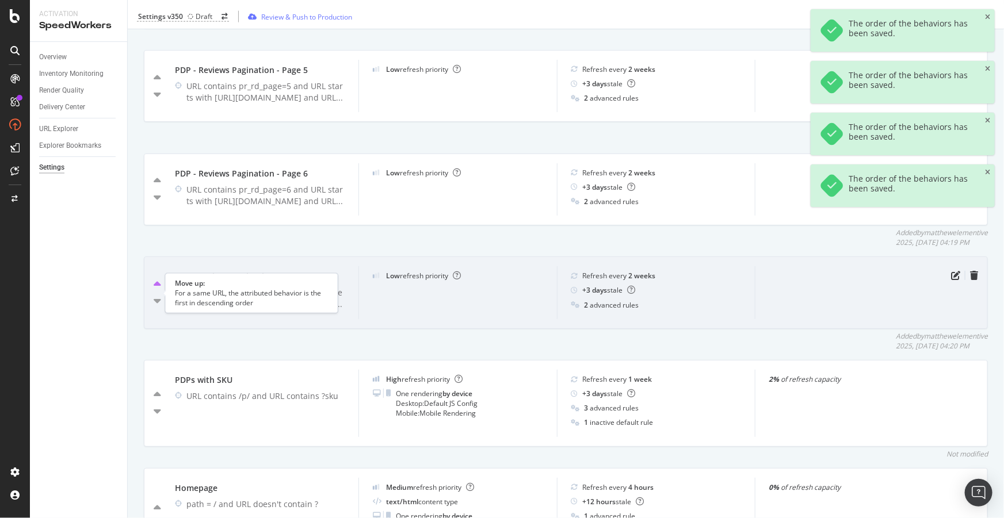
click at [157, 287] on icon "caret-up" at bounding box center [157, 285] width 7 height 12
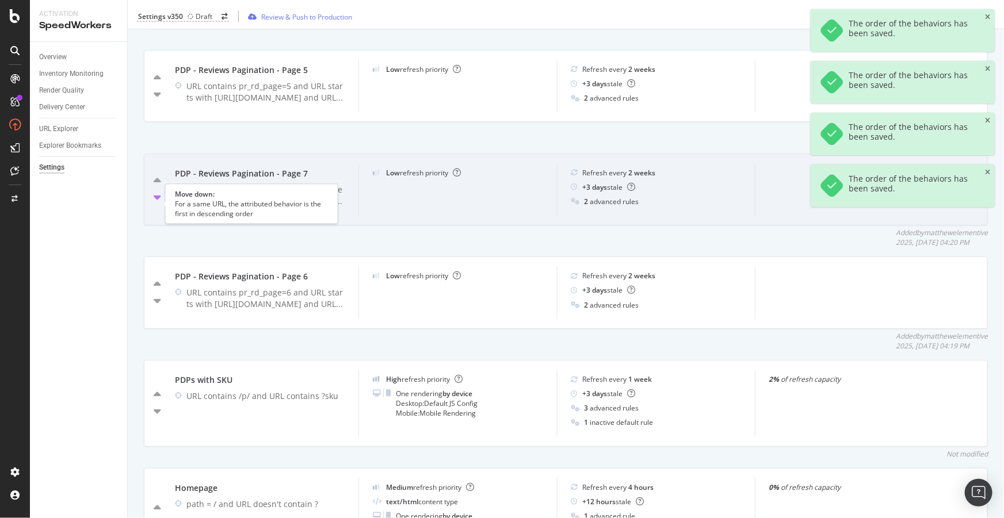
click at [157, 203] on icon "caret-down" at bounding box center [157, 198] width 7 height 12
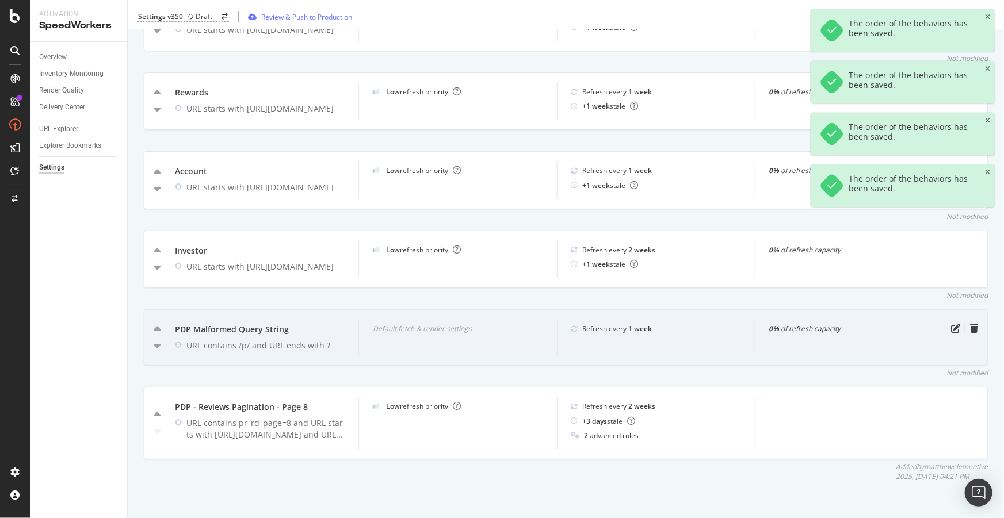
scroll to position [2373, 0]
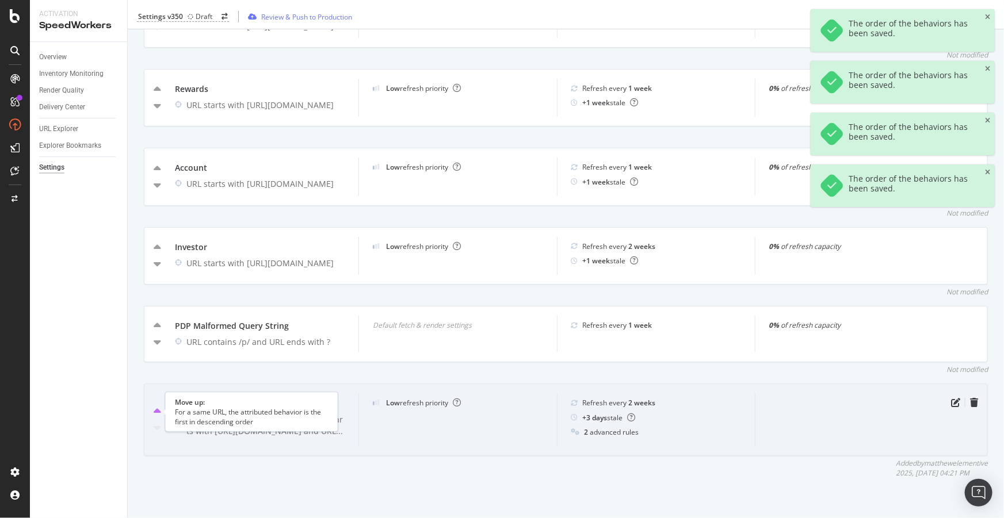
click at [157, 411] on icon "caret-up" at bounding box center [157, 412] width 7 height 12
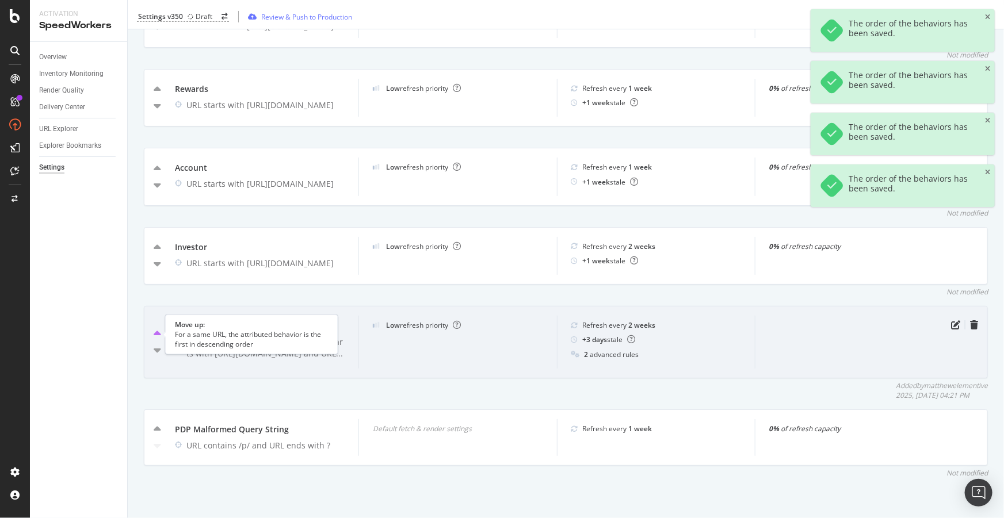
click at [157, 331] on icon "caret-up" at bounding box center [157, 334] width 7 height 12
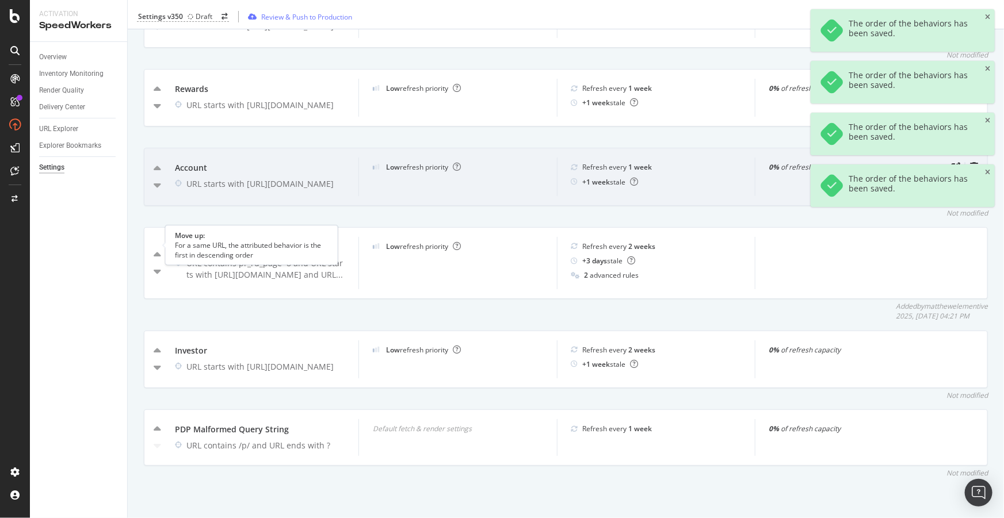
click at [154, 250] on icon "caret-up" at bounding box center [157, 256] width 7 height 12
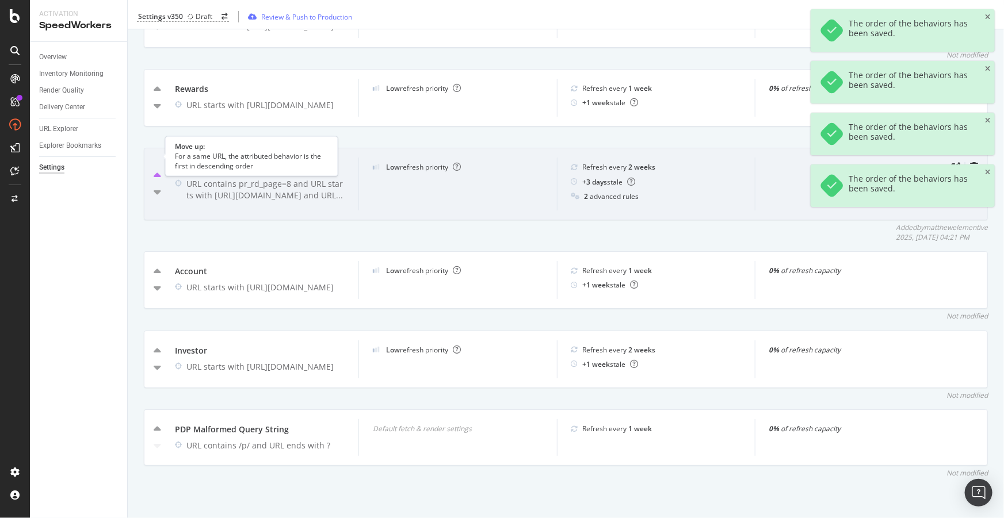
click at [155, 170] on icon "caret-up" at bounding box center [157, 176] width 7 height 12
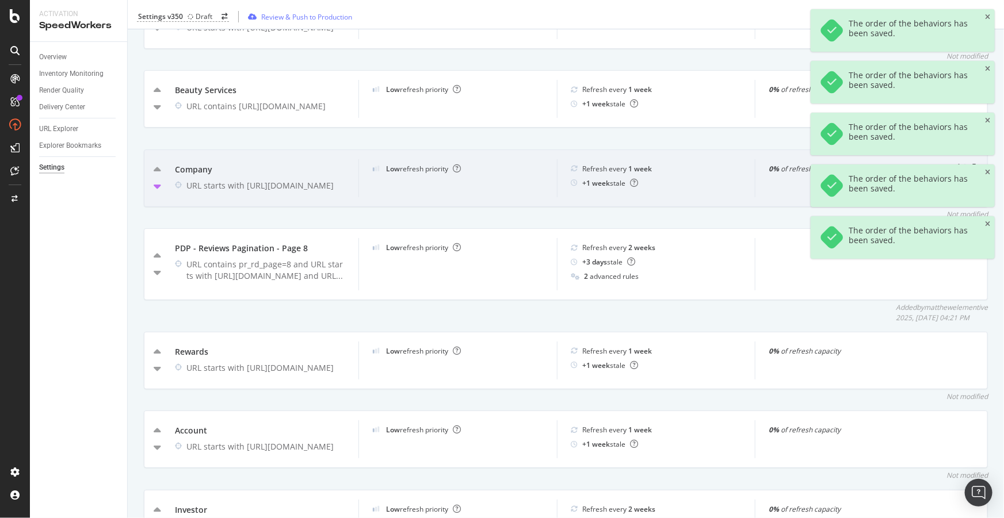
scroll to position [2112, 0]
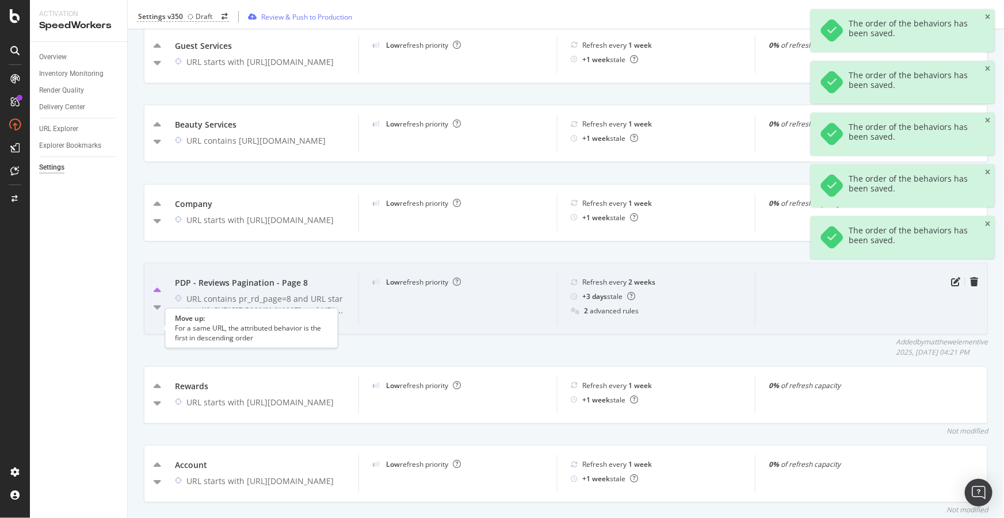
click at [158, 297] on icon "caret-up" at bounding box center [157, 291] width 7 height 12
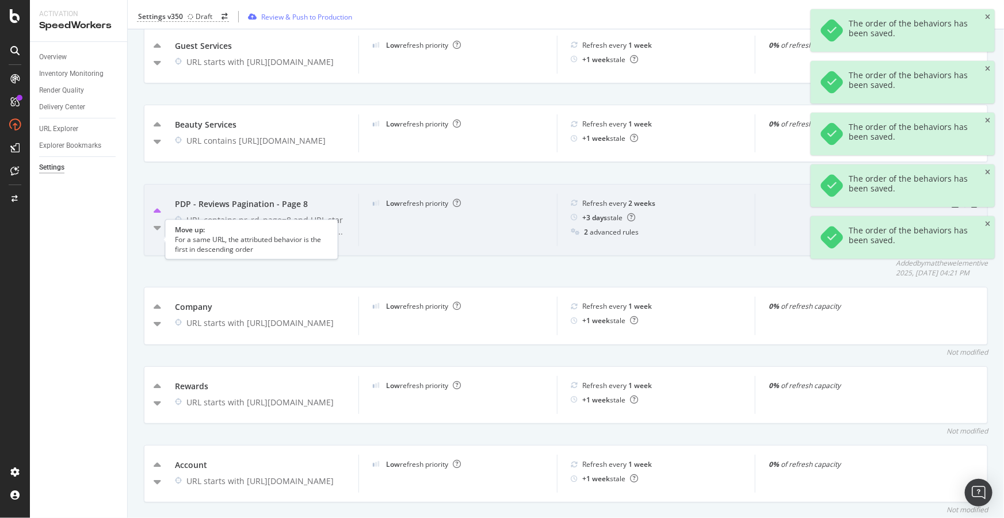
click at [158, 217] on icon "caret-up" at bounding box center [157, 212] width 7 height 12
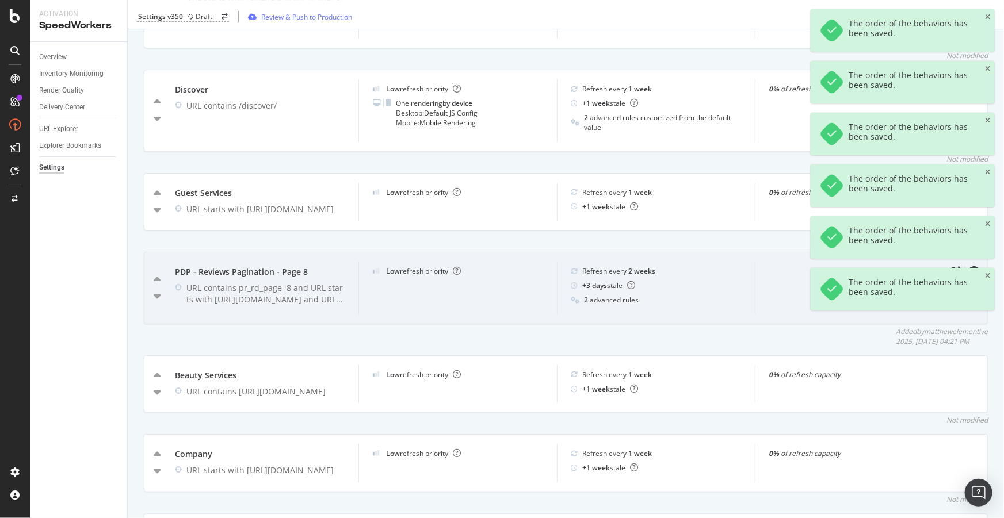
scroll to position [1955, 0]
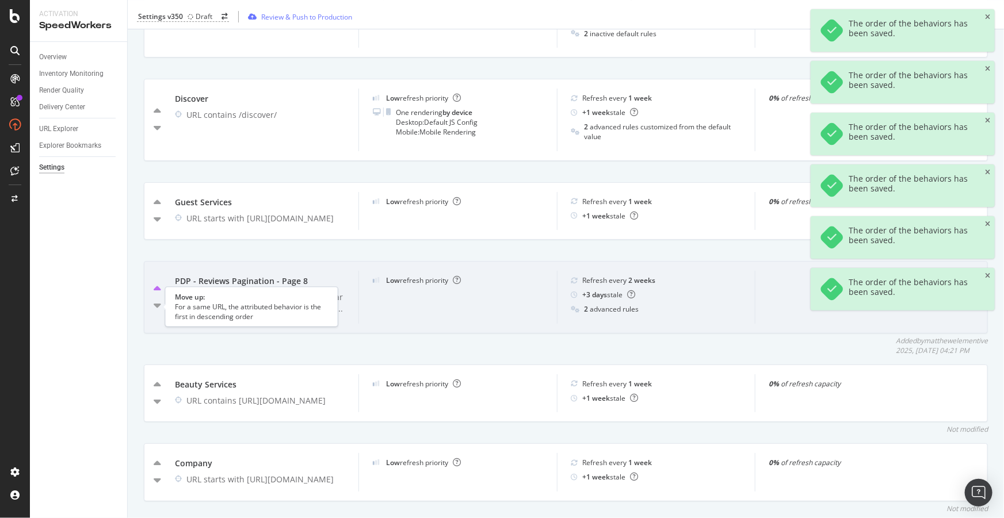
click at [155, 295] on icon "caret-up" at bounding box center [157, 290] width 7 height 12
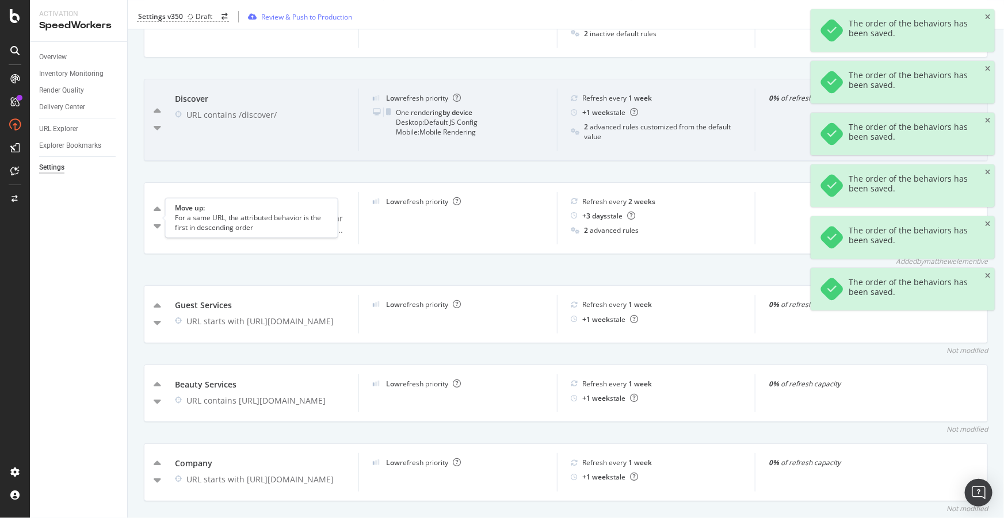
click at [158, 213] on icon "caret-up" at bounding box center [157, 210] width 7 height 12
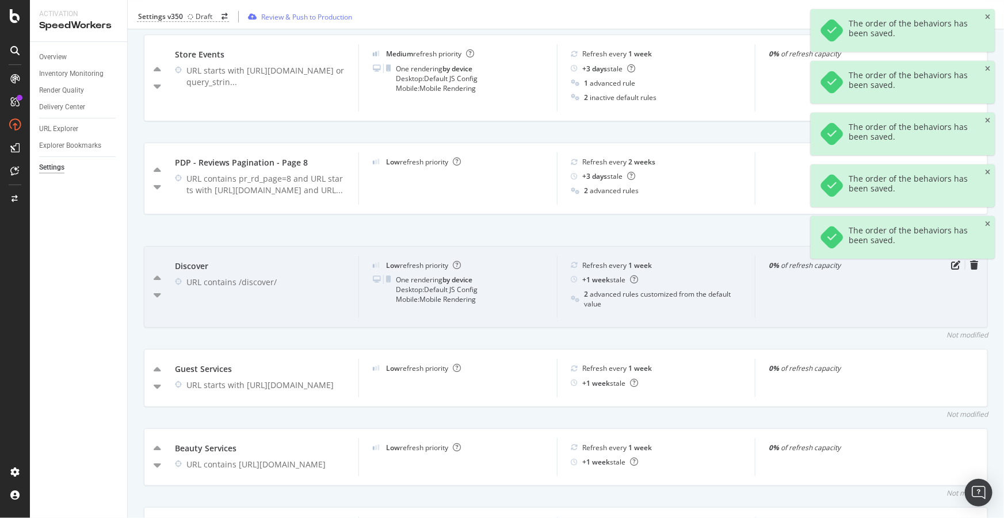
scroll to position [1746, 0]
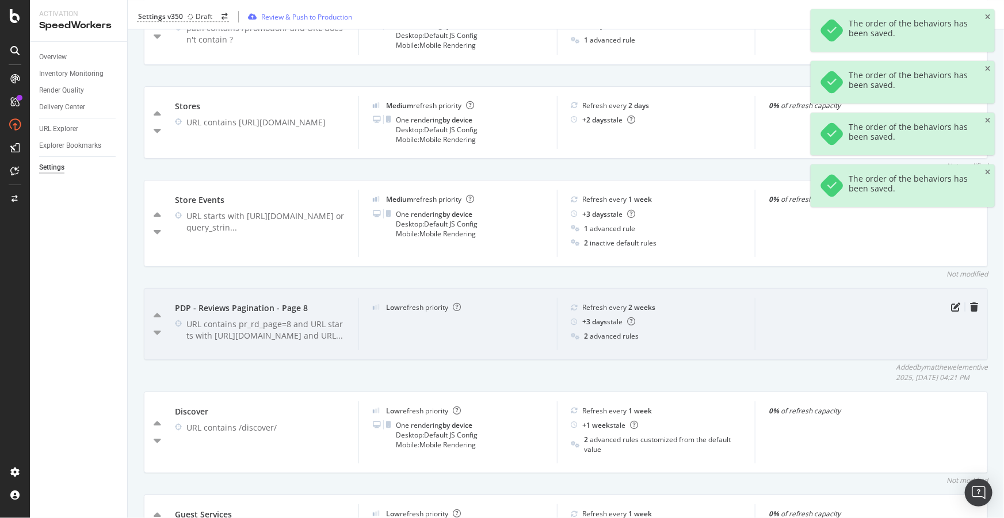
click at [152, 321] on div "PDP - Reviews Pagination - Page 8 URL contains pr_rd_page=8 and URL starts with…" at bounding box center [566, 324] width 844 height 72
click at [156, 322] on icon "caret-up" at bounding box center [157, 317] width 7 height 12
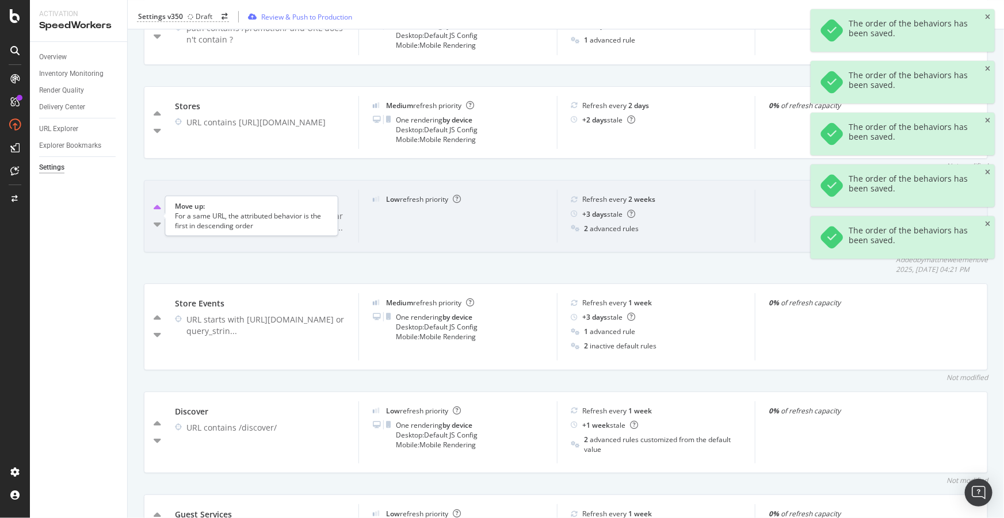
click at [155, 214] on icon "caret-up" at bounding box center [157, 208] width 7 height 12
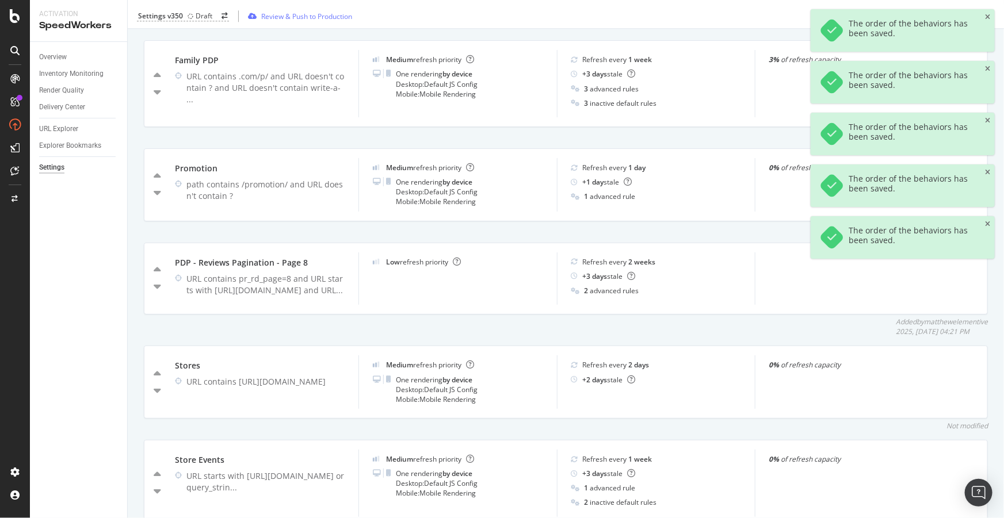
scroll to position [1589, 0]
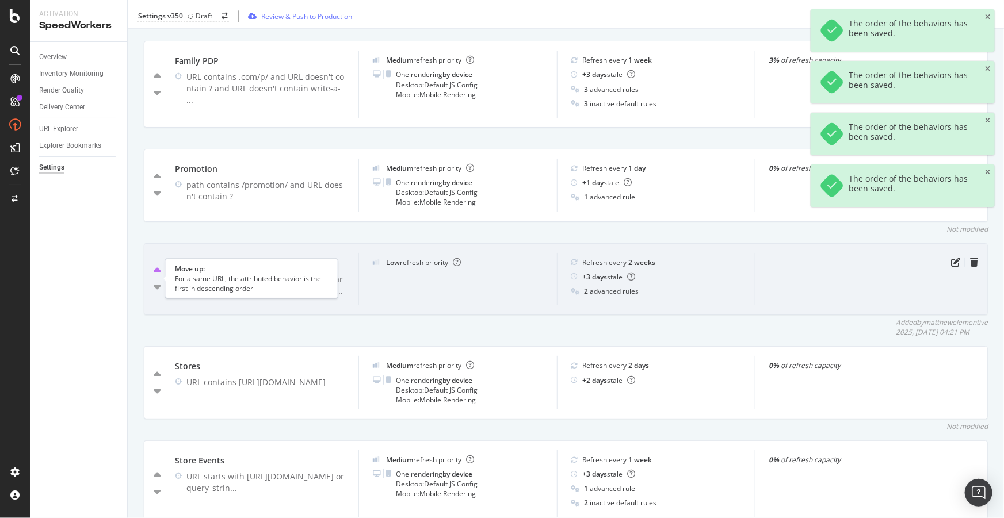
click at [156, 276] on icon "caret-up" at bounding box center [157, 271] width 7 height 12
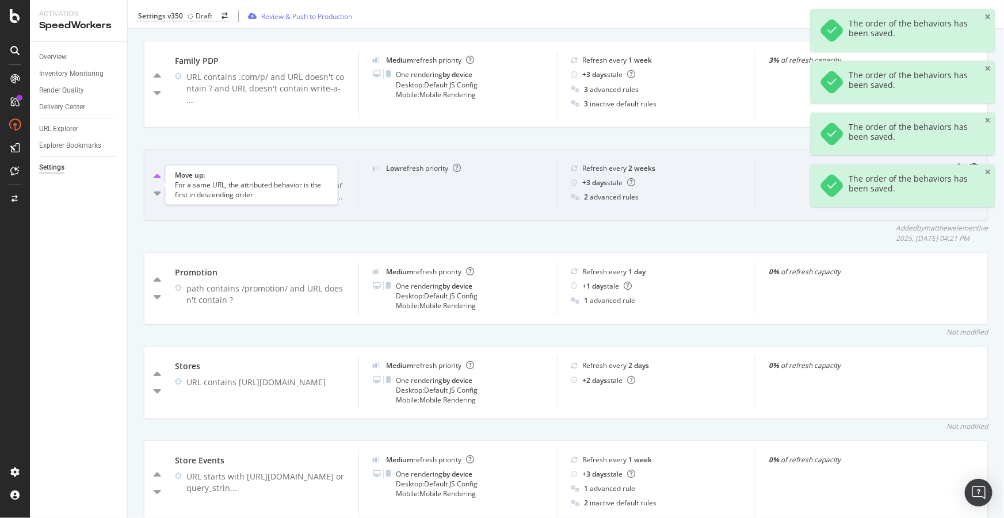
click at [155, 183] on icon "caret-up" at bounding box center [157, 177] width 7 height 12
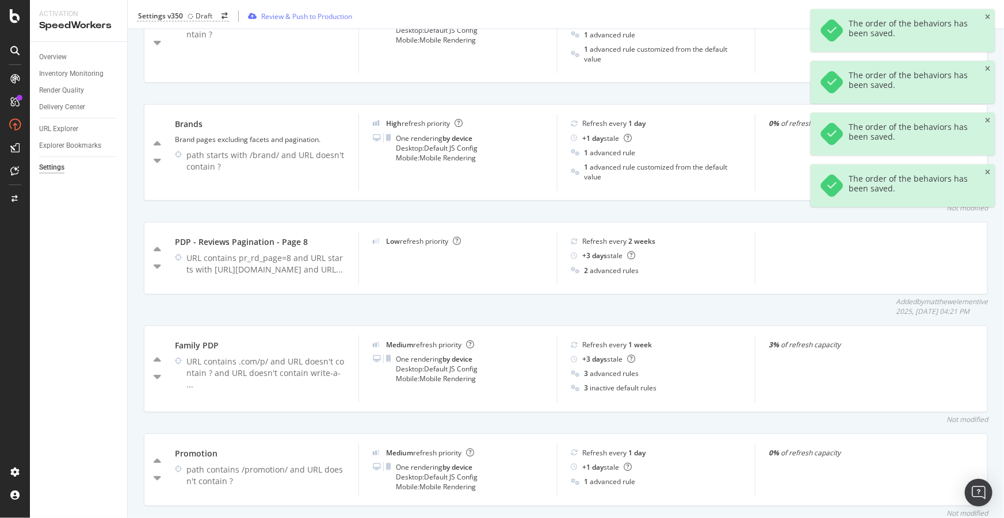
scroll to position [1380, 0]
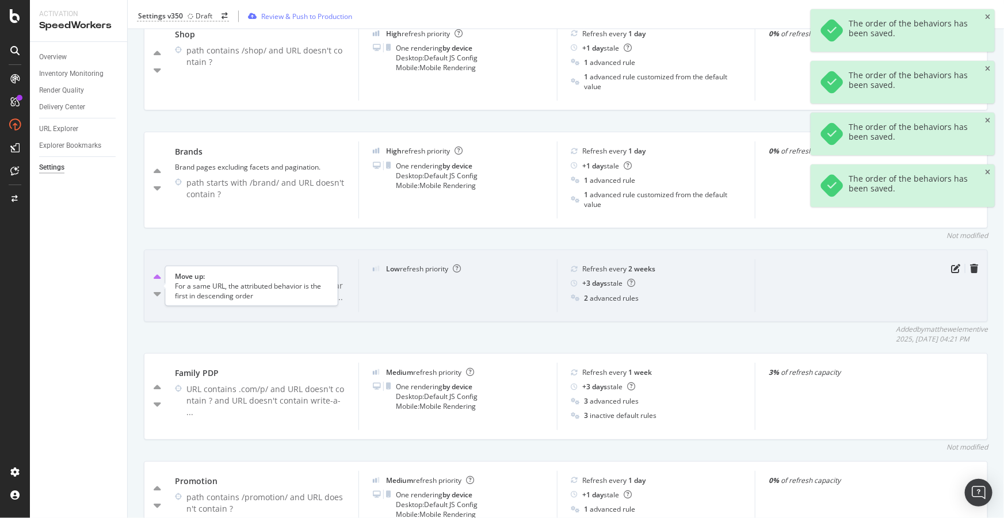
click at [155, 284] on icon "caret-up" at bounding box center [157, 278] width 7 height 12
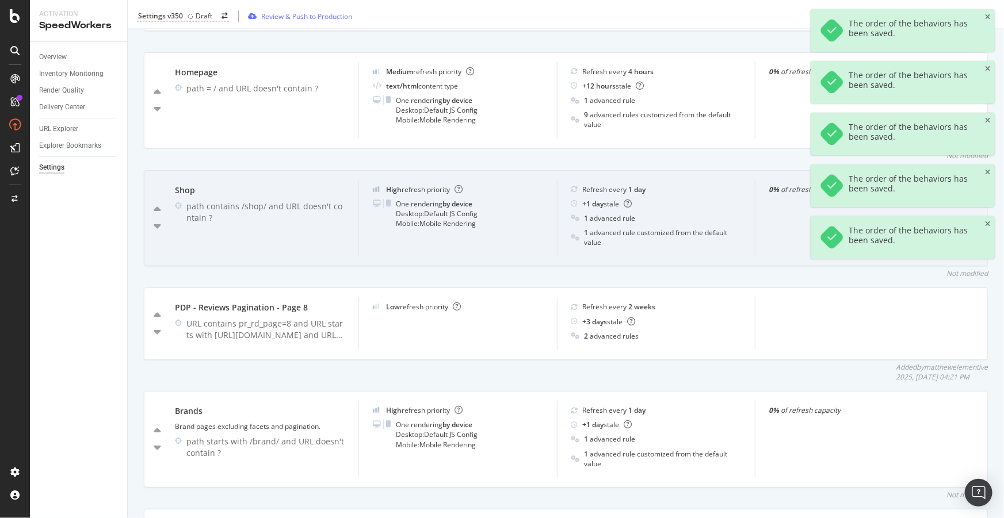
scroll to position [1223, 0]
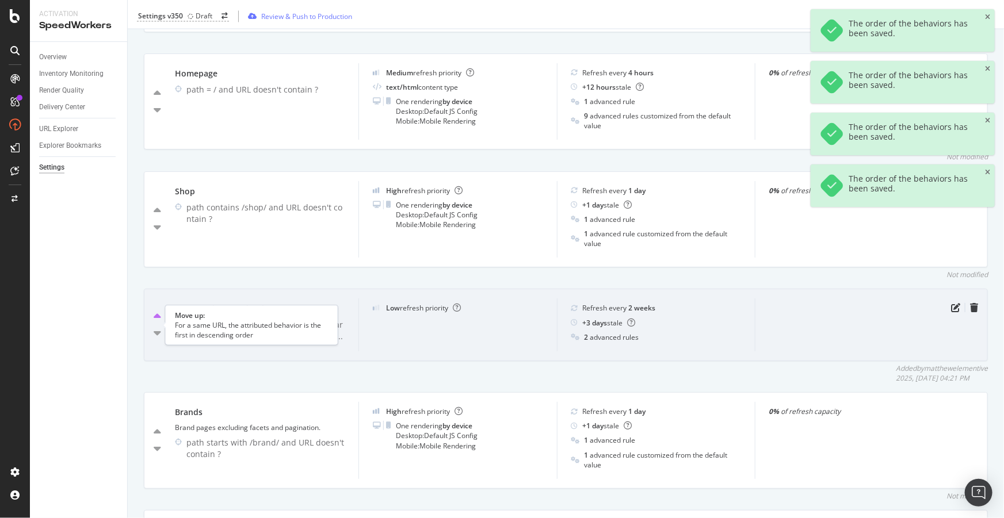
click at [158, 323] on icon "caret-up" at bounding box center [157, 317] width 7 height 12
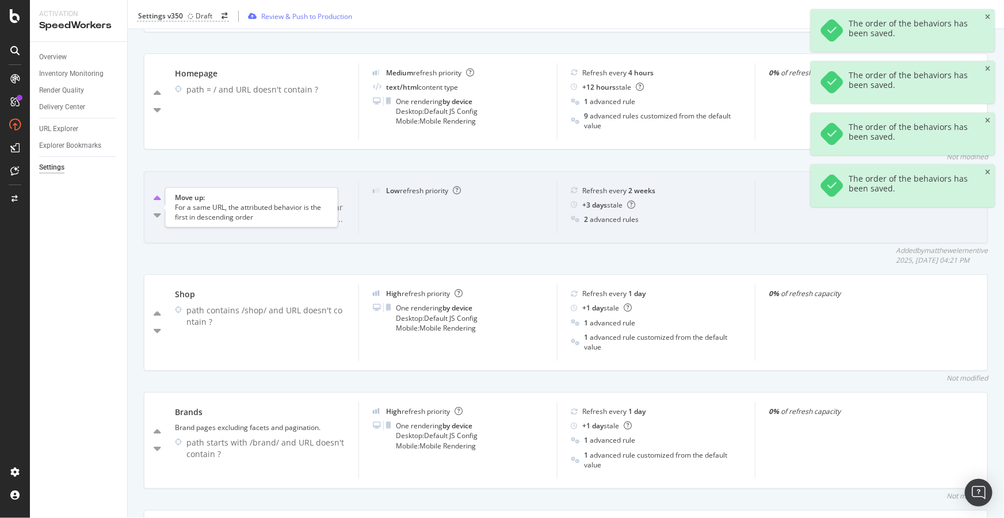
click at [155, 202] on icon "caret-up" at bounding box center [157, 199] width 7 height 12
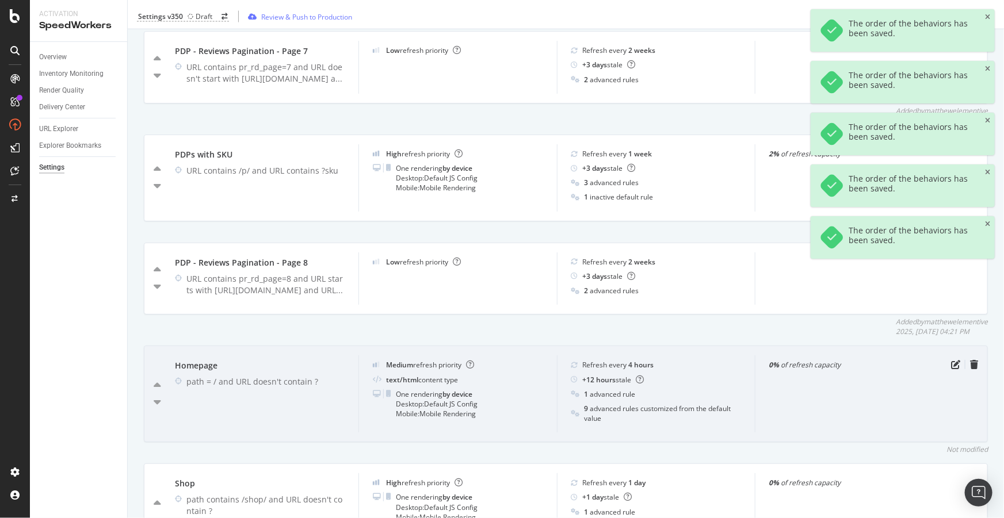
scroll to position [1013, 0]
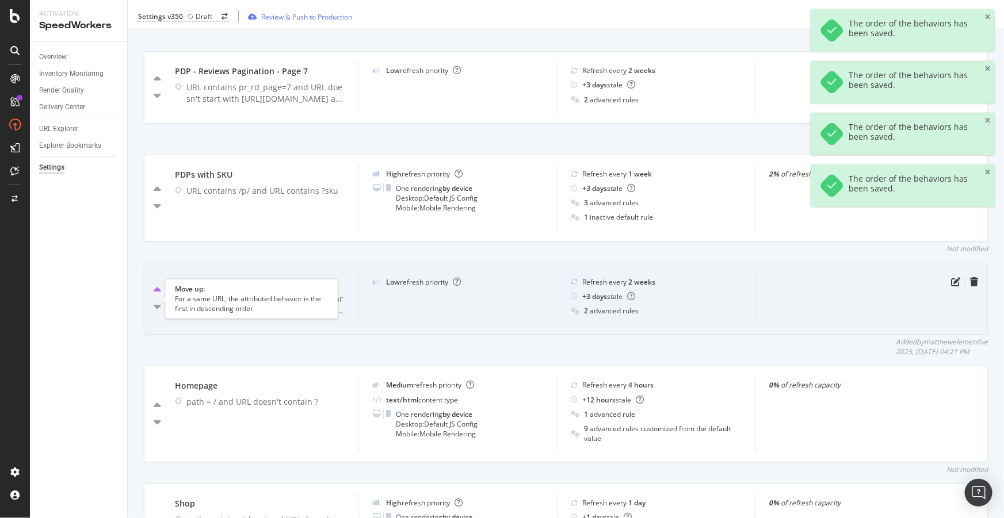
click at [156, 295] on icon "caret-up" at bounding box center [157, 291] width 7 height 12
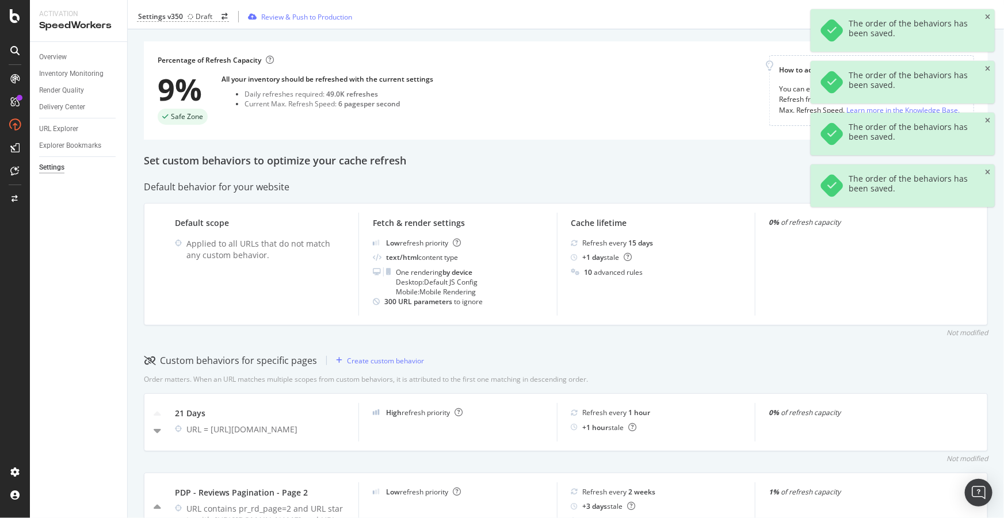
scroll to position [0, 0]
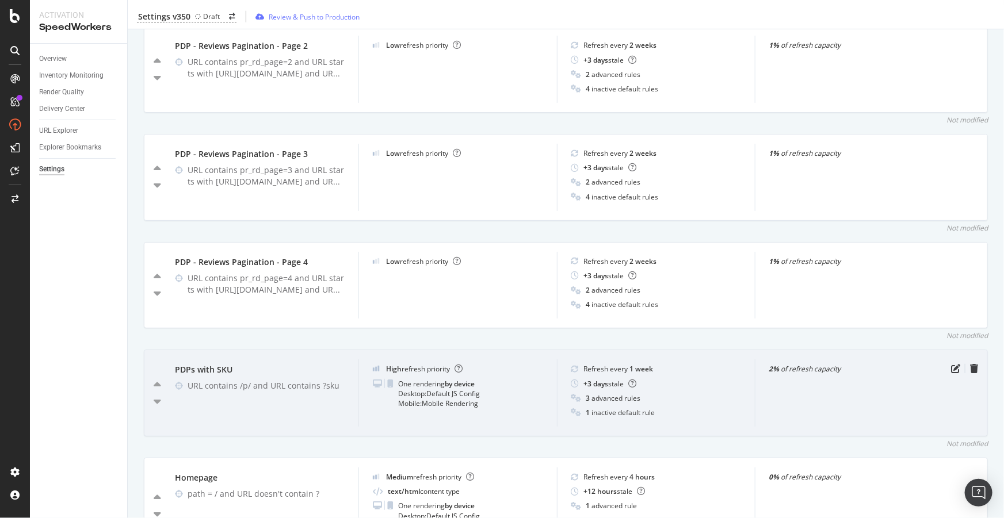
scroll to position [523, 0]
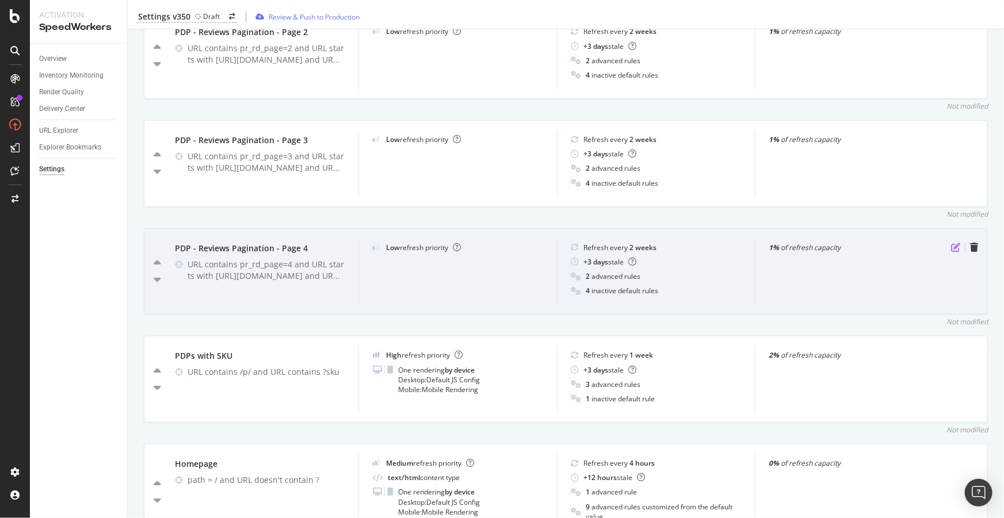
click at [951, 252] on icon "pen-to-square" at bounding box center [955, 247] width 9 height 9
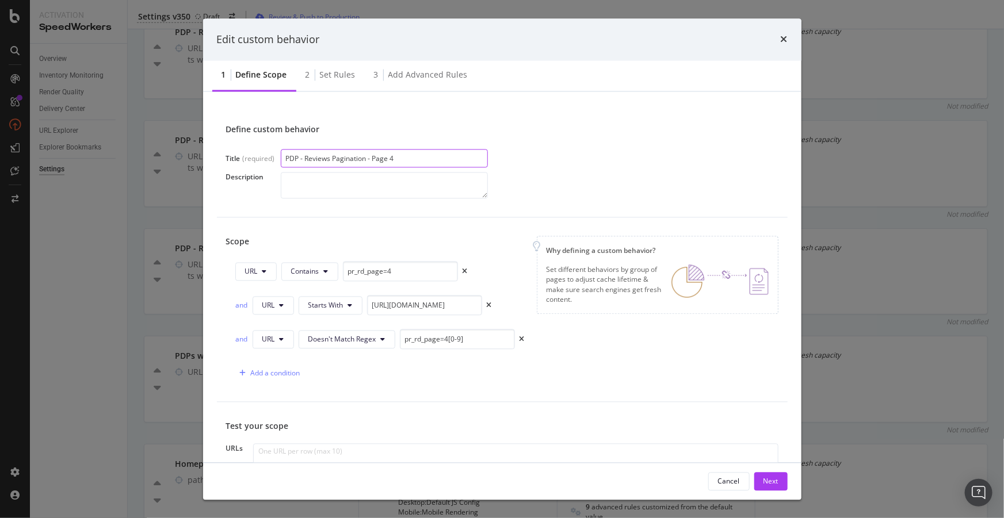
drag, startPoint x: 411, startPoint y: 158, endPoint x: 161, endPoint y: 149, distance: 249.8
click at [161, 149] on div "Edit custom behavior 1 Define scope 2 Set rules 3 Add advanced rules Define cus…" at bounding box center [502, 259] width 1004 height 518
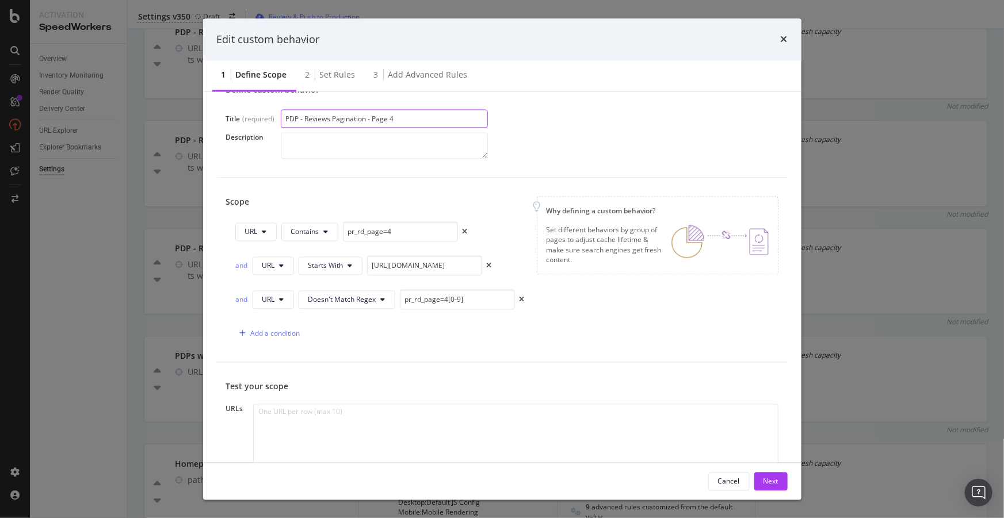
scroll to position [104, 0]
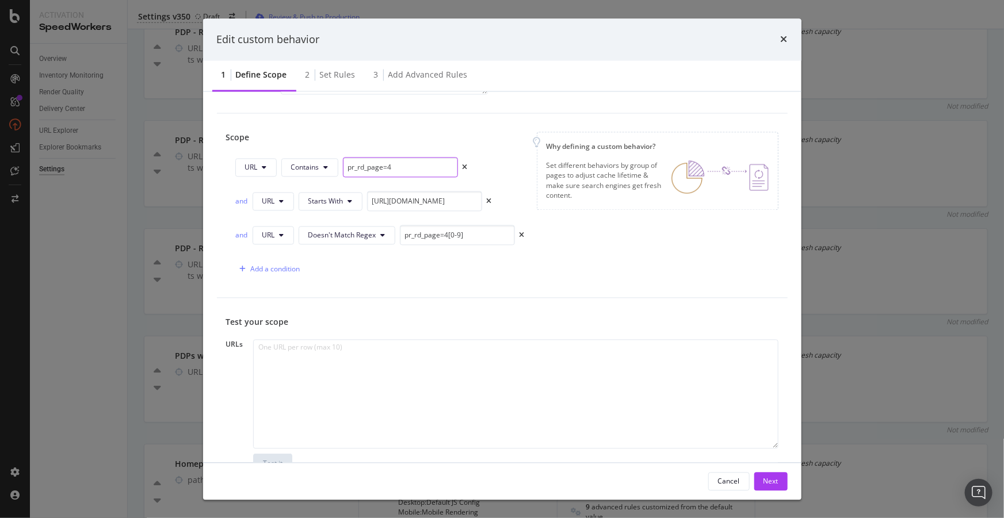
drag, startPoint x: 406, startPoint y: 169, endPoint x: 341, endPoint y: 165, distance: 65.7
click at [341, 165] on div "URL Contains pr_rd_page=4" at bounding box center [351, 168] width 232 height 20
drag, startPoint x: 450, startPoint y: 204, endPoint x: 379, endPoint y: 201, distance: 71.4
click at [379, 201] on input "[URL][DOMAIN_NAME]" at bounding box center [424, 202] width 115 height 20
drag, startPoint x: 487, startPoint y: 233, endPoint x: 381, endPoint y: 225, distance: 106.1
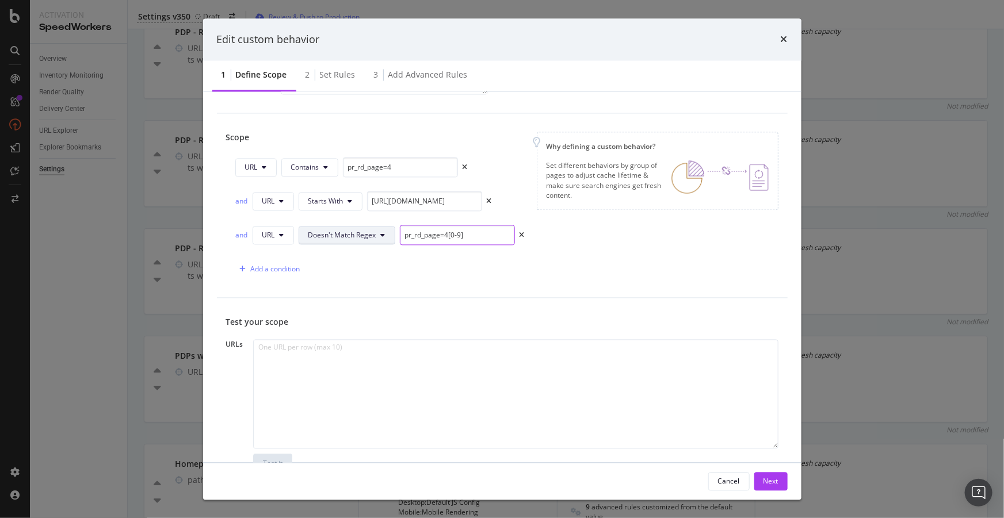
click at [381, 225] on div "and URL Doesn't Match Regex pr_rd_page=4[0-9]" at bounding box center [379, 235] width 289 height 20
click at [336, 81] on div "2 Set rules" at bounding box center [330, 76] width 68 height 32
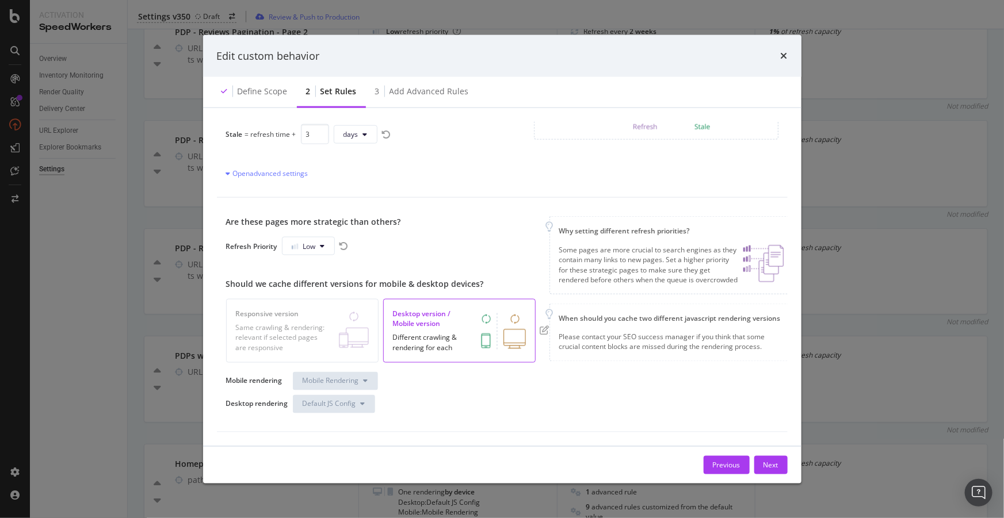
scroll to position [137, 0]
click at [414, 86] on div "Add advanced rules" at bounding box center [428, 92] width 79 height 12
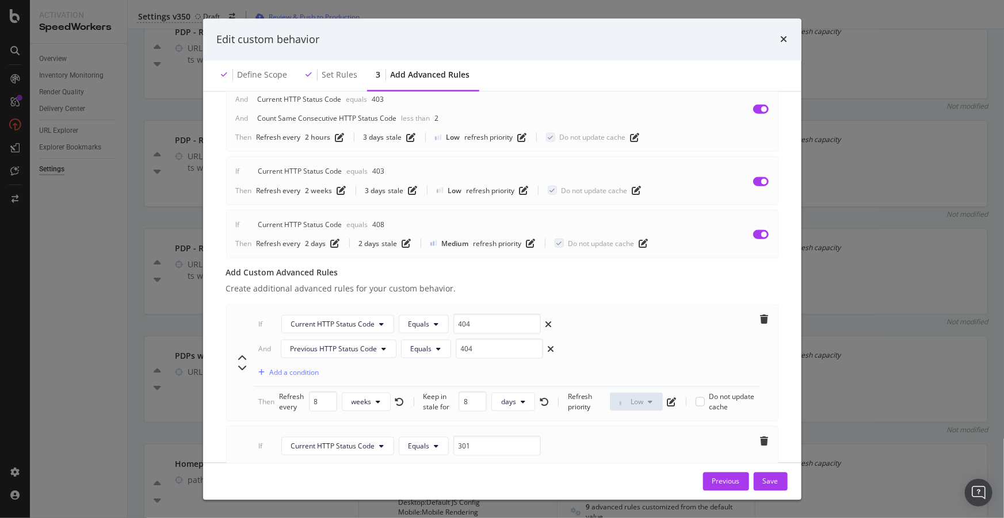
scroll to position [711, 0]
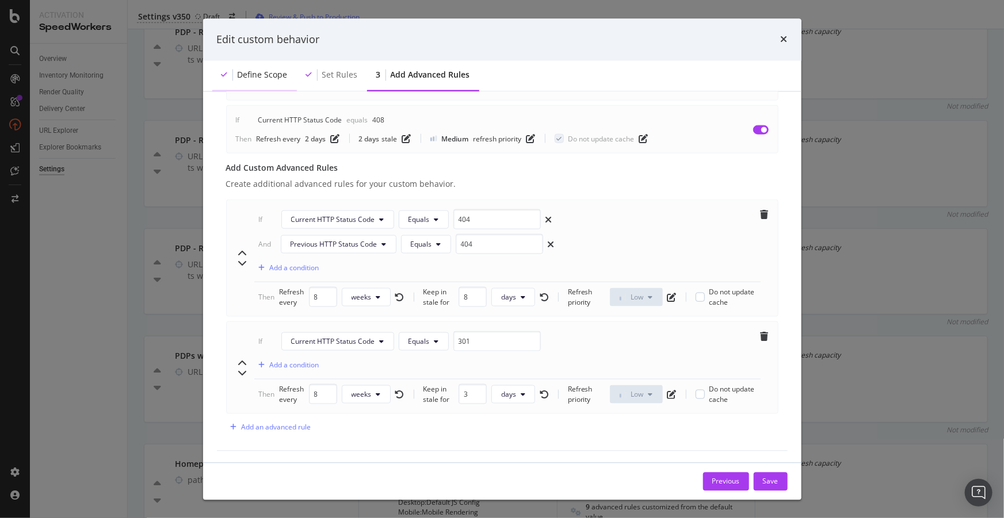
click at [251, 76] on div "Define scope" at bounding box center [263, 76] width 50 height 12
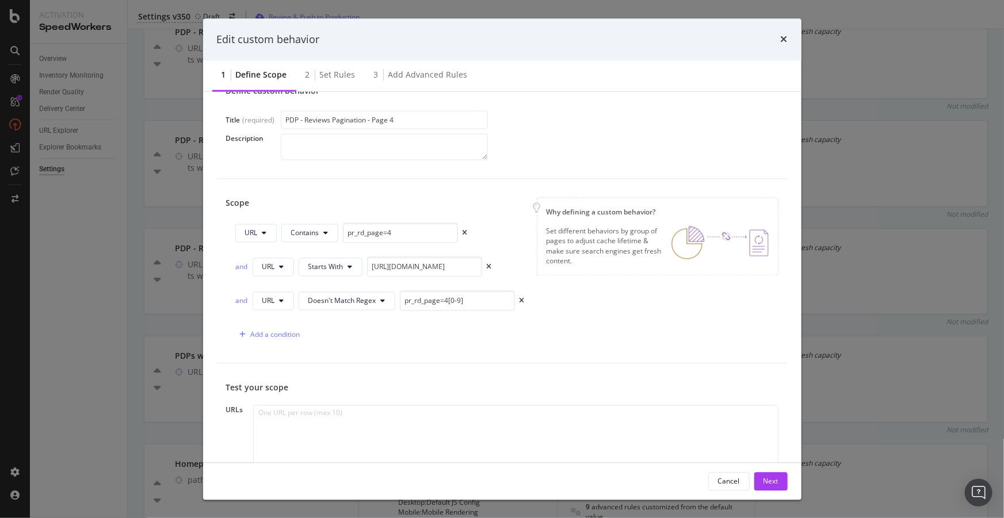
scroll to position [0, 0]
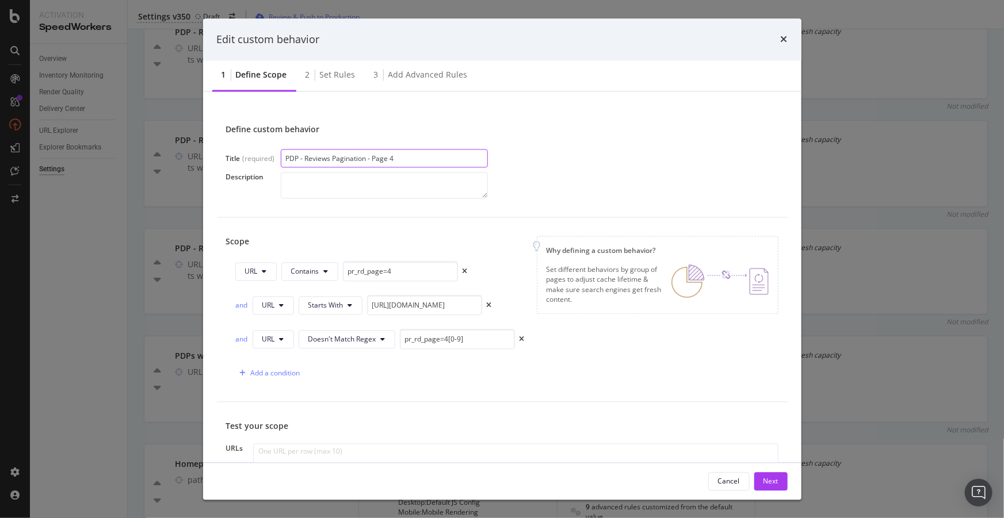
drag, startPoint x: 403, startPoint y: 158, endPoint x: 200, endPoint y: 139, distance: 203.9
click at [200, 139] on div "Edit custom behavior 1 Define scope 2 Set rules 3 Add advanced rules Define cus…" at bounding box center [502, 259] width 1004 height 518
drag, startPoint x: 384, startPoint y: 264, endPoint x: 300, endPoint y: 261, distance: 84.0
click at [300, 262] on div "URL Contains pr_rd_page=4" at bounding box center [351, 272] width 232 height 20
drag, startPoint x: 447, startPoint y: 307, endPoint x: 311, endPoint y: 293, distance: 137.0
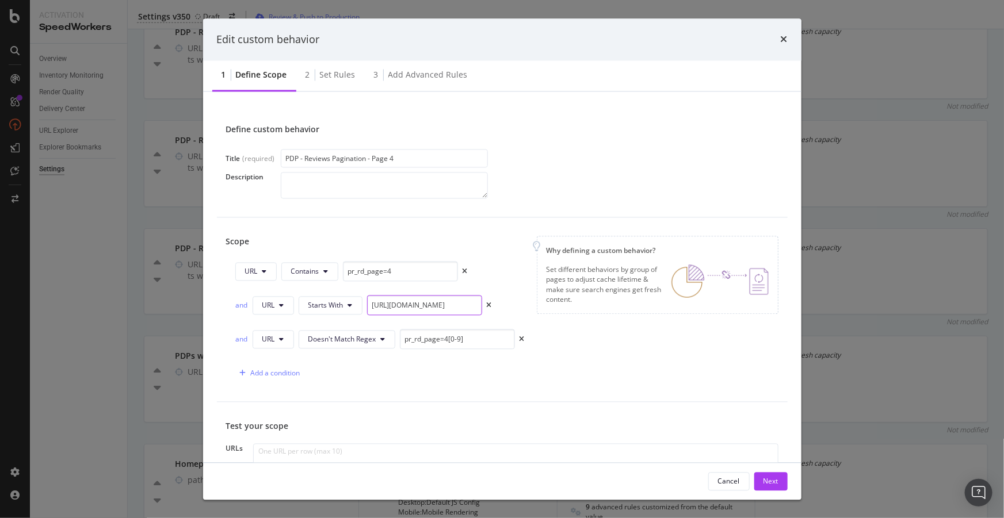
click at [311, 293] on div "URL Contains pr_rd_page=4 and URL Starts With https://www.ulta.com/p/ and URL D…" at bounding box center [375, 323] width 299 height 122
drag, startPoint x: 469, startPoint y: 339, endPoint x: 344, endPoint y: 324, distance: 125.8
click at [344, 323] on div "URL Contains pr_rd_page=4 and URL Starts With https://www.ulta.com/p/ and URL D…" at bounding box center [375, 323] width 299 height 122
drag, startPoint x: 384, startPoint y: 154, endPoint x: 186, endPoint y: 134, distance: 198.9
click at [186, 134] on div "Edit custom behavior 1 Define scope 2 Set rules 3 Add advanced rules Define cus…" at bounding box center [502, 259] width 1004 height 518
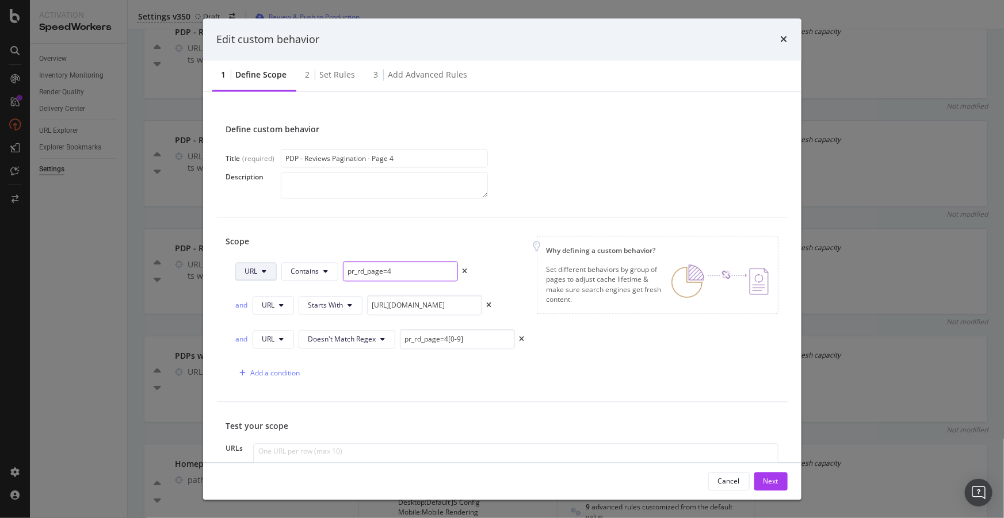
drag, startPoint x: 411, startPoint y: 270, endPoint x: 268, endPoint y: 265, distance: 142.8
click at [268, 265] on div "URL Contains pr_rd_page=4" at bounding box center [351, 272] width 232 height 20
drag, startPoint x: 357, startPoint y: 298, endPoint x: 330, endPoint y: 294, distance: 27.8
click at [330, 296] on div "and URL Starts With https://www.ulta.com/p/" at bounding box center [363, 306] width 257 height 20
drag, startPoint x: 466, startPoint y: 345, endPoint x: 270, endPoint y: 317, distance: 198.1
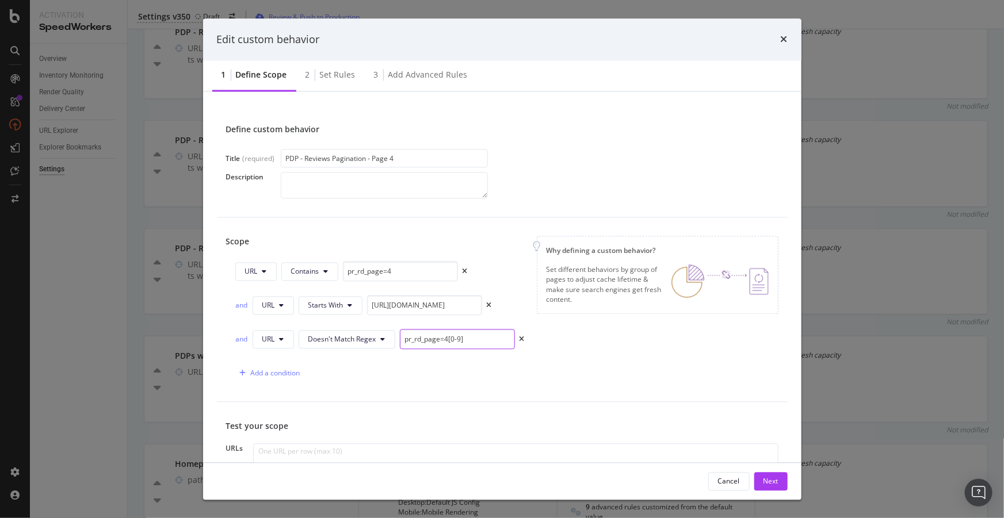
click at [270, 317] on div "URL Contains pr_rd_page=4 and URL Starts With https://www.ulta.com/p/ and URL D…" at bounding box center [375, 323] width 299 height 122
drag, startPoint x: 403, startPoint y: 162, endPoint x: 162, endPoint y: 154, distance: 241.7
click at [162, 154] on div "Edit custom behavior 1 Define scope 2 Set rules 3 Add advanced rules Define cus…" at bounding box center [502, 259] width 1004 height 518
drag, startPoint x: 392, startPoint y: 271, endPoint x: 298, endPoint y: 259, distance: 94.5
click at [298, 259] on div "Scope URL Contains pr_rd_page=4 and URL Starts With https://www.ulta.com/p/ and…" at bounding box center [380, 309] width 308 height 147
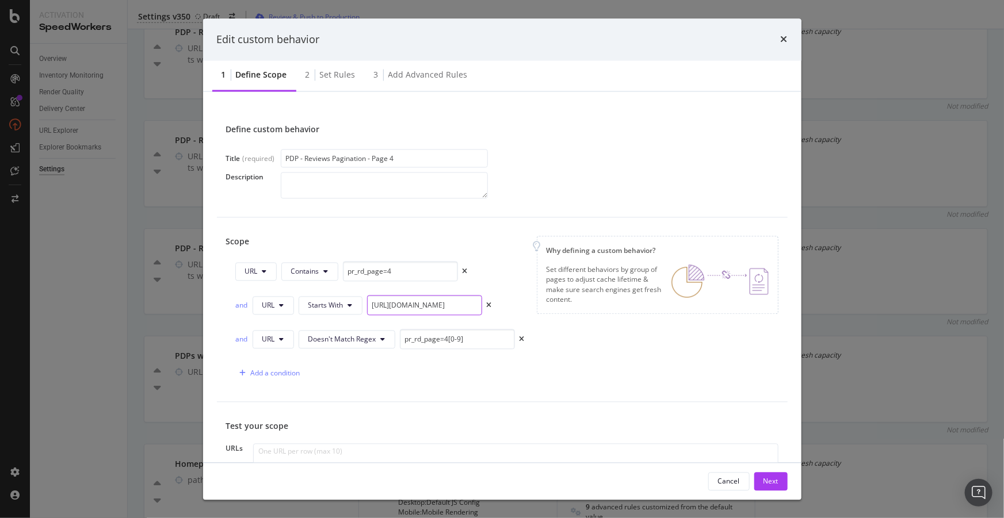
drag, startPoint x: 468, startPoint y: 309, endPoint x: 362, endPoint y: 295, distance: 106.7
click at [362, 296] on div "and URL Starts With https://www.ulta.com/p/" at bounding box center [363, 306] width 257 height 20
drag, startPoint x: 429, startPoint y: 334, endPoint x: 334, endPoint y: 324, distance: 96.0
click at [334, 324] on div "URL Contains pr_rd_page=4 and URL Starts With https://www.ulta.com/p/ and URL D…" at bounding box center [375, 323] width 299 height 122
click at [328, 80] on div "Set rules" at bounding box center [338, 76] width 36 height 12
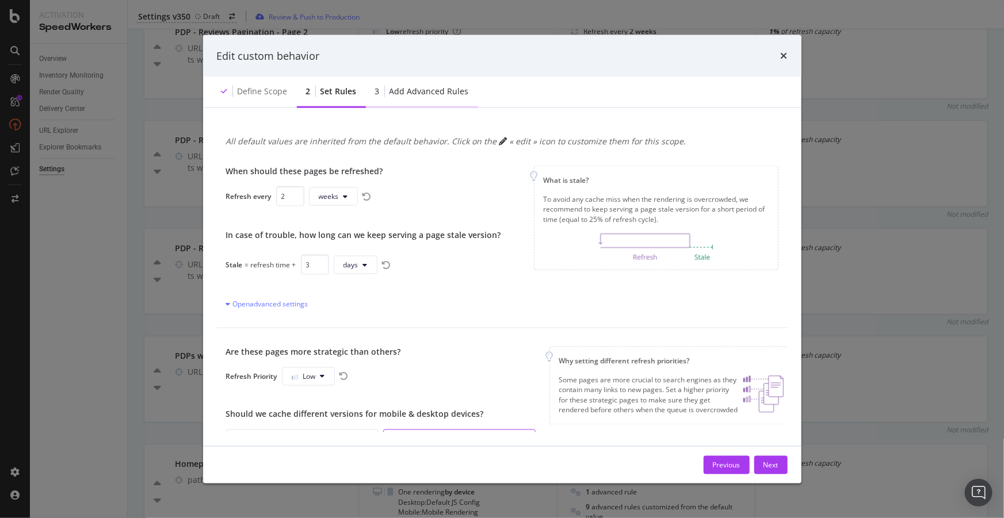
click at [441, 92] on div "Add advanced rules" at bounding box center [428, 92] width 79 height 12
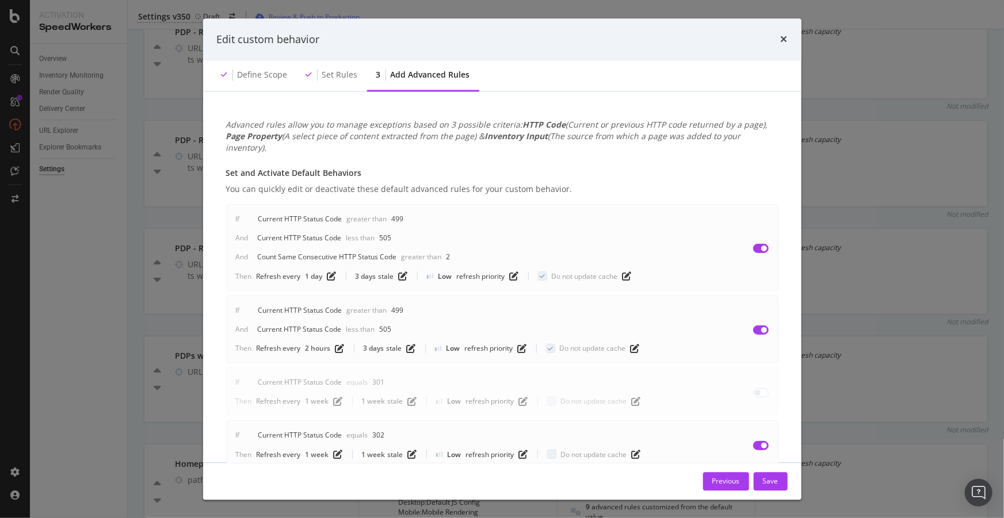
scroll to position [711, 0]
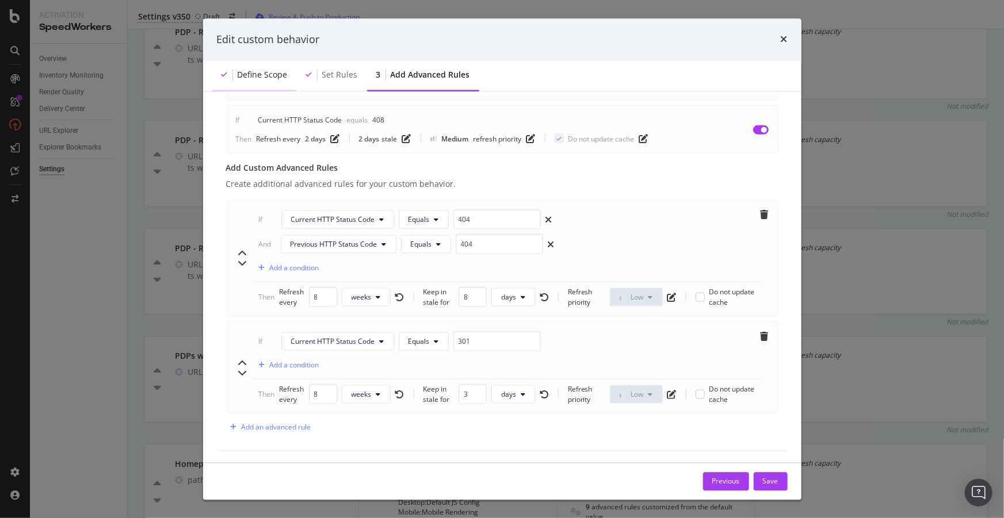
click at [267, 68] on div "Define scope" at bounding box center [254, 76] width 85 height 32
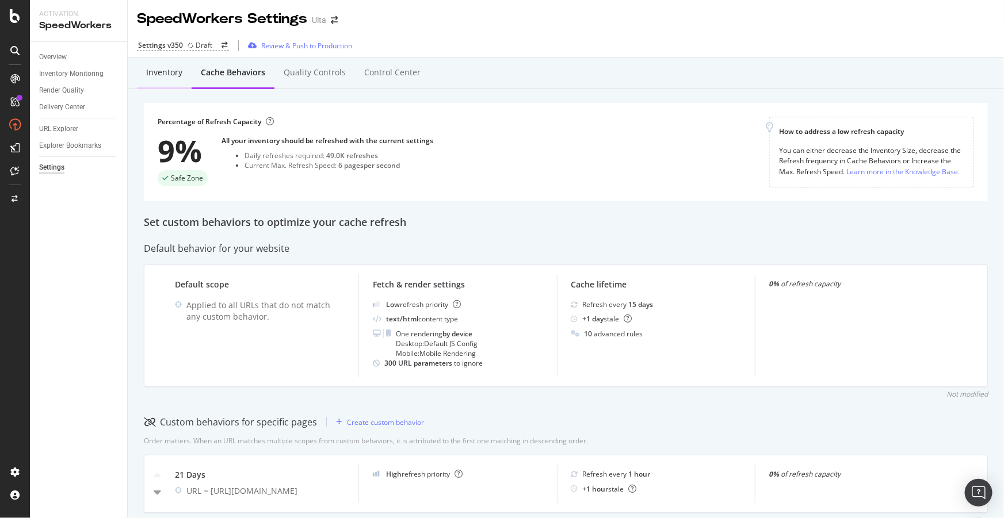
click at [177, 81] on div "Inventory" at bounding box center [164, 74] width 55 height 32
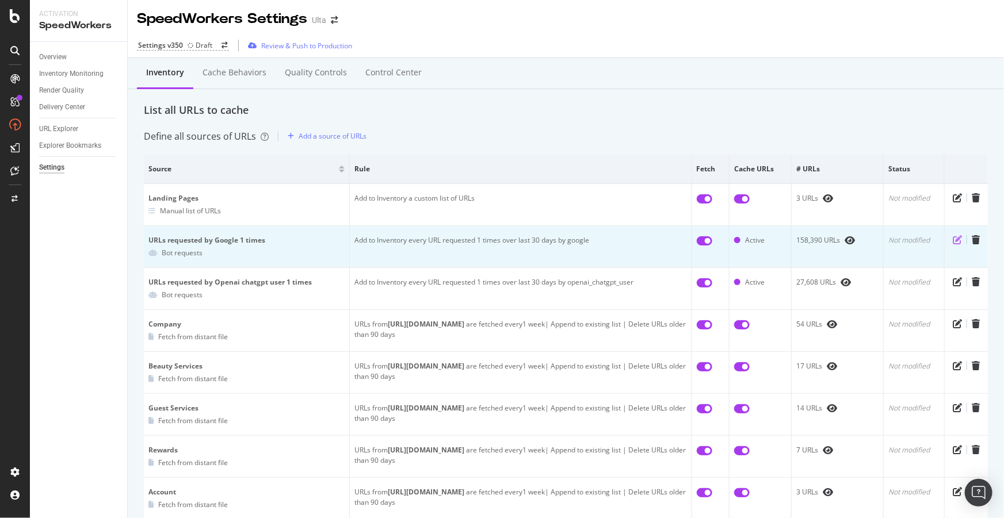
click at [953, 238] on icon "pen-to-square" at bounding box center [957, 239] width 9 height 9
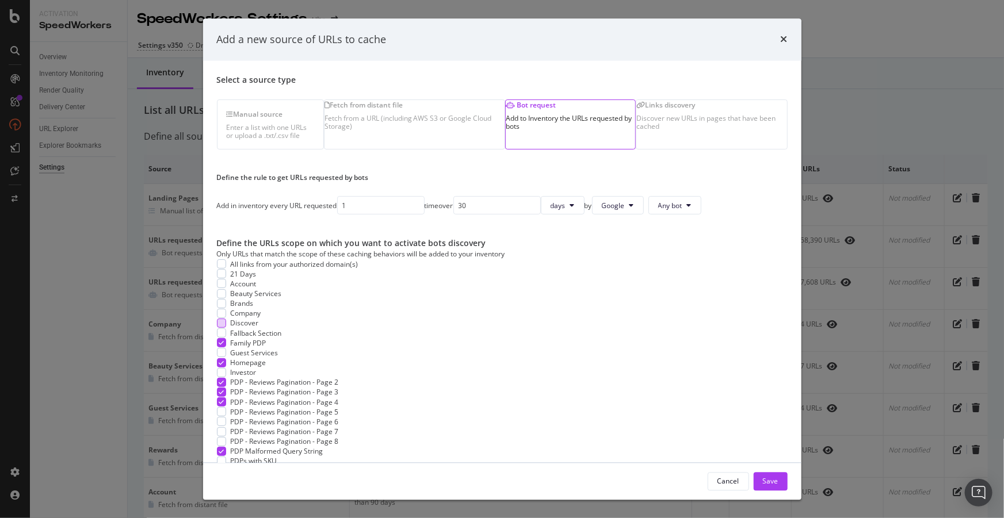
scroll to position [149, 0]
click at [217, 408] on div "modal" at bounding box center [221, 412] width 9 height 9
click at [221, 427] on div "modal" at bounding box center [221, 431] width 9 height 9
click at [220, 418] on div "modal" at bounding box center [221, 422] width 9 height 9
click at [220, 437] on div "modal" at bounding box center [221, 441] width 9 height 9
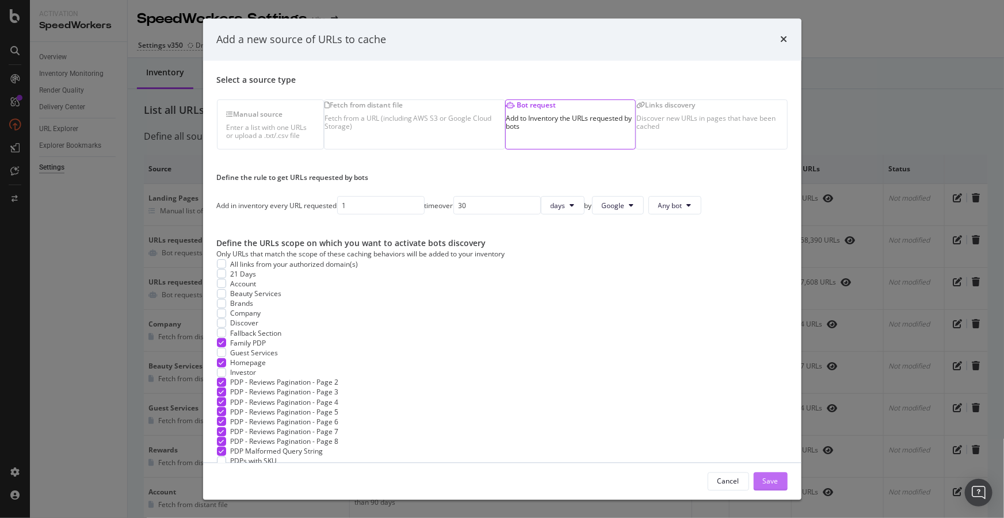
click at [768, 483] on div "Save" at bounding box center [771, 481] width 16 height 10
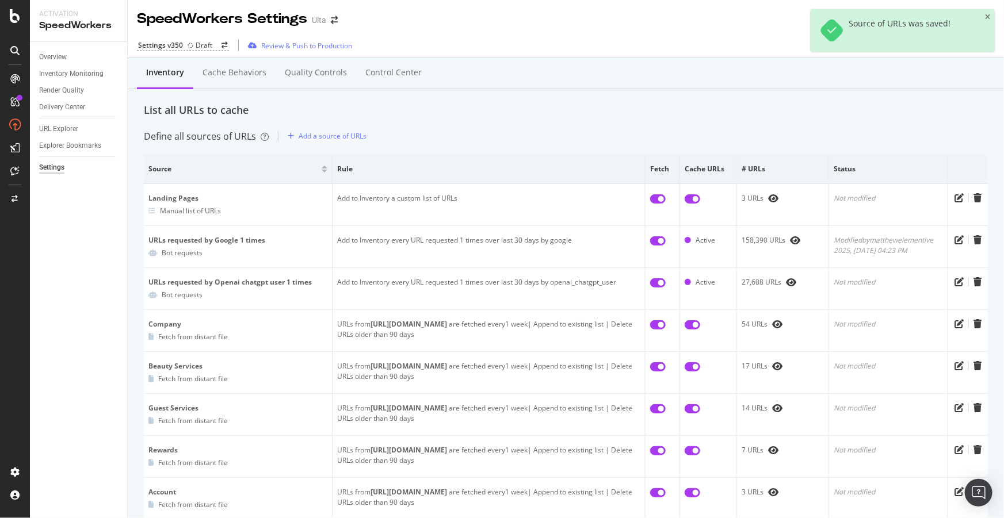
scroll to position [155, 0]
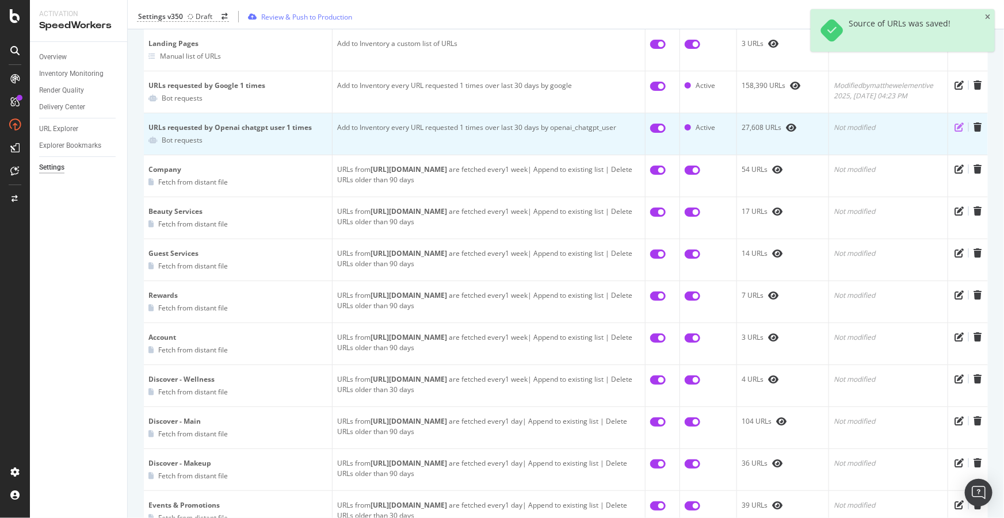
click at [954, 126] on icon "pen-to-square" at bounding box center [958, 127] width 9 height 9
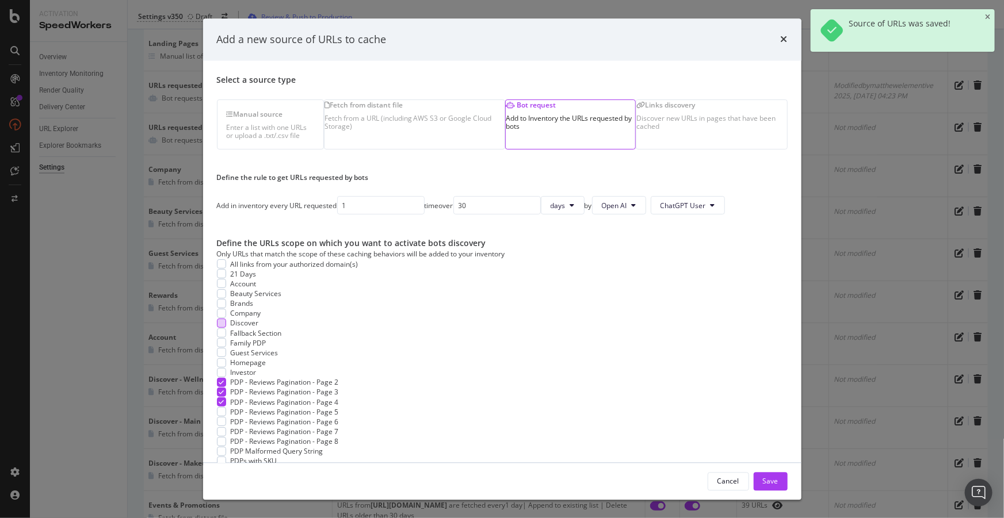
scroll to position [149, 0]
click at [224, 408] on div "modal" at bounding box center [221, 412] width 9 height 9
click at [224, 418] on div "modal" at bounding box center [221, 422] width 9 height 9
click at [219, 427] on div "modal" at bounding box center [221, 431] width 9 height 9
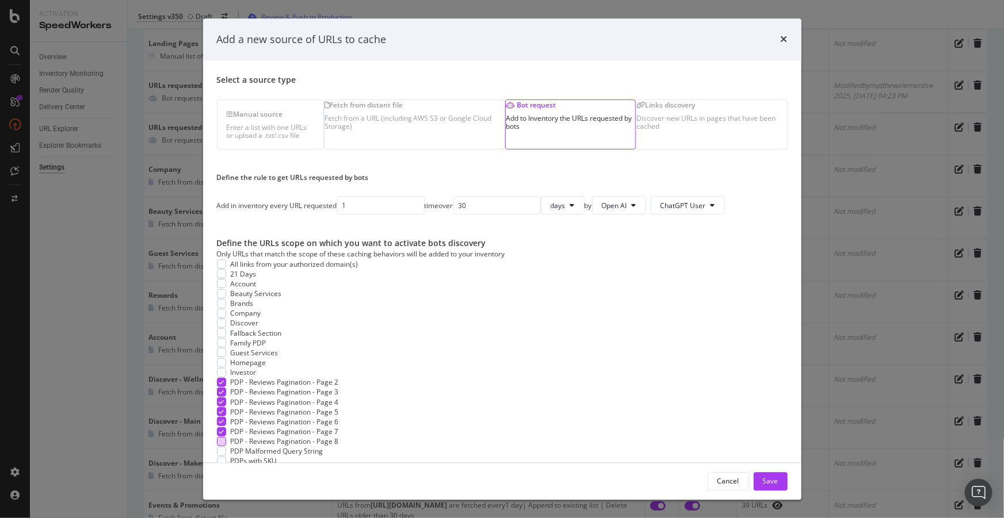
click at [217, 437] on div "modal" at bounding box center [221, 441] width 9 height 9
click at [762, 480] on button "Save" at bounding box center [770, 481] width 34 height 18
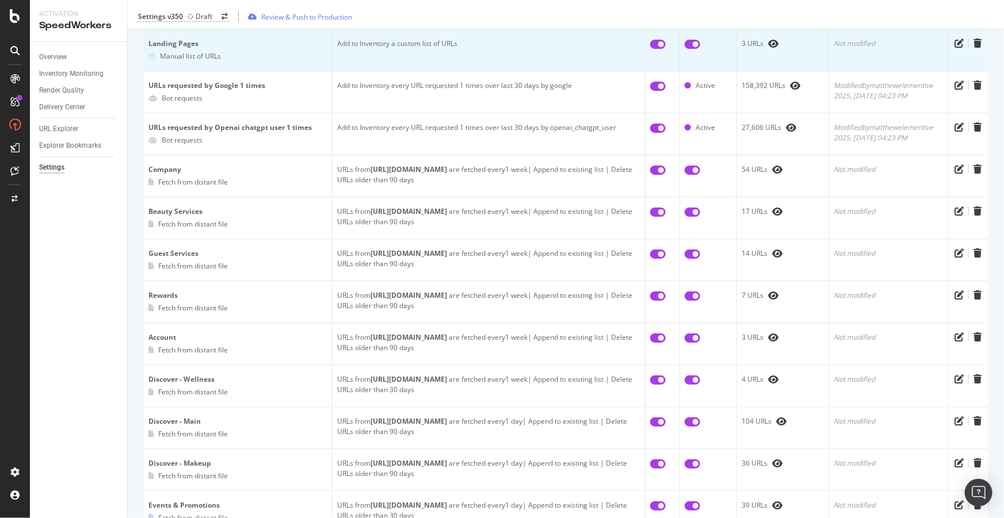
click at [873, 44] on div "Not modified" at bounding box center [887, 44] width 109 height 10
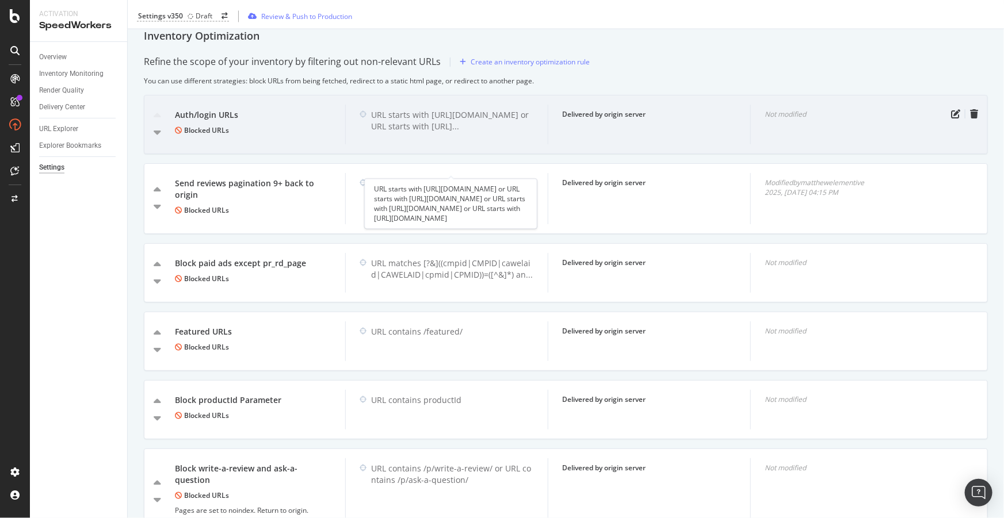
scroll to position [1202, 0]
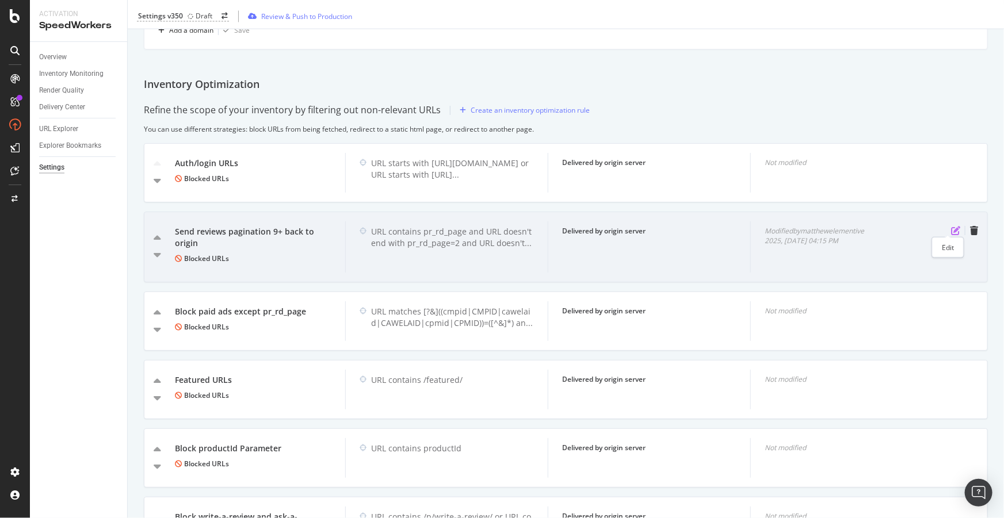
click at [951, 226] on icon "pen-to-square" at bounding box center [955, 230] width 9 height 9
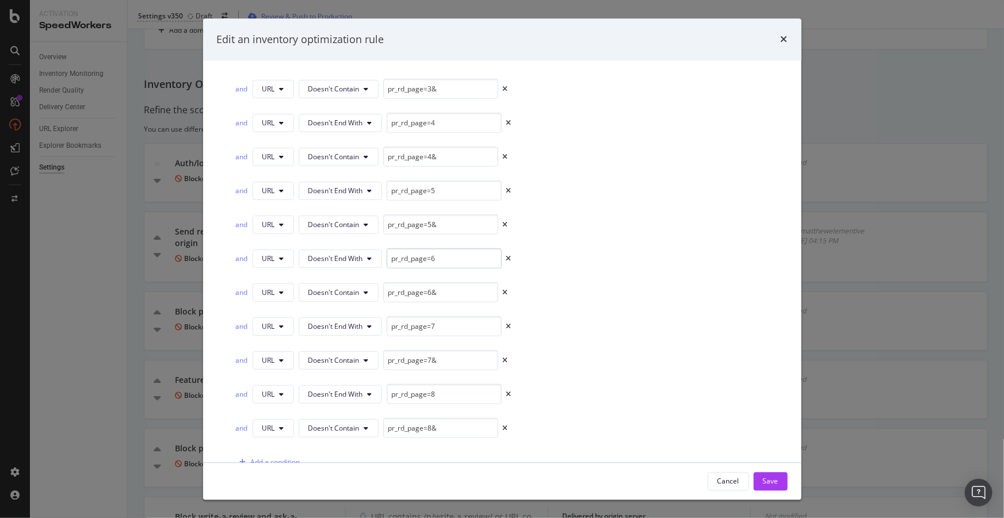
scroll to position [40, 0]
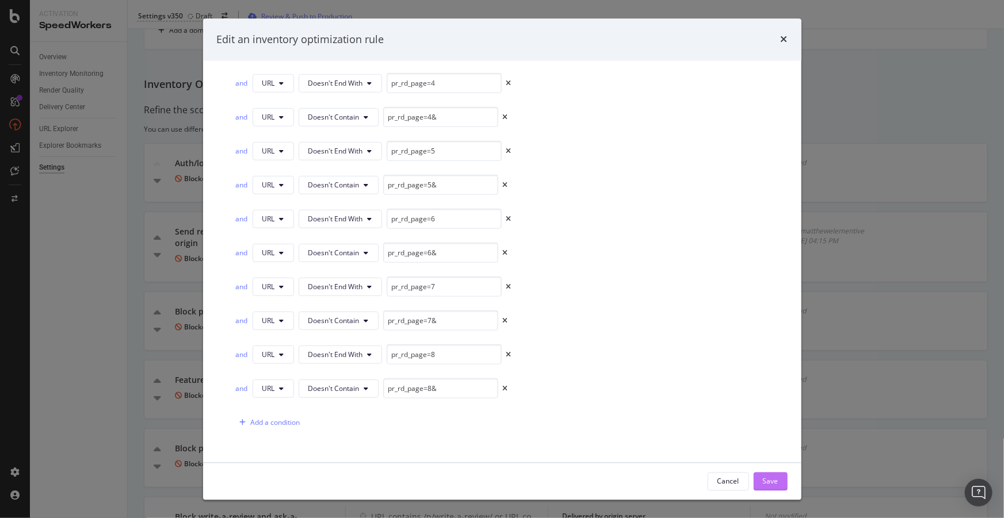
click at [764, 481] on div "Save" at bounding box center [771, 481] width 16 height 10
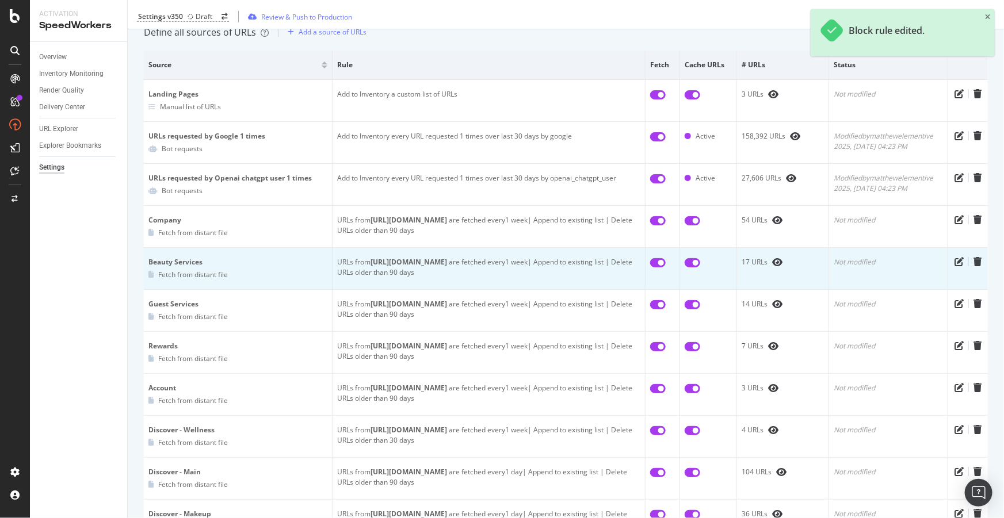
scroll to position [0, 0]
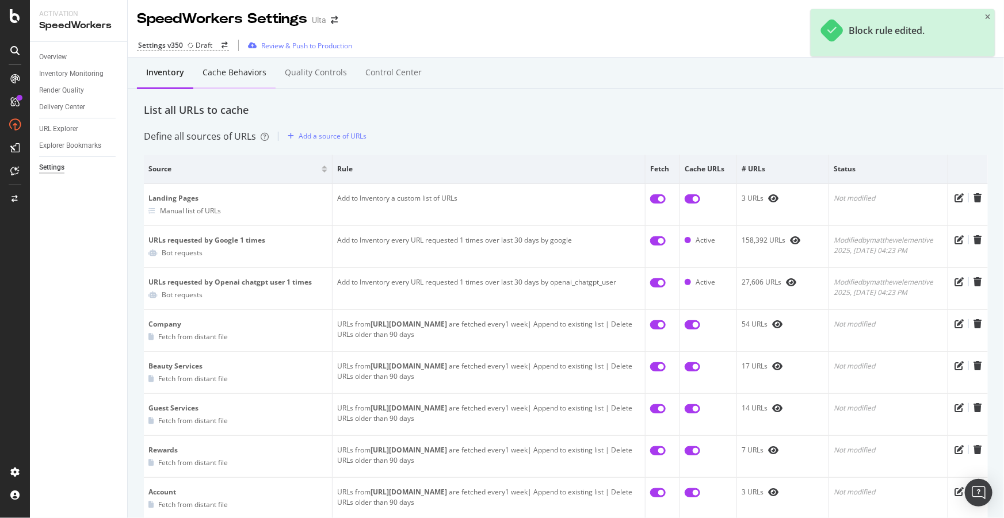
click at [231, 76] on div "Cache behaviors" at bounding box center [234, 73] width 64 height 12
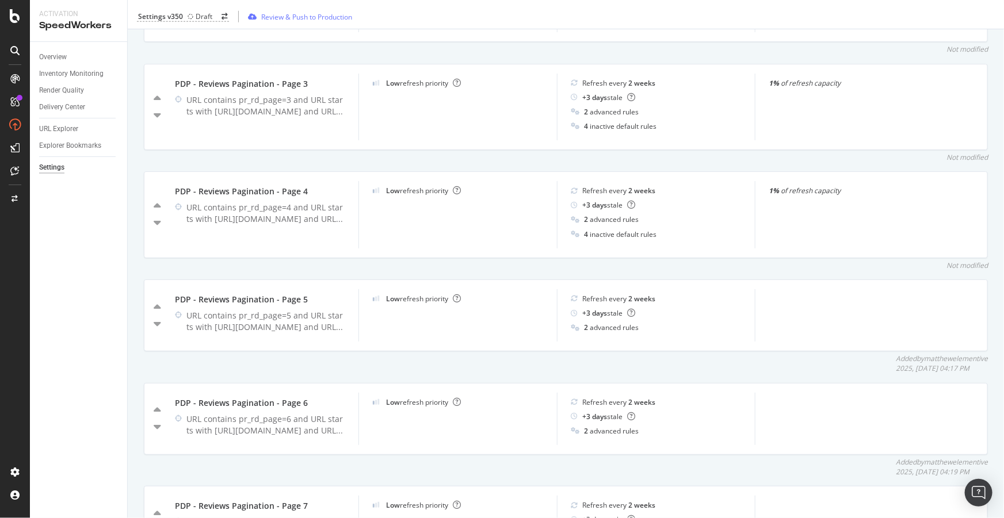
scroll to position [627, 0]
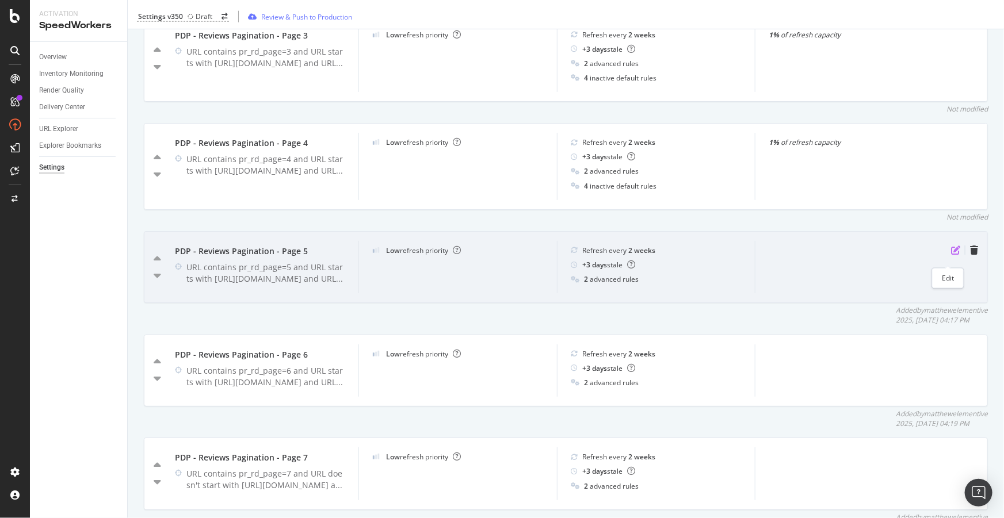
click at [951, 255] on icon "pen-to-square" at bounding box center [955, 250] width 9 height 9
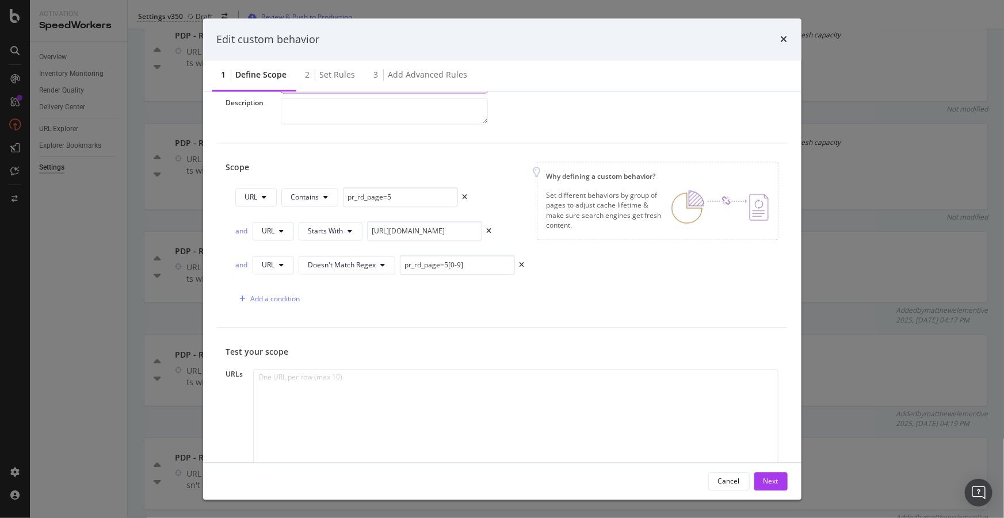
scroll to position [0, 0]
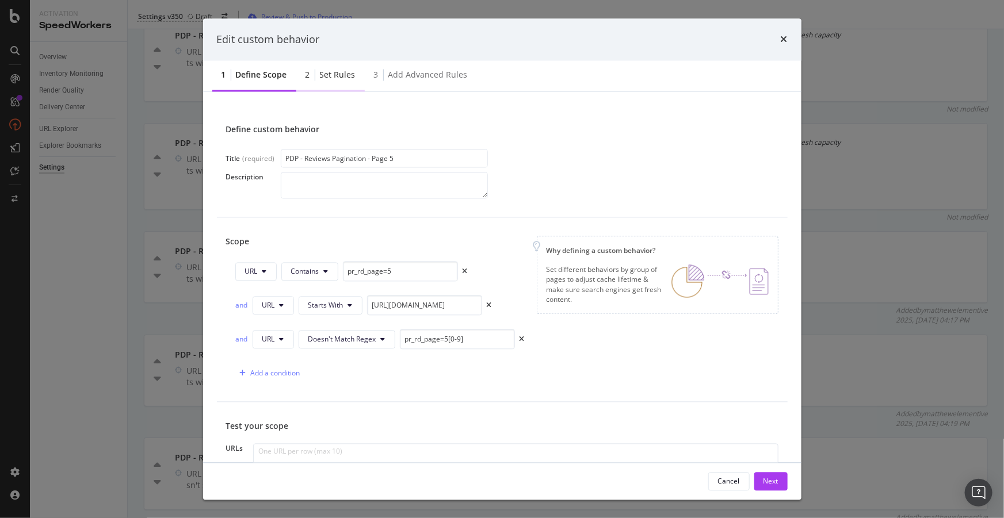
click at [323, 86] on div "2 Set rules" at bounding box center [330, 76] width 68 height 32
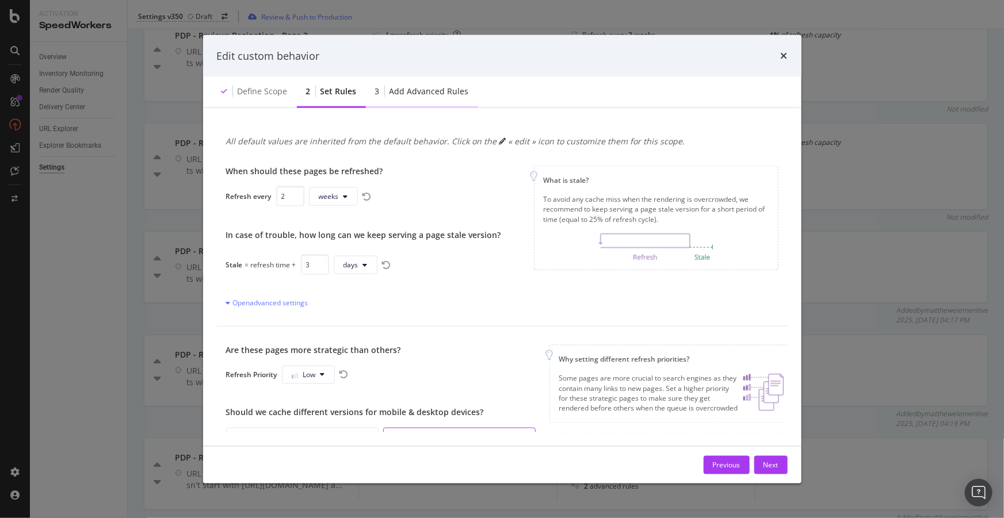
click at [411, 92] on div "Add advanced rules" at bounding box center [428, 92] width 79 height 12
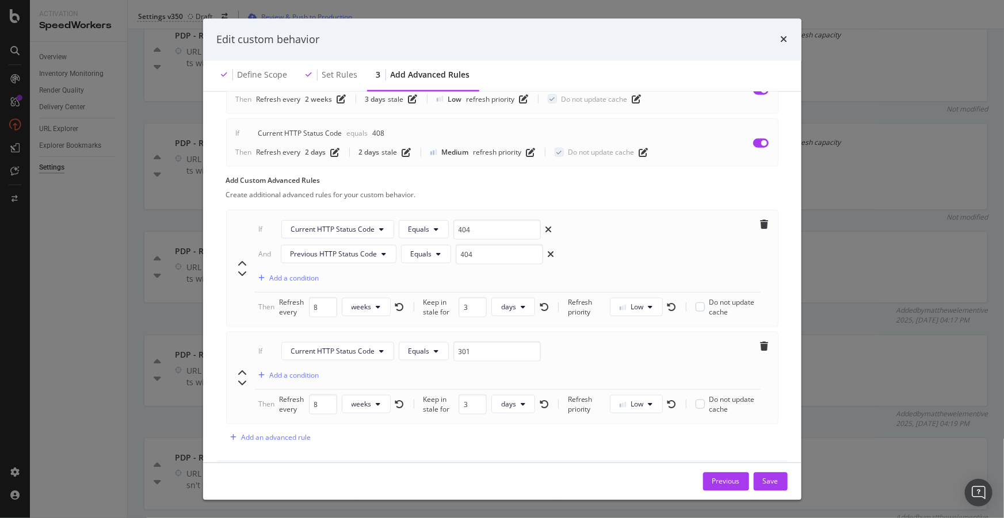
scroll to position [656, 0]
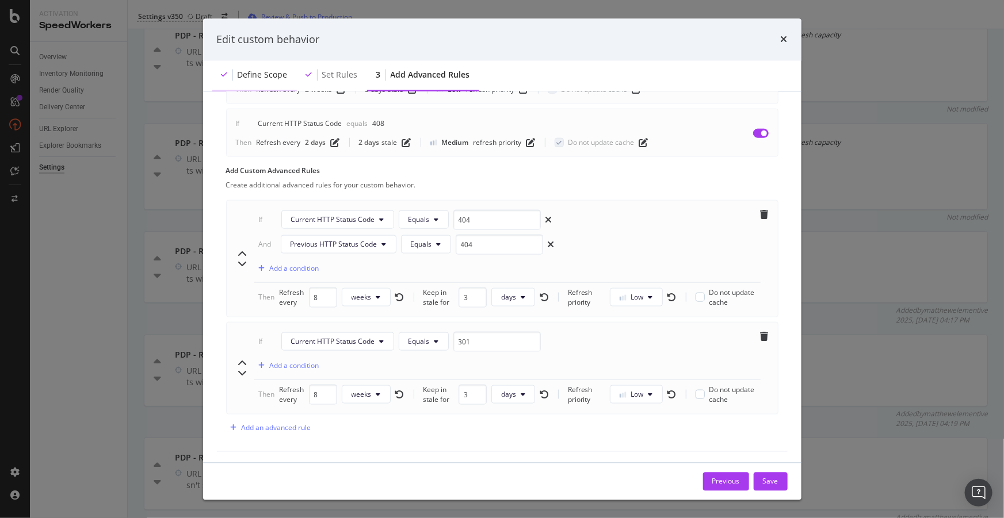
click at [265, 75] on div "Define scope" at bounding box center [263, 76] width 50 height 12
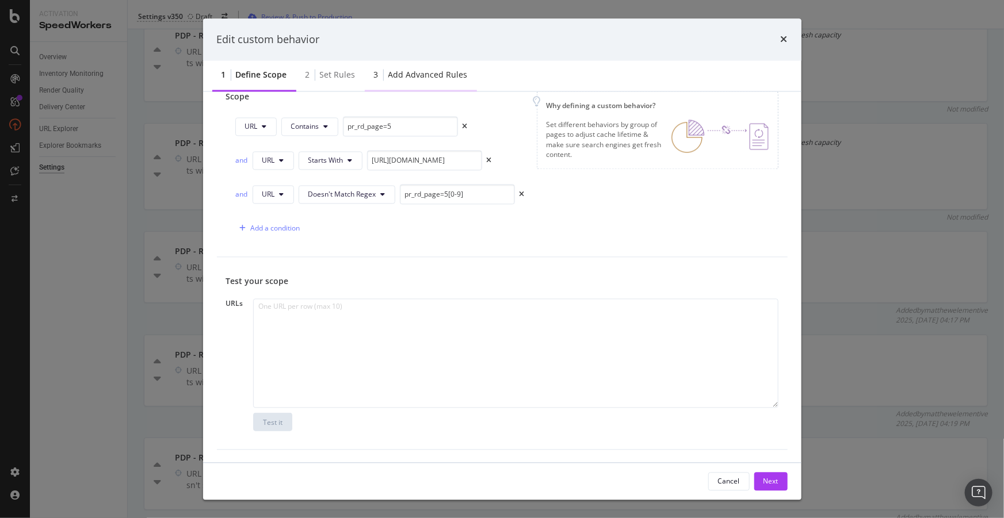
click at [410, 76] on div "Add advanced rules" at bounding box center [427, 76] width 79 height 12
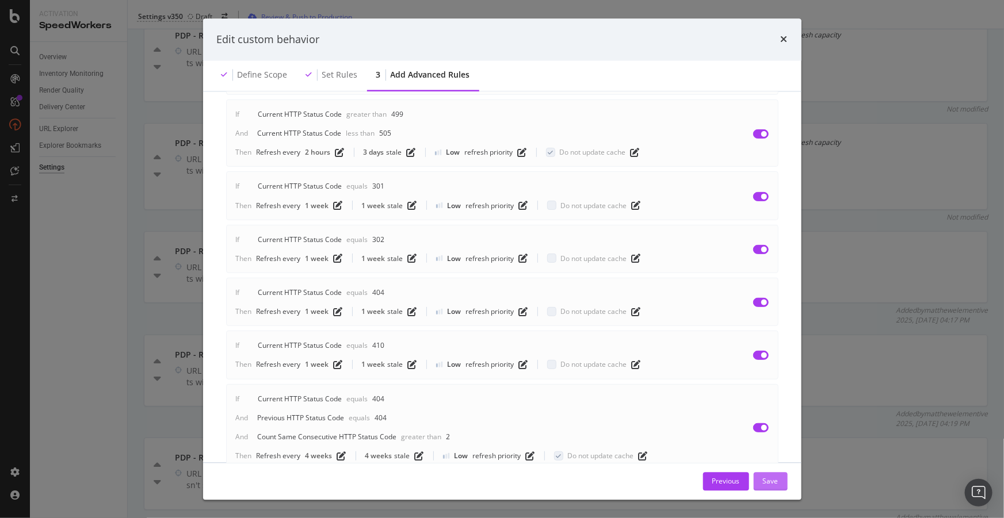
click at [771, 481] on div "Save" at bounding box center [771, 481] width 16 height 10
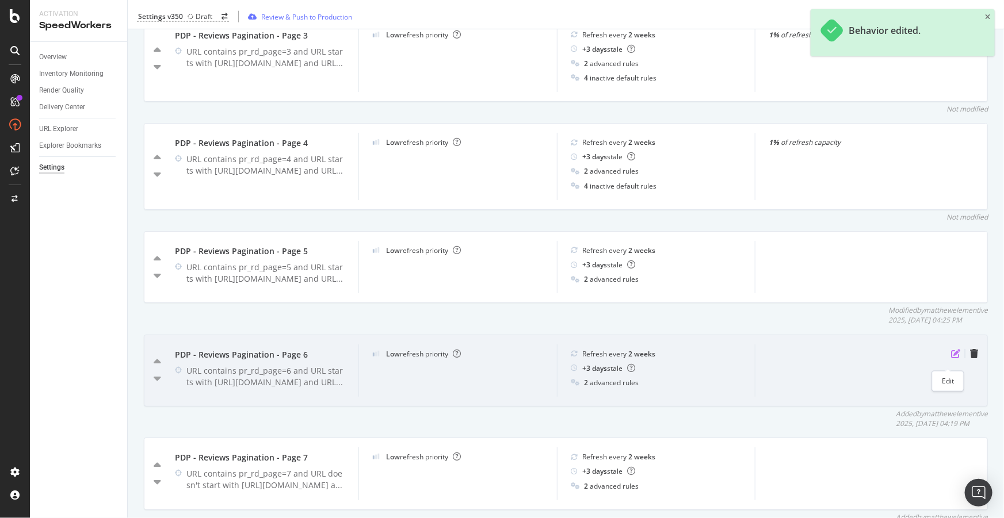
click at [951, 358] on icon "pen-to-square" at bounding box center [955, 353] width 9 height 9
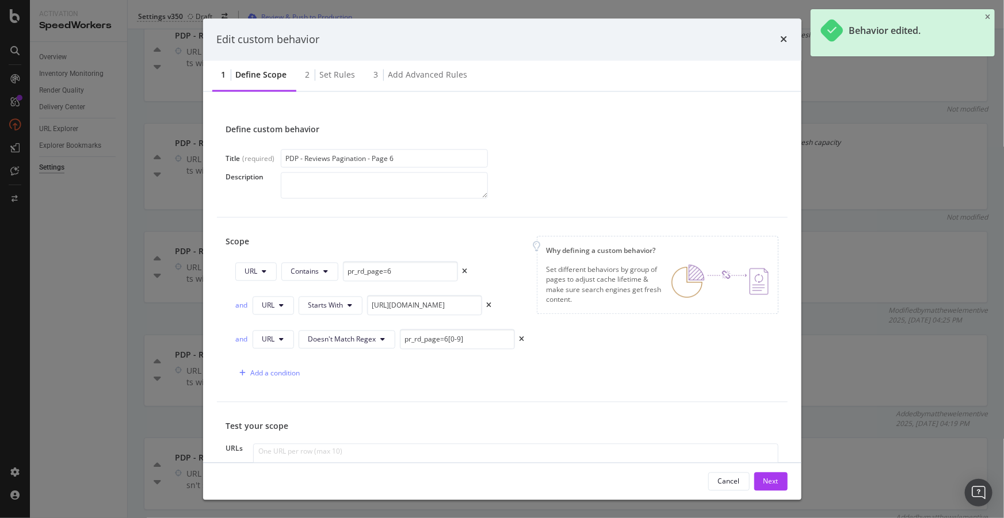
scroll to position [52, 0]
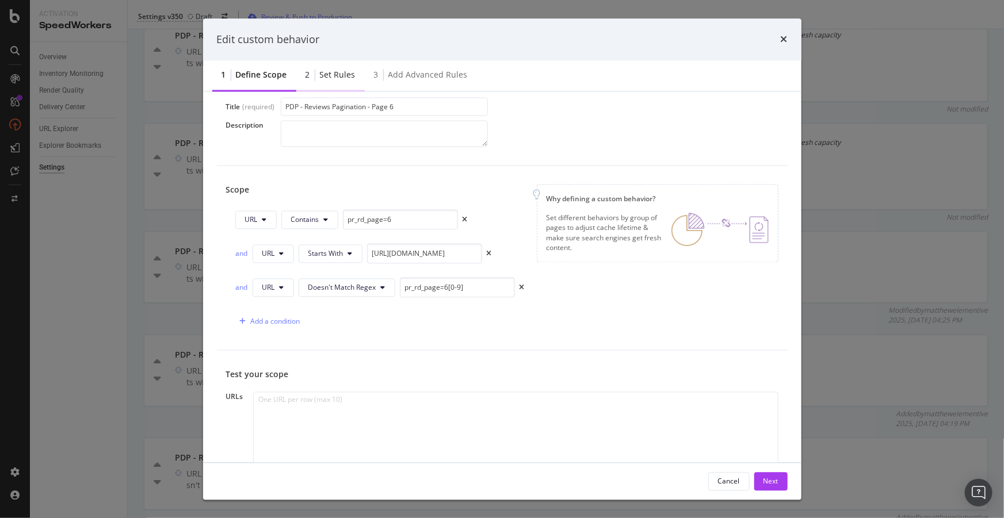
click at [344, 76] on div "Set rules" at bounding box center [338, 76] width 36 height 12
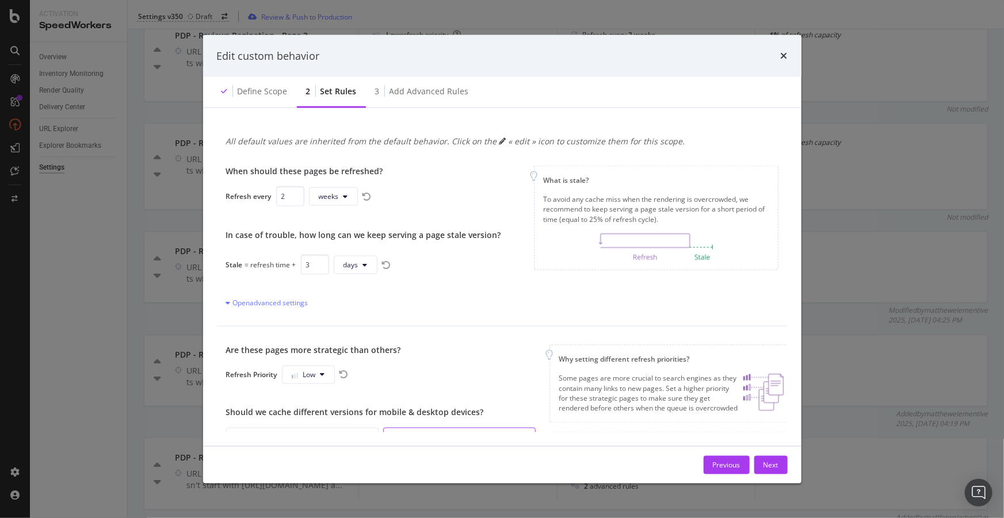
scroll to position [0, 0]
click at [414, 85] on div "3 Add advanced rules" at bounding box center [422, 92] width 112 height 32
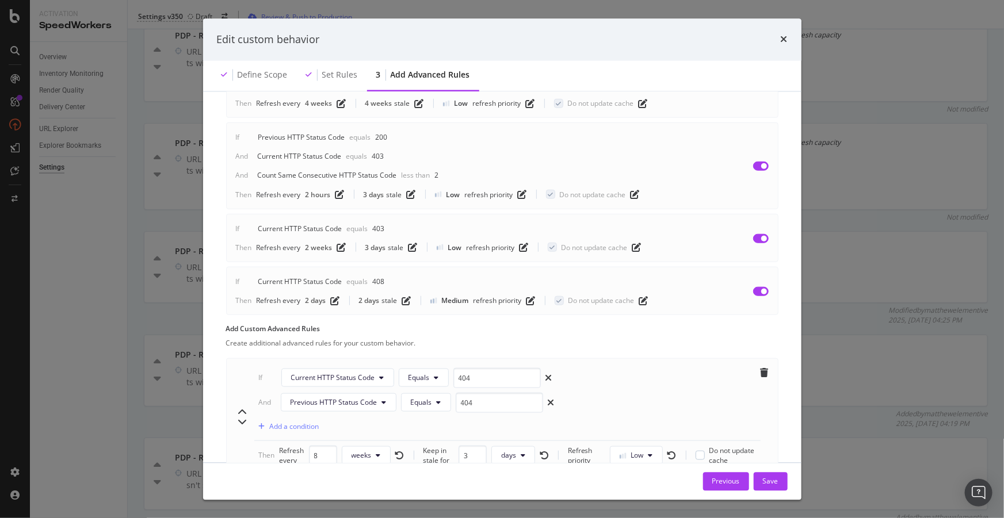
scroll to position [656, 0]
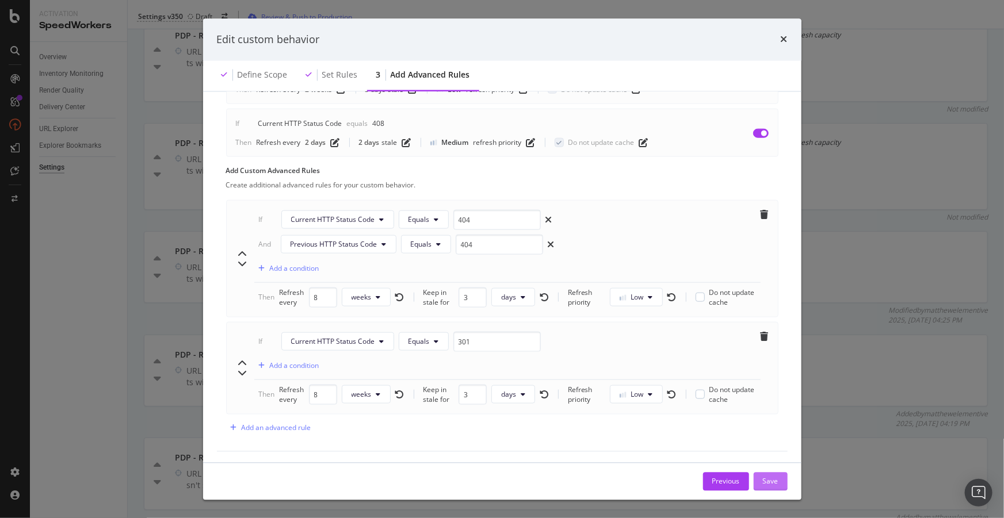
click at [775, 486] on div "Save" at bounding box center [771, 481] width 16 height 10
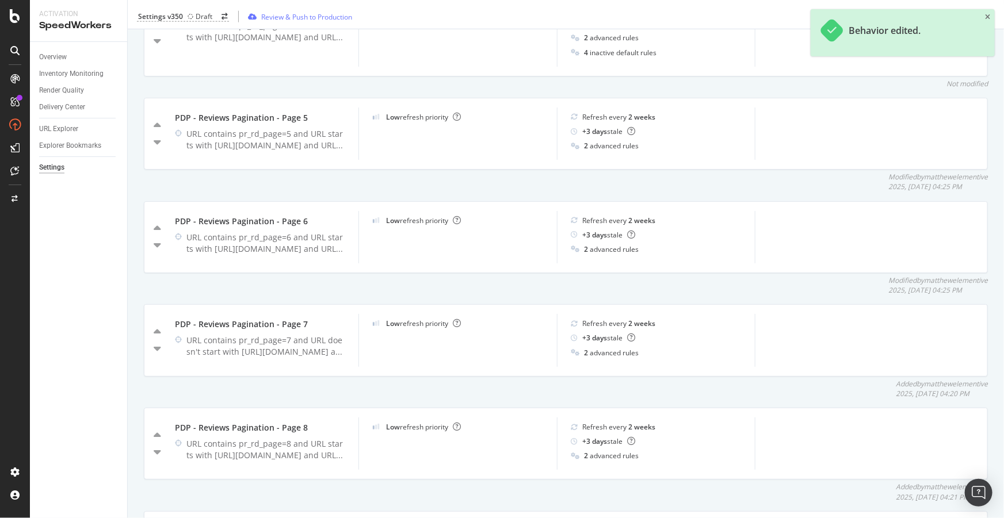
scroll to position [784, 0]
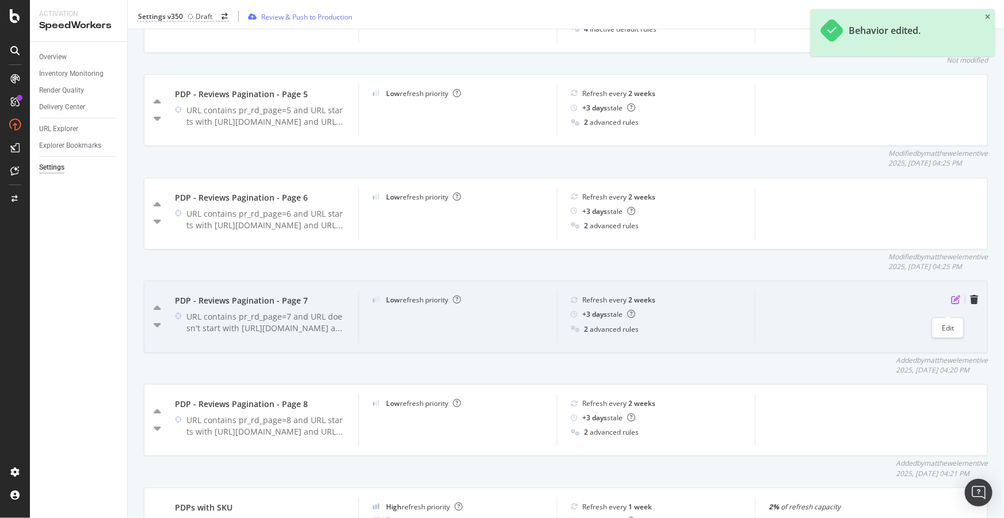
click at [951, 304] on icon "pen-to-square" at bounding box center [955, 299] width 9 height 9
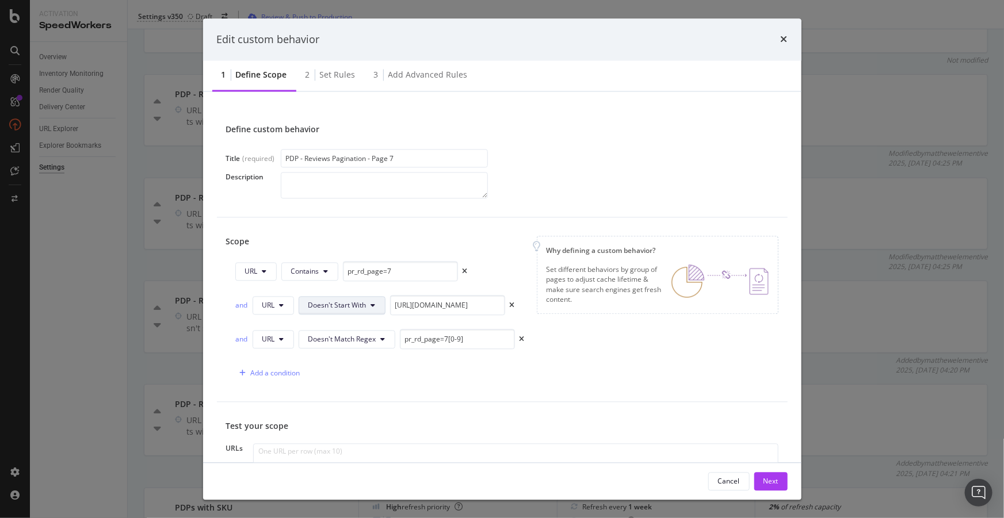
click at [370, 309] on button "Doesn't Start With" at bounding box center [342, 305] width 87 height 18
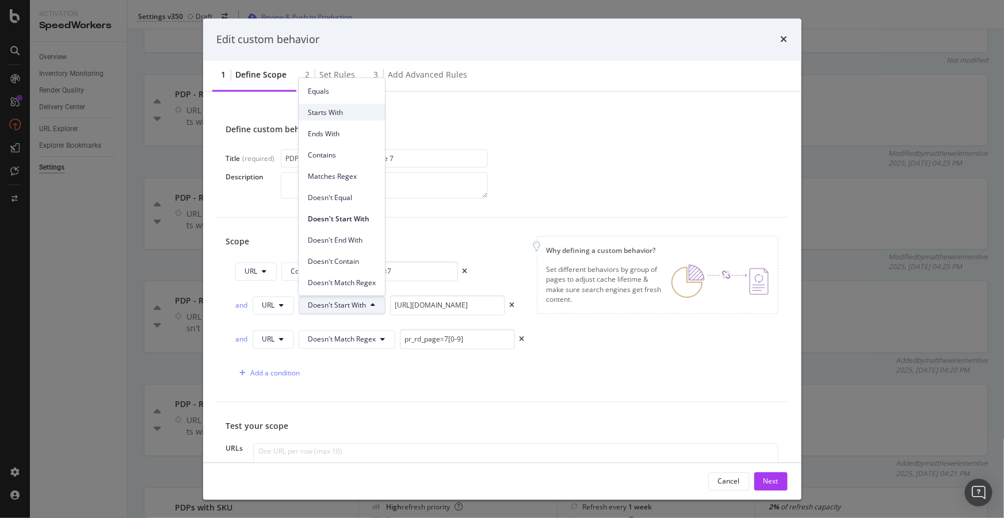
click at [327, 111] on span "Starts With" at bounding box center [342, 112] width 68 height 10
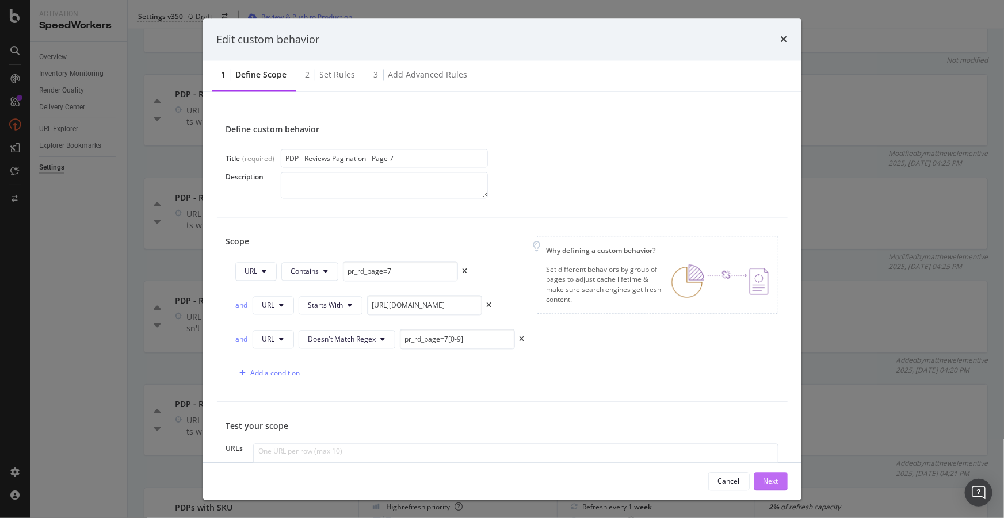
click at [772, 479] on div "Next" at bounding box center [770, 481] width 15 height 10
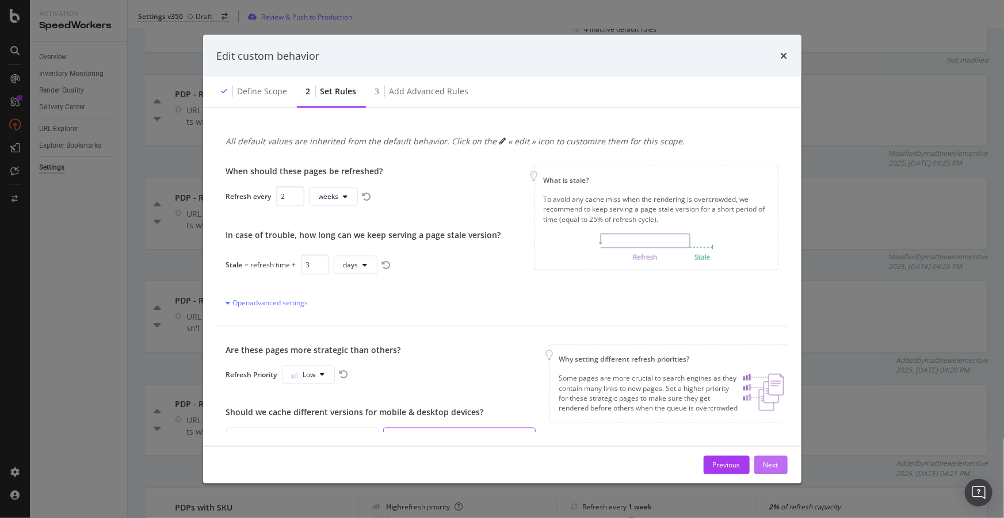
click at [772, 464] on div "Next" at bounding box center [770, 465] width 15 height 10
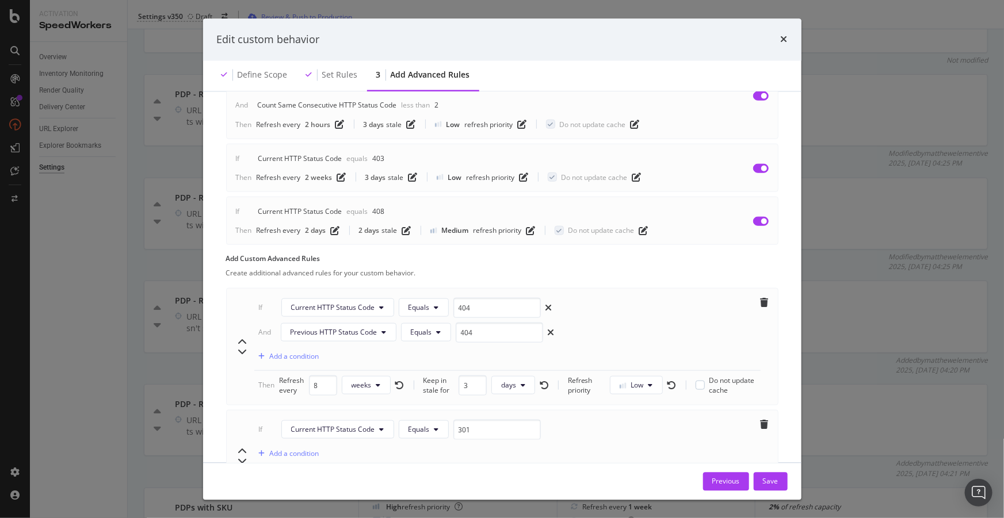
scroll to position [656, 0]
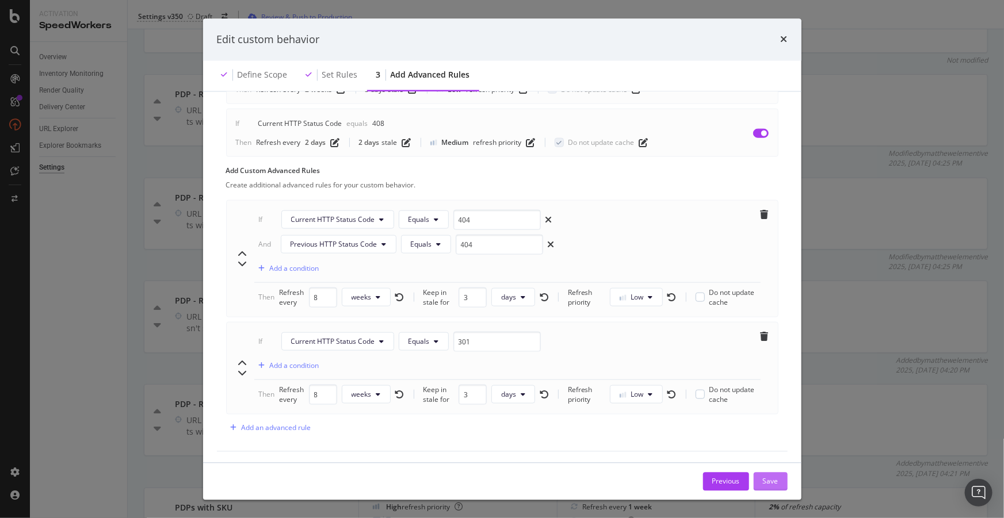
click at [775, 478] on div "Save" at bounding box center [771, 481] width 16 height 10
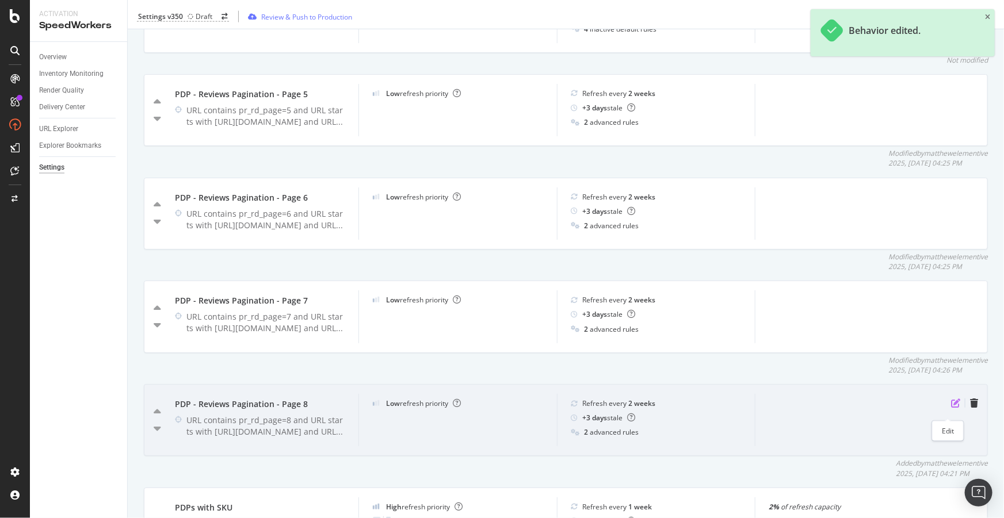
click at [951, 408] on icon "pen-to-square" at bounding box center [955, 403] width 9 height 9
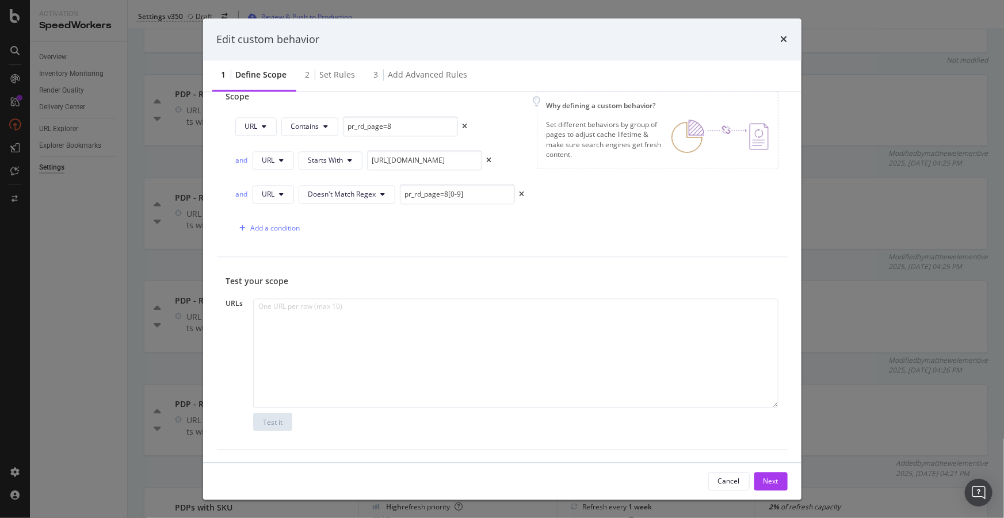
scroll to position [0, 0]
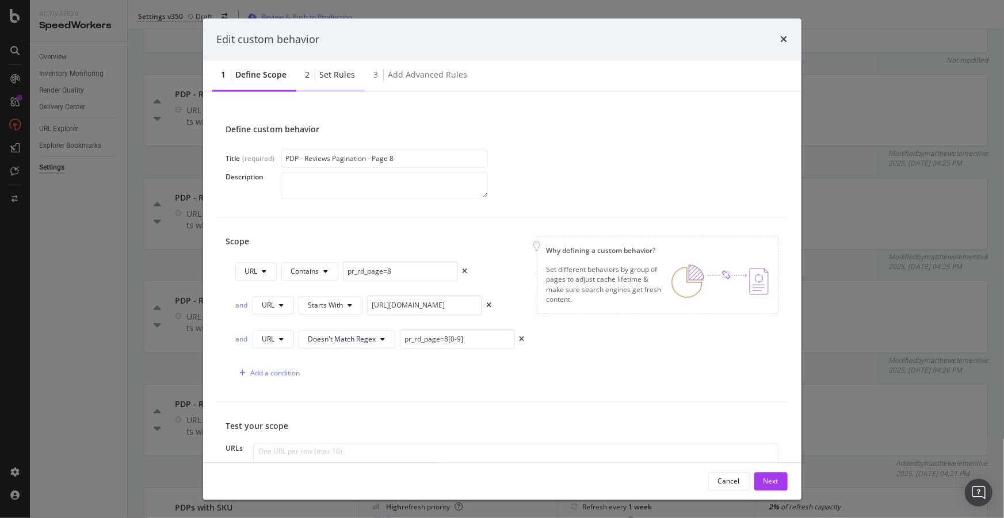
click at [334, 81] on div "2 Set rules" at bounding box center [330, 76] width 68 height 32
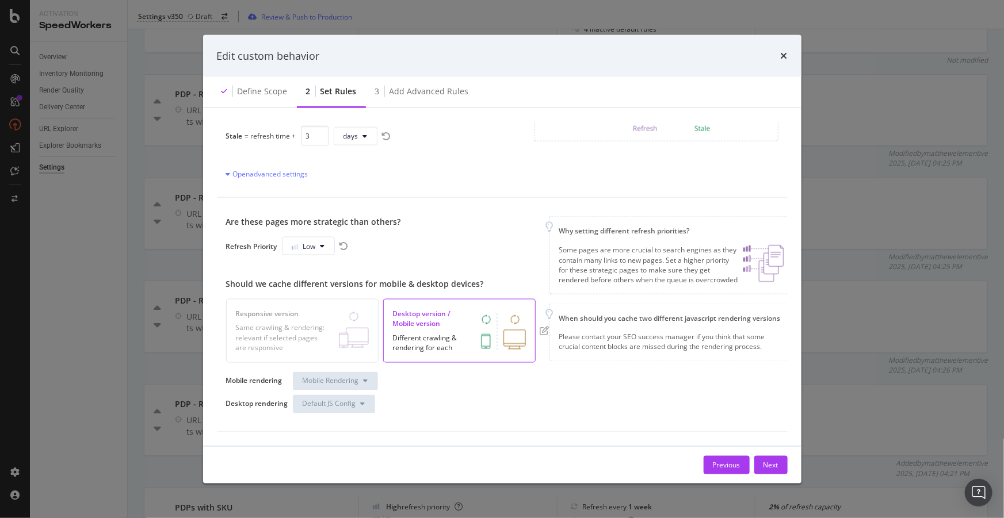
scroll to position [136, 0]
click at [395, 92] on div "Add advanced rules" at bounding box center [428, 92] width 79 height 12
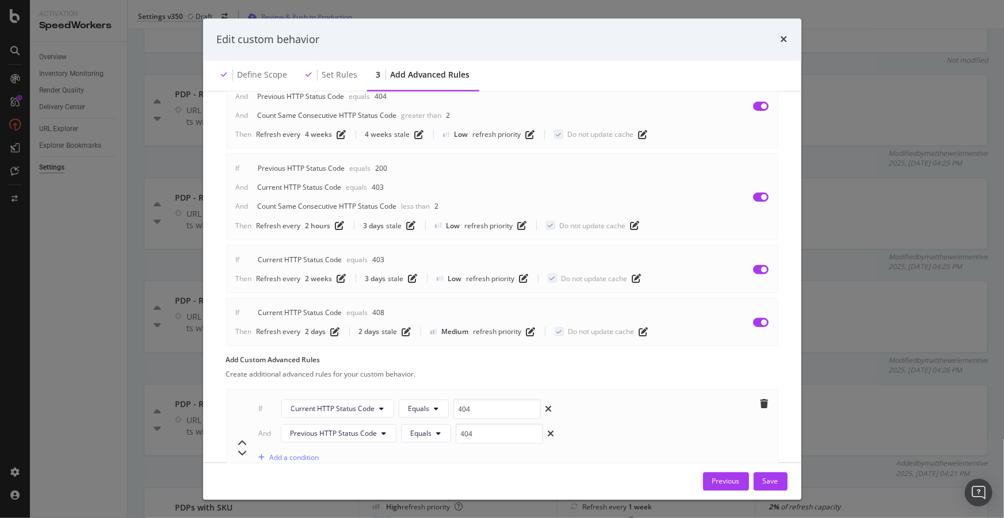
scroll to position [656, 0]
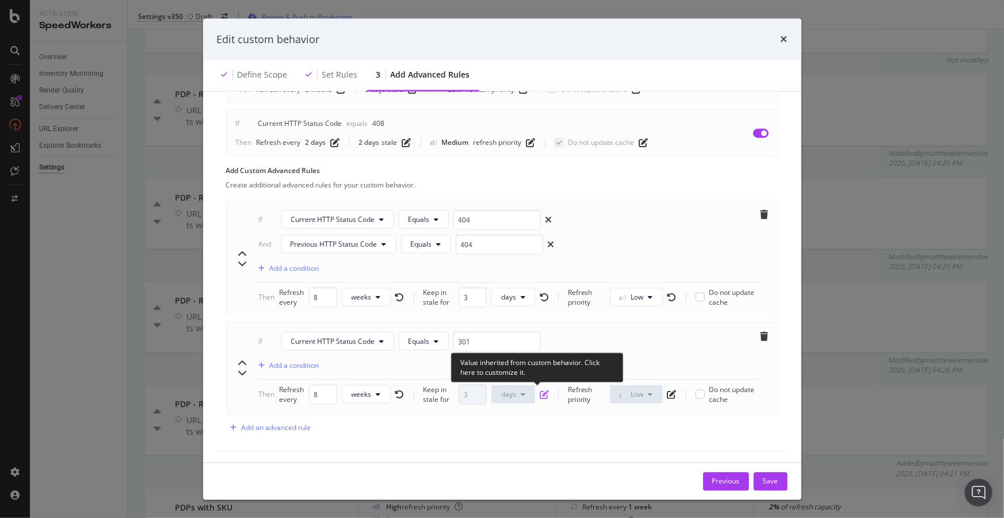
click at [541, 392] on icon "pen-to-square" at bounding box center [544, 394] width 9 height 9
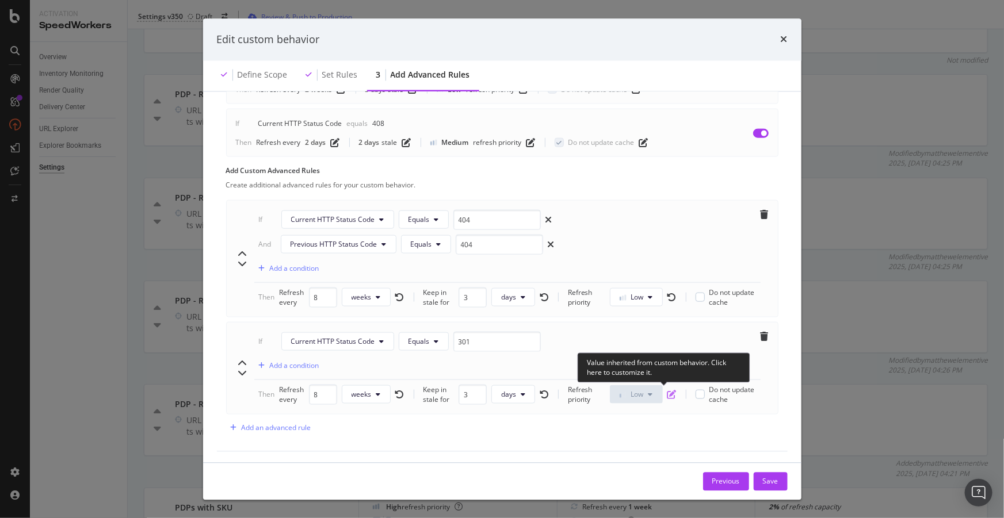
drag, startPoint x: 662, startPoint y: 387, endPoint x: 680, endPoint y: 414, distance: 32.4
click at [667, 390] on icon "pen-to-square" at bounding box center [671, 394] width 9 height 9
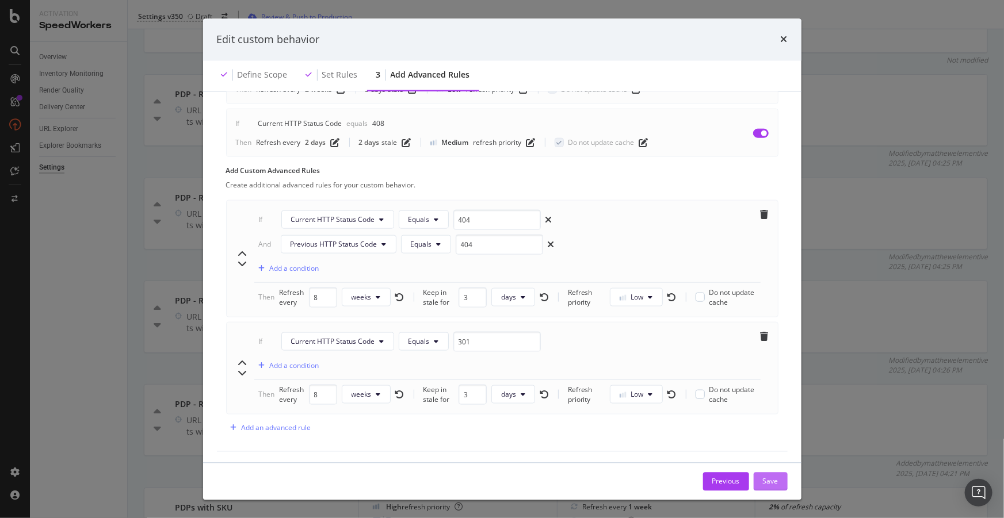
click at [783, 481] on button "Save" at bounding box center [770, 481] width 34 height 18
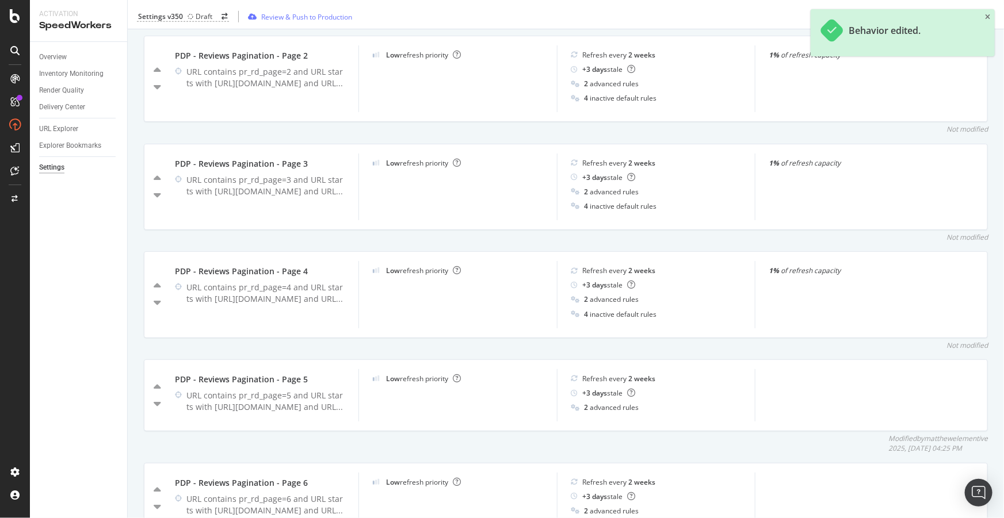
scroll to position [0, 0]
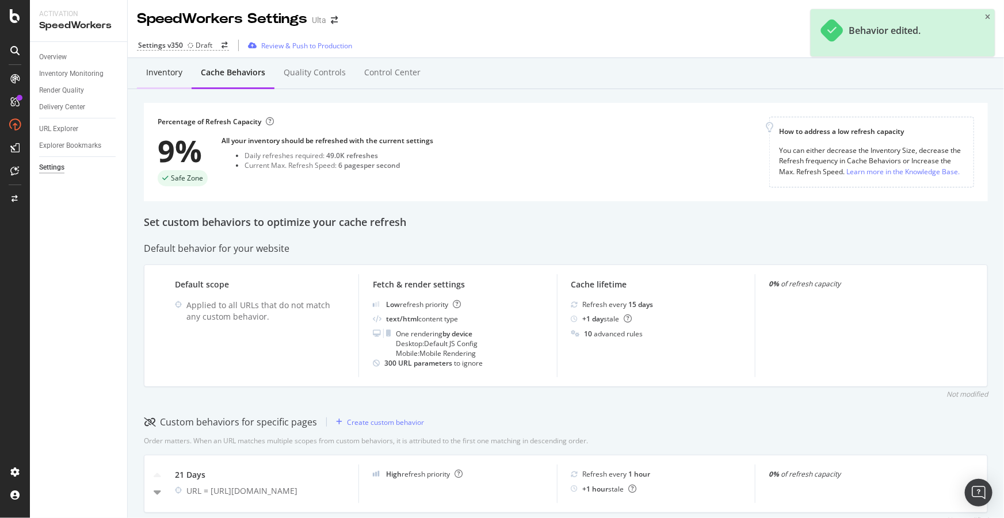
click at [165, 81] on div "Inventory" at bounding box center [164, 74] width 55 height 32
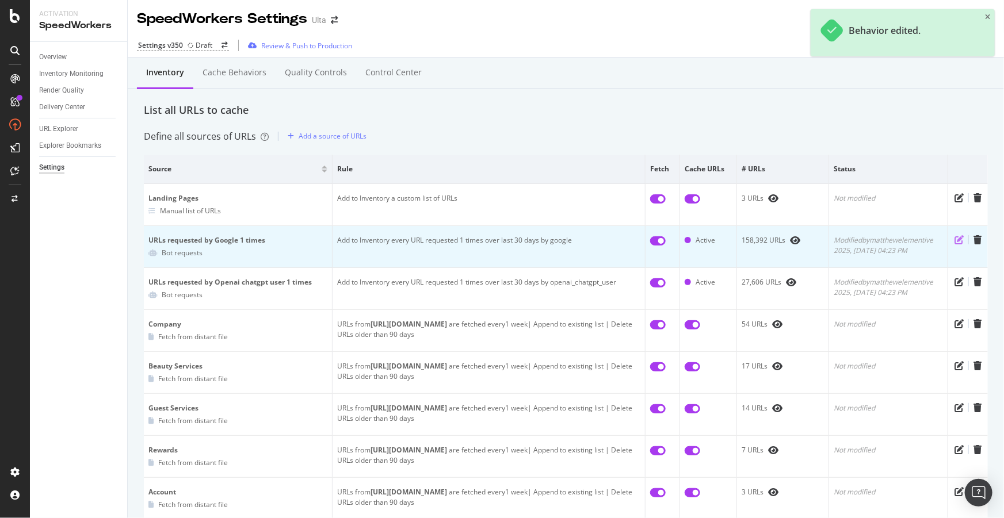
click at [954, 240] on icon "pen-to-square" at bounding box center [958, 239] width 9 height 9
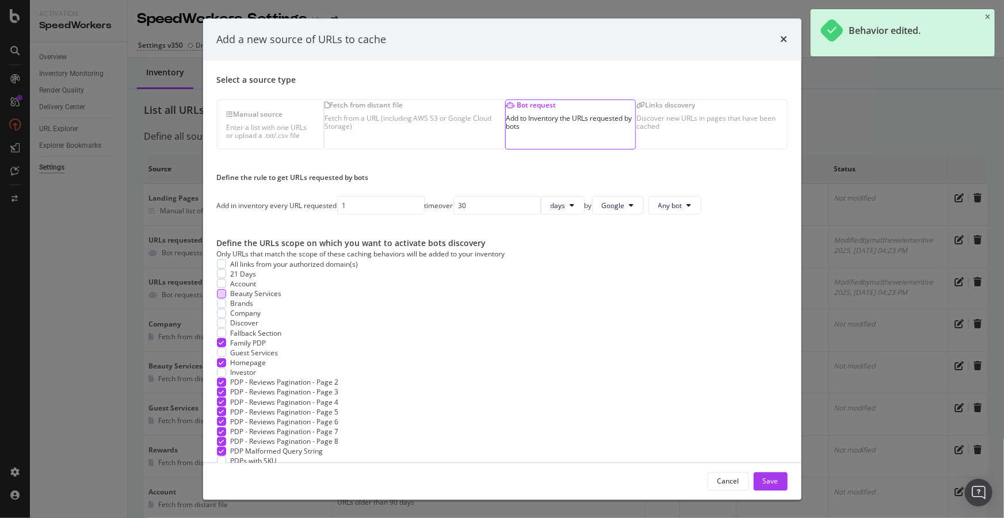
scroll to position [149, 0]
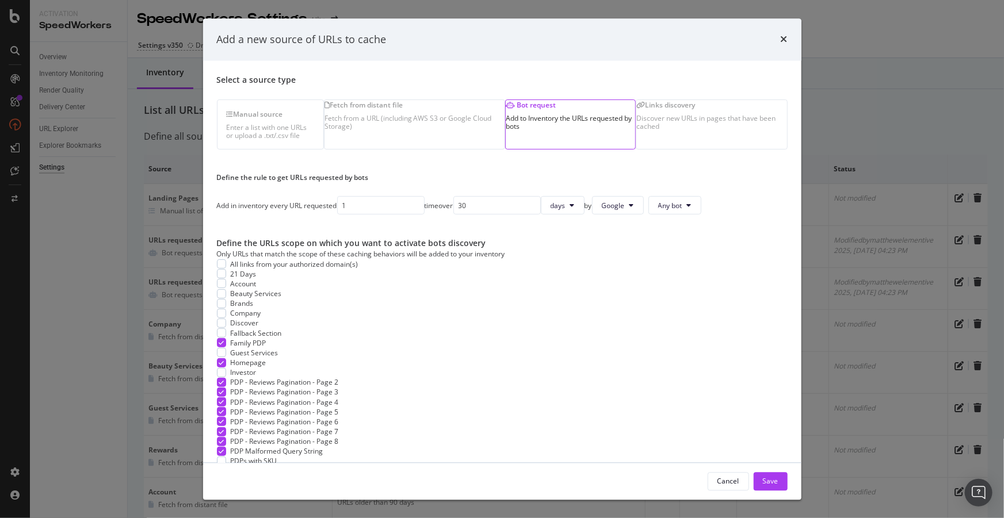
click at [260, 358] on span "Homepage" at bounding box center [249, 363] width 36 height 10
click at [774, 486] on div "Save" at bounding box center [771, 481] width 16 height 17
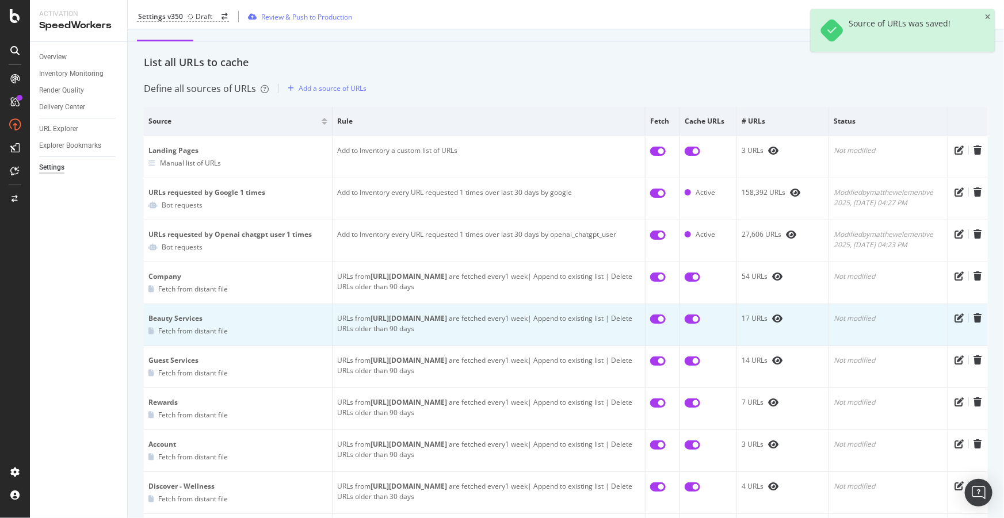
scroll to position [0, 0]
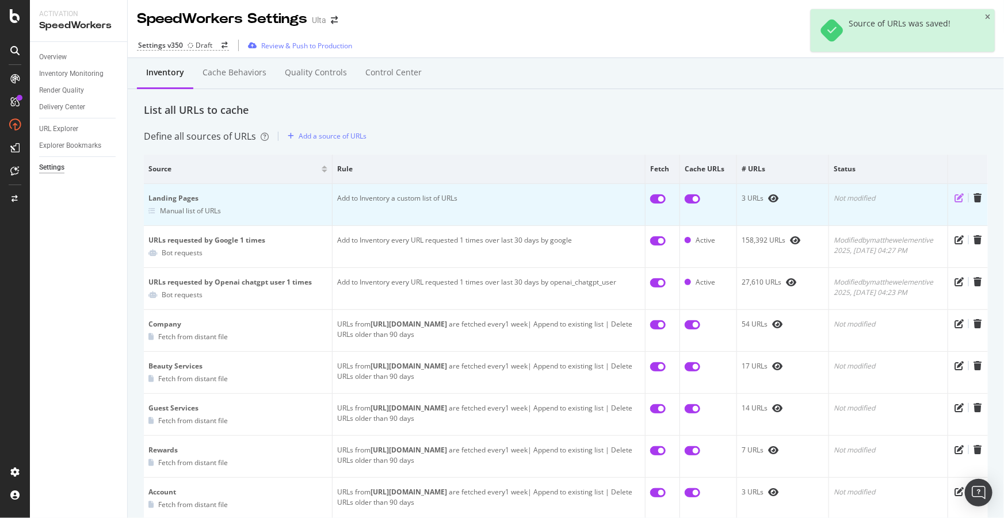
click at [954, 197] on icon "pen-to-square" at bounding box center [958, 197] width 9 height 9
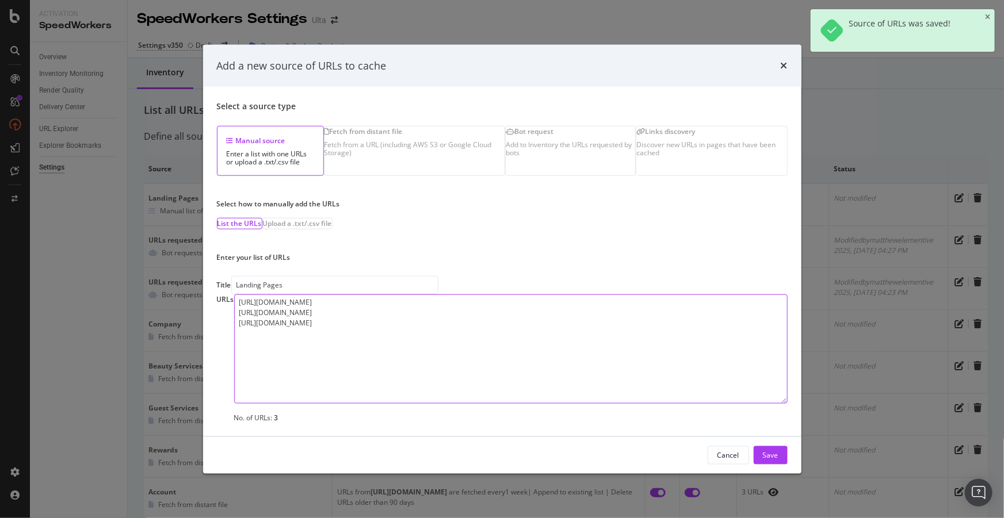
click at [334, 314] on textarea "https://www.ulta.com/ https://www.ulta.com/stores https://www.ulta.com/stores/d…" at bounding box center [510, 348] width 553 height 109
paste textarea "https://www.ulta.com/"
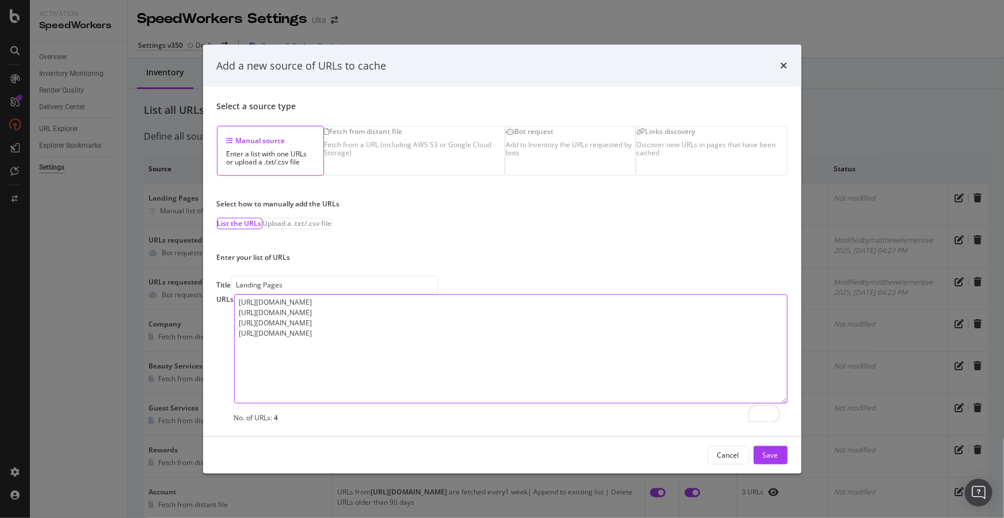
click at [425, 330] on textarea "https://www.ulta.com/ http://www.ulta.com/ https://www.ulta.com/stores https://…" at bounding box center [510, 348] width 553 height 109
click at [353, 324] on textarea "https://www.ulta.com/ http://www.ulta.com/ https://www.ulta.com/stores https://…" at bounding box center [510, 348] width 553 height 109
paste textarea "http://www.ulta.com/"
paste textarea "http://ulta.com/"
paste textarea "https://www.ulta.com/ http://www.ulta.com/ http://ulta.com/ https://ulta.com/"
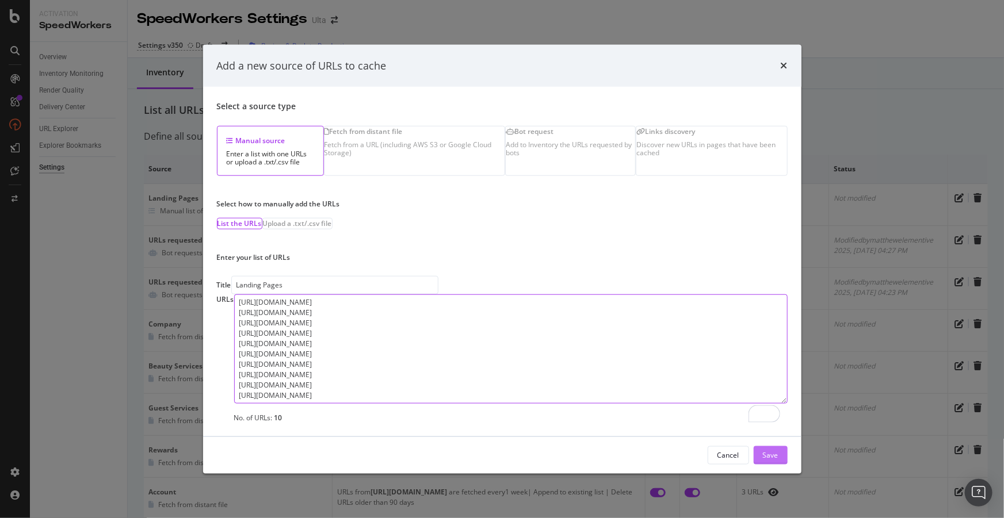
type textarea "https://www.ulta.com/ http://www.ulta.com/ http://ulta.com/ https://ulta.com/ h…"
click at [773, 460] on div "Save" at bounding box center [771, 455] width 16 height 10
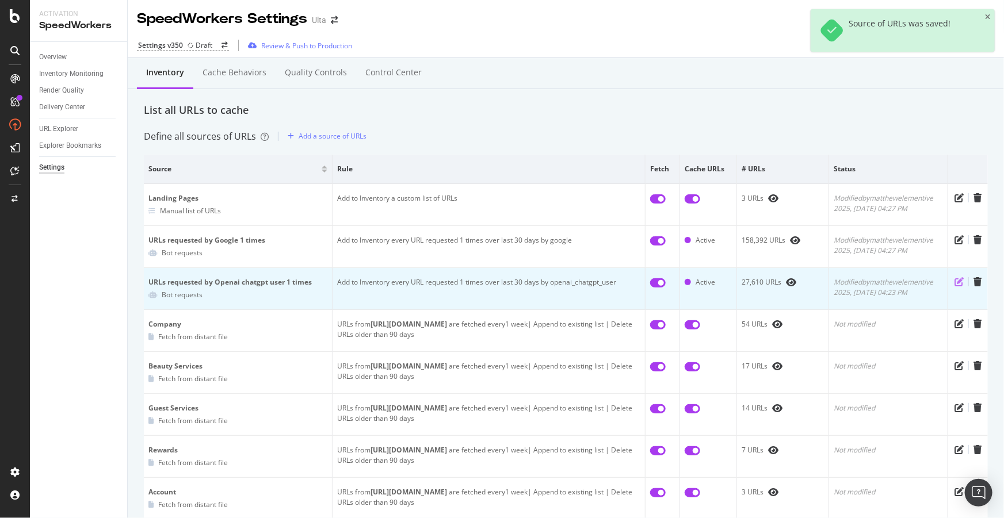
click at [954, 284] on icon "pen-to-square" at bounding box center [958, 281] width 9 height 9
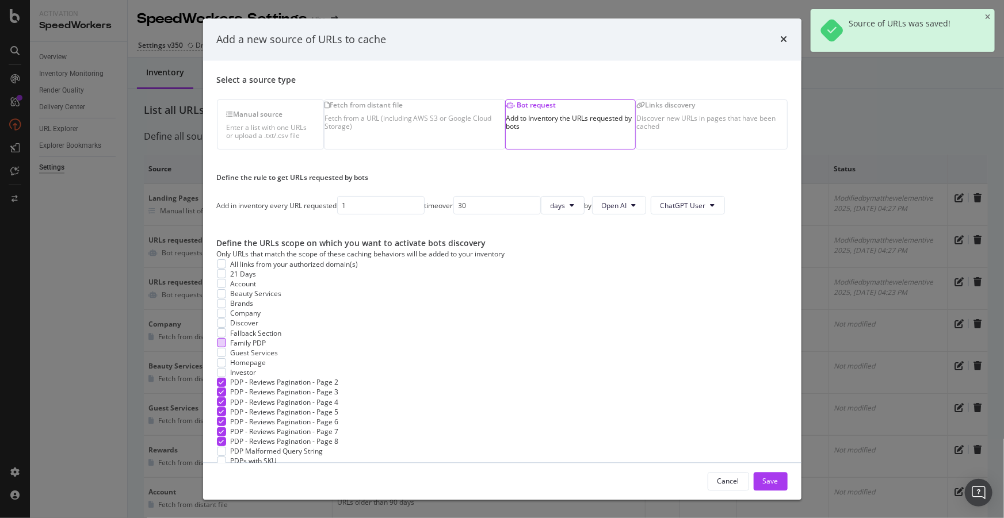
scroll to position [149, 0]
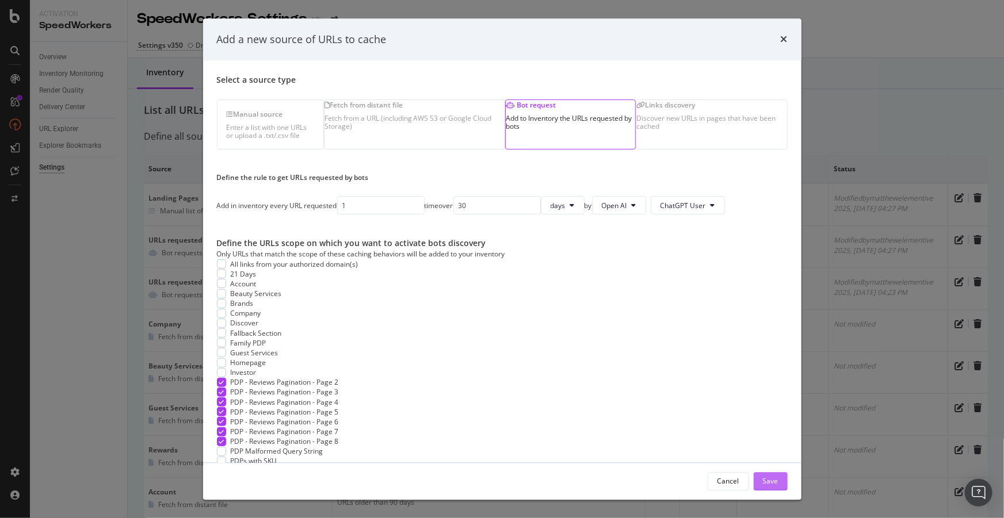
click at [777, 484] on div "Save" at bounding box center [771, 481] width 16 height 10
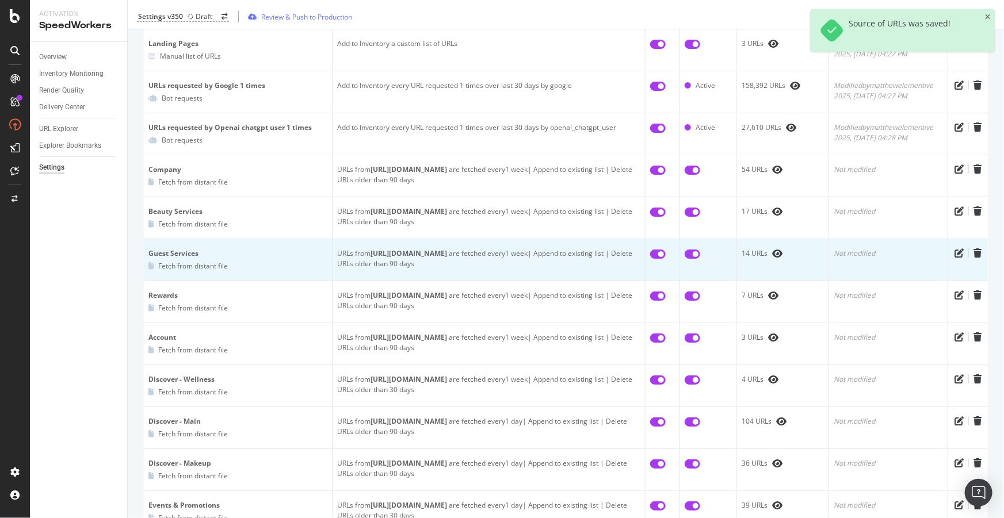
scroll to position [0, 0]
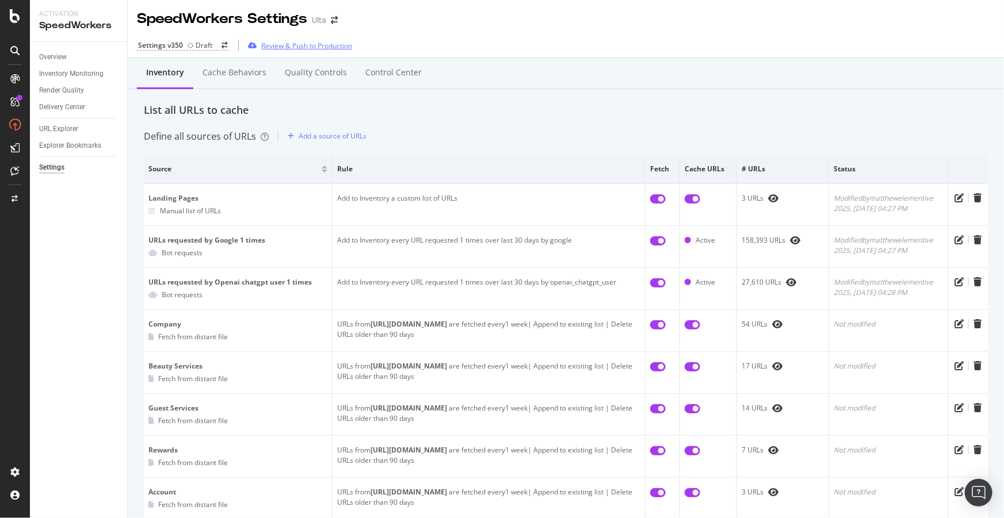
click at [324, 48] on div "Review & Push to Production" at bounding box center [306, 46] width 91 height 10
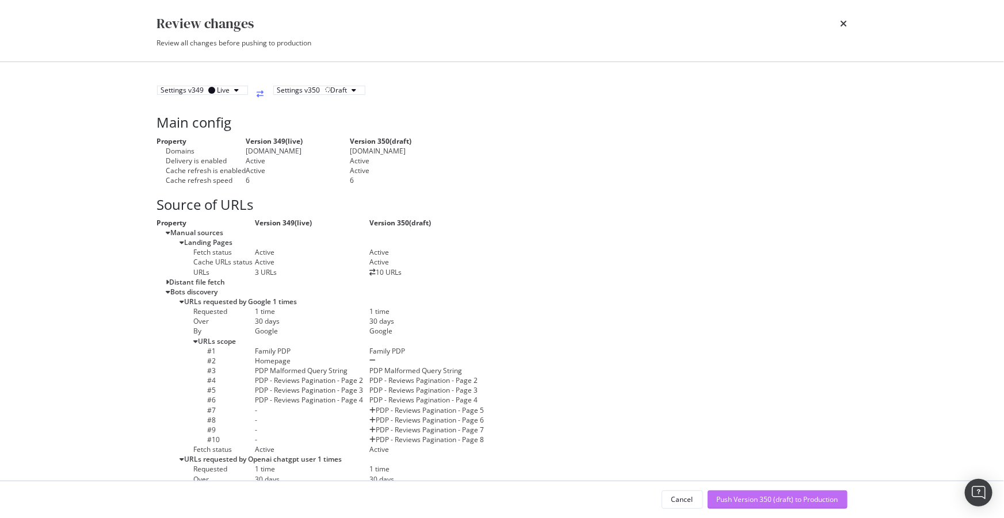
click at [802, 497] on div "Push Version 350 (draft) to Production" at bounding box center [777, 500] width 121 height 10
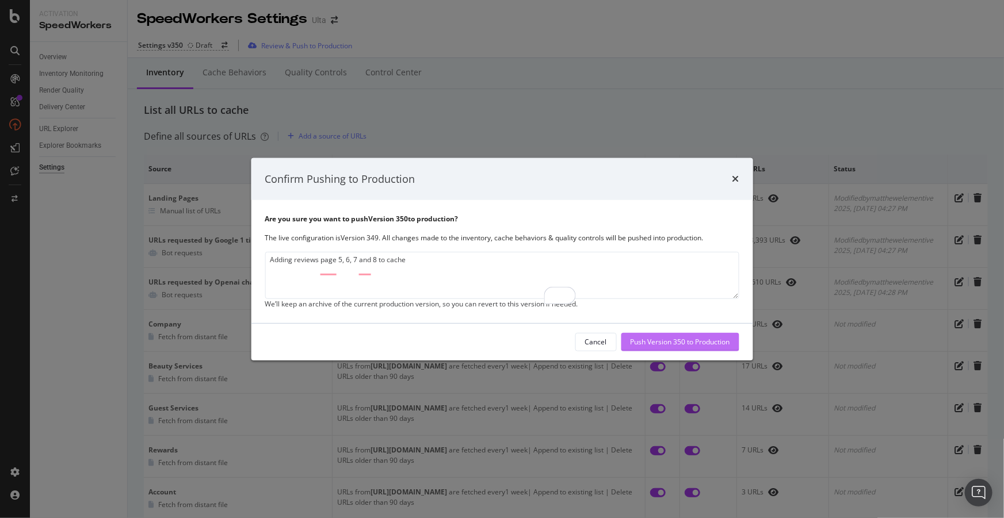
type textarea "Adding reviews page 5, 6, 7 and 8 to cache"
click at [630, 347] on div "Push Version 350 to Production" at bounding box center [680, 342] width 100 height 10
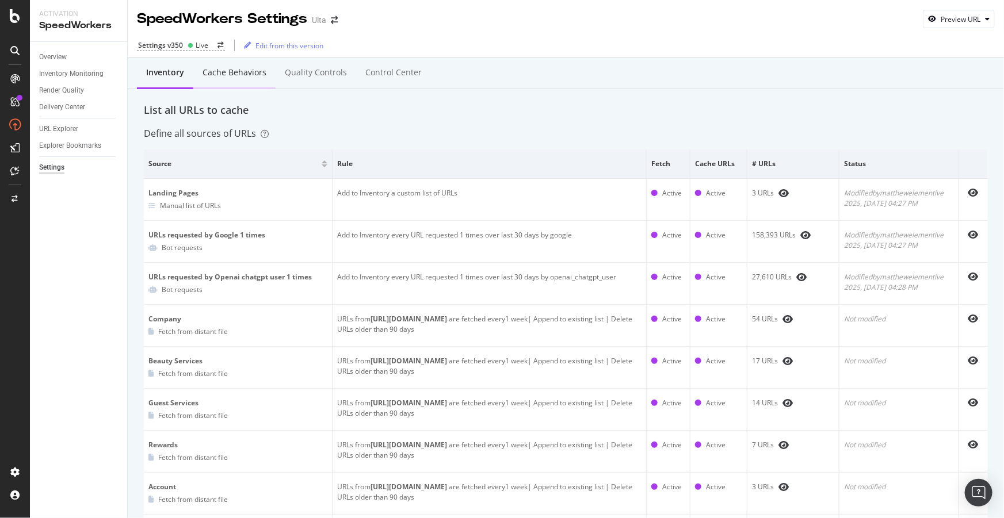
click at [225, 66] on div "Cache behaviors" at bounding box center [234, 74] width 82 height 32
